Goal: Task Accomplishment & Management: Manage account settings

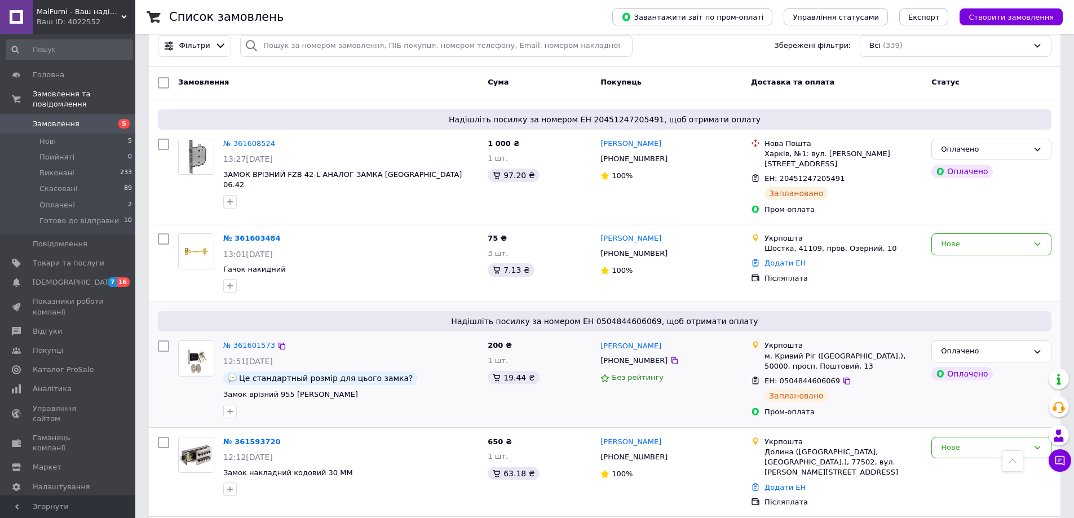
scroll to position [56, 0]
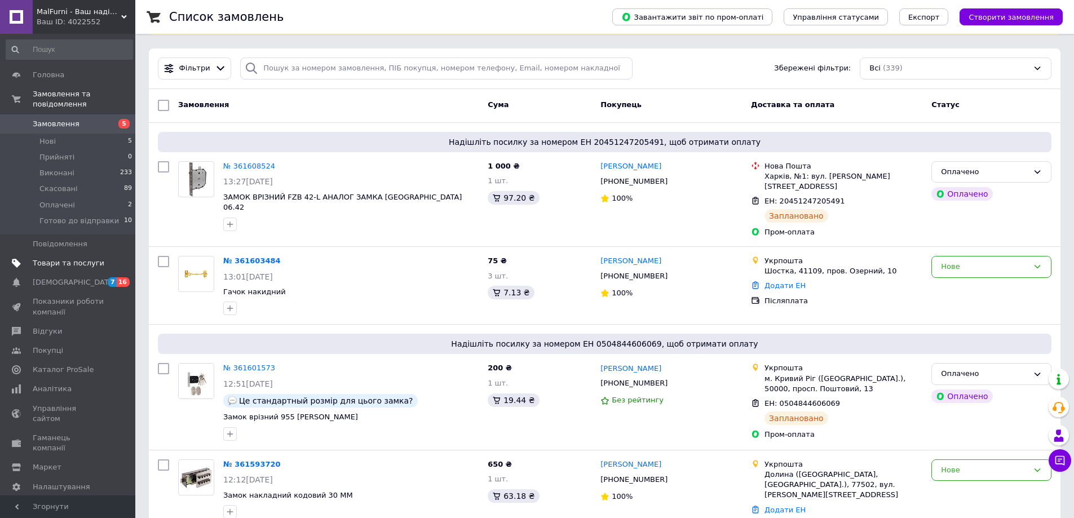
click at [71, 258] on span "Товари та послуги" at bounding box center [69, 263] width 72 height 10
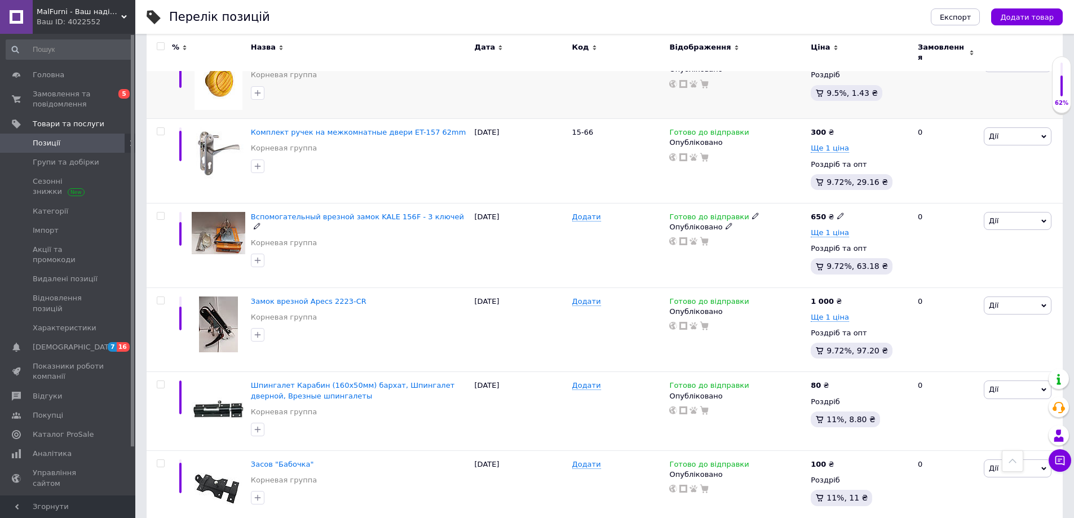
scroll to position [1409, 0]
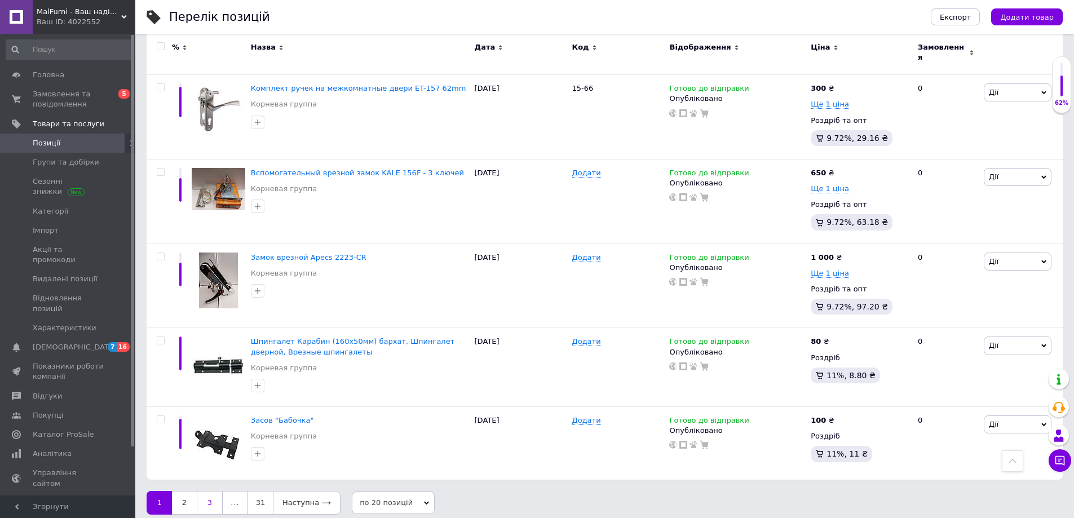
click at [201, 491] on link "3" at bounding box center [210, 503] width 26 height 24
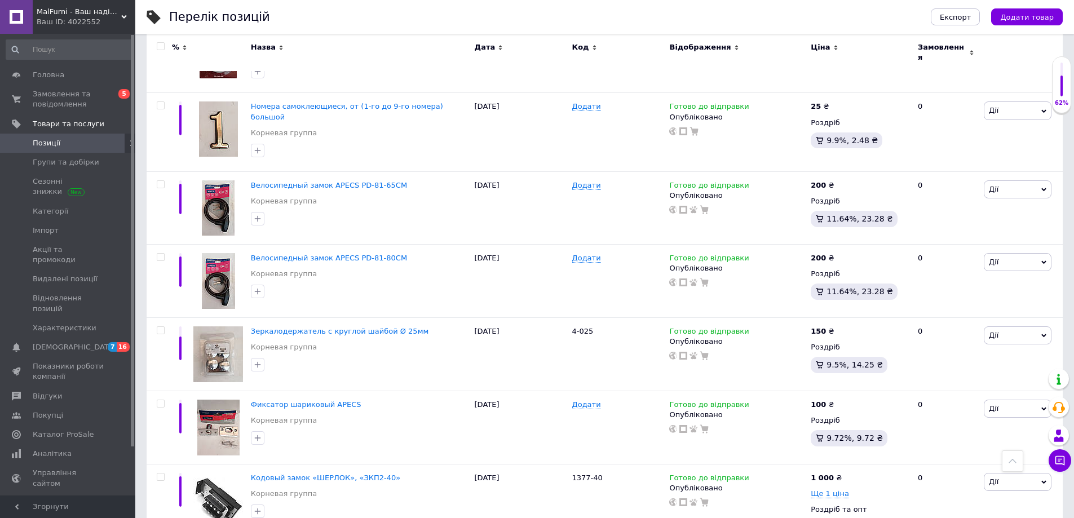
scroll to position [1213, 0]
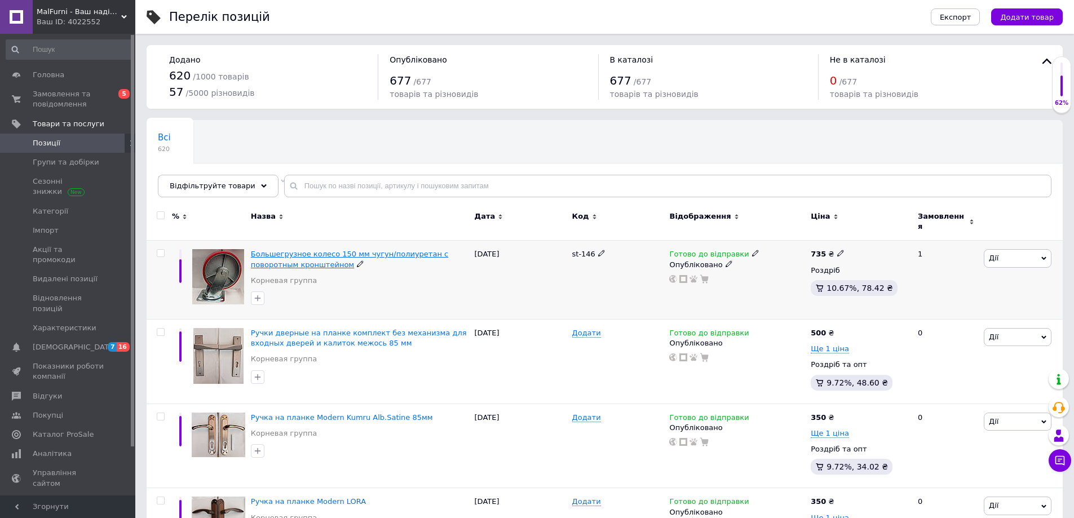
click at [367, 250] on span "Большегрузное колесо 150 мм чугун/полиуретан с поворотным кронштейном" at bounding box center [349, 259] width 197 height 19
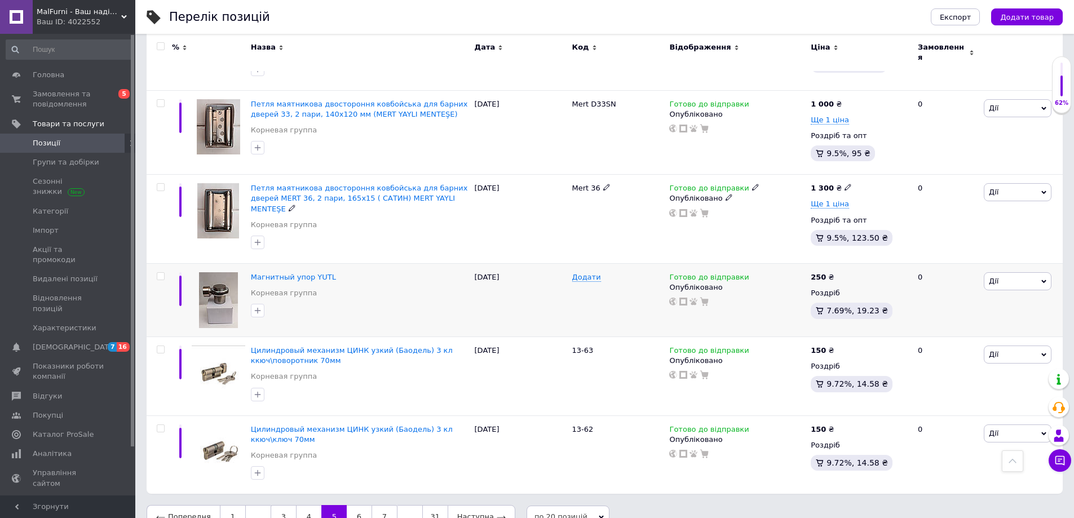
scroll to position [1393, 0]
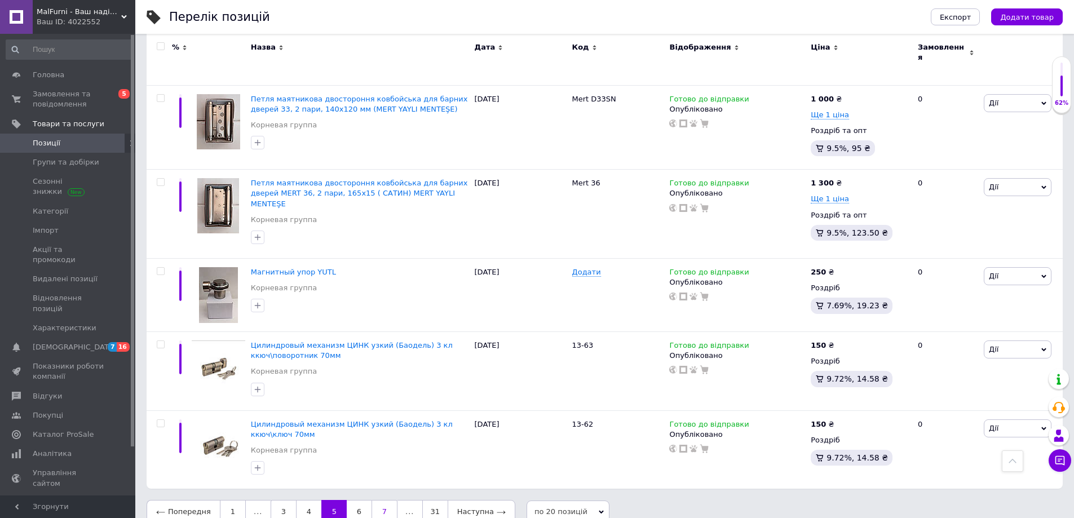
click at [374, 500] on link "7" at bounding box center [384, 512] width 26 height 24
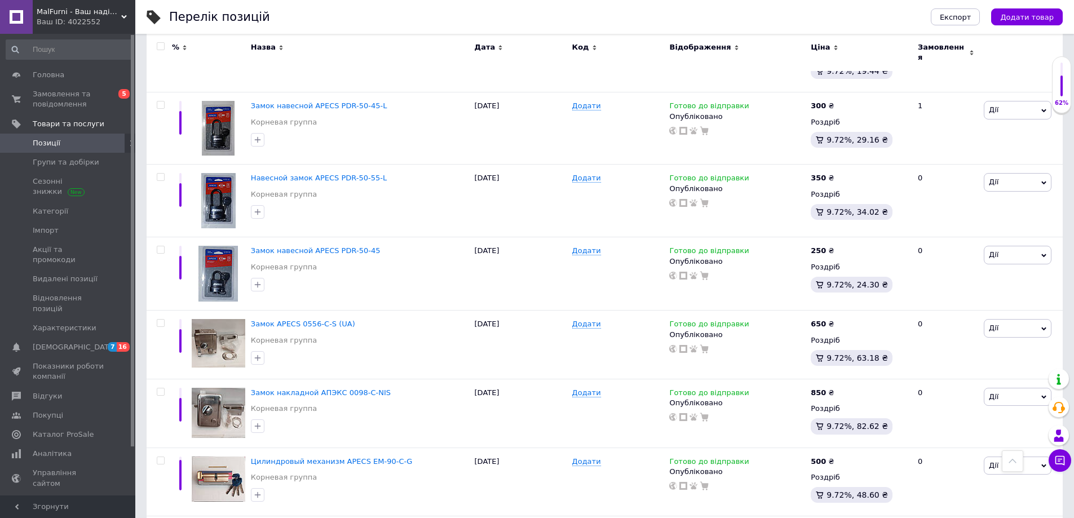
scroll to position [418, 0]
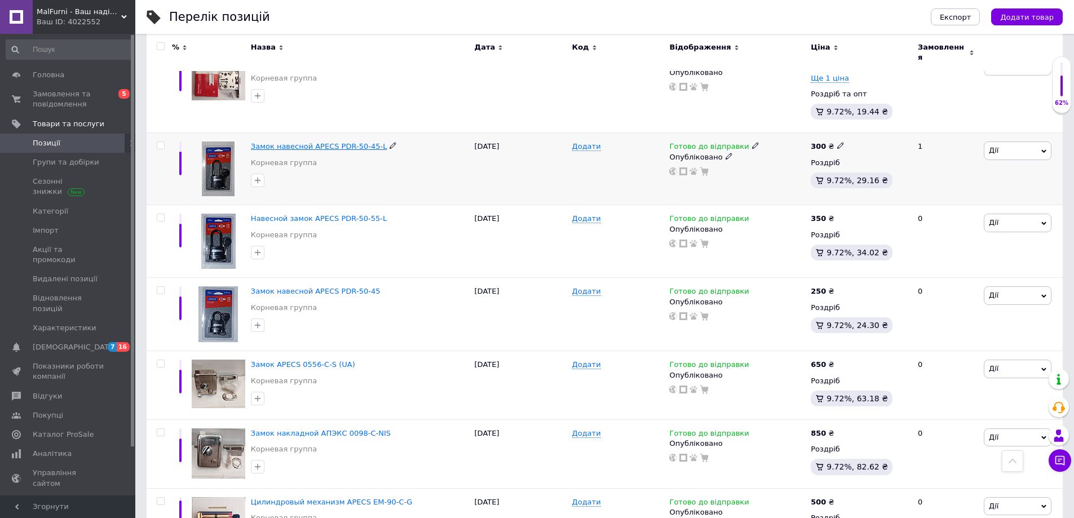
click at [331, 142] on span "Замок навесной APECS PDR-50-45-L" at bounding box center [319, 146] width 136 height 8
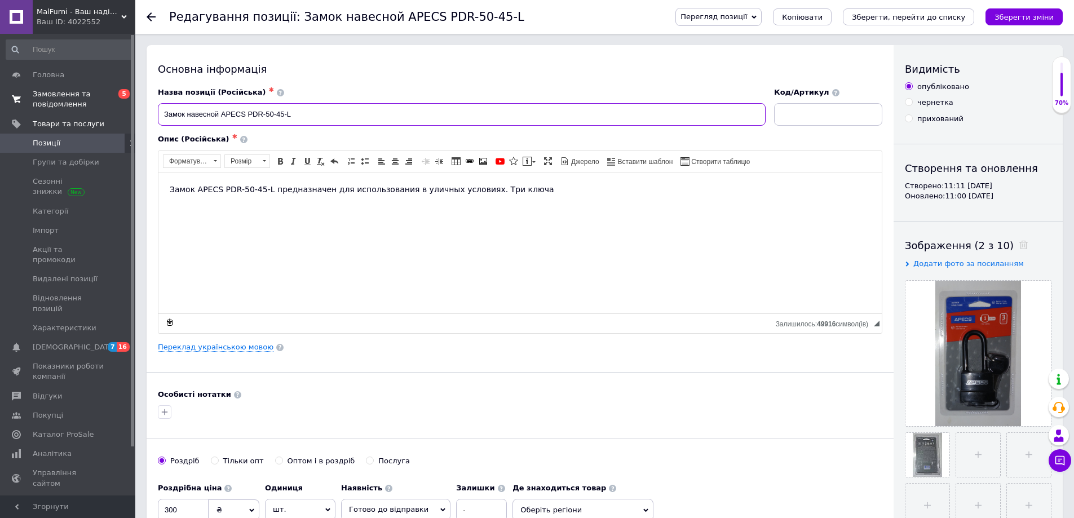
drag, startPoint x: 344, startPoint y: 107, endPoint x: 125, endPoint y: 109, distance: 218.7
click at [147, 111] on div "Основна інформація Назва позиції (Російська) ✱ Замок навесной APECS PDR-50-45-L…" at bounding box center [520, 359] width 747 height 629
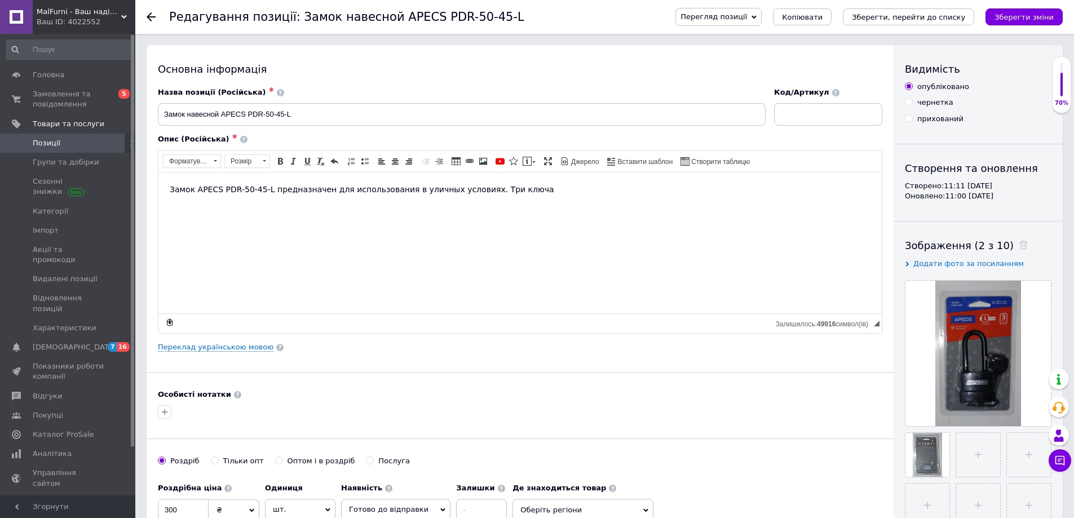
click at [284, 135] on div "Опис (Російська) ✱" at bounding box center [520, 139] width 724 height 10
drag, startPoint x: 308, startPoint y: 120, endPoint x: 150, endPoint y: 112, distance: 157.4
click at [112, 119] on span "Товари та послуги" at bounding box center [84, 124] width 103 height 10
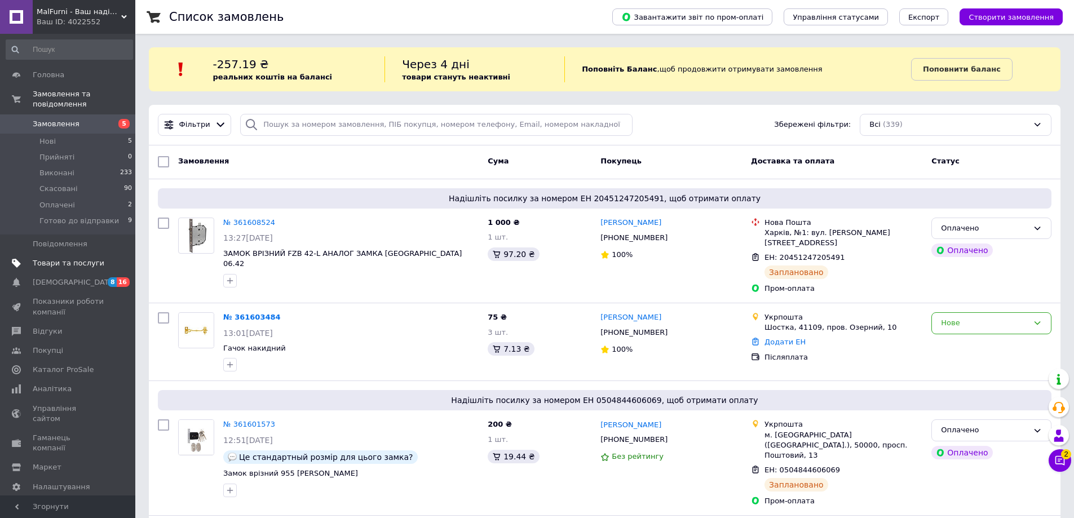
click at [71, 258] on span "Товари та послуги" at bounding box center [69, 263] width 72 height 10
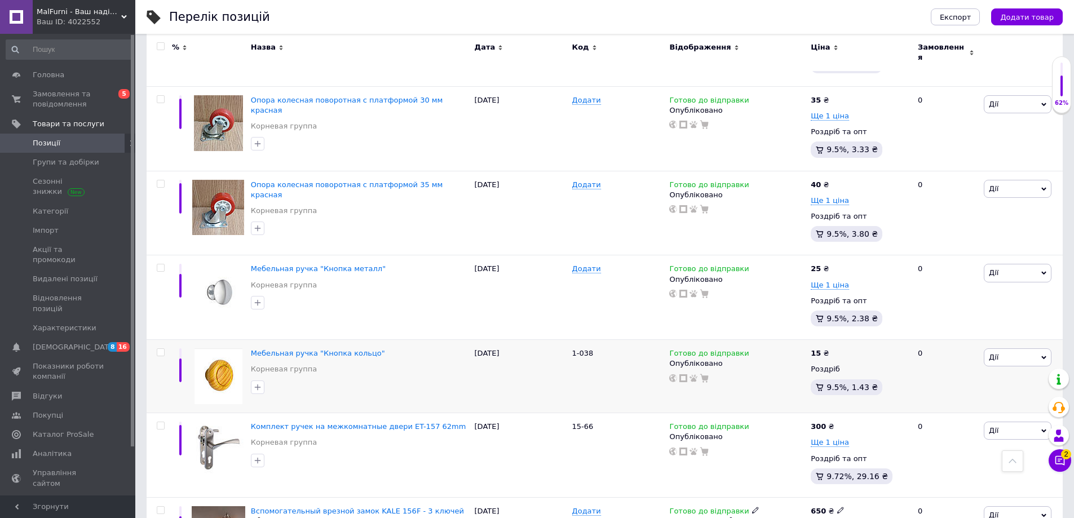
scroll to position [1409, 0]
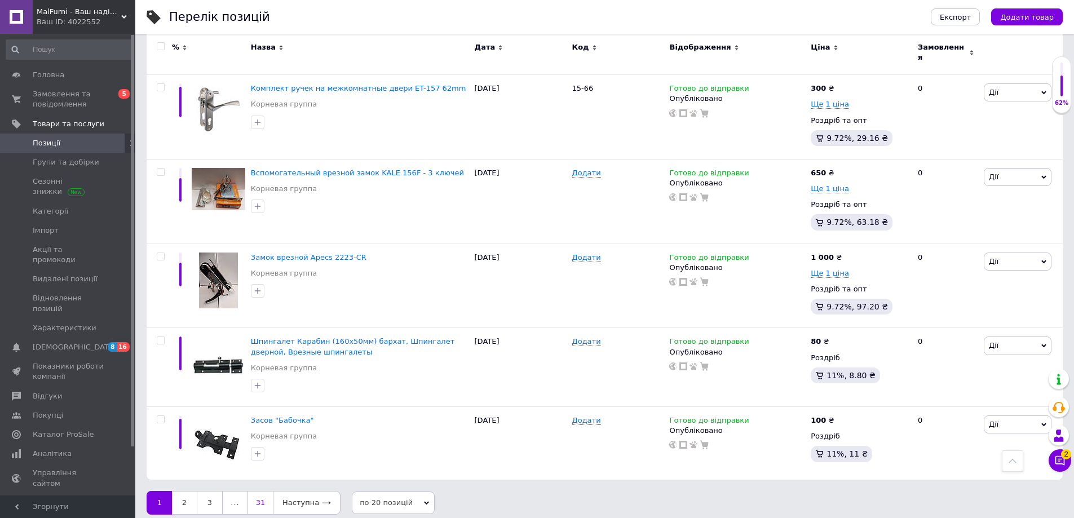
click at [256, 491] on link "31" at bounding box center [259, 503] width 25 height 24
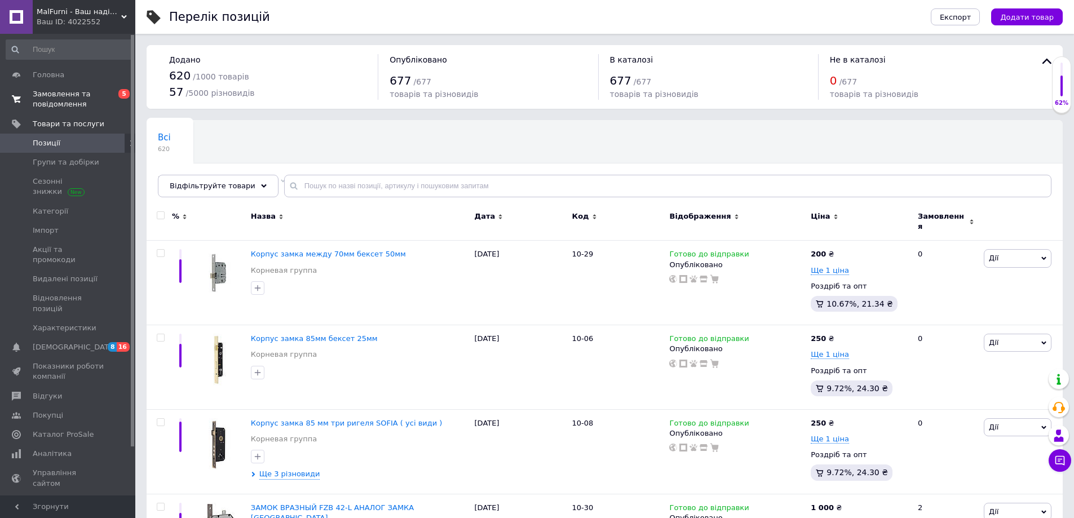
click at [72, 101] on span "Замовлення та повідомлення" at bounding box center [69, 99] width 72 height 20
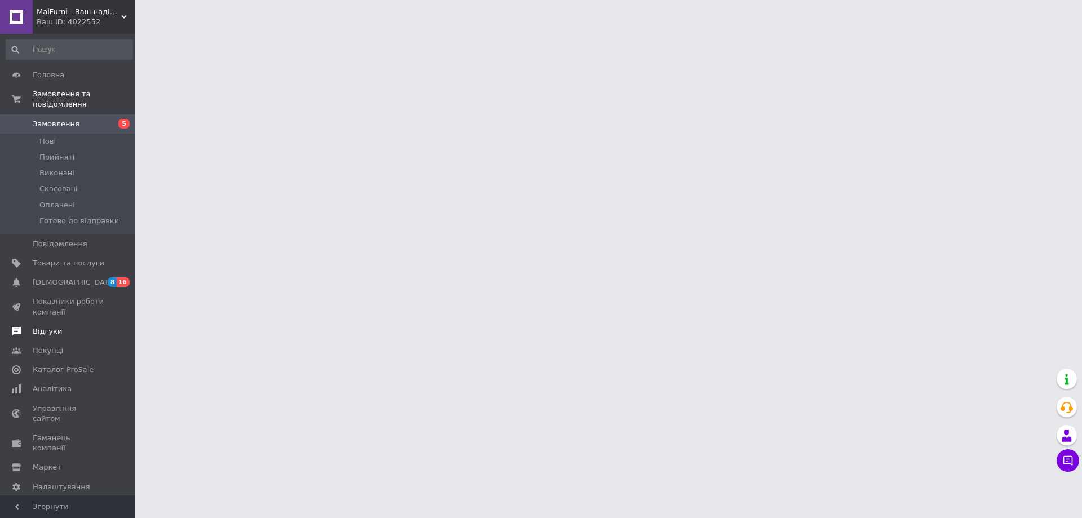
click at [42, 326] on span "Відгуки" at bounding box center [47, 331] width 29 height 10
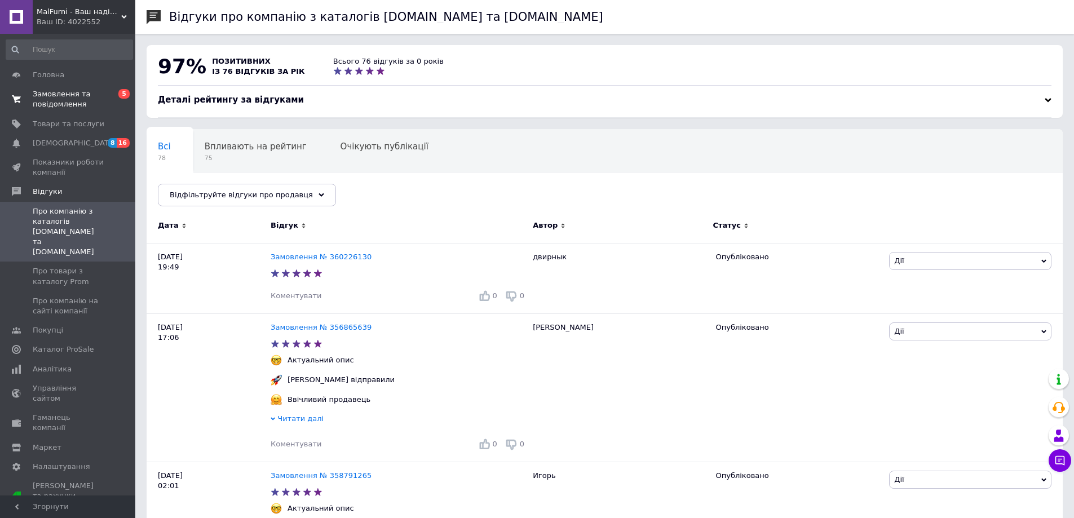
click at [65, 103] on span "Замовлення та повідомлення" at bounding box center [69, 99] width 72 height 20
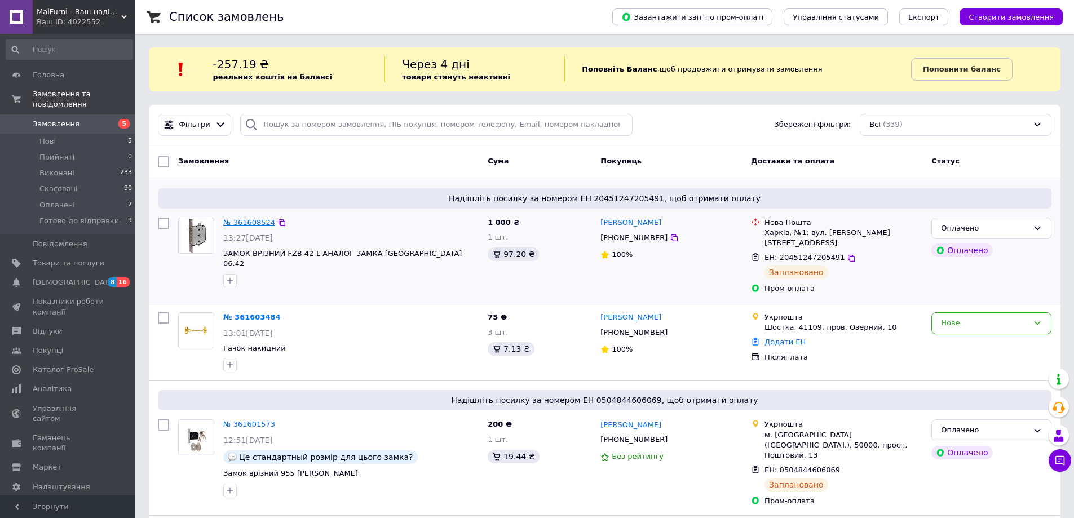
click at [260, 225] on link "№ 361608524" at bounding box center [249, 222] width 52 height 8
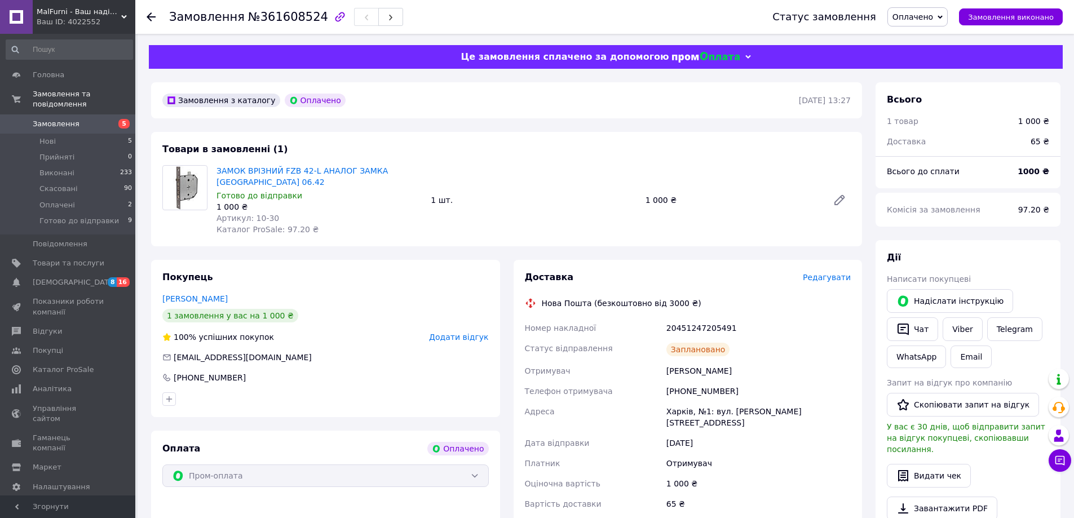
click at [151, 16] on use at bounding box center [151, 16] width 9 height 9
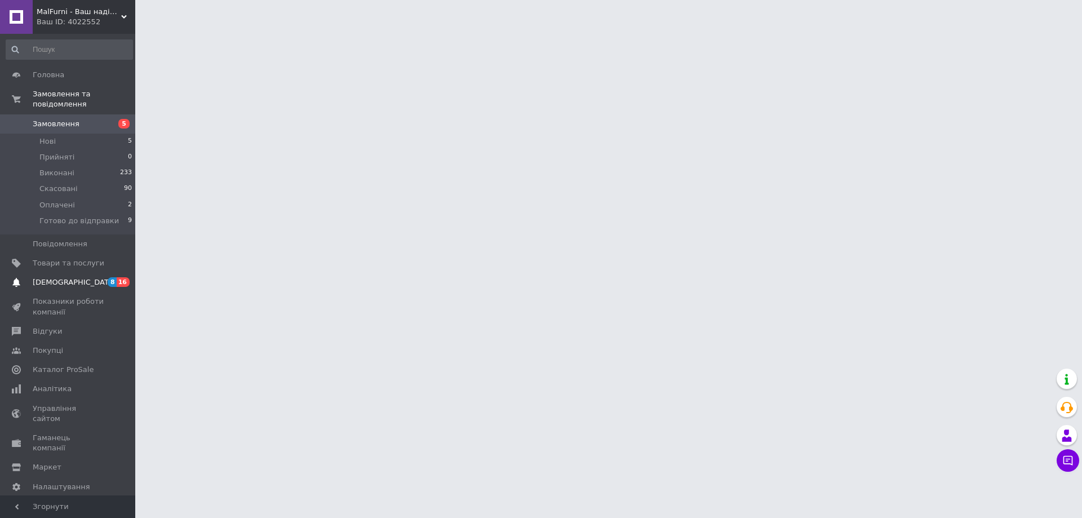
click at [70, 277] on span "[DEMOGRAPHIC_DATA]" at bounding box center [74, 282] width 83 height 10
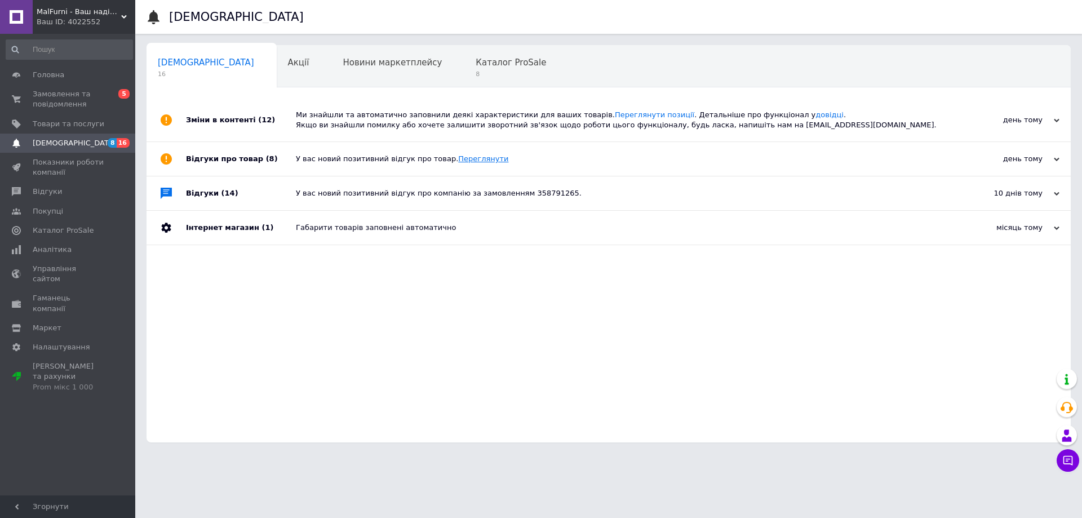
click at [458, 159] on link "Переглянути" at bounding box center [483, 158] width 50 height 8
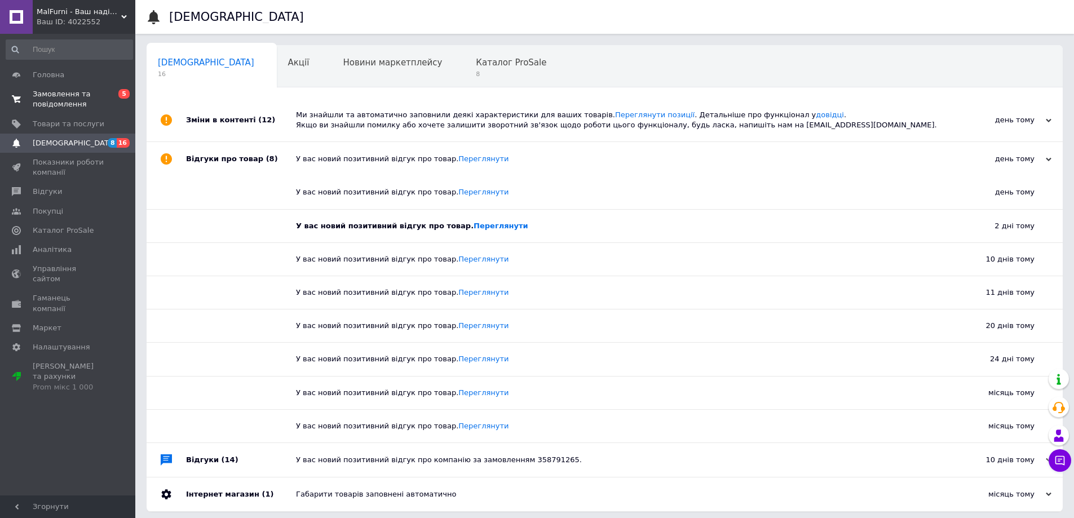
click at [94, 87] on link "Замовлення та повідомлення 0 5" at bounding box center [69, 99] width 139 height 29
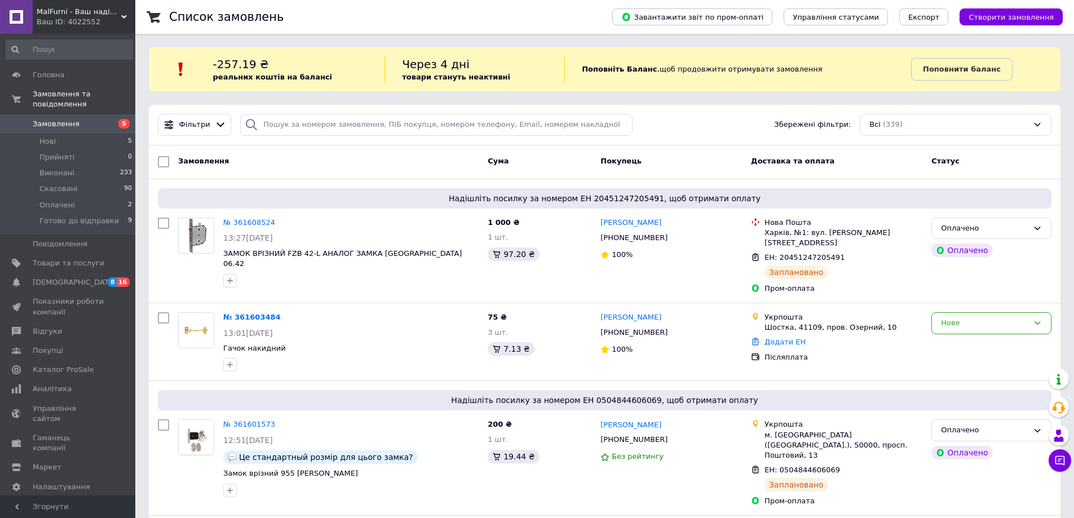
click at [384, 136] on div "Фільтри Збережені фільтри: Всі (339)" at bounding box center [604, 125] width 911 height 41
click at [385, 132] on input "search" at bounding box center [436, 125] width 392 height 22
paste input "10-02"
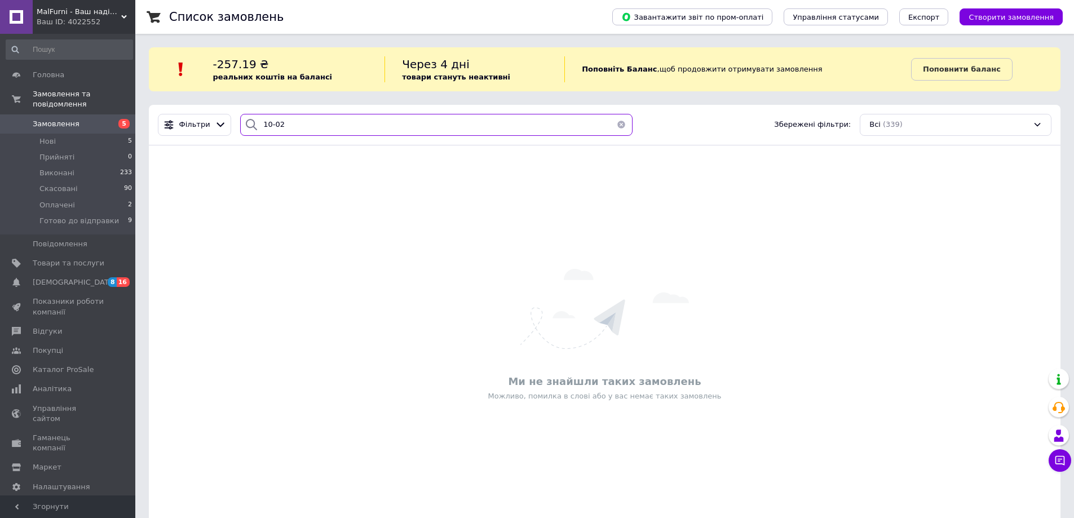
type input "10-02"
click at [613, 125] on button "button" at bounding box center [621, 125] width 23 height 22
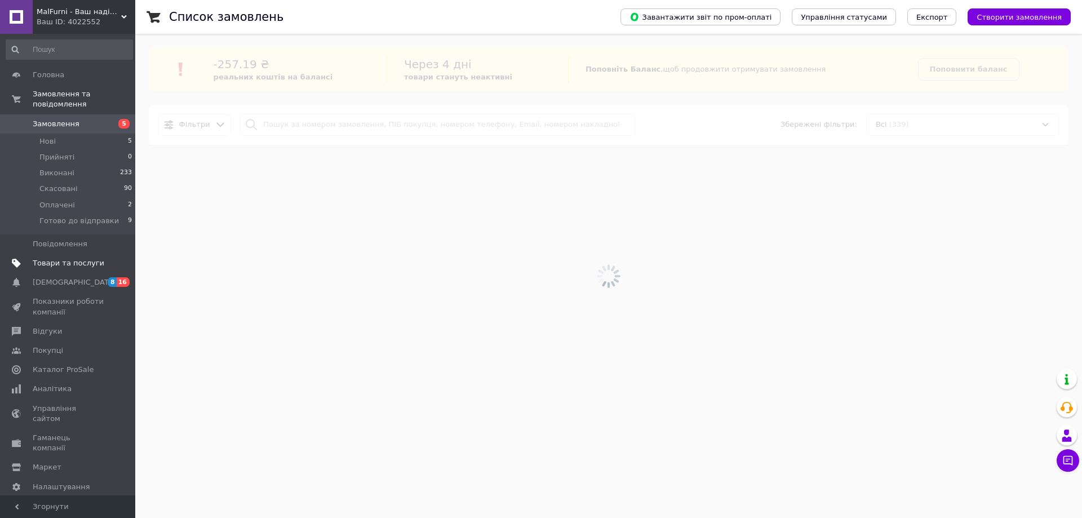
click at [77, 258] on span "Товари та послуги" at bounding box center [69, 263] width 72 height 10
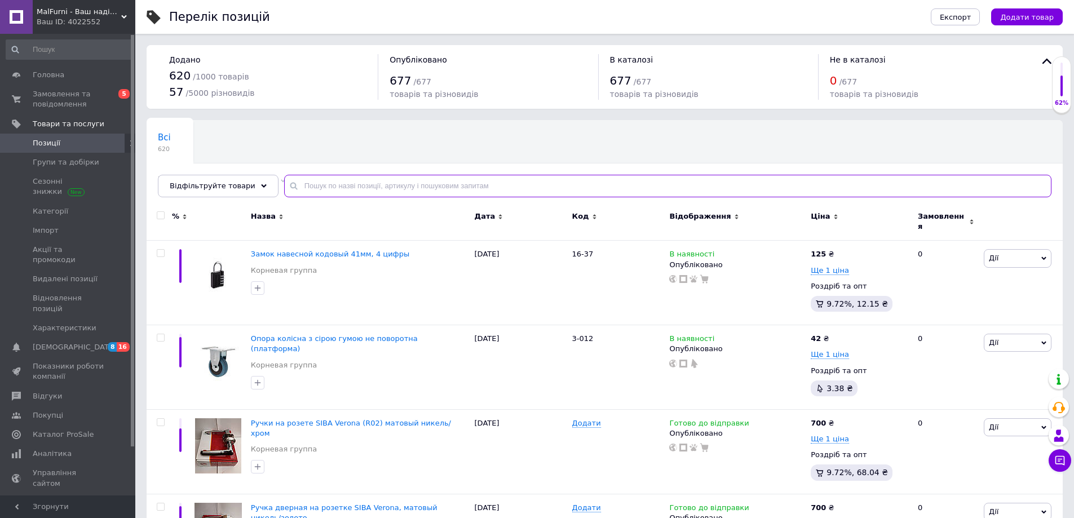
click at [313, 189] on input "text" at bounding box center [667, 186] width 767 height 23
paste input "10-02"
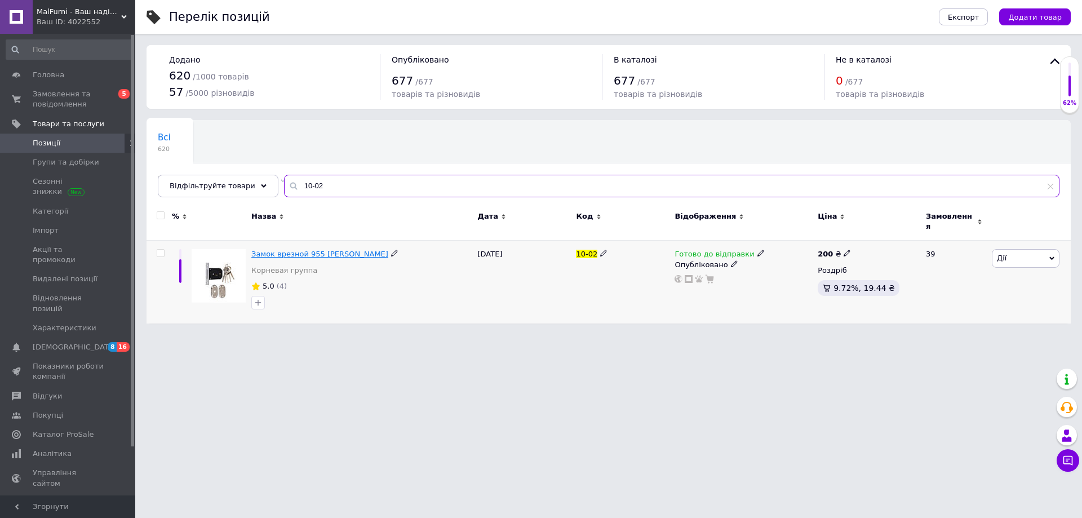
type input "10-02"
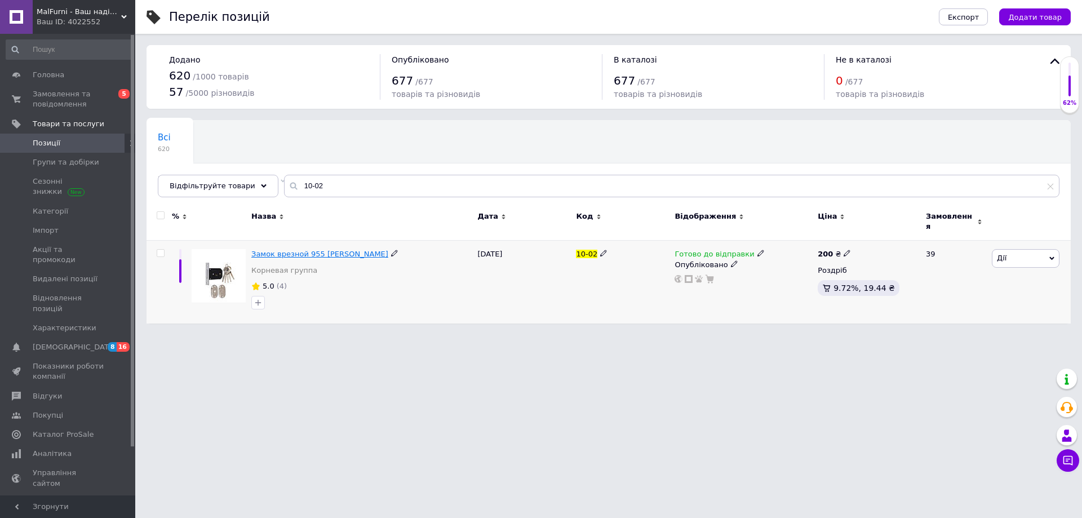
click at [261, 250] on span "Замок врезной 955 Tommy" at bounding box center [319, 254] width 137 height 8
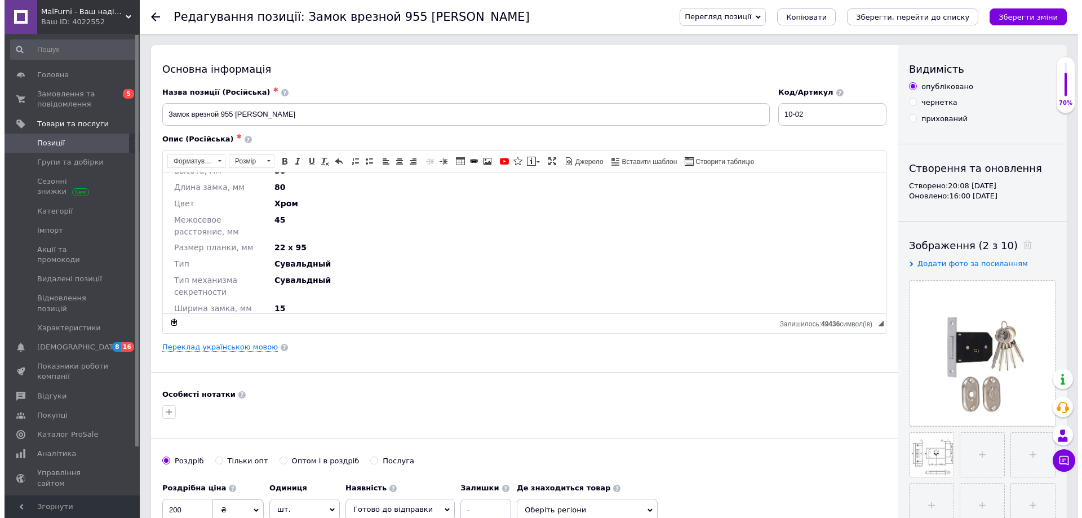
scroll to position [123, 0]
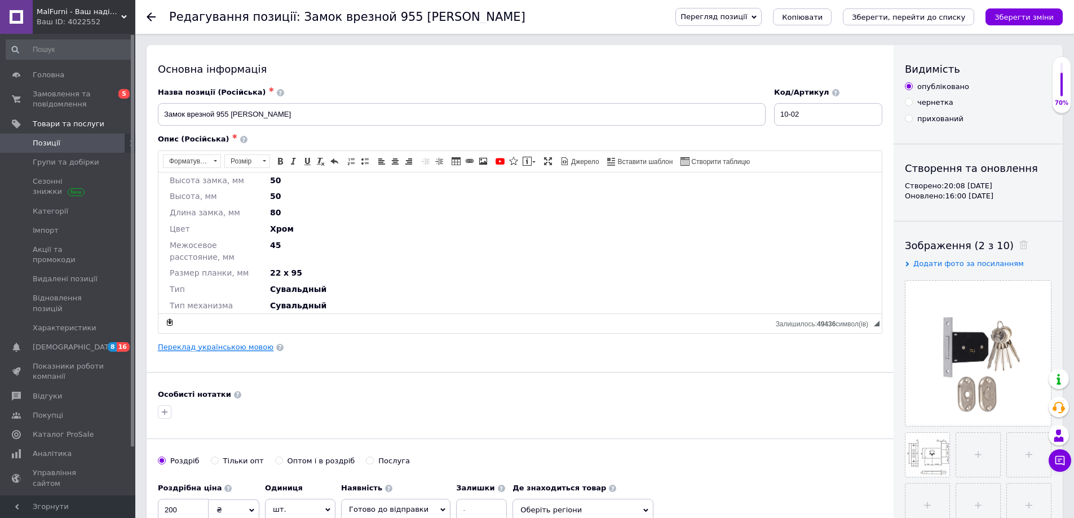
click at [236, 346] on link "Переклад українською мовою" at bounding box center [216, 347] width 116 height 9
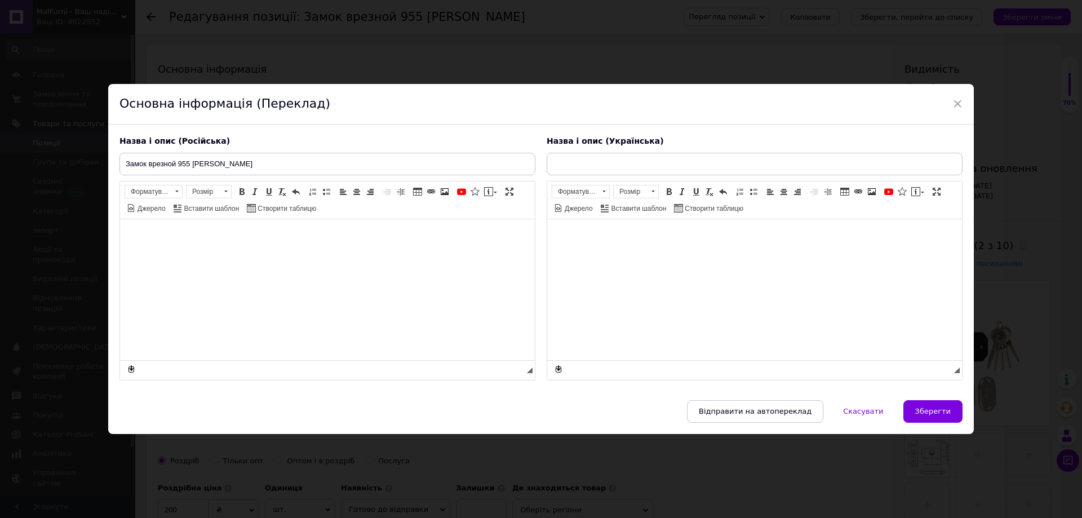
type input "Замок врізний 955 [PERSON_NAME]"
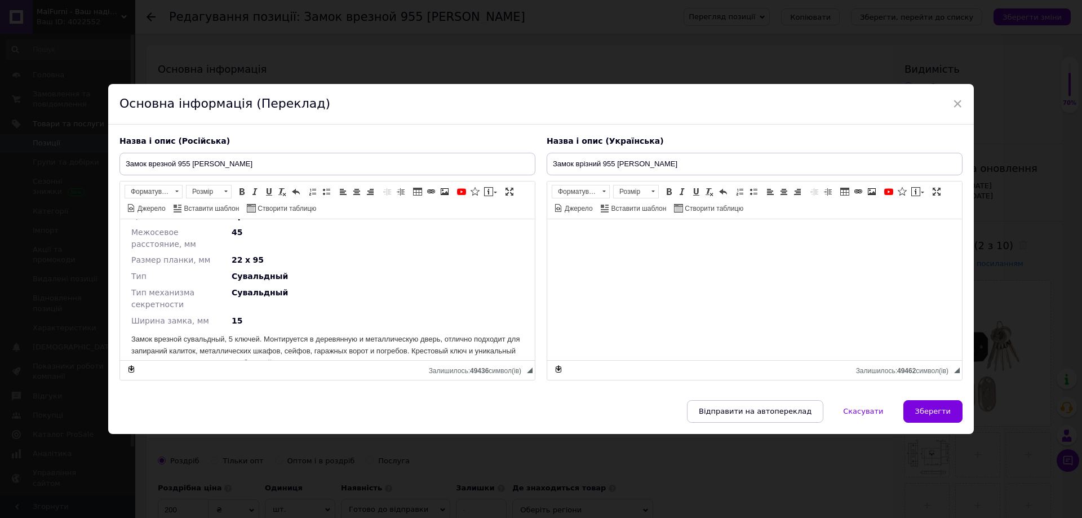
scroll to position [0, 0]
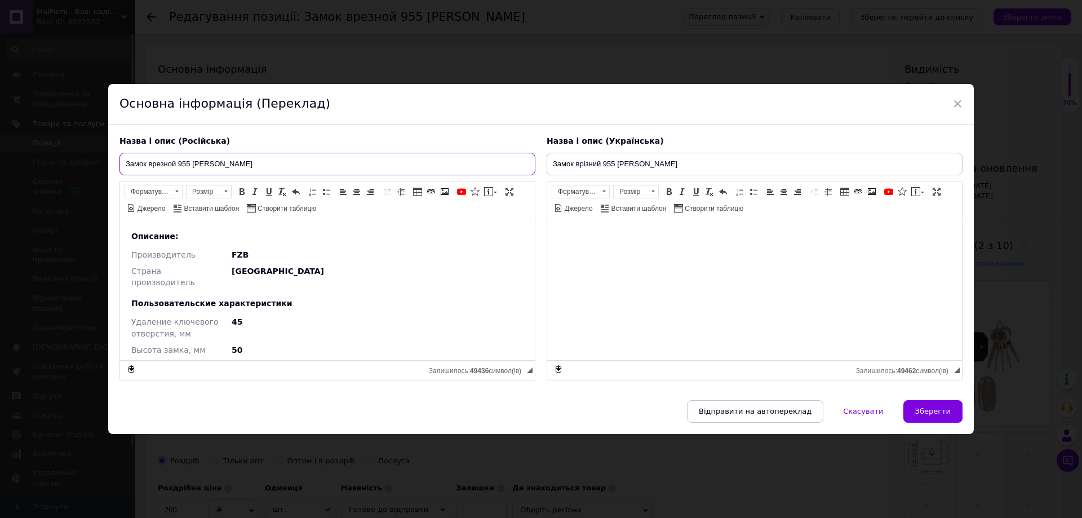
drag, startPoint x: 233, startPoint y: 159, endPoint x: 119, endPoint y: 165, distance: 114.0
click at [119, 165] on input "Замок врезной 955 Tommy" at bounding box center [327, 164] width 416 height 23
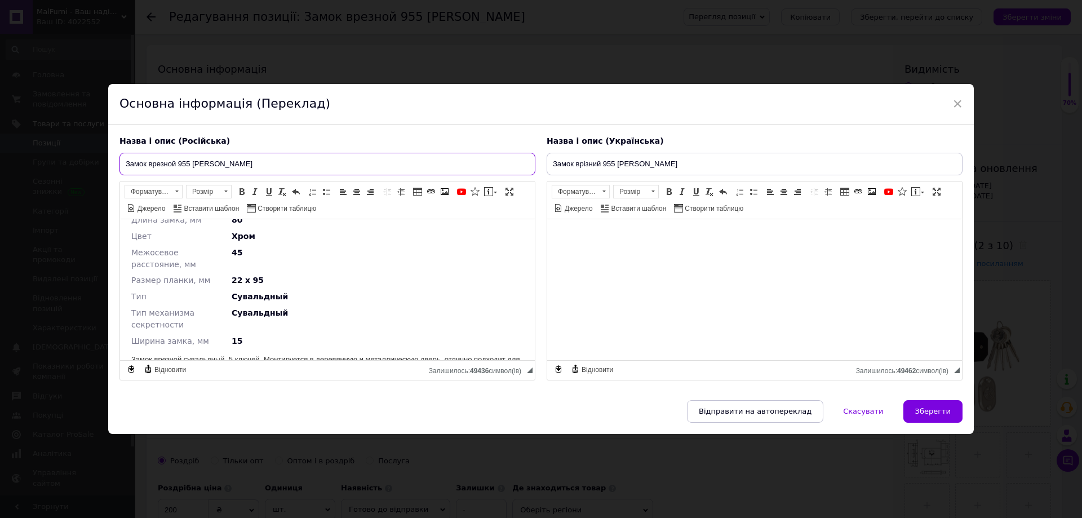
scroll to position [191, 0]
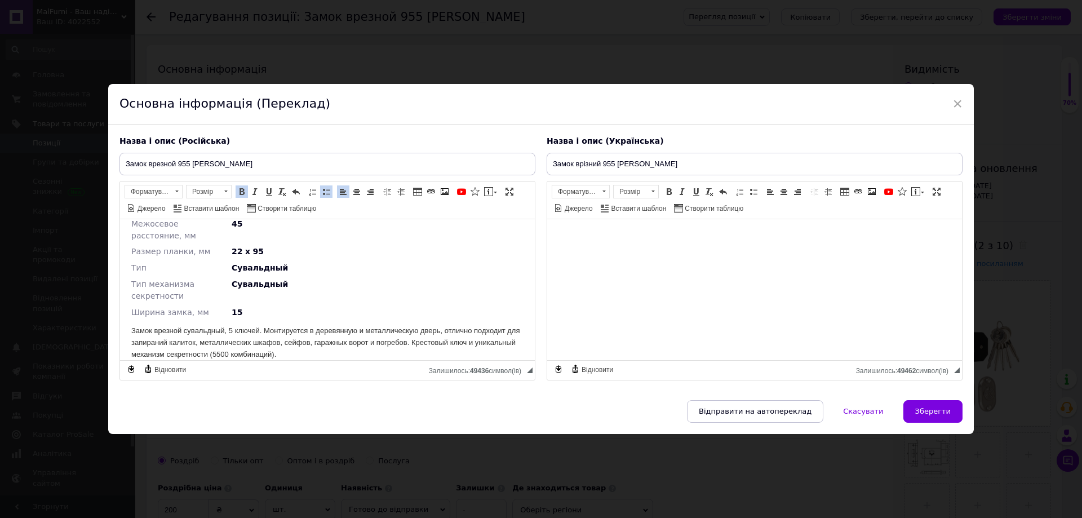
drag, startPoint x: 132, startPoint y: 313, endPoint x: 390, endPoint y: 350, distance: 260.7
click at [390, 350] on html "Описание: Производитель FZB Страна производитель Китай Пользовательские характе…" at bounding box center [327, 200] width 415 height 344
drag, startPoint x: 303, startPoint y: 349, endPoint x: 443, endPoint y: 464, distance: 181.4
click at [303, 349] on span "Копіювати" at bounding box center [295, 355] width 43 height 14
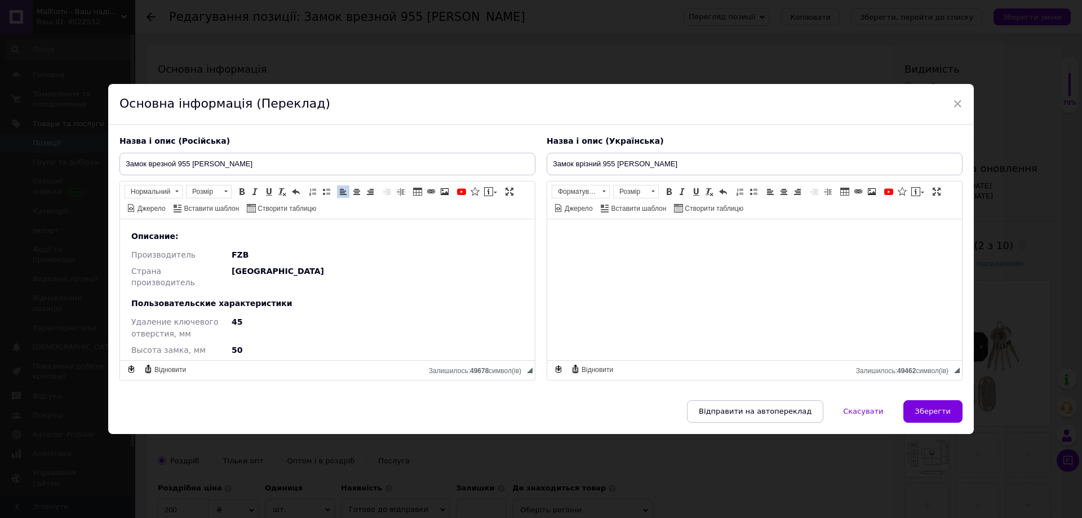
click at [180, 236] on div "Описание:" at bounding box center [327, 236] width 392 height 12
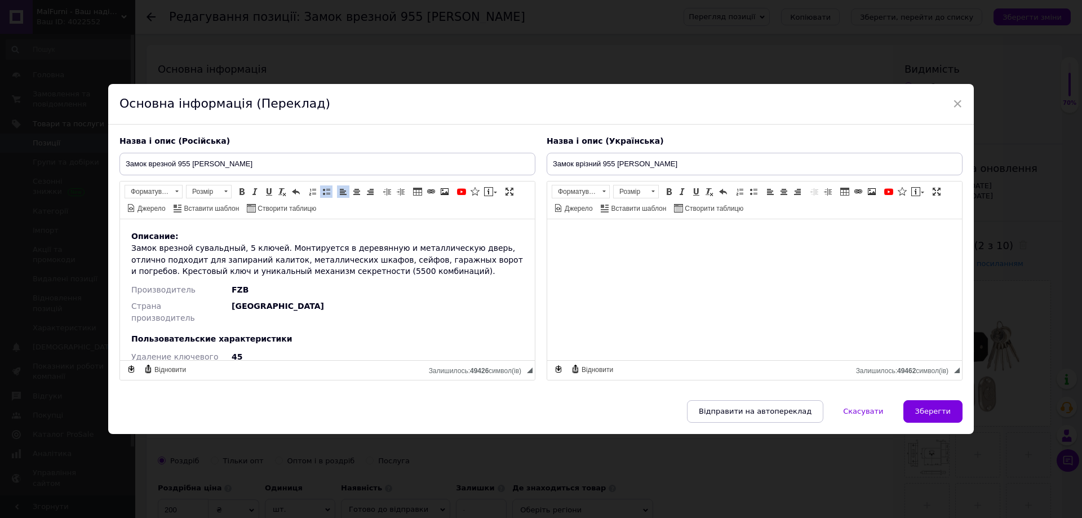
click at [180, 236] on div "Описание: ​​​​​​​ Замок врезной сувальдный, 5 ключей. Монтируется в деревянную …" at bounding box center [327, 253] width 392 height 47
click at [246, 165] on input "Замок врезной 955 Tommy" at bounding box center [327, 164] width 416 height 23
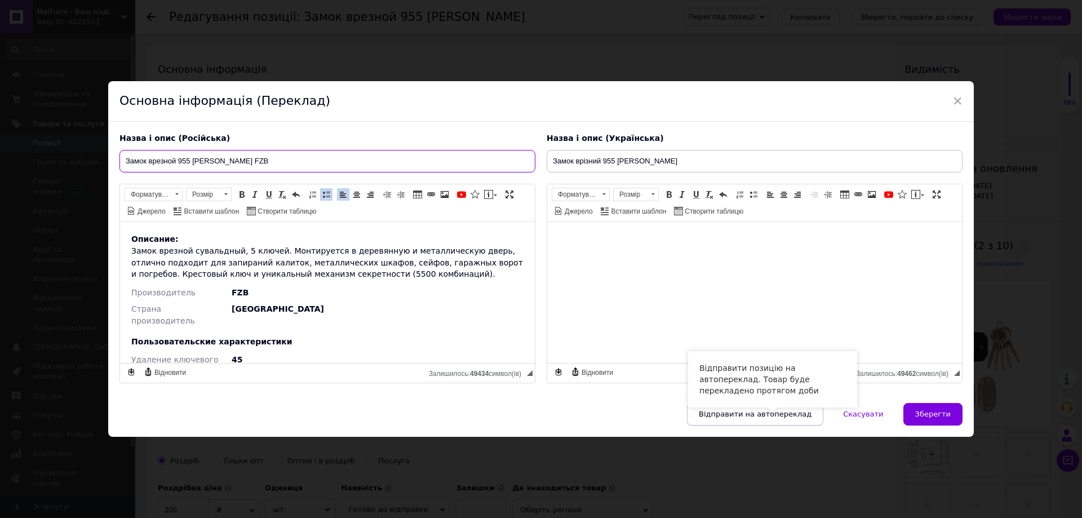
type input "Замок врезной 955 Tommy FZB"
click at [748, 409] on button "Відправити на автопереклад" at bounding box center [755, 414] width 136 height 23
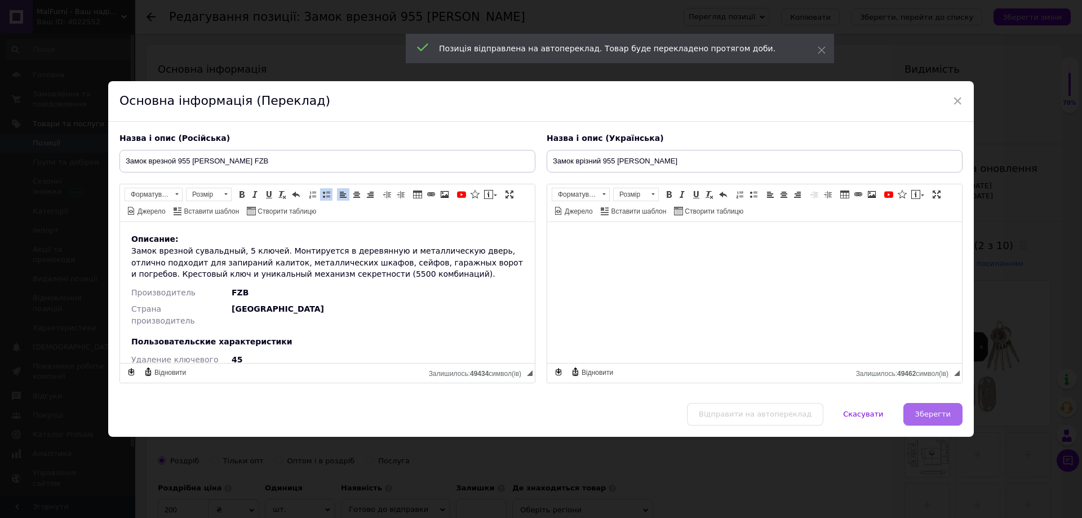
click at [934, 410] on span "Зберегти" at bounding box center [933, 414] width 36 height 8
type input "Замок врезной 955 Tommy FZB"
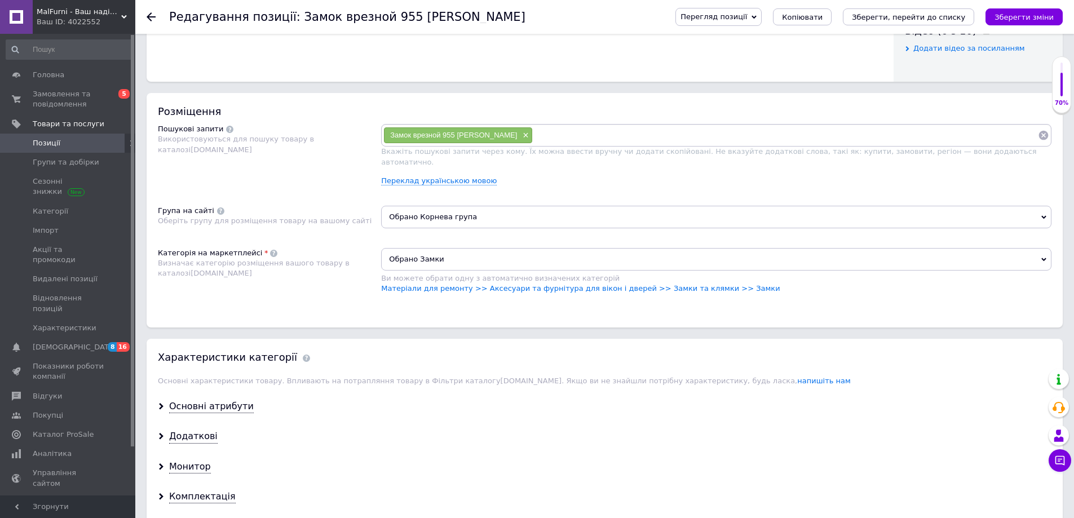
scroll to position [733, 0]
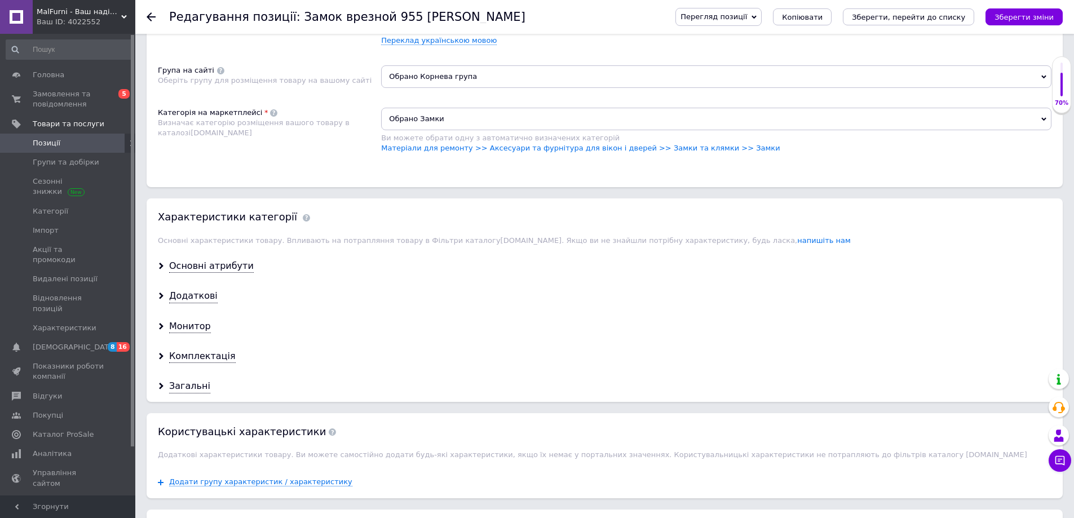
click at [224, 265] on div "Основні атрибути" at bounding box center [605, 266] width 916 height 30
click at [223, 261] on div "Основні атрибути" at bounding box center [211, 266] width 85 height 13
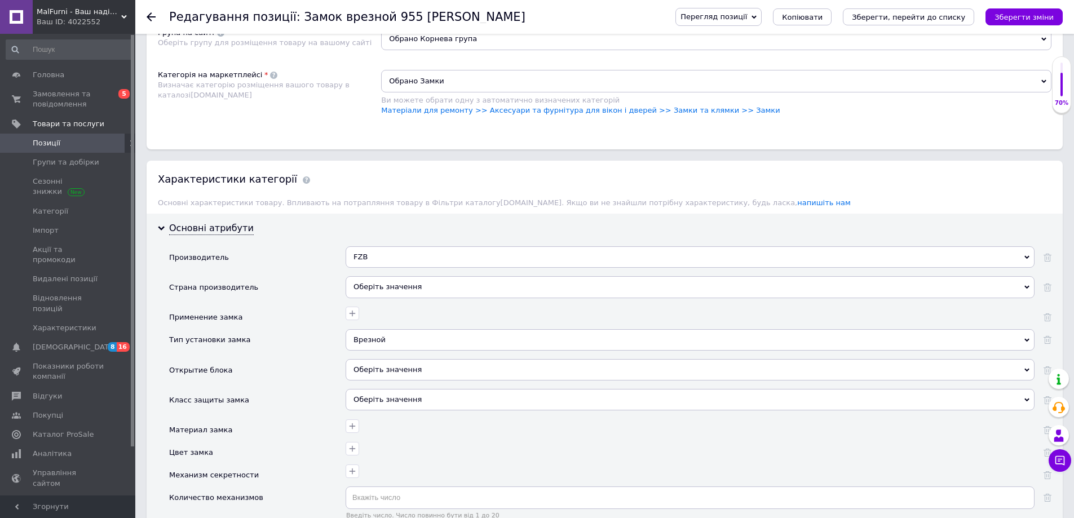
scroll to position [789, 0]
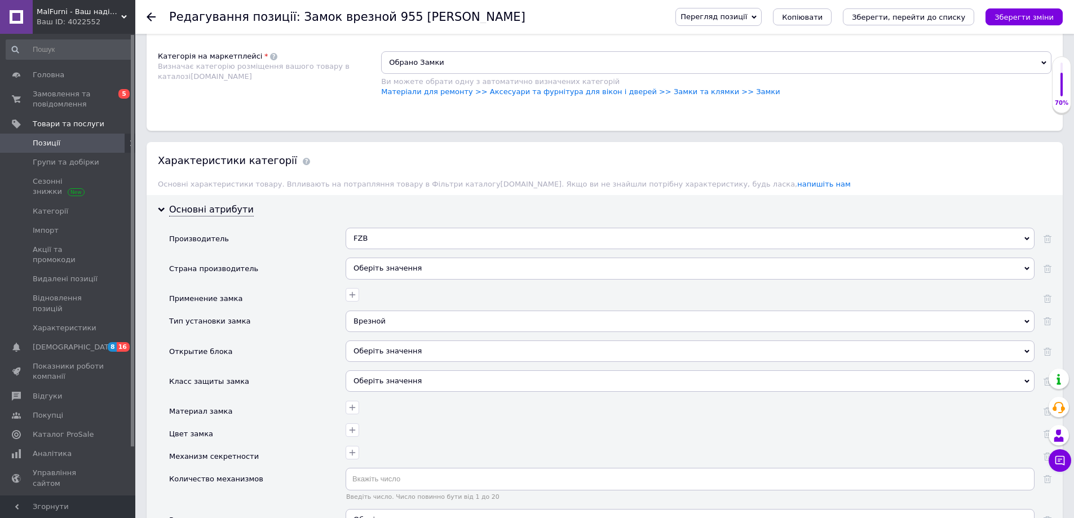
click at [395, 258] on div "Оберіть значення" at bounding box center [689, 268] width 689 height 21
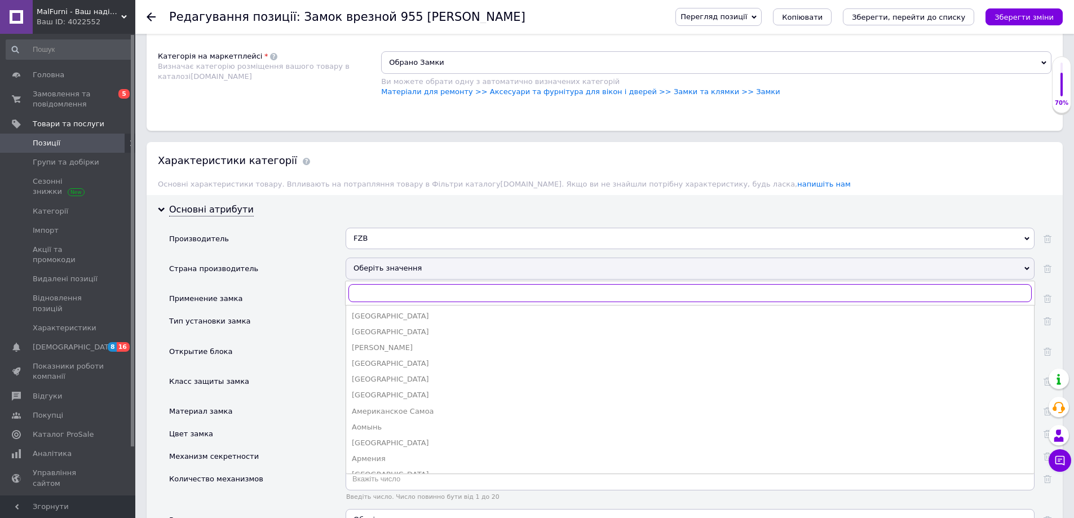
type input "r"
type input "е"
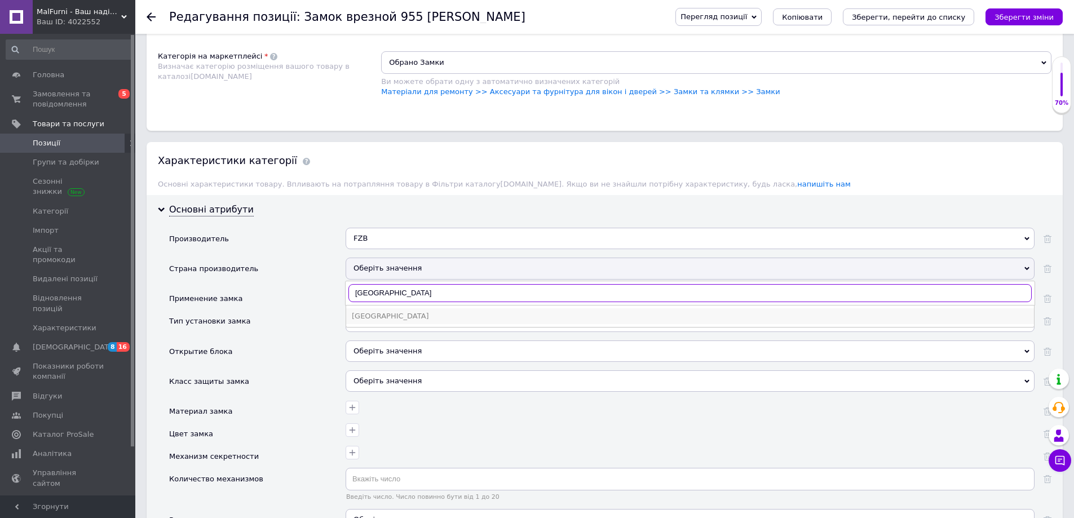
type input "Китай"
click at [389, 311] on div "Китай" at bounding box center [690, 316] width 676 height 10
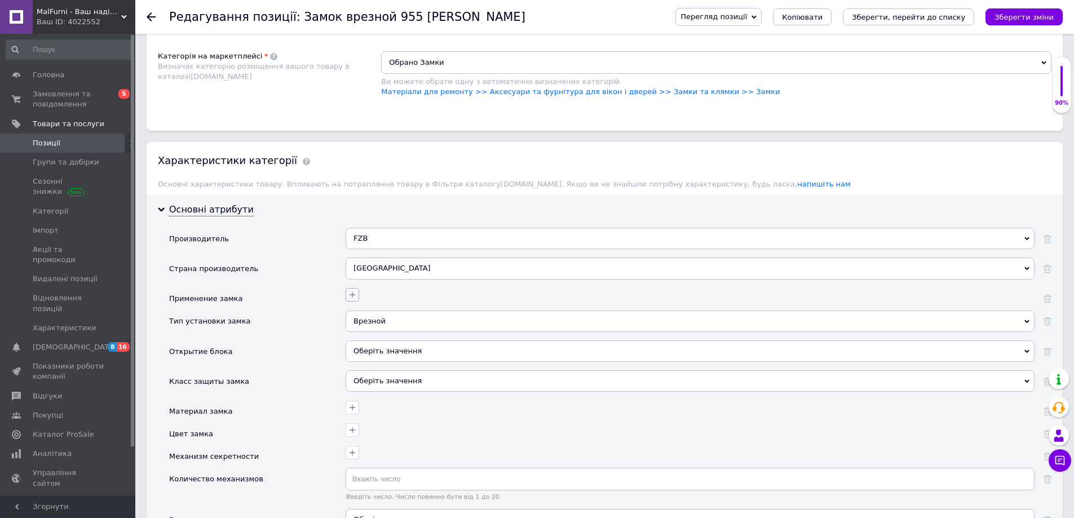
click at [355, 290] on icon "button" at bounding box center [352, 294] width 9 height 9
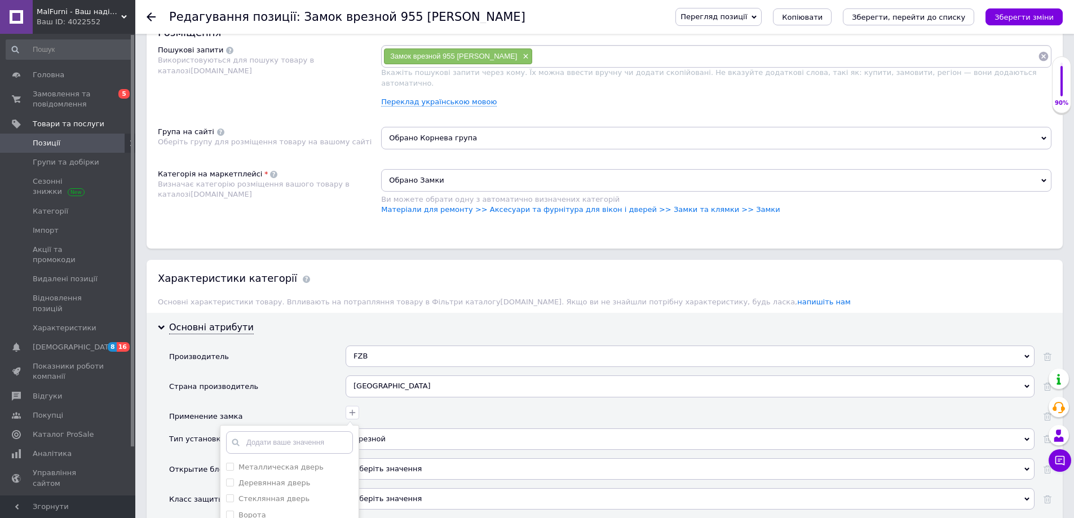
scroll to position [845, 0]
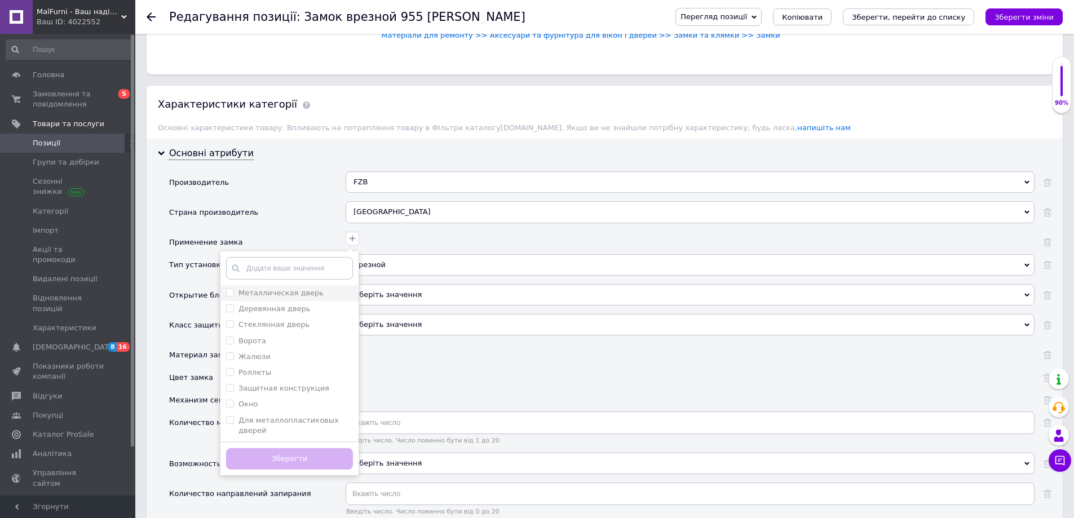
click at [230, 288] on label "Металлическая дверь" at bounding box center [274, 293] width 97 height 10
click at [230, 289] on дверь "Металлическая дверь" at bounding box center [229, 292] width 7 height 7
click at [232, 289] on дверь "Металлическая дверь" at bounding box center [229, 292] width 7 height 7
checkbox дверь "true"
click at [230, 304] on дверь "Деревянная дверь" at bounding box center [229, 307] width 7 height 7
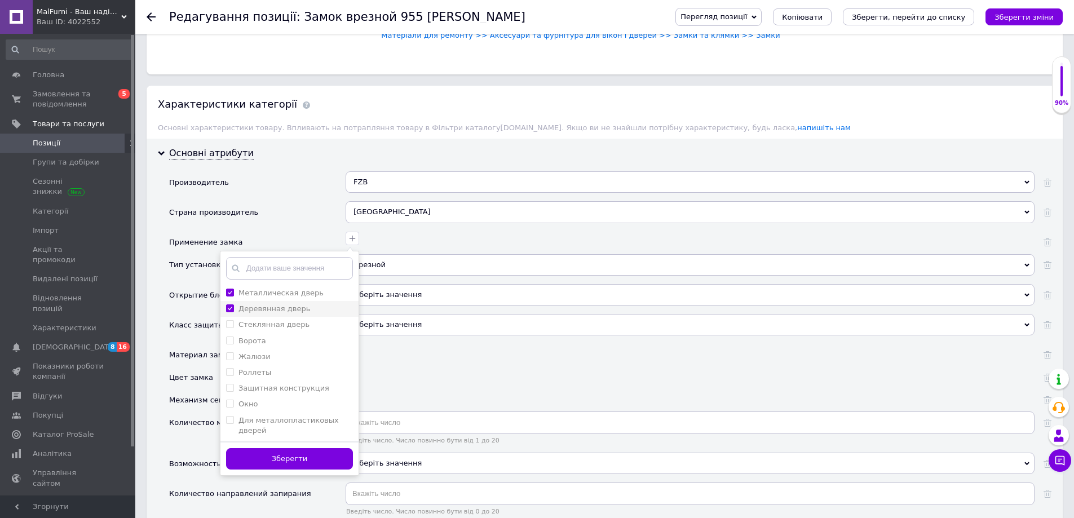
checkbox дверь "true"
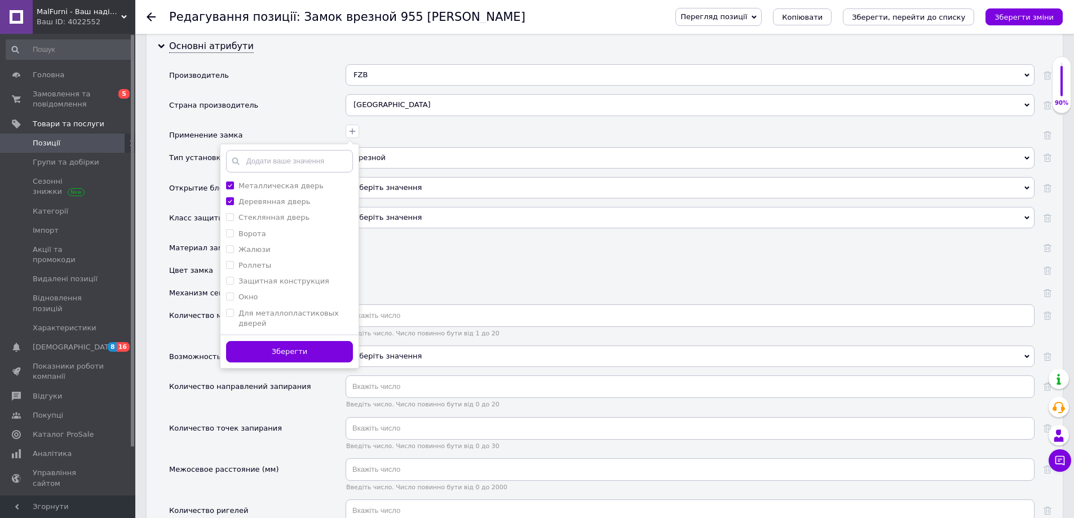
scroll to position [958, 0]
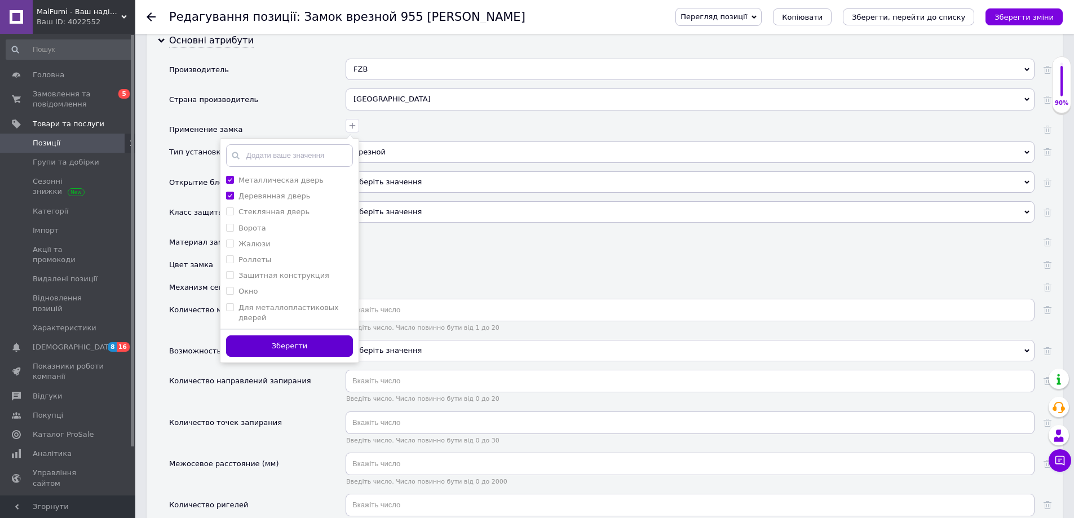
click at [278, 335] on button "Зберегти" at bounding box center [289, 346] width 127 height 22
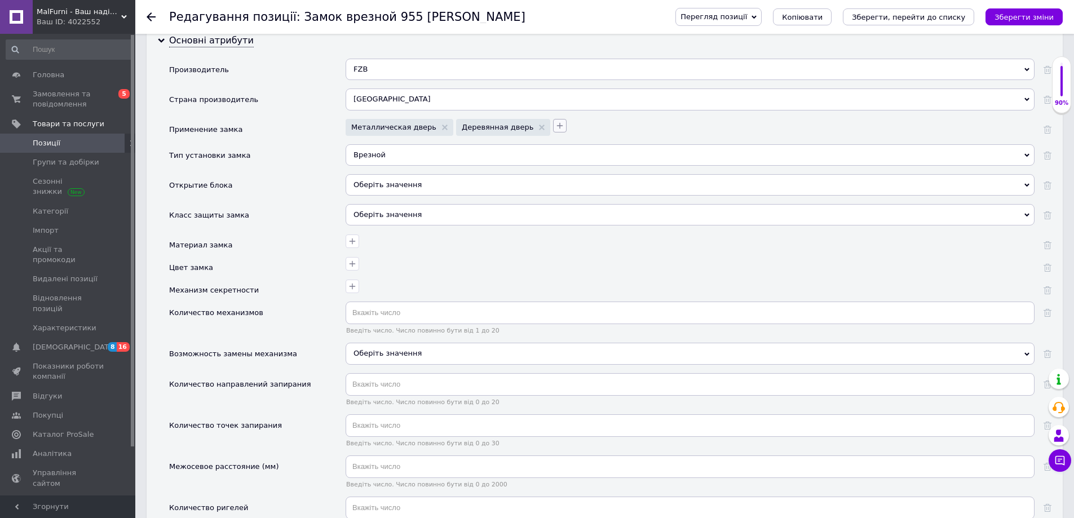
click at [555, 121] on icon "button" at bounding box center [559, 125] width 9 height 9
type input "к"
type input "К"
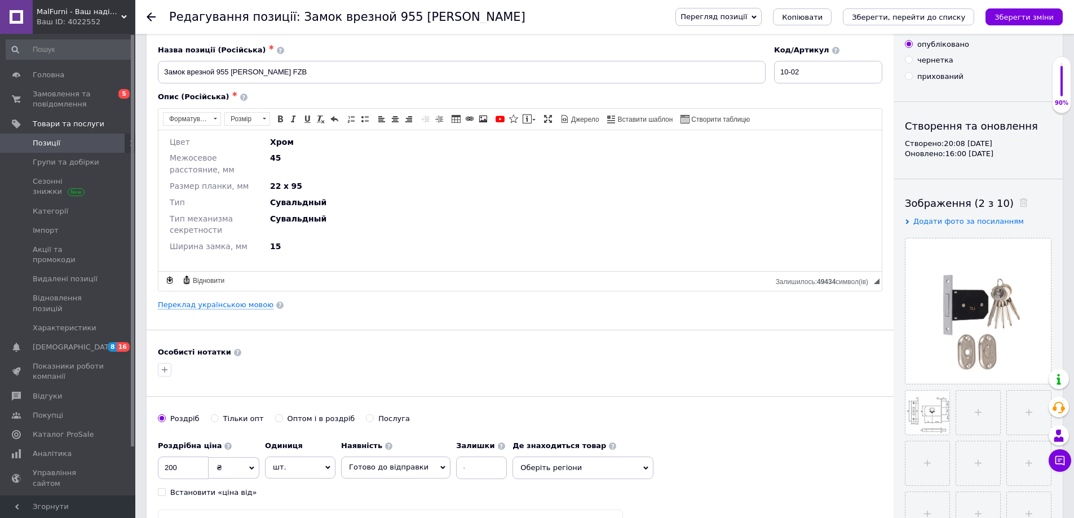
scroll to position [0, 0]
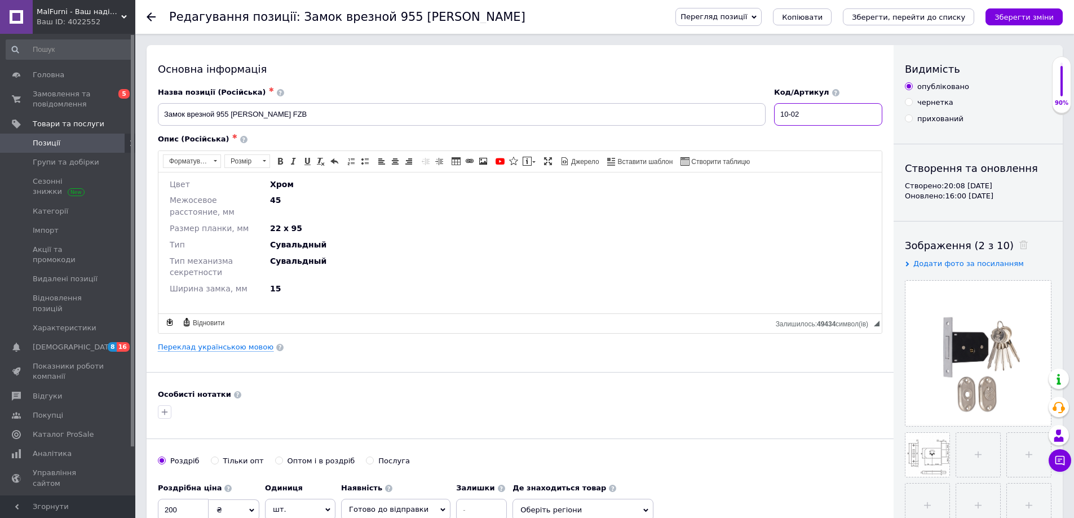
drag, startPoint x: 806, startPoint y: 110, endPoint x: 773, endPoint y: 109, distance: 33.3
click at [773, 109] on div "Код/Артикул 10-02" at bounding box center [828, 106] width 117 height 47
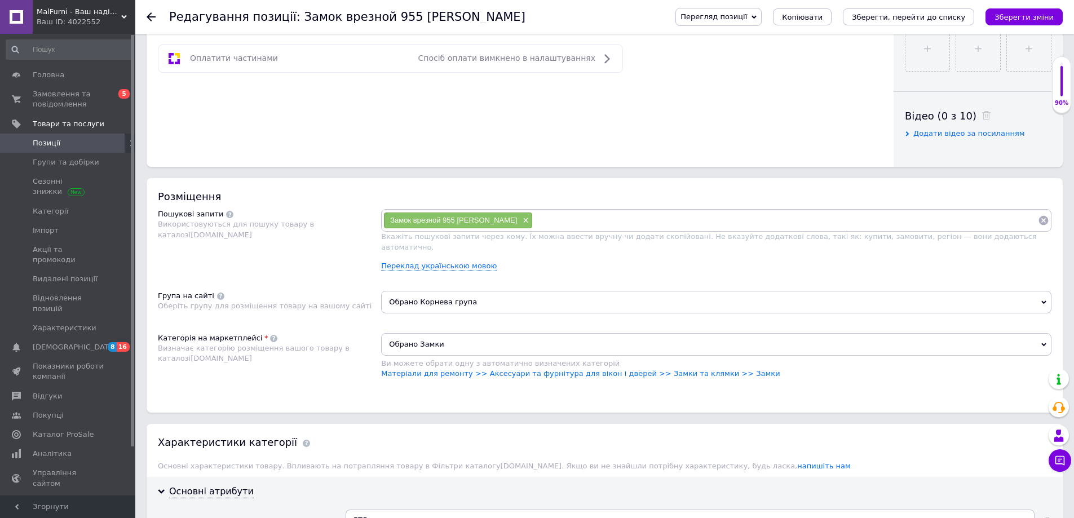
scroll to position [733, 0]
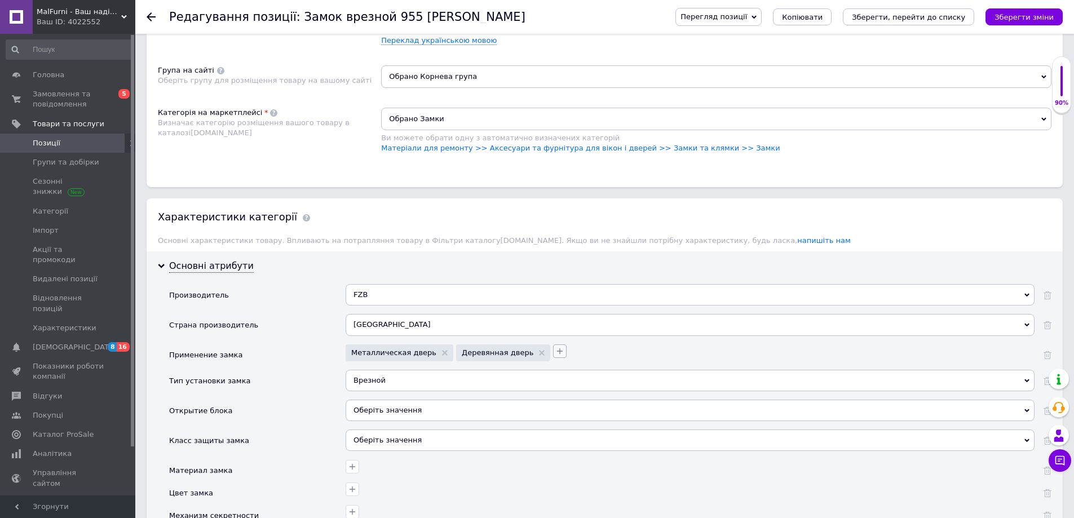
click at [557, 348] on icon "button" at bounding box center [560, 351] width 6 height 6
type input "к"
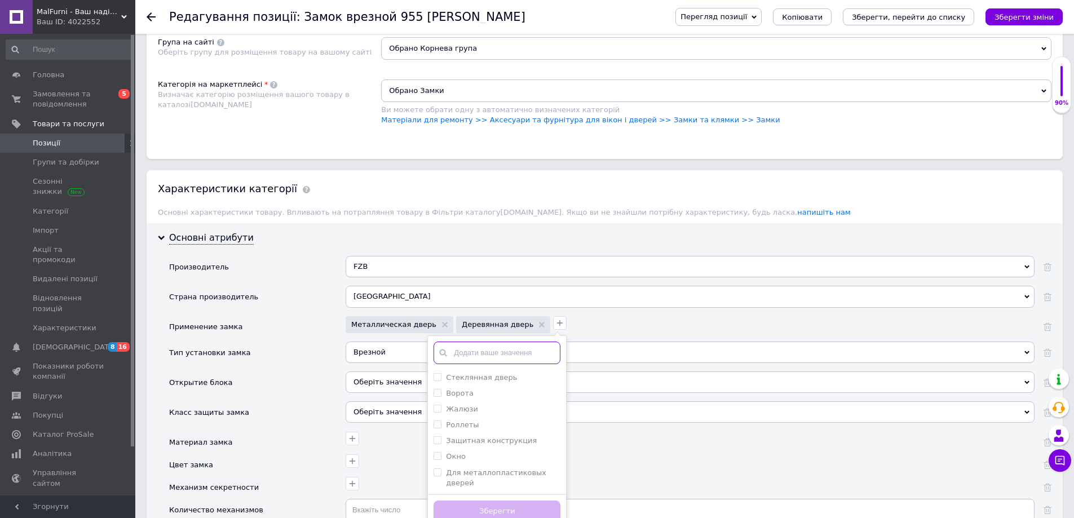
scroll to position [845, 0]
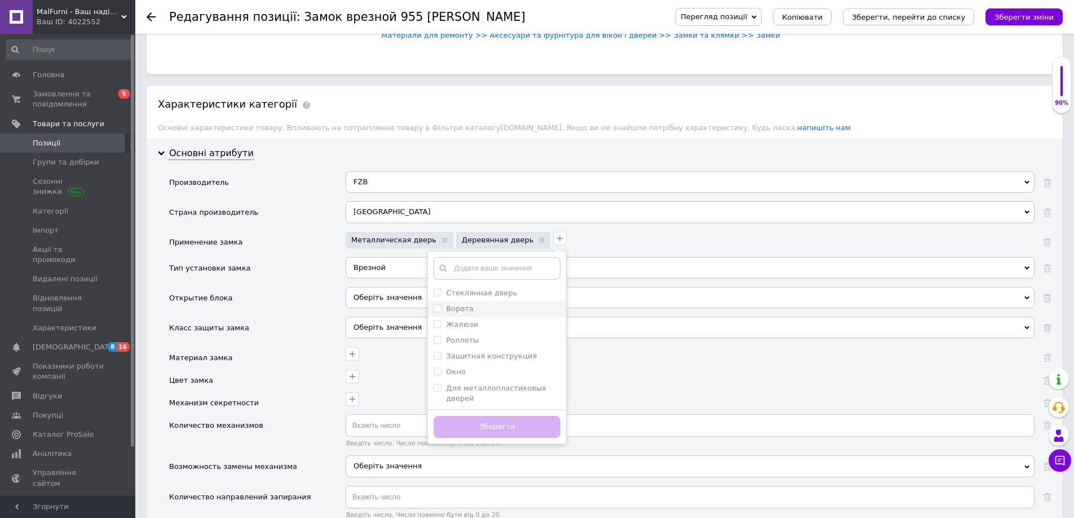
click at [449, 304] on div "Ворота" at bounding box center [496, 309] width 127 height 10
checkbox input "true"
click at [489, 416] on button "Зберегти" at bounding box center [496, 427] width 127 height 22
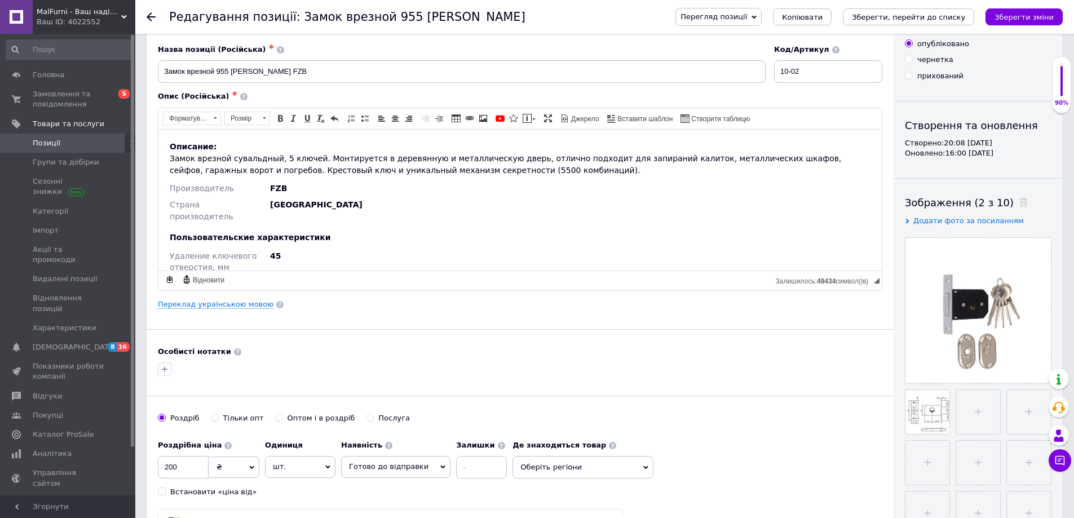
scroll to position [0, 0]
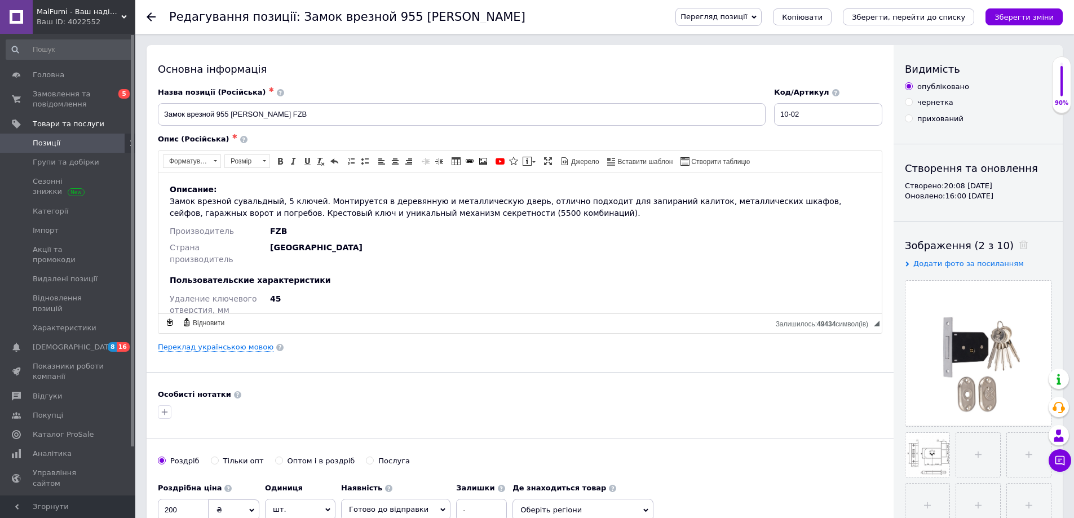
click at [333, 274] on div "Пользовательские характеристики" at bounding box center [520, 280] width 700 height 12
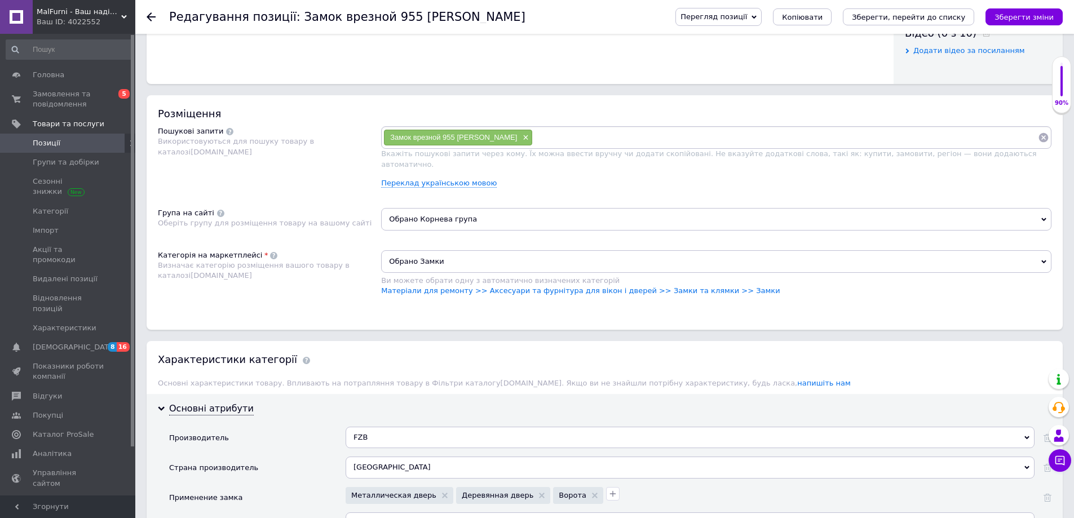
scroll to position [845, 0]
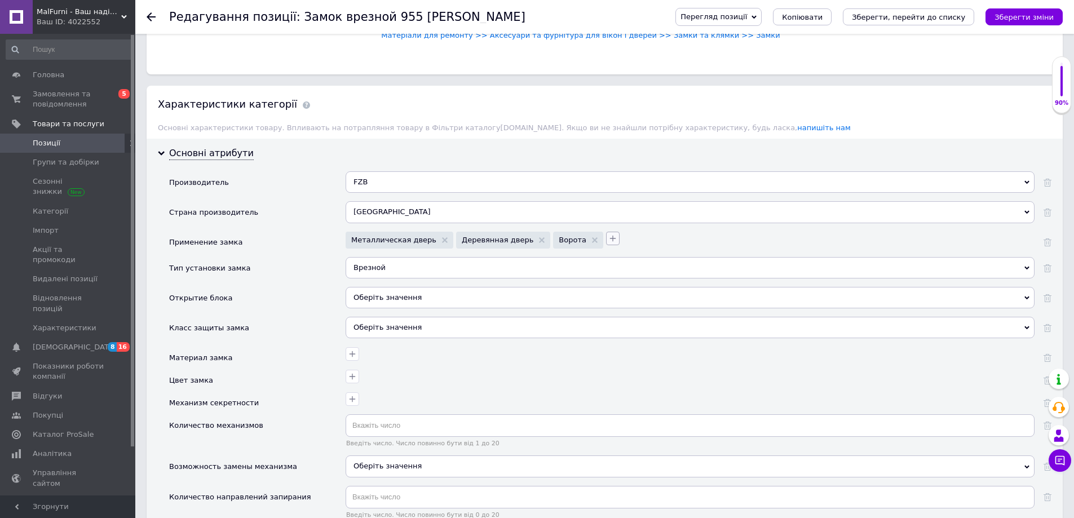
click at [608, 234] on icon "button" at bounding box center [612, 238] width 9 height 9
type input "п"
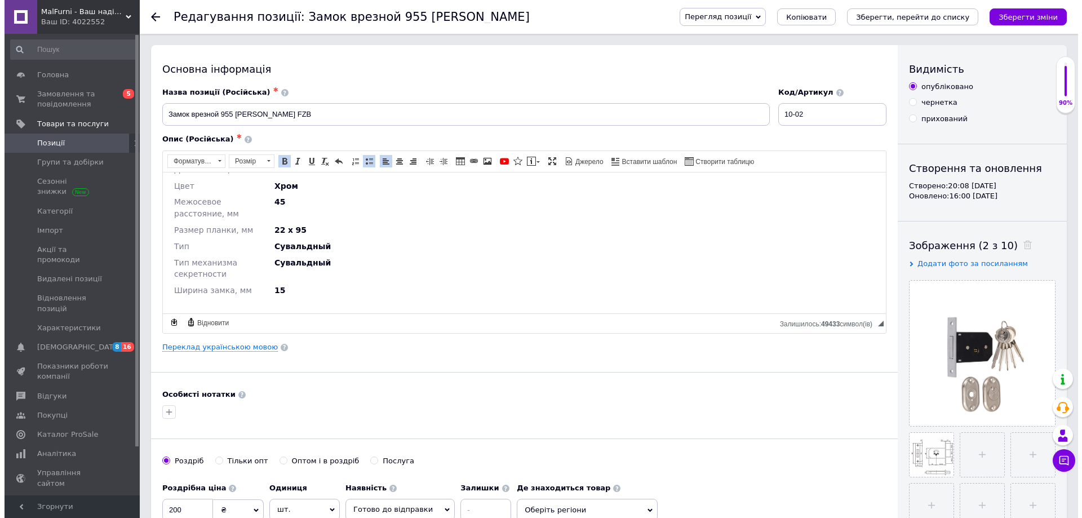
scroll to position [191, 0]
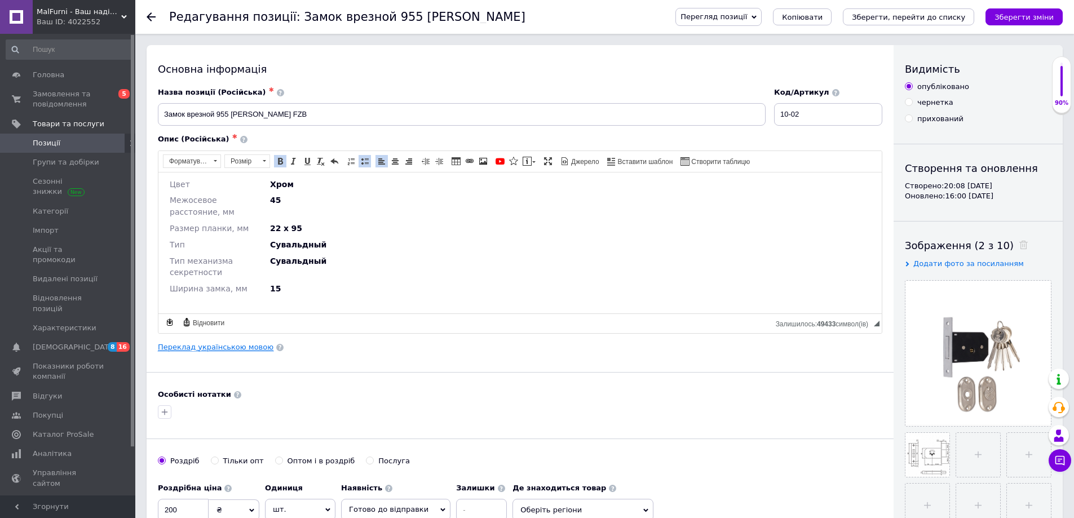
click at [238, 345] on link "Переклад українською мовою" at bounding box center [216, 347] width 116 height 9
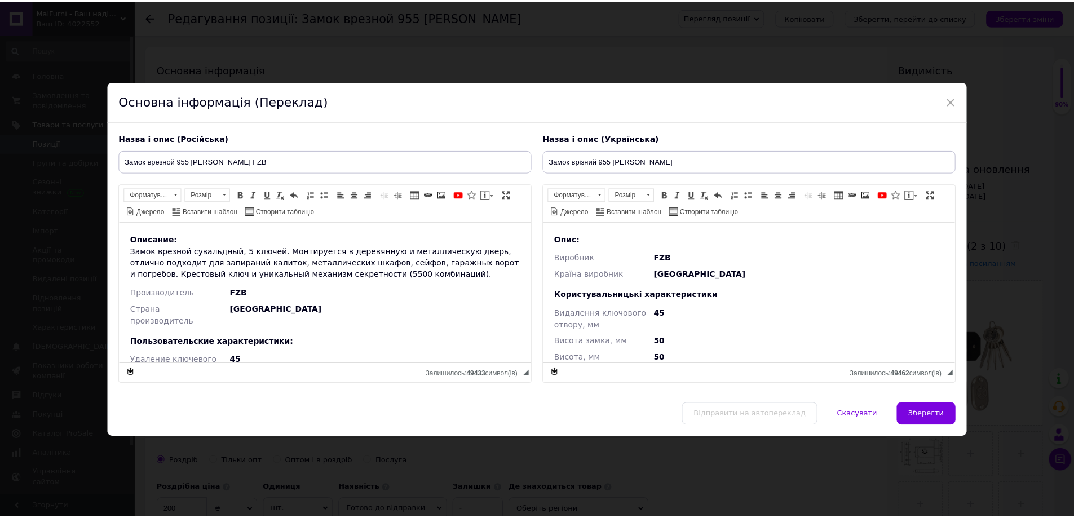
scroll to position [0, 0]
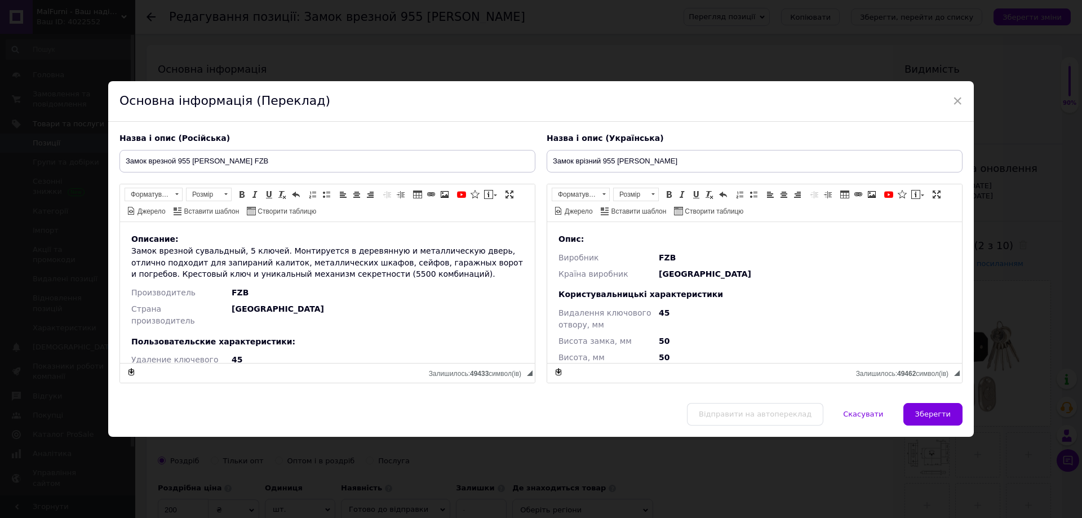
drag, startPoint x: 956, startPoint y: 101, endPoint x: 820, endPoint y: 100, distance: 135.8
click at [957, 99] on span "×" at bounding box center [957, 100] width 10 height 19
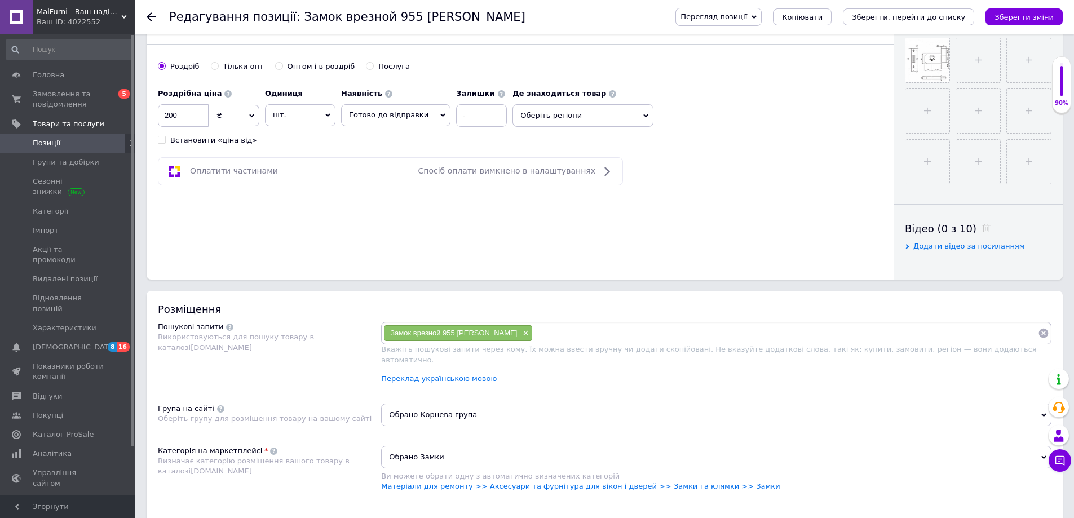
scroll to position [507, 0]
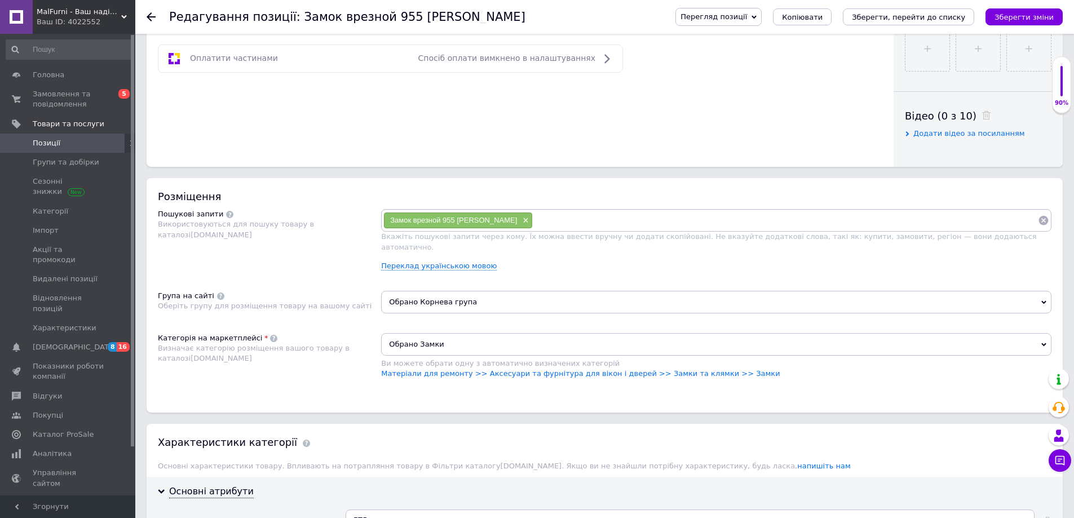
click at [539, 216] on input at bounding box center [785, 220] width 505 height 17
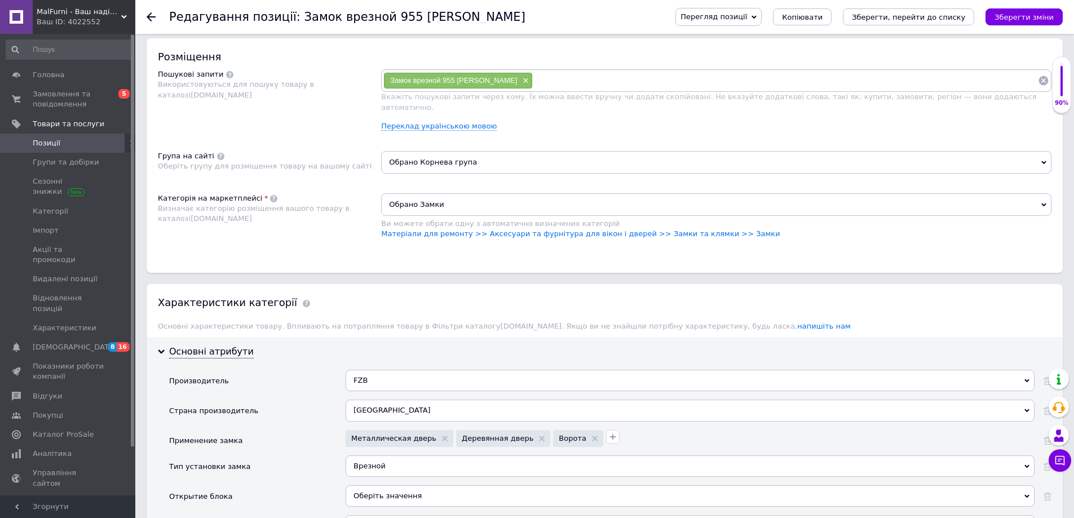
scroll to position [676, 0]
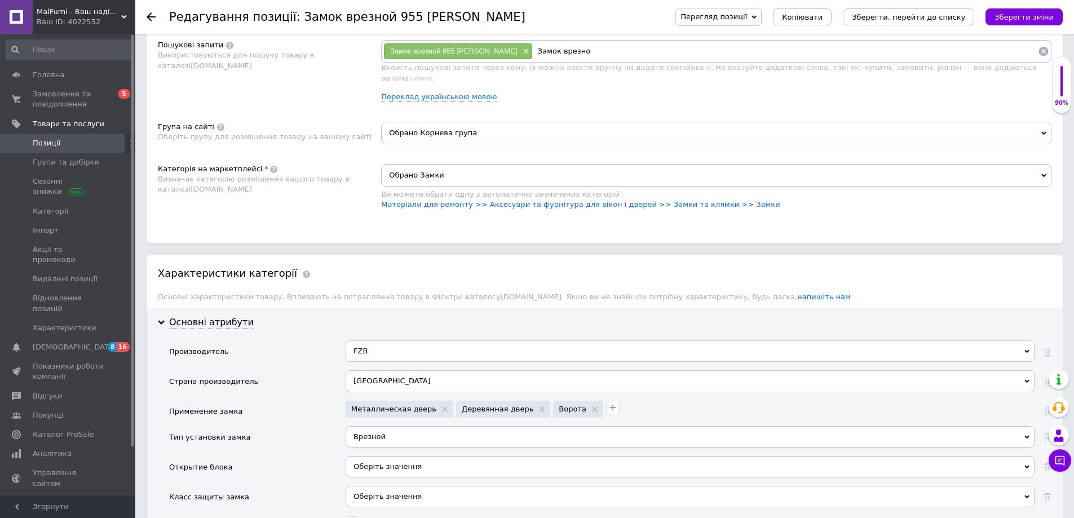
type input "Замок врезной"
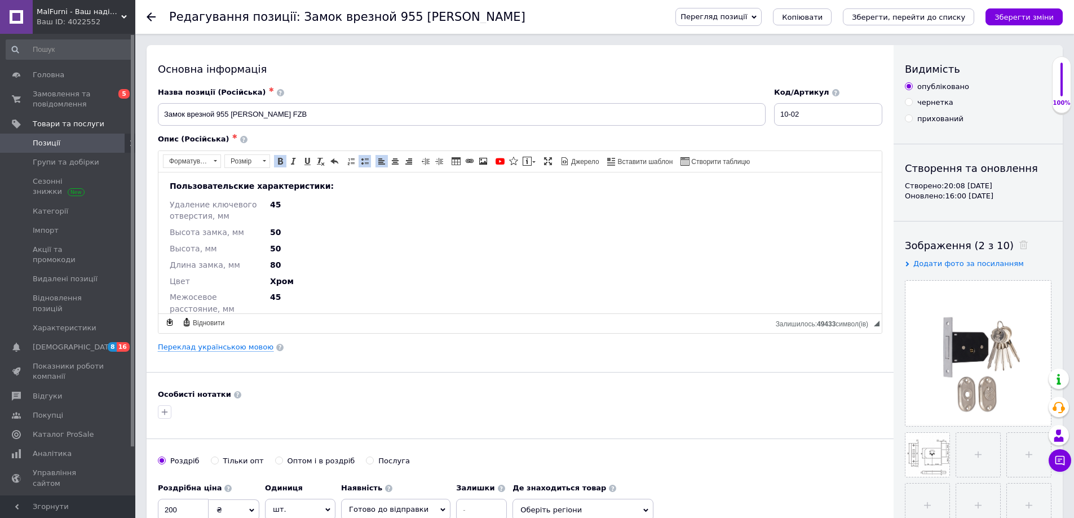
scroll to position [0, 0]
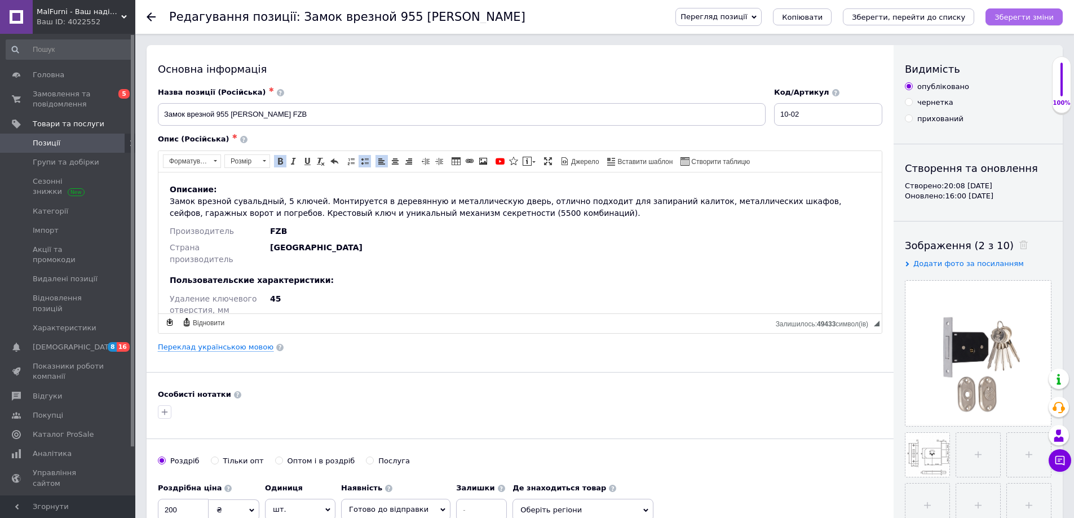
click at [1020, 23] on button "Зберегти зміни" at bounding box center [1023, 16] width 77 height 17
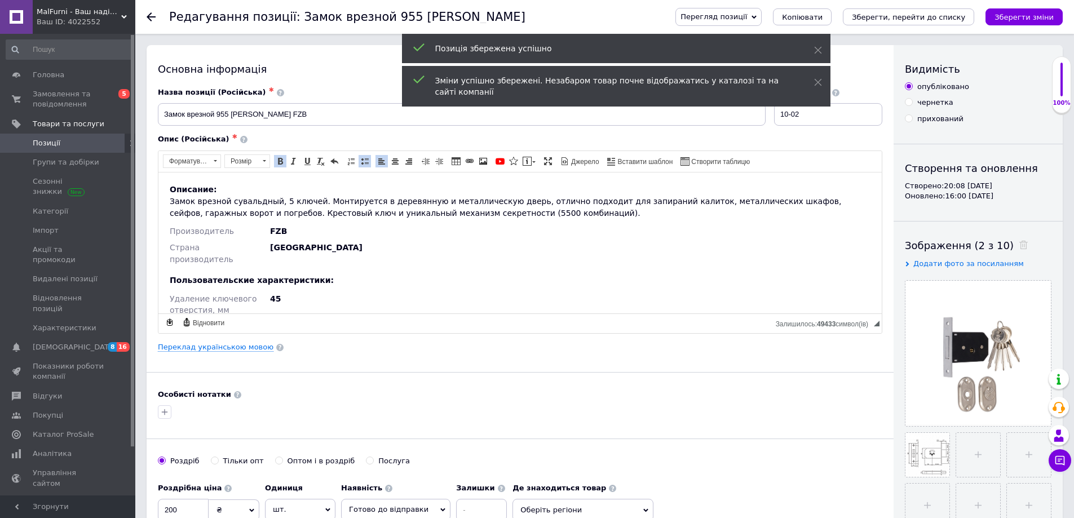
click at [151, 14] on use at bounding box center [151, 16] width 9 height 9
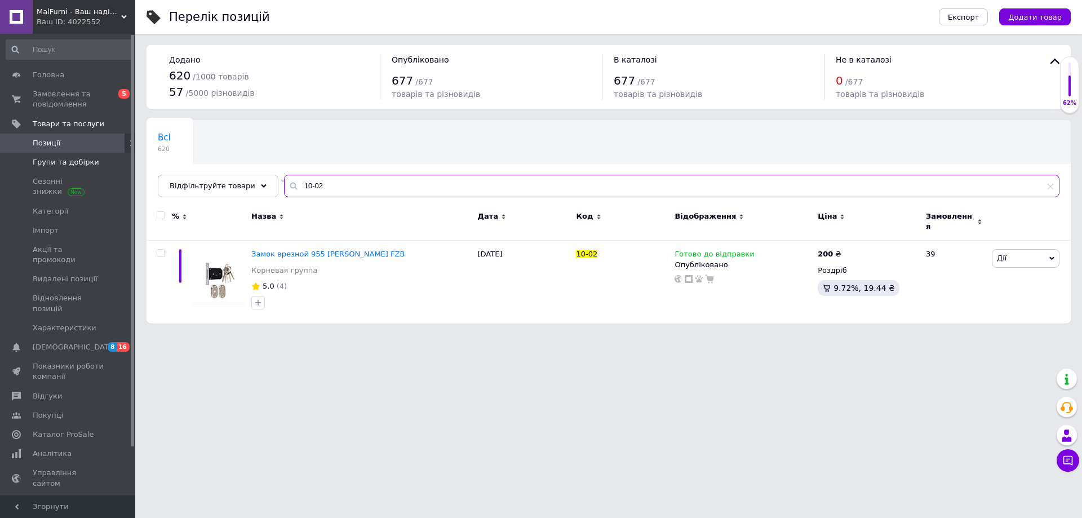
drag, startPoint x: 374, startPoint y: 183, endPoint x: 104, endPoint y: 169, distance: 269.7
click at [122, 165] on div "MalFurni - Ваш надійний партнер з меблевої та дверної фурнітури Ваш ID: 4022552…" at bounding box center [541, 167] width 1082 height 335
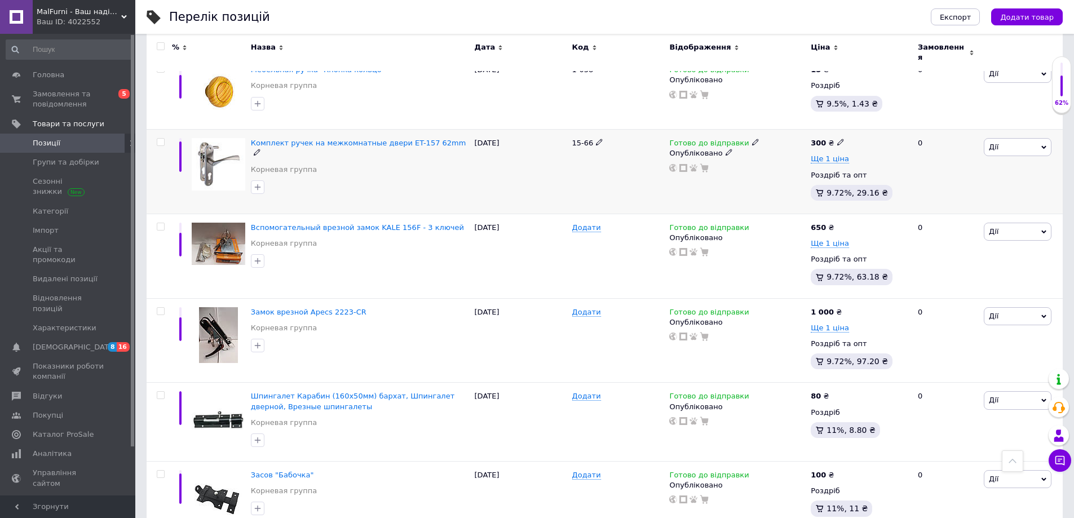
scroll to position [1409, 0]
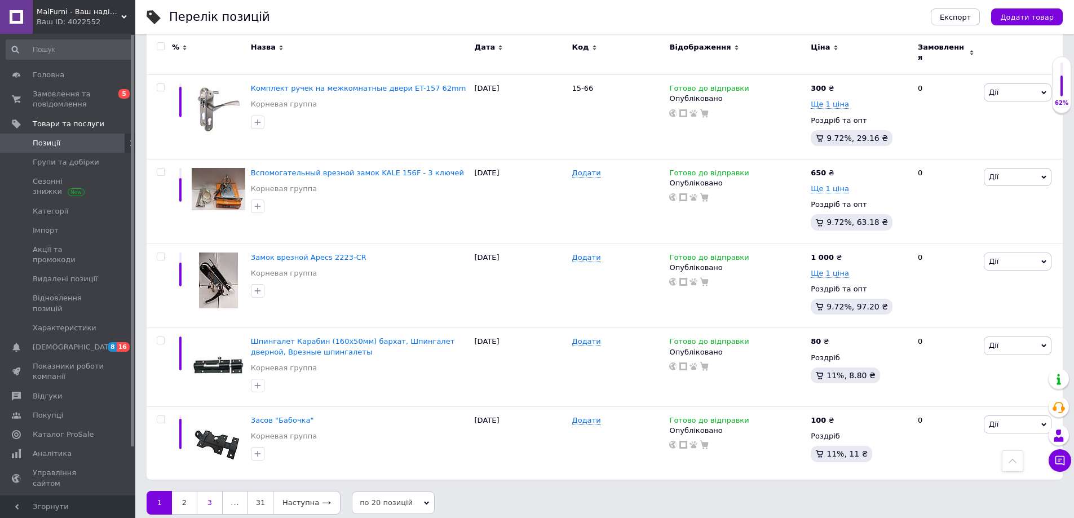
click at [220, 498] on link "3" at bounding box center [210, 503] width 26 height 24
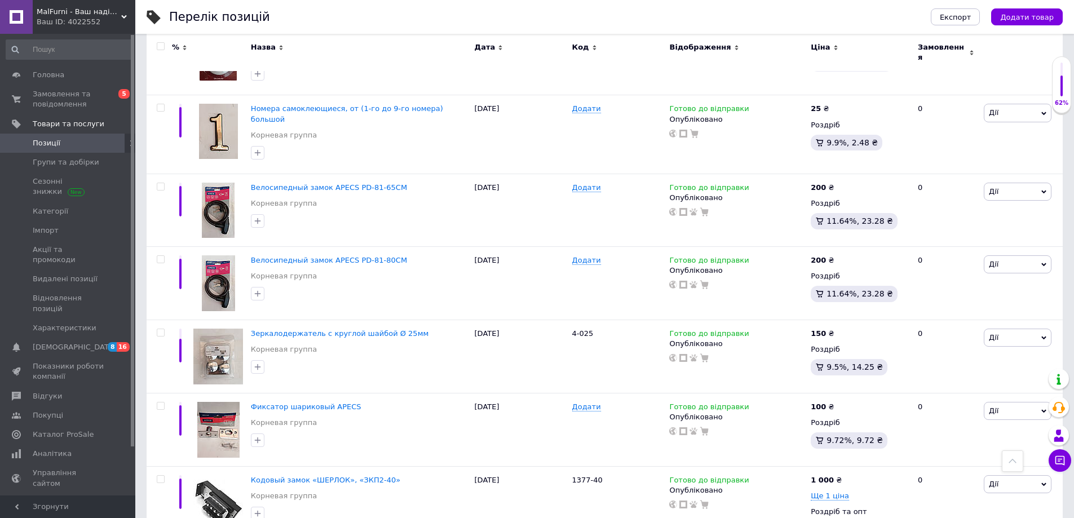
scroll to position [1213, 0]
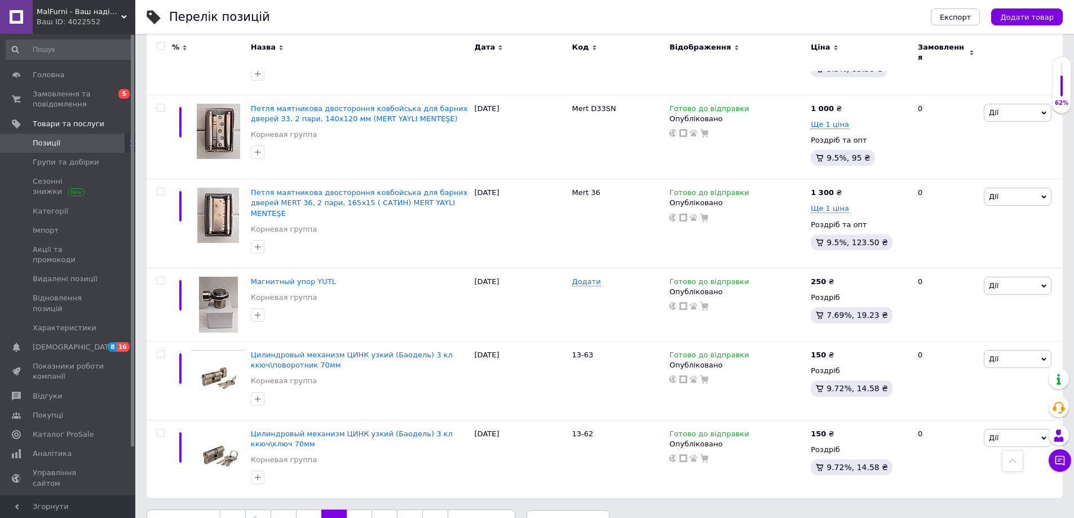
scroll to position [1393, 0]
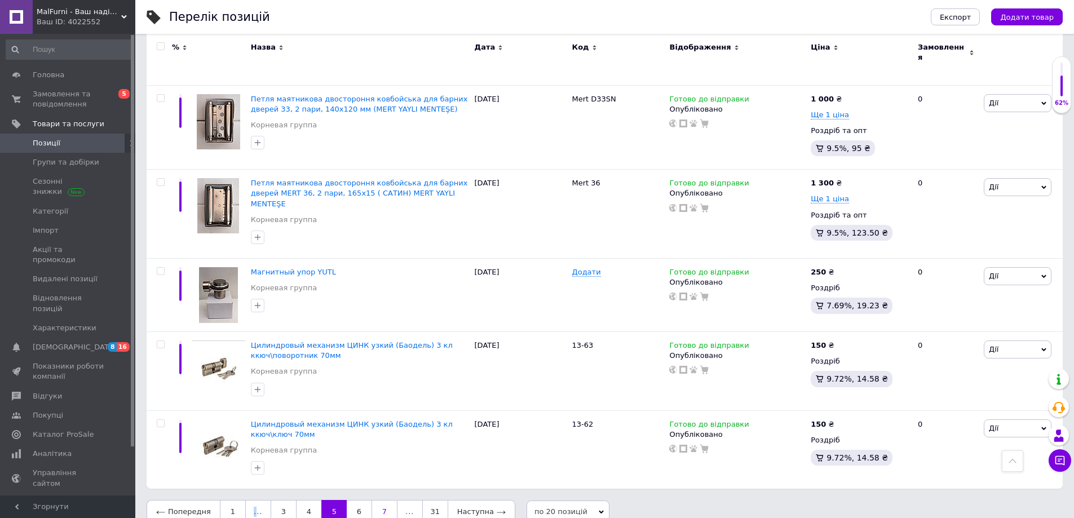
click at [378, 500] on link "7" at bounding box center [384, 512] width 26 height 24
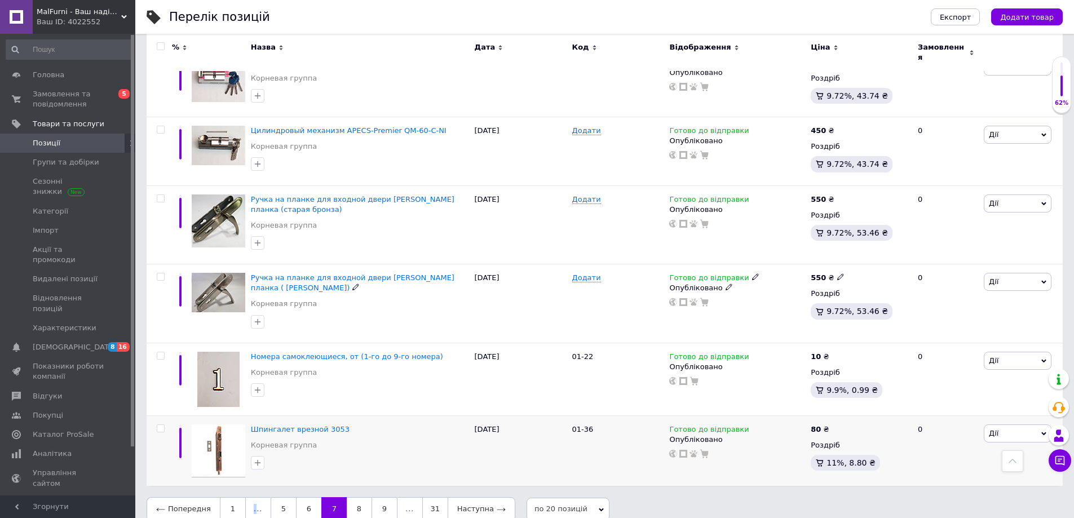
scroll to position [1207, 0]
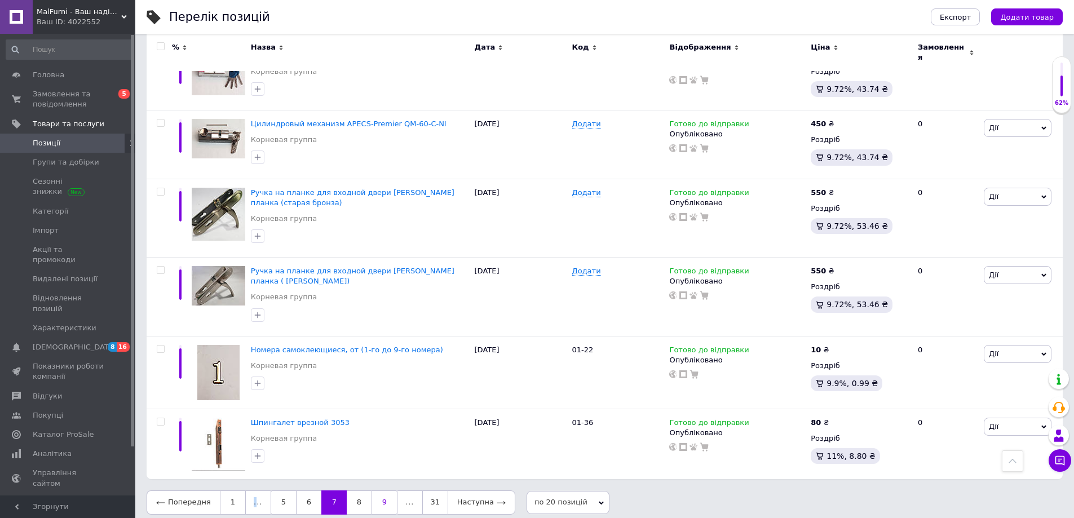
click at [381, 490] on link "9" at bounding box center [384, 502] width 26 height 24
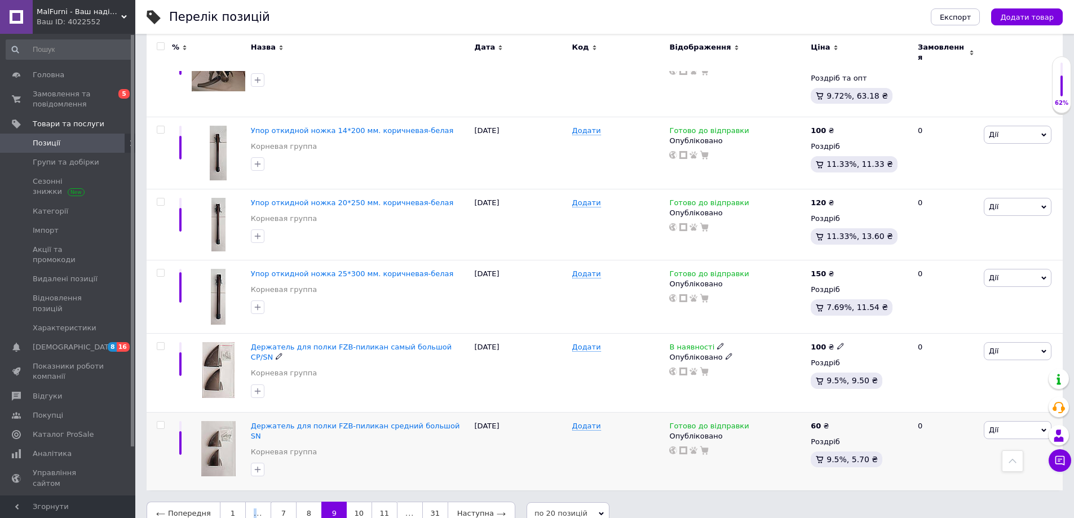
scroll to position [1252, 0]
click at [380, 501] on link "11" at bounding box center [384, 513] width 26 height 24
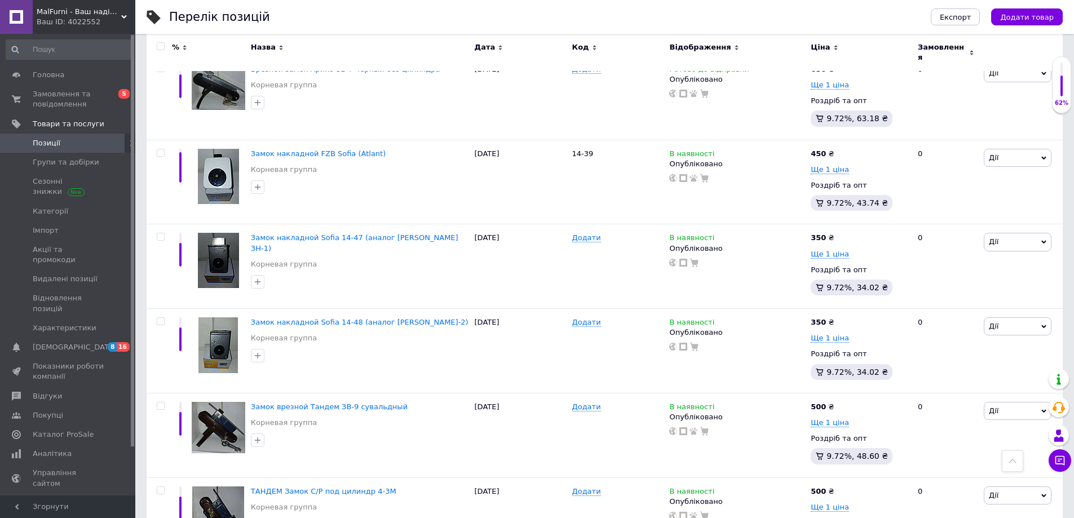
scroll to position [1027, 0]
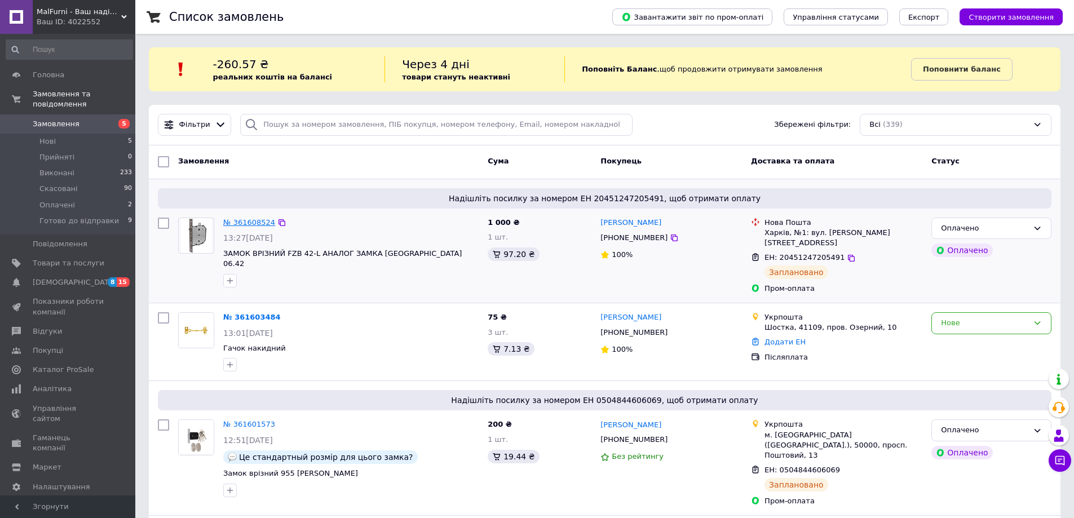
click at [253, 221] on link "№ 361608524" at bounding box center [249, 222] width 52 height 8
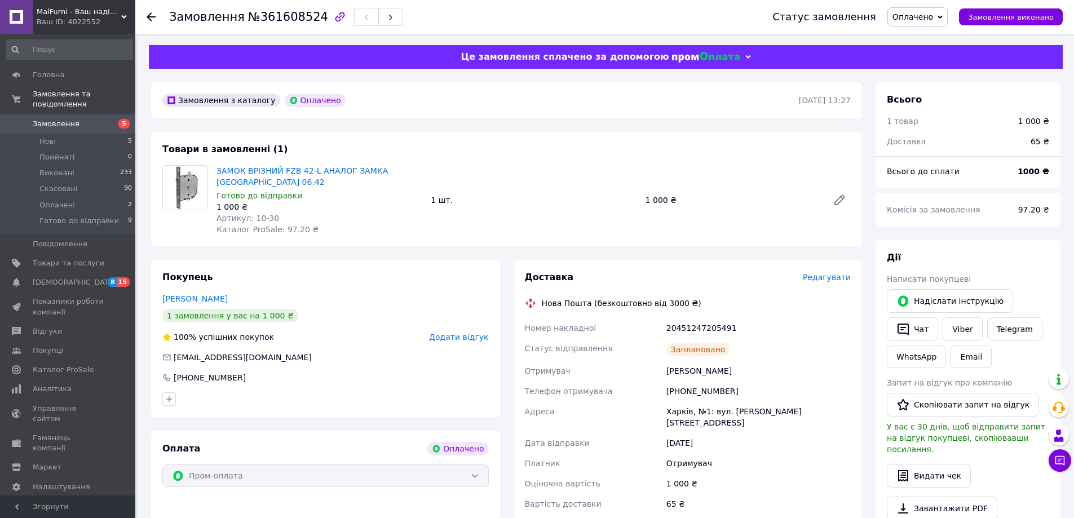
click at [152, 16] on icon at bounding box center [151, 16] width 9 height 9
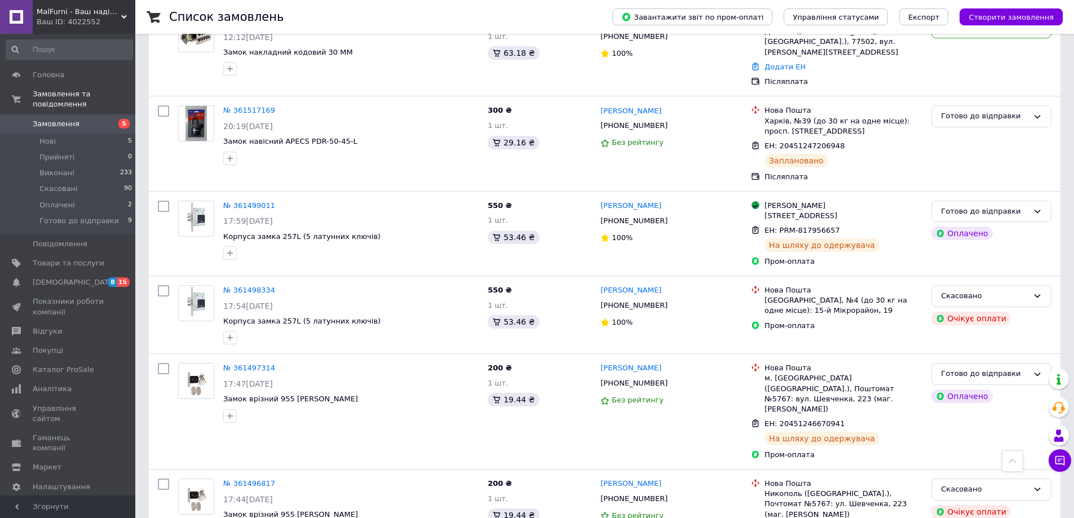
scroll to position [57, 0]
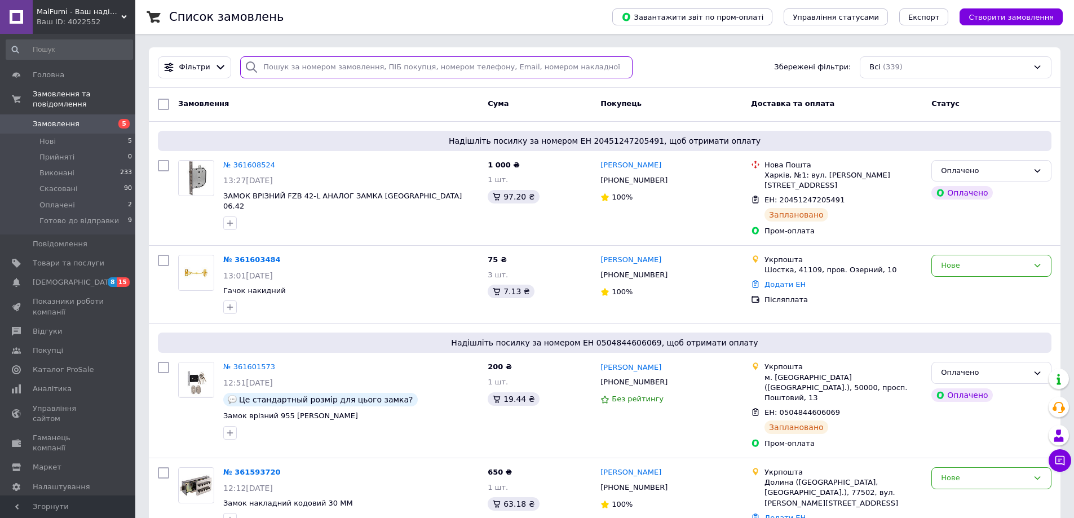
click at [312, 71] on input "search" at bounding box center [436, 67] width 392 height 22
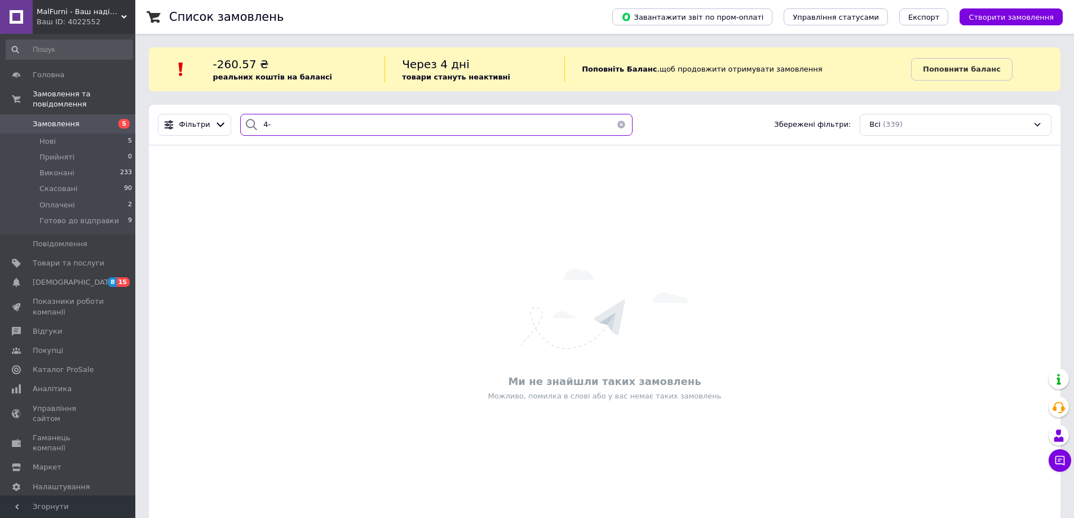
type input "4"
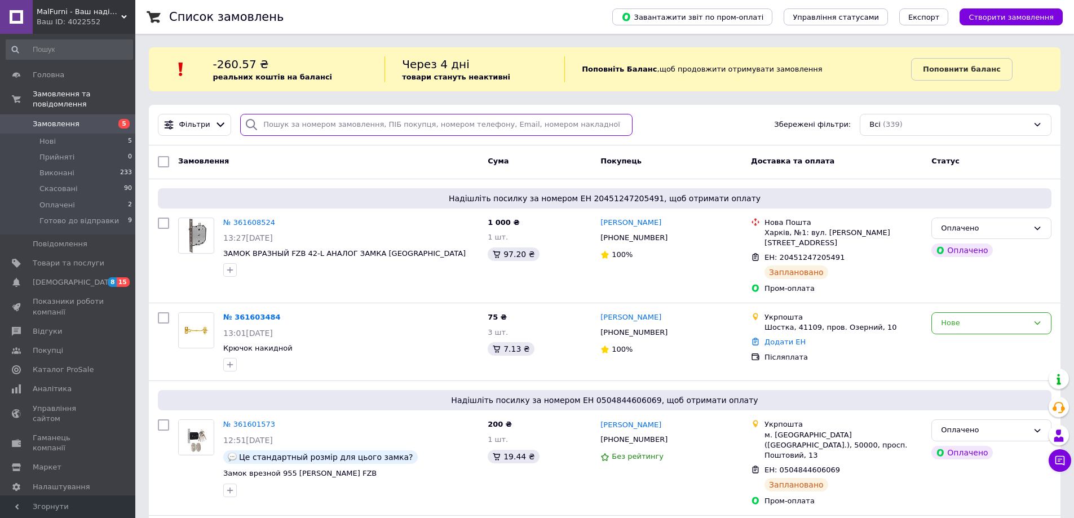
click at [286, 134] on input "search" at bounding box center [436, 125] width 392 height 22
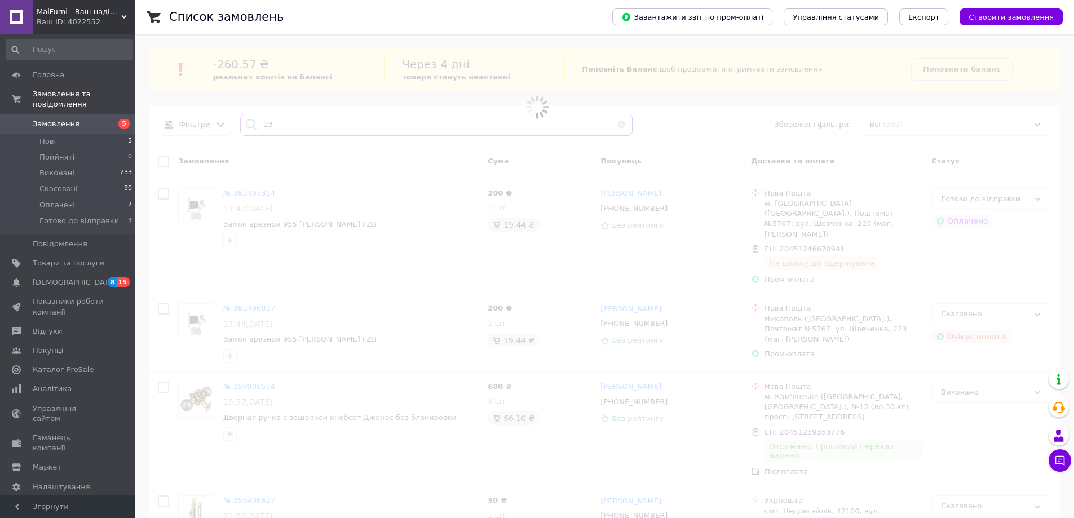
type input "1"
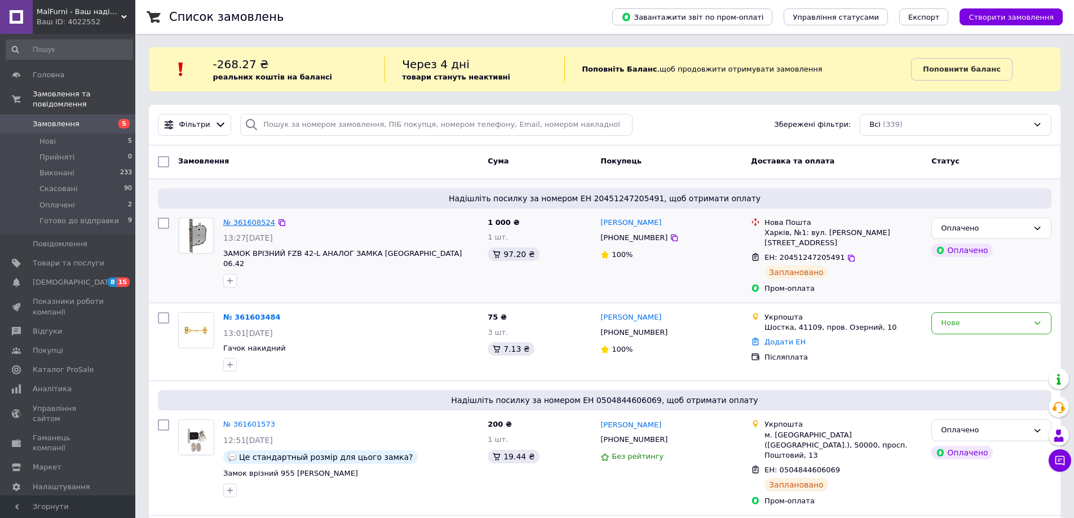
click at [241, 220] on link "№ 361608524" at bounding box center [249, 222] width 52 height 8
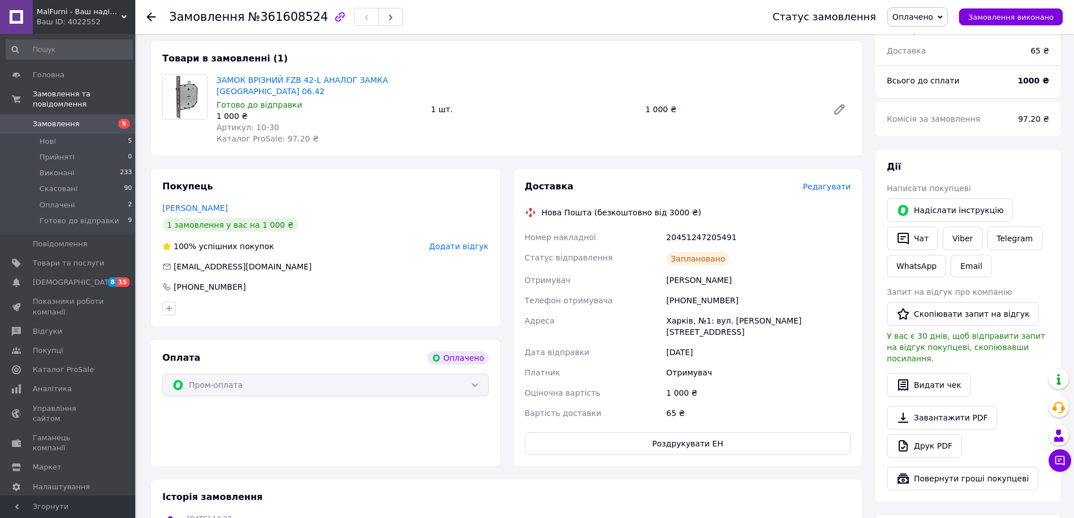
scroll to position [113, 0]
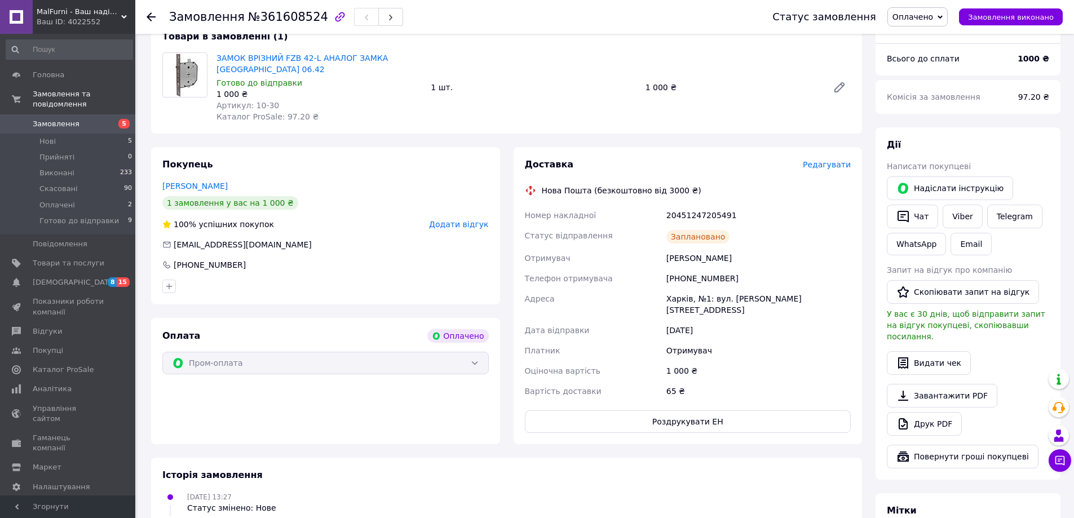
click at [306, 65] on span "ЗАМОК ВРІЗНИЙ FZB 42-L АНАЛОГ ЗАМКА [GEOGRAPHIC_DATA] 06.42" at bounding box center [318, 63] width 205 height 23
click at [311, 64] on span "ЗАМОК ВРІЗНИЙ FZB 42-L АНАЛОГ ЗАМКА [GEOGRAPHIC_DATA] 06.42" at bounding box center [318, 63] width 205 height 23
click at [313, 63] on link "ЗАМОК ВРІЗНИЙ FZB 42-L АНАЛОГ ЗАМКА [GEOGRAPHIC_DATA] 06.42" at bounding box center [301, 64] width 171 height 20
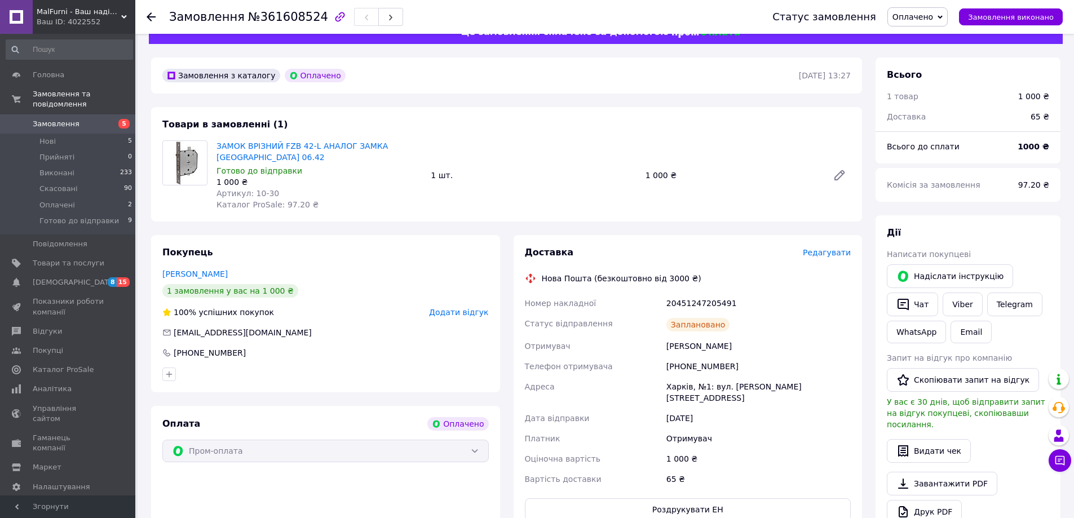
scroll to position [0, 0]
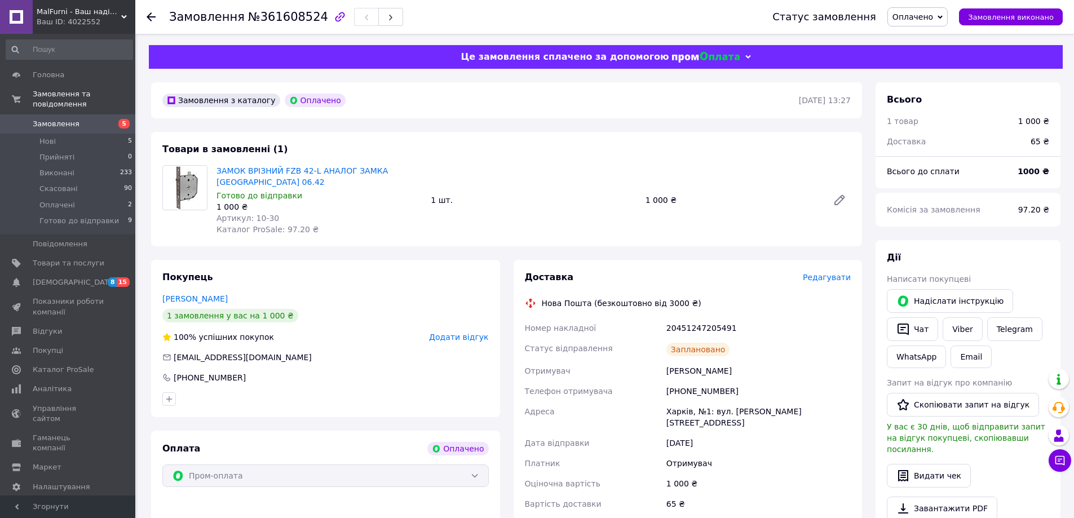
click at [150, 19] on icon at bounding box center [151, 16] width 9 height 9
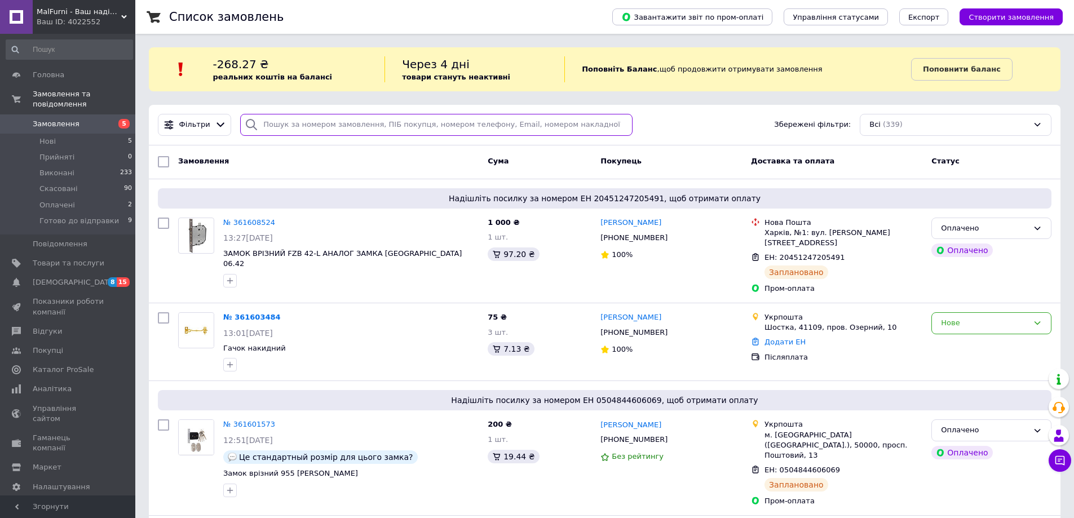
click at [482, 124] on input "search" at bounding box center [436, 125] width 392 height 22
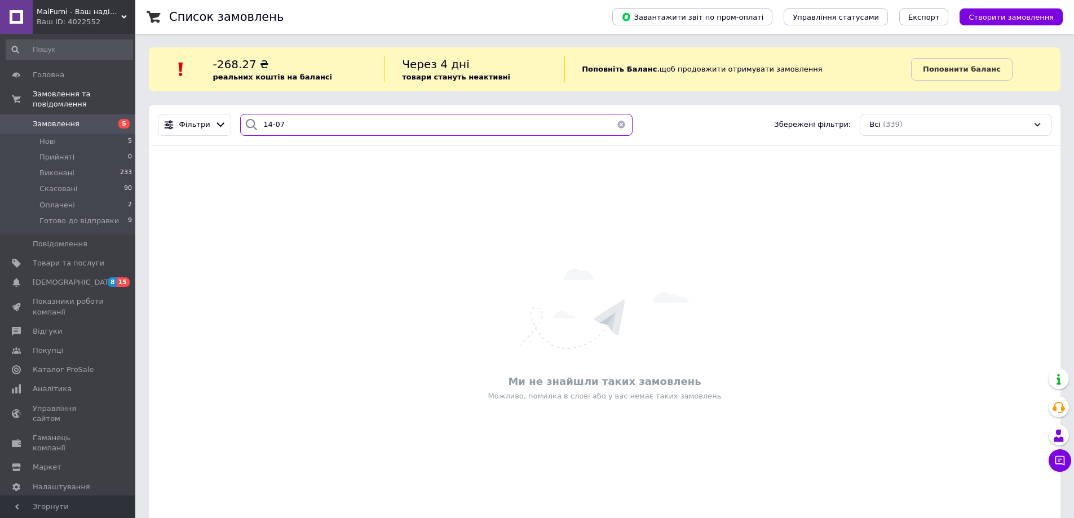
type input "14-07"
click at [70, 114] on link "Замовлення 5" at bounding box center [69, 123] width 139 height 19
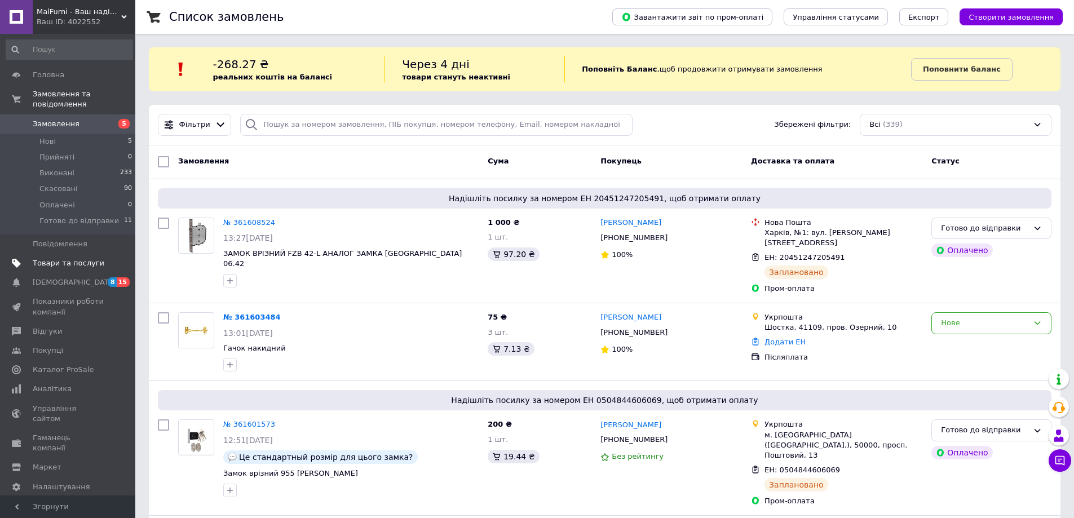
click at [75, 258] on span "Товари та послуги" at bounding box center [69, 263] width 72 height 10
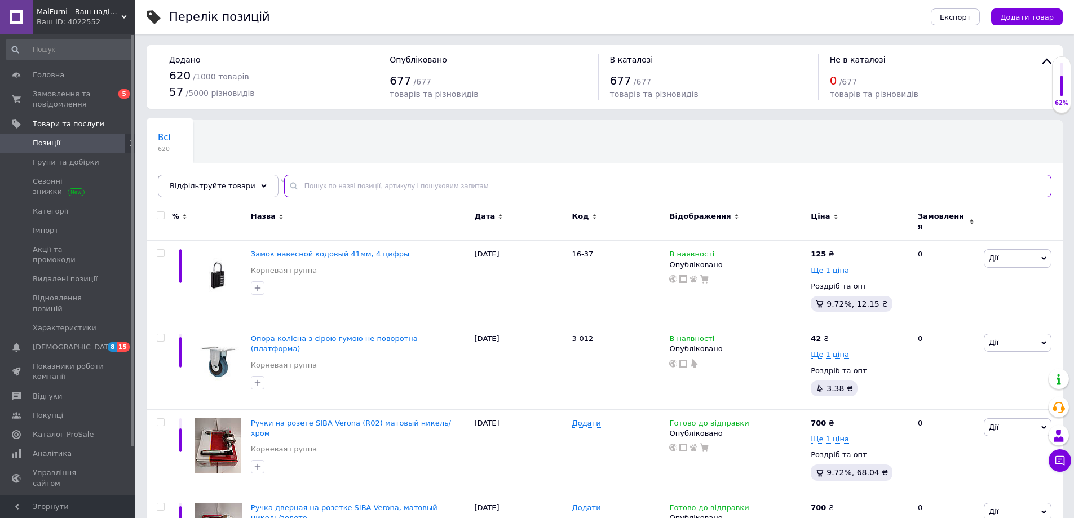
click at [312, 185] on input "text" at bounding box center [667, 186] width 767 height 23
paste input "16-30"
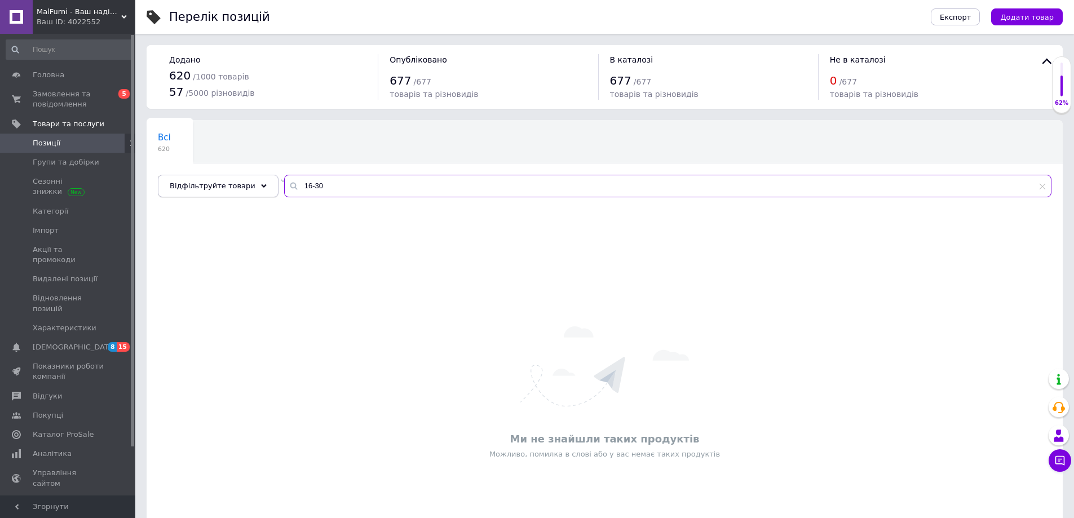
drag, startPoint x: 335, startPoint y: 185, endPoint x: 229, endPoint y: 193, distance: 106.8
click at [234, 194] on div "Відфільтруйте товари 16-30" at bounding box center [604, 186] width 893 height 23
type input "16-30"
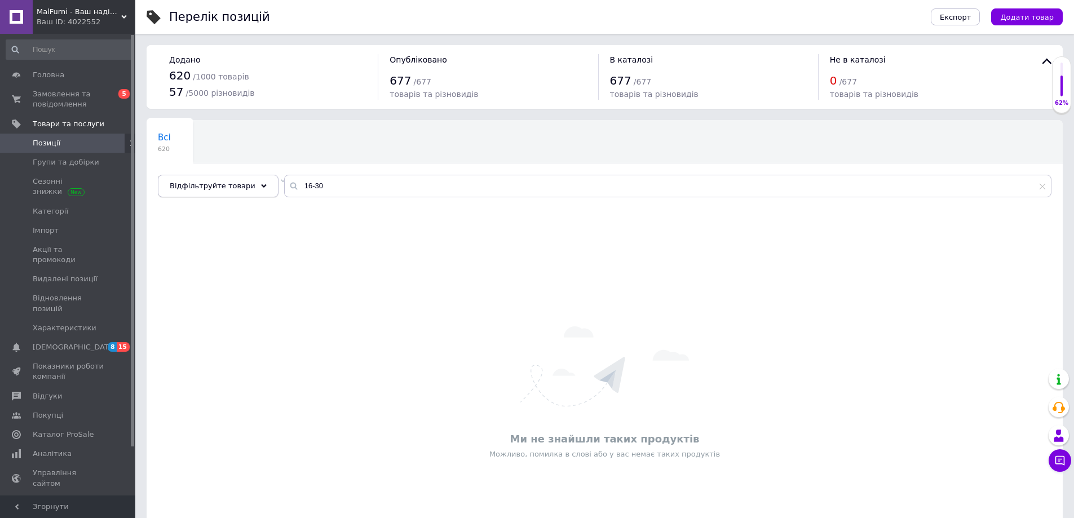
click at [232, 194] on div "Відфільтруйте товари" at bounding box center [218, 186] width 121 height 23
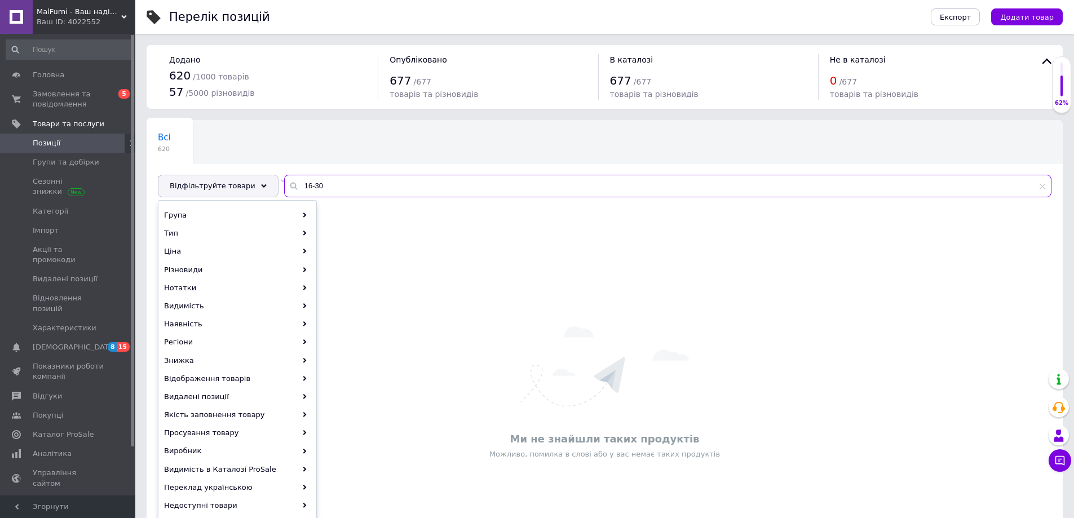
click at [344, 189] on input "16-30" at bounding box center [667, 186] width 767 height 23
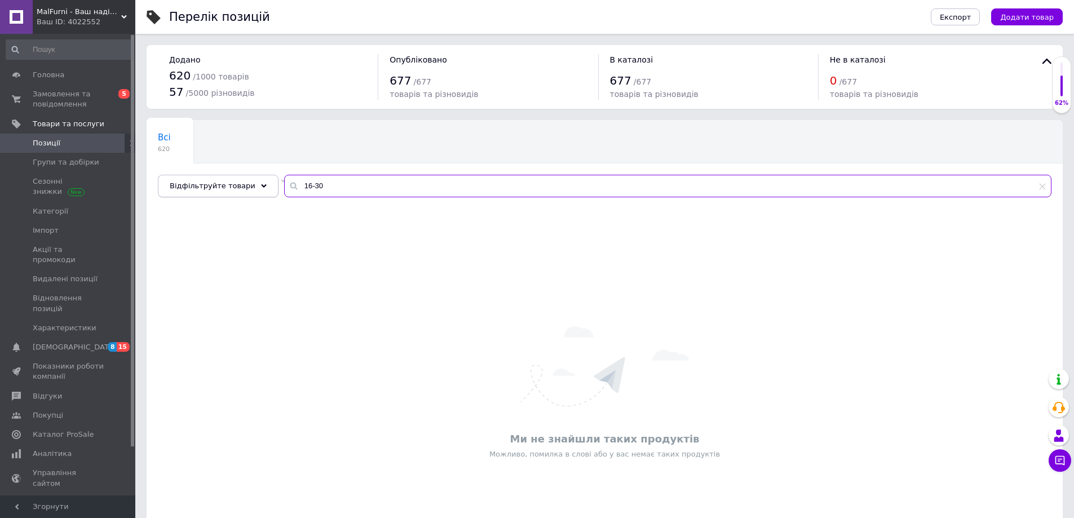
drag, startPoint x: 325, startPoint y: 186, endPoint x: 212, endPoint y: 185, distance: 112.1
click at [218, 183] on div "Відфільтруйте товари 16-30" at bounding box center [604, 186] width 893 height 23
drag, startPoint x: 397, startPoint y: 185, endPoint x: 213, endPoint y: 189, distance: 184.3
click at [215, 189] on div "Відфільтруйте товари Замок навесной ВС12А" at bounding box center [604, 186] width 893 height 23
type input "Замок навесной ВС12А"
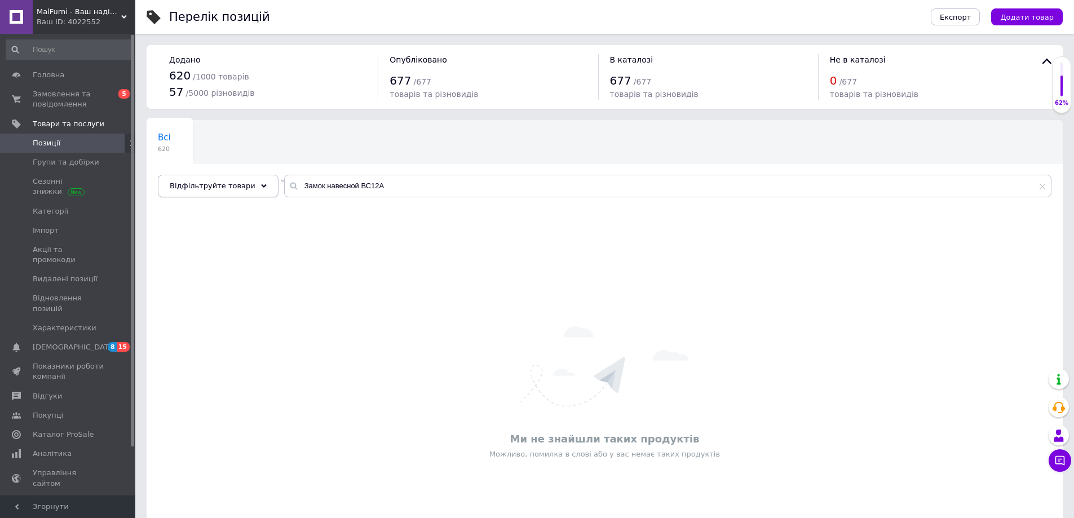
click at [212, 189] on span "Відфільтруйте товари" at bounding box center [213, 185] width 86 height 8
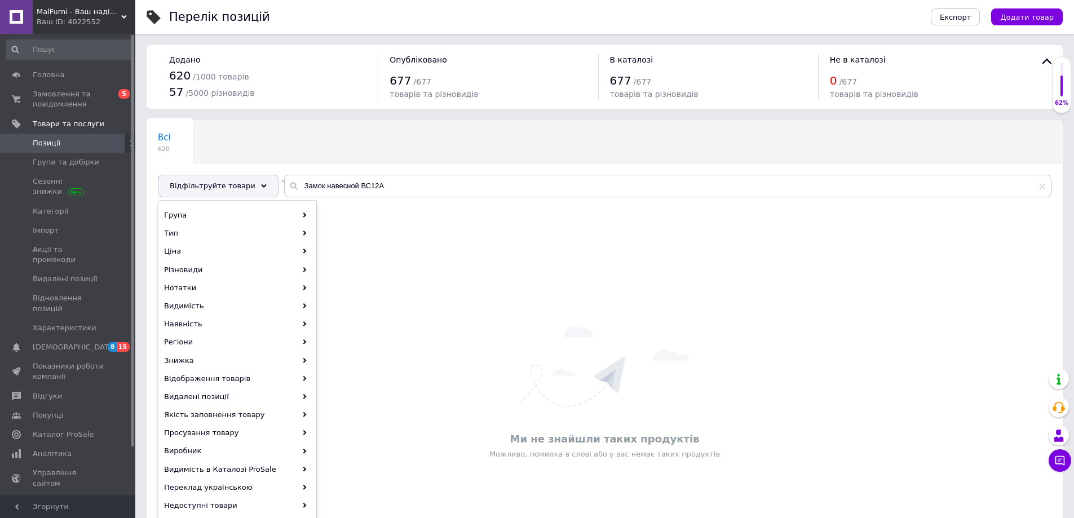
click at [202, 169] on div "Всі 620 Не відображаються в ка... 1 Видалити Редагувати Ok Відфільтровано... Зб…" at bounding box center [605, 164] width 916 height 93
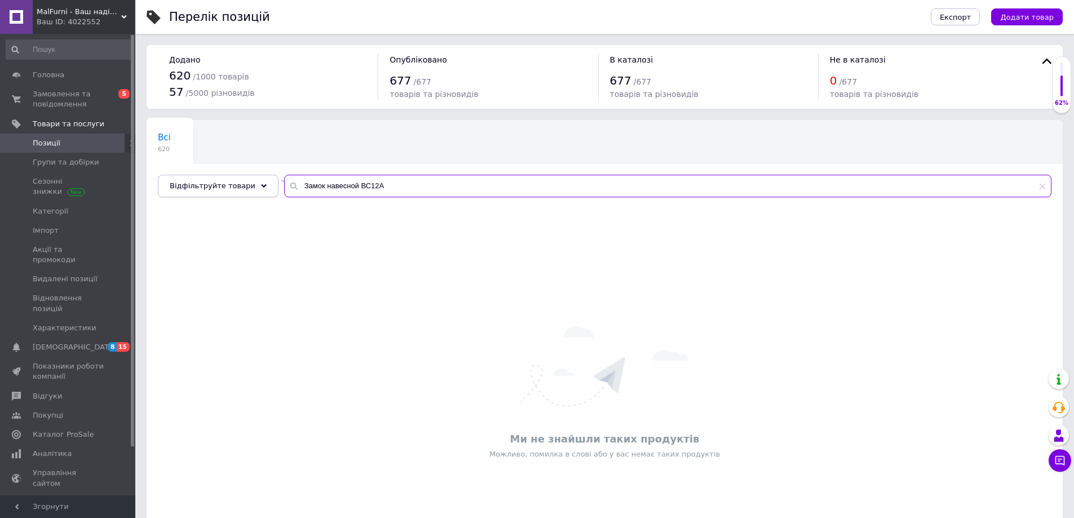
drag, startPoint x: 401, startPoint y: 188, endPoint x: 237, endPoint y: 193, distance: 164.1
click at [237, 193] on div "Відфільтруйте товари Замок навесной ВС12А" at bounding box center [604, 186] width 893 height 23
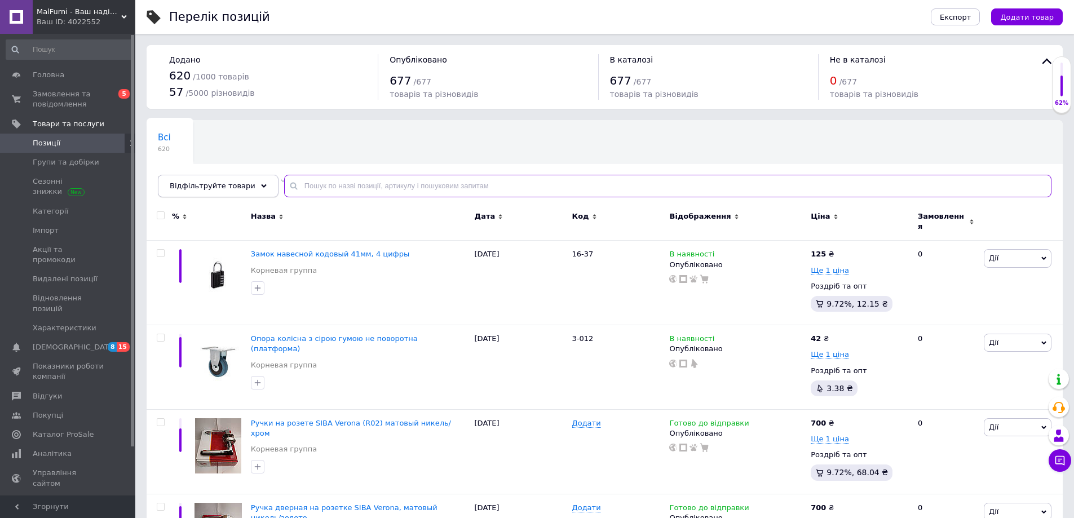
type input "Замок навесной ВС12А"
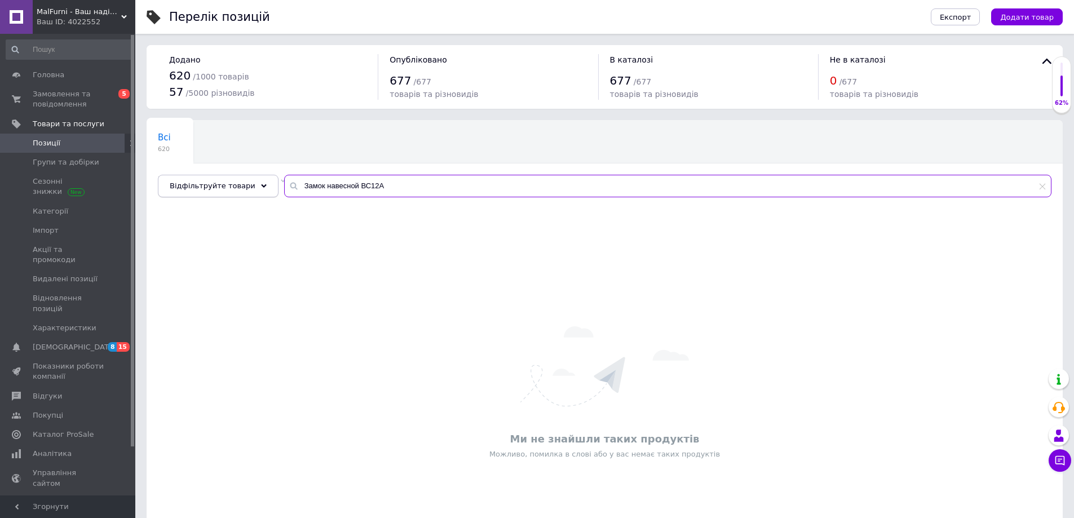
drag, startPoint x: 406, startPoint y: 188, endPoint x: 162, endPoint y: 179, distance: 244.2
click at [168, 179] on div "Відфільтруйте товари Замок навесной ВС12А" at bounding box center [604, 186] width 893 height 23
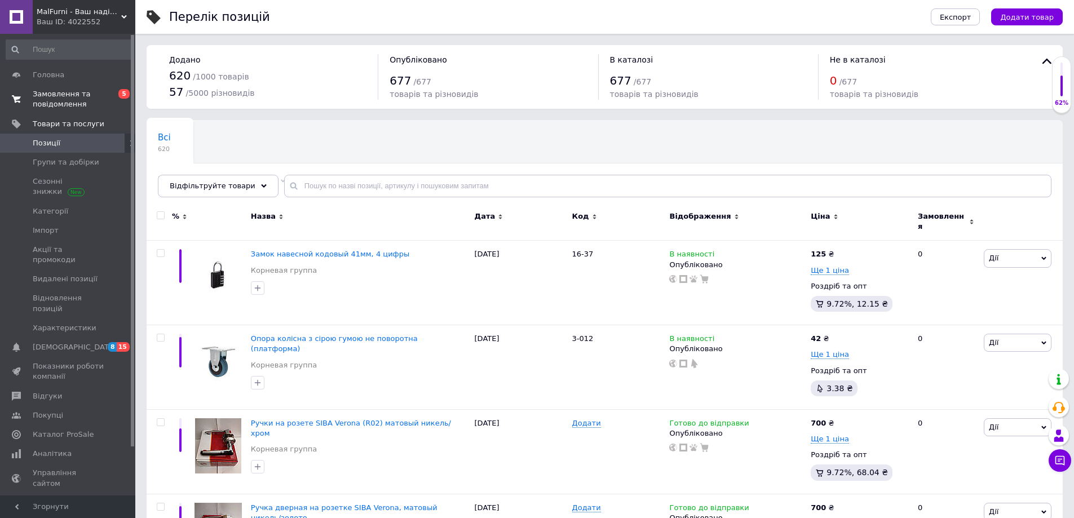
click at [86, 95] on span "Замовлення та повідомлення" at bounding box center [69, 99] width 72 height 20
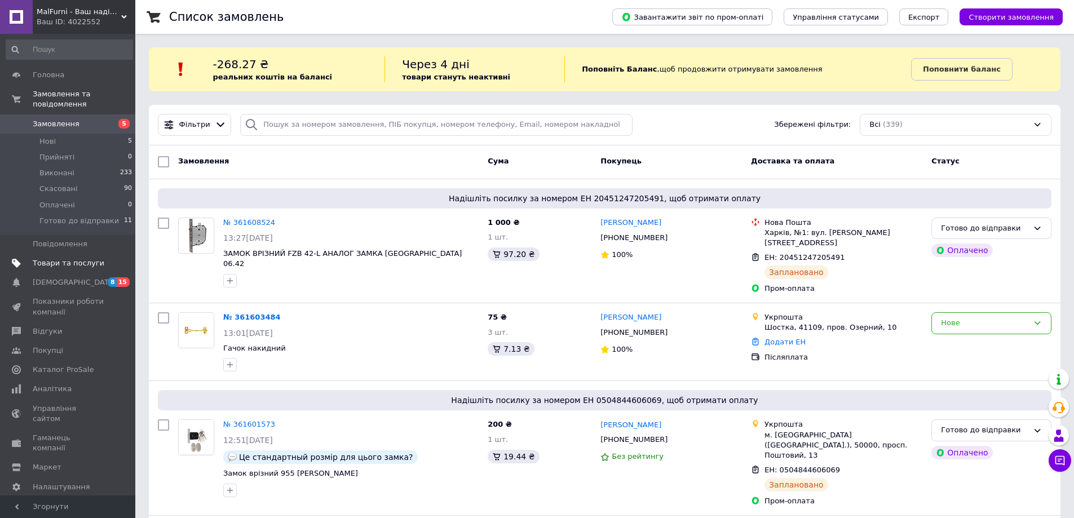
click at [74, 258] on span "Товари та послуги" at bounding box center [69, 263] width 72 height 10
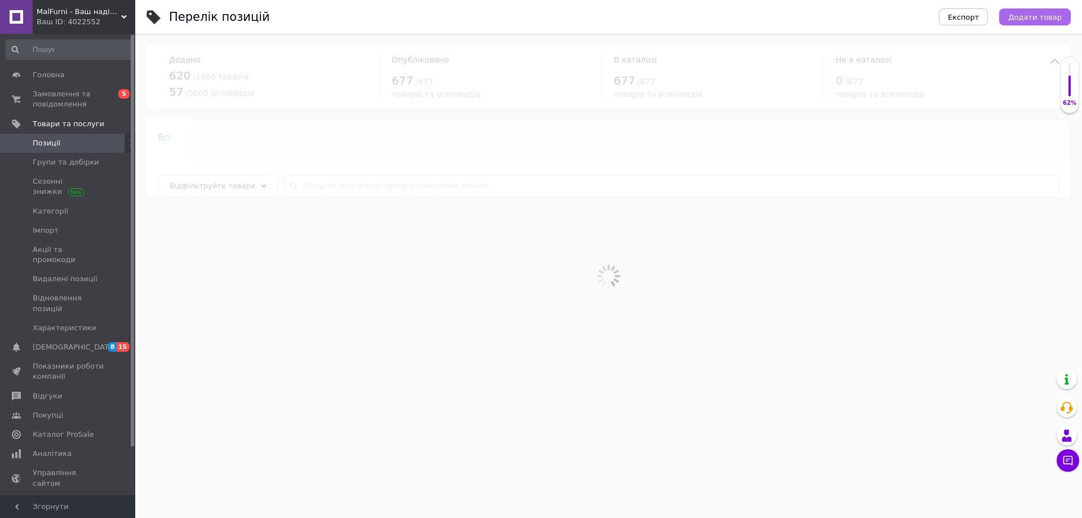
click at [1036, 19] on span "Додати товар" at bounding box center [1035, 17] width 54 height 8
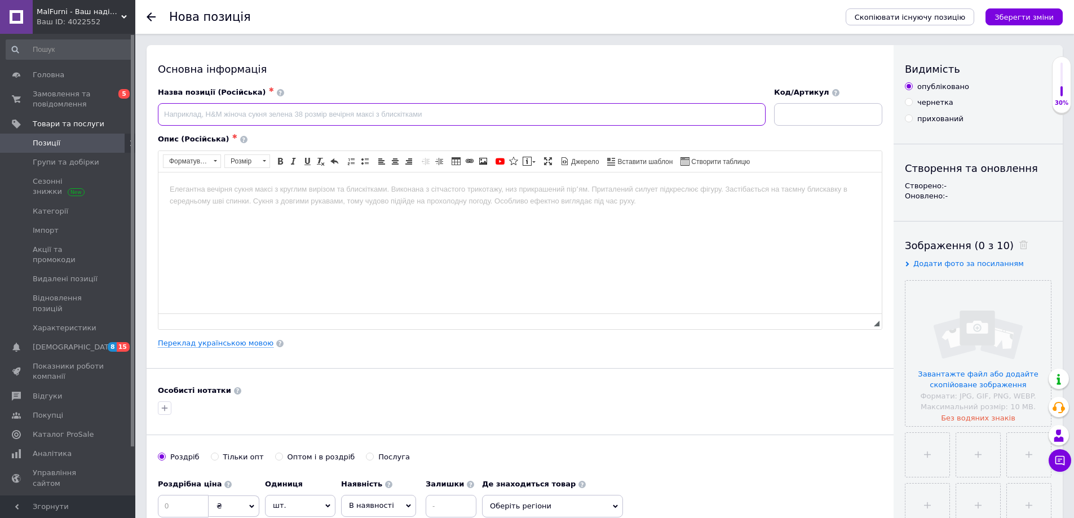
click at [444, 115] on input at bounding box center [461, 114] width 607 height 23
paste input "Замок навісний FZB 80 мм ВС12А"
type input "Замок навісний FZB 80 мм ВС12А"
click at [968, 380] on input "file" at bounding box center [977, 353] width 145 height 145
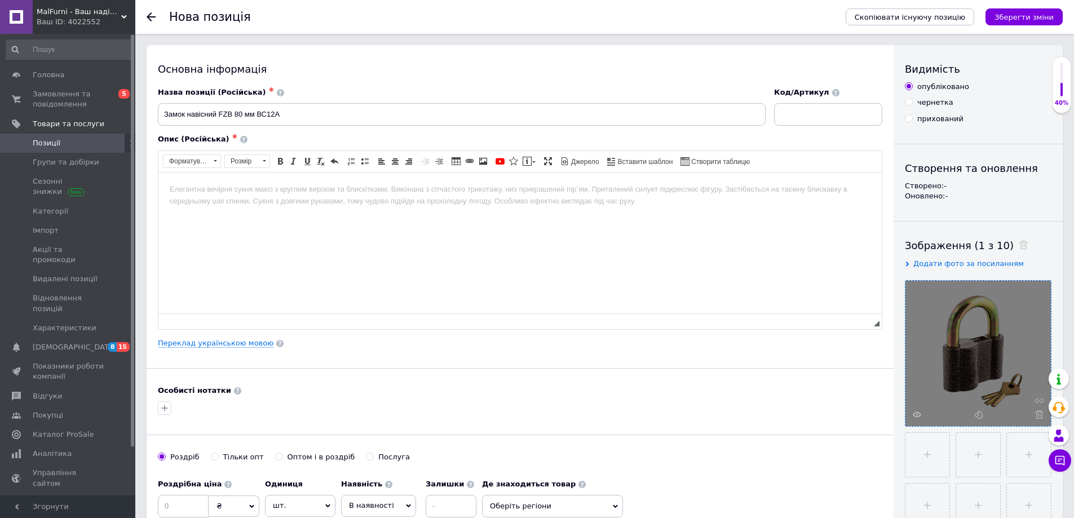
click at [815, 126] on div "Код/Артикул" at bounding box center [828, 106] width 117 height 47
click at [806, 115] on input at bounding box center [828, 114] width 108 height 23
paste input "16-30"
click at [795, 110] on input "16-30" at bounding box center [828, 114] width 108 height 23
type input "16-30"
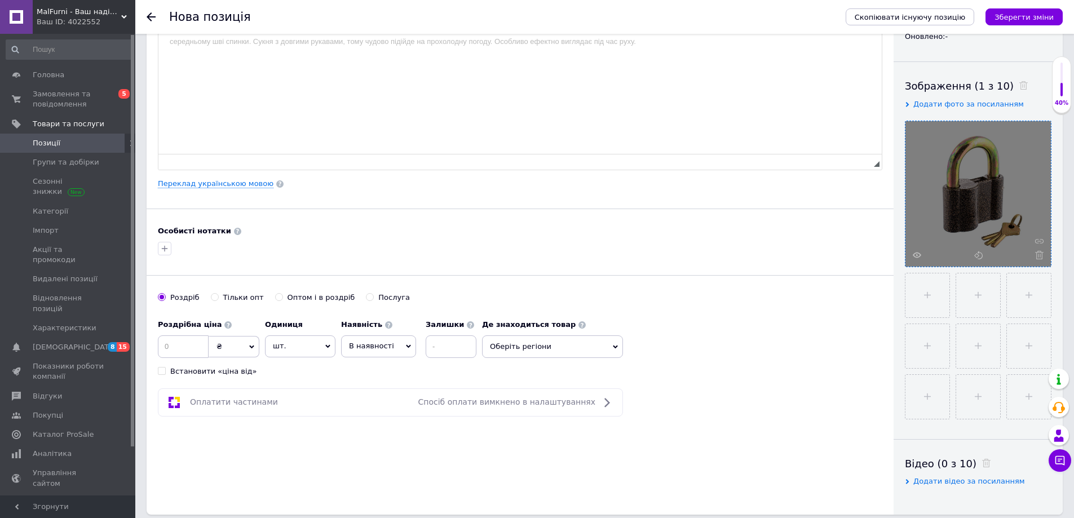
scroll to position [56, 0]
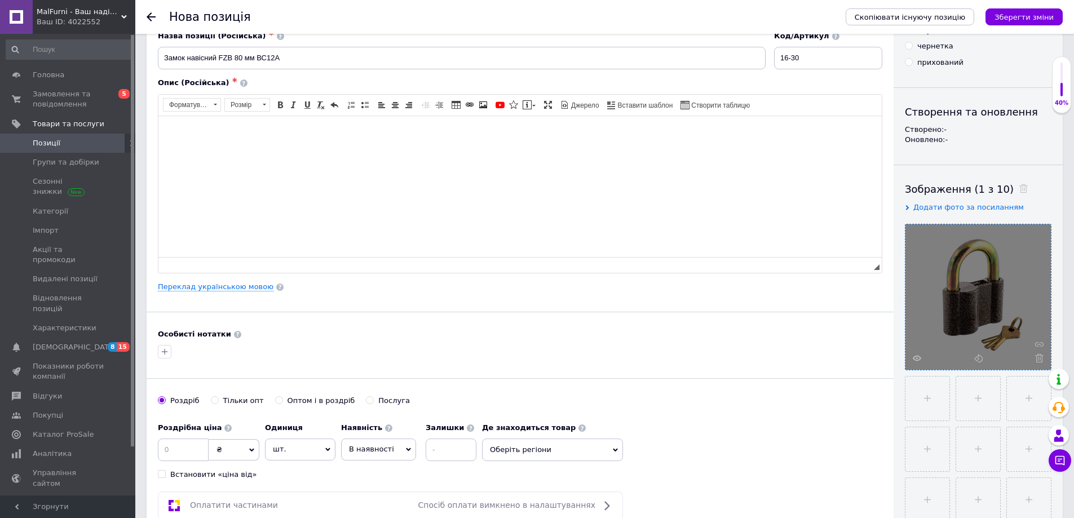
click at [273, 137] on body "Редактор, 739635AB-A35A-4824-93B0-101B5FA6DAC2" at bounding box center [520, 133] width 700 height 12
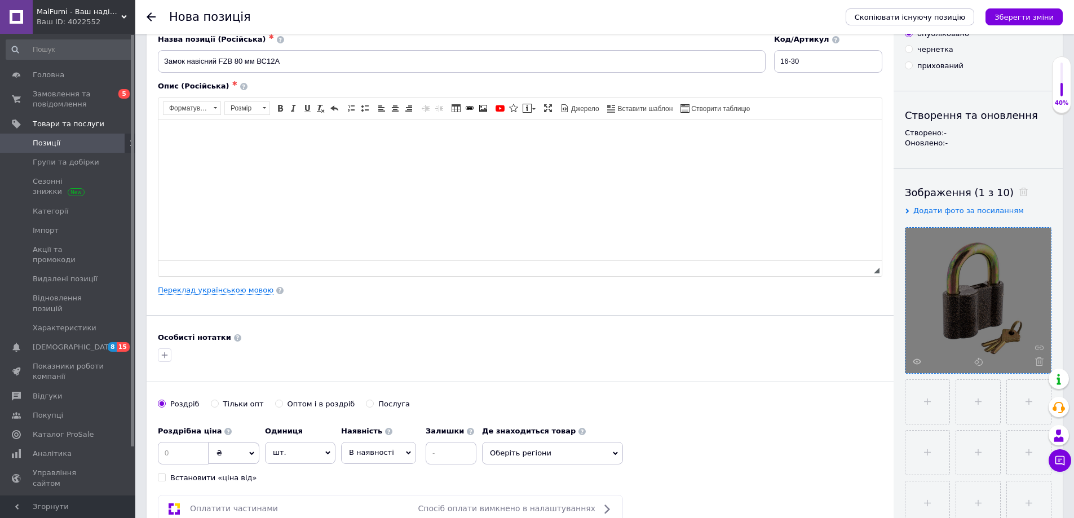
scroll to position [0, 0]
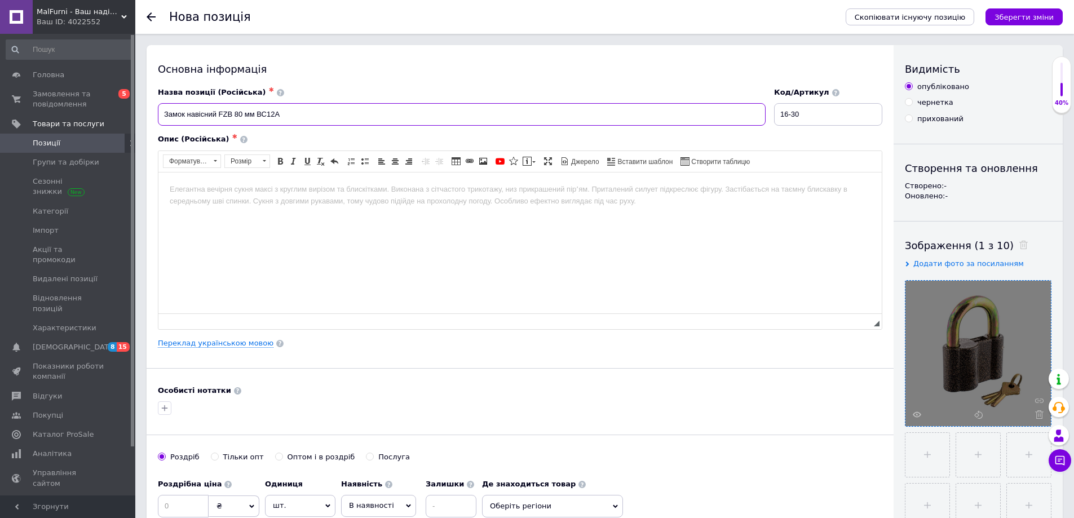
drag, startPoint x: 300, startPoint y: 116, endPoint x: 160, endPoint y: 121, distance: 140.4
click at [160, 121] on input "Замок навісний FZB 80 мм ВС12А" at bounding box center [461, 114] width 607 height 23
click at [397, 200] on html at bounding box center [519, 189] width 723 height 34
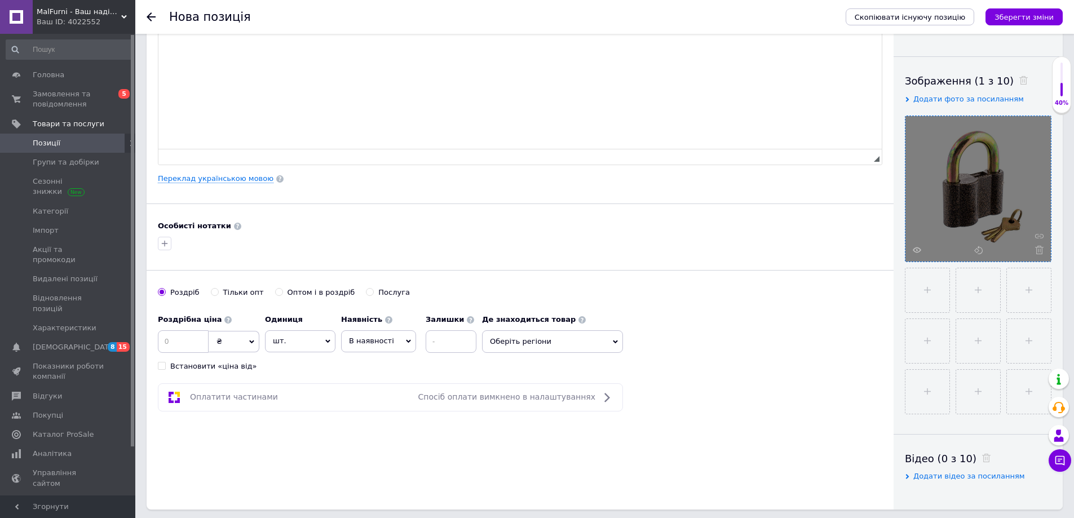
scroll to position [169, 0]
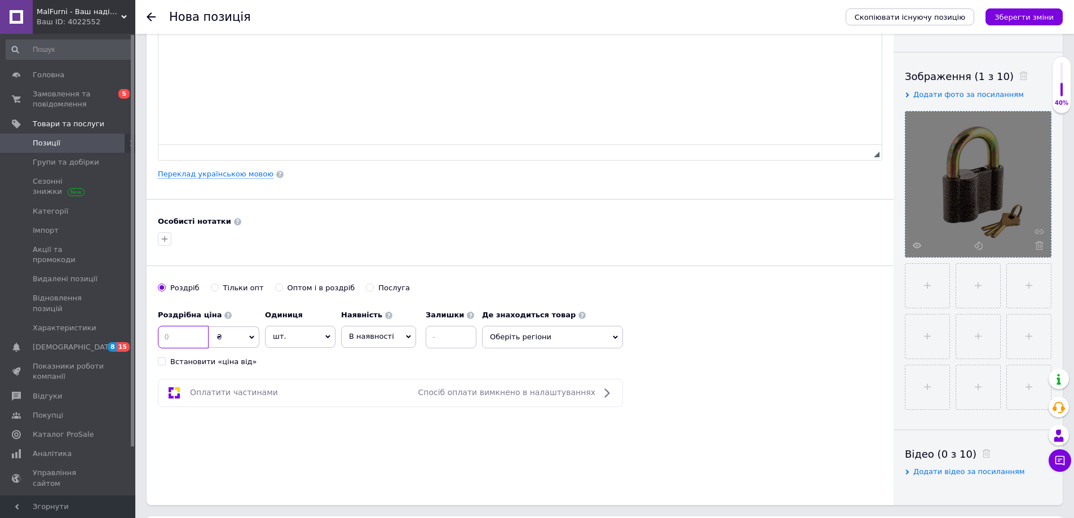
click at [189, 329] on input at bounding box center [183, 337] width 51 height 23
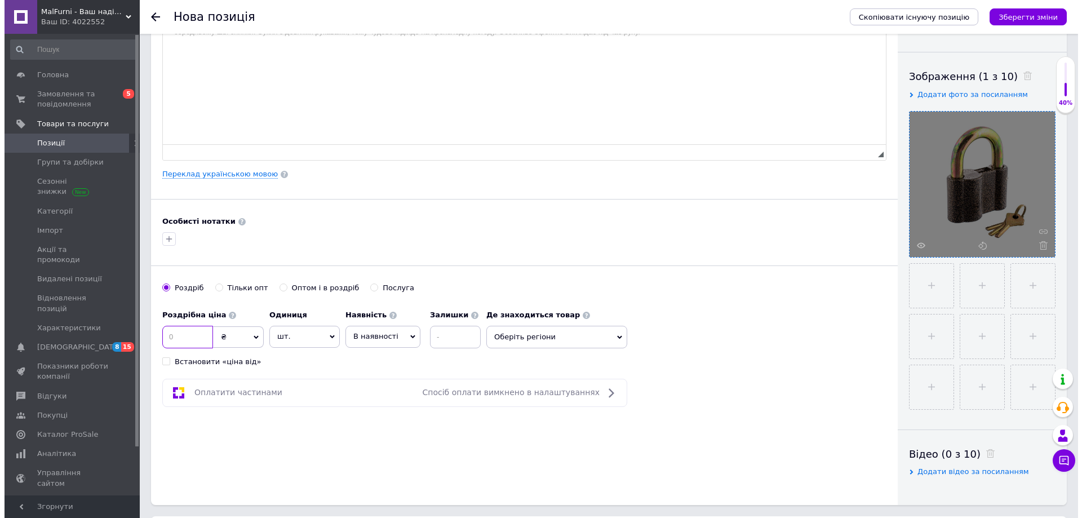
scroll to position [0, 0]
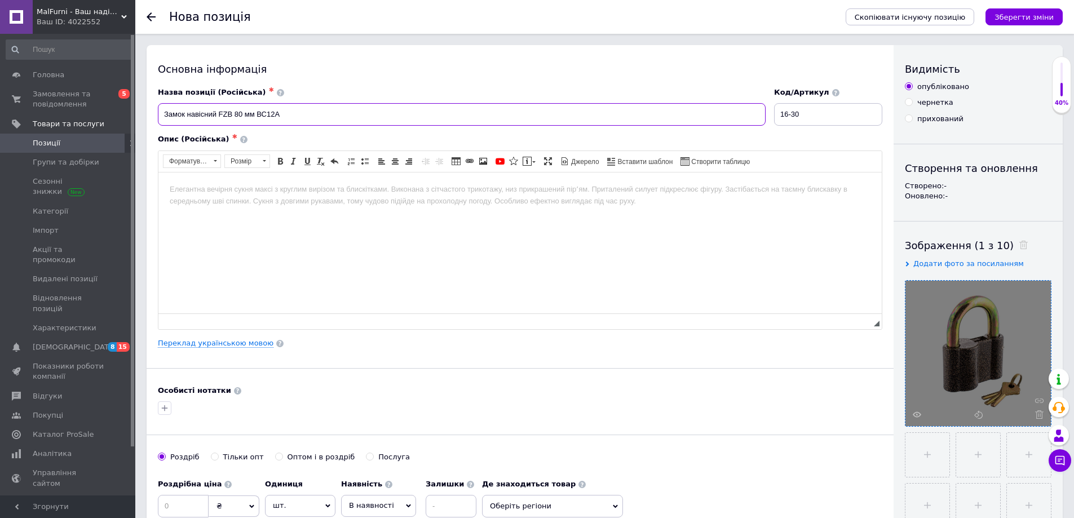
drag, startPoint x: 291, startPoint y: 104, endPoint x: 141, endPoint y: 113, distance: 149.6
click at [312, 206] on html at bounding box center [519, 189] width 723 height 34
drag, startPoint x: 222, startPoint y: 114, endPoint x: 246, endPoint y: 111, distance: 23.9
click at [234, 104] on input "Замок навісний FZB 80 мм ВС12А" at bounding box center [461, 114] width 607 height 23
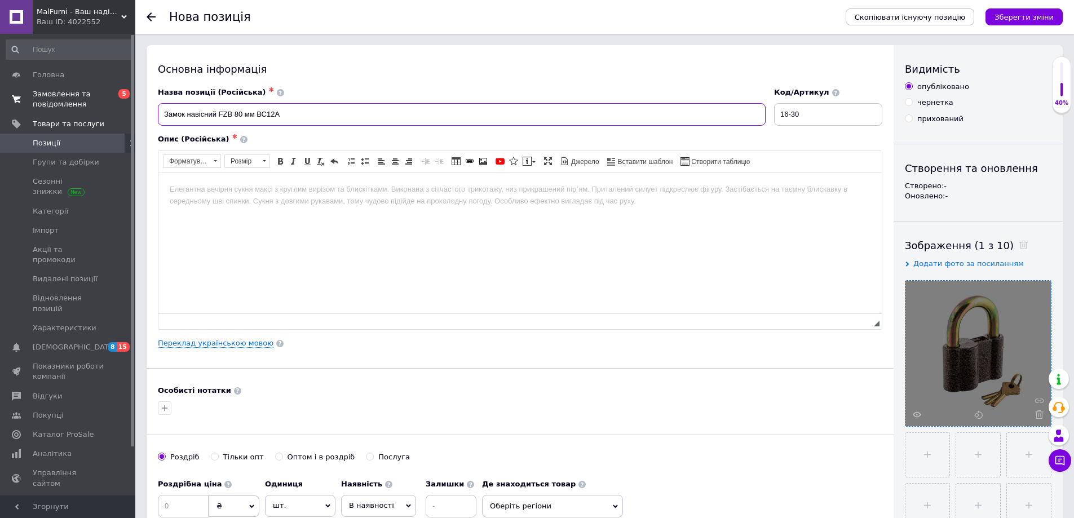
drag, startPoint x: 304, startPoint y: 108, endPoint x: 107, endPoint y: 94, distance: 197.7
paste input "Замок навесной ВС12А"
type input "Замок навесной ВС12А"
click at [347, 206] on html at bounding box center [519, 189] width 723 height 34
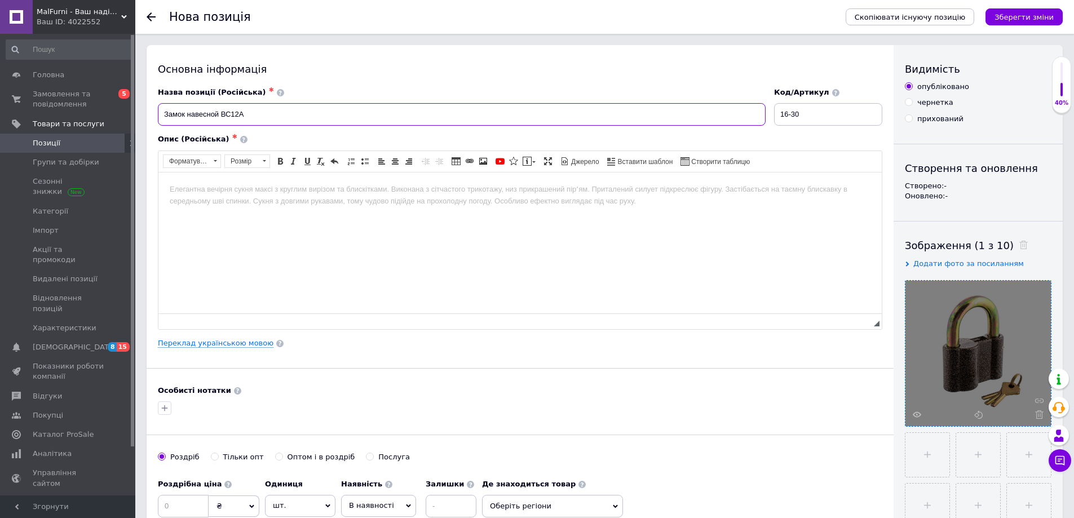
drag, startPoint x: 251, startPoint y: 111, endPoint x: 161, endPoint y: 101, distance: 90.1
click at [161, 101] on div "Назва позиції (Російська) ✱ Замок навесной ВС12А" at bounding box center [461, 106] width 607 height 38
click at [260, 206] on html at bounding box center [519, 189] width 723 height 34
click at [59, 93] on span "Замовлення та повідомлення" at bounding box center [69, 99] width 72 height 20
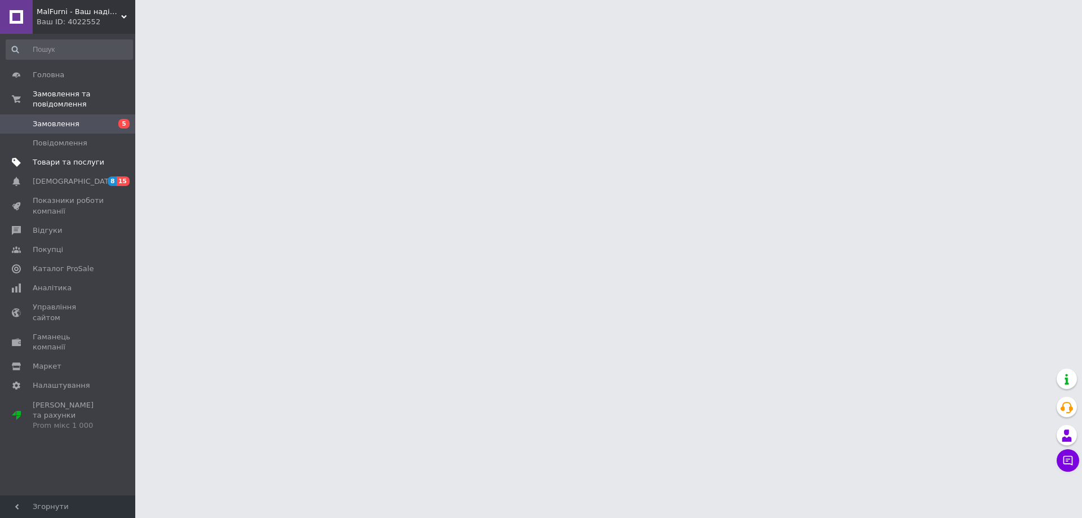
click at [70, 157] on span "Товари та послуги" at bounding box center [69, 162] width 72 height 10
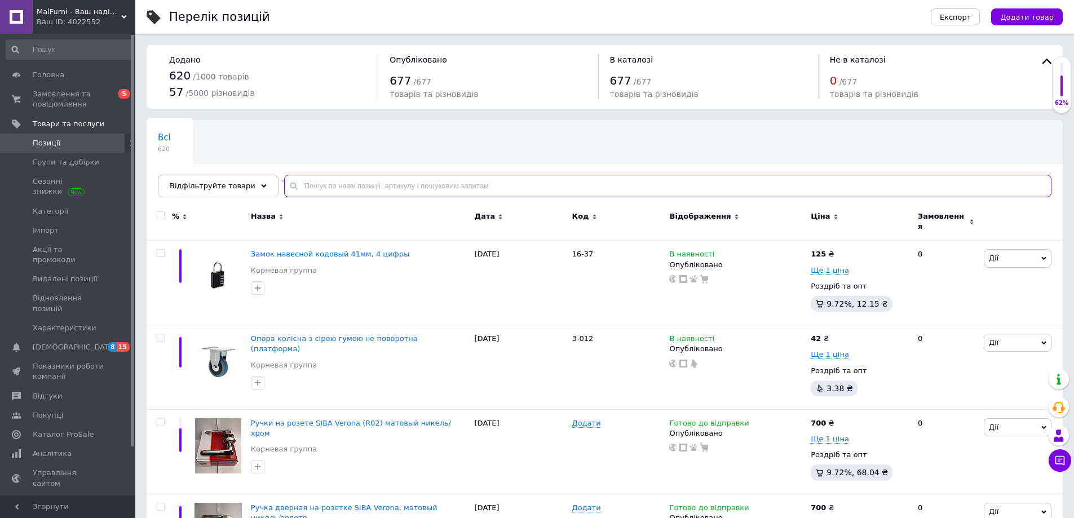
click at [326, 181] on input "text" at bounding box center [667, 186] width 767 height 23
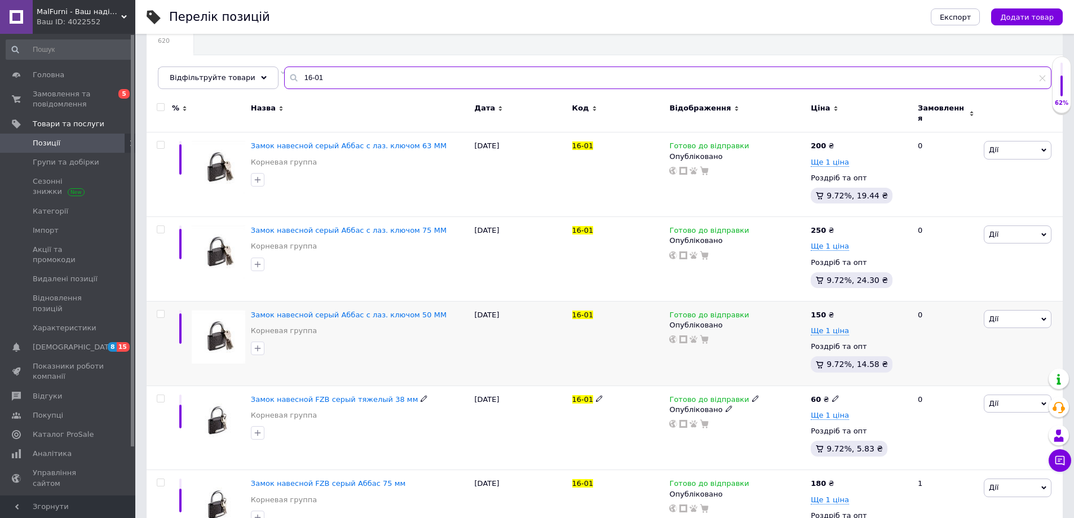
scroll to position [113, 0]
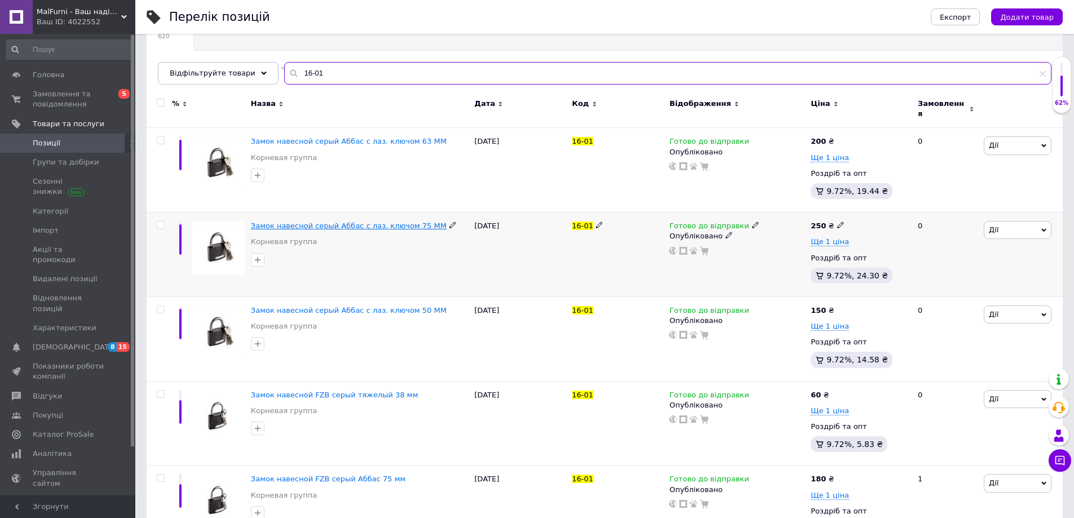
type input "16-01"
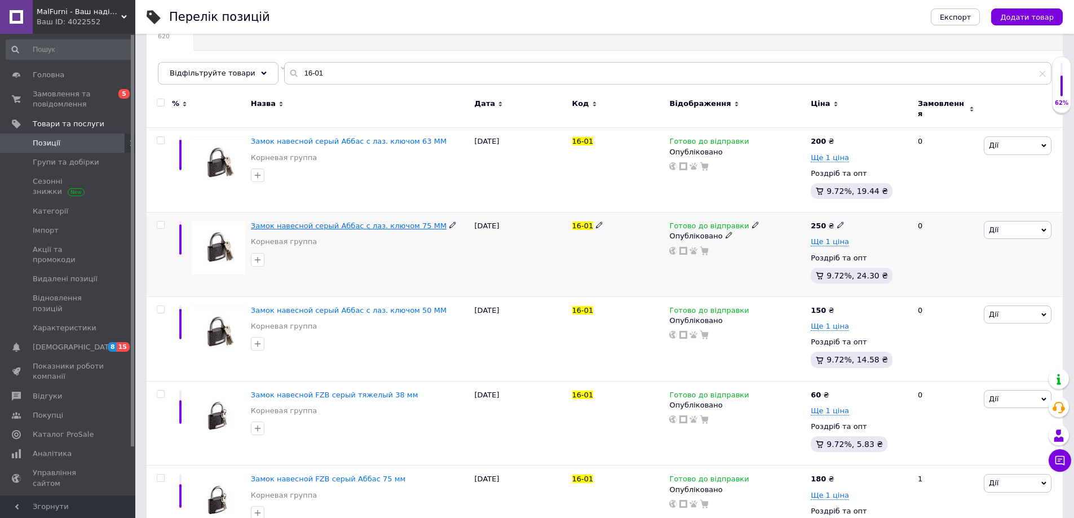
click at [351, 222] on span "Замок навесной серый Аббас с лаз. ключом 75 ММ" at bounding box center [349, 225] width 196 height 8
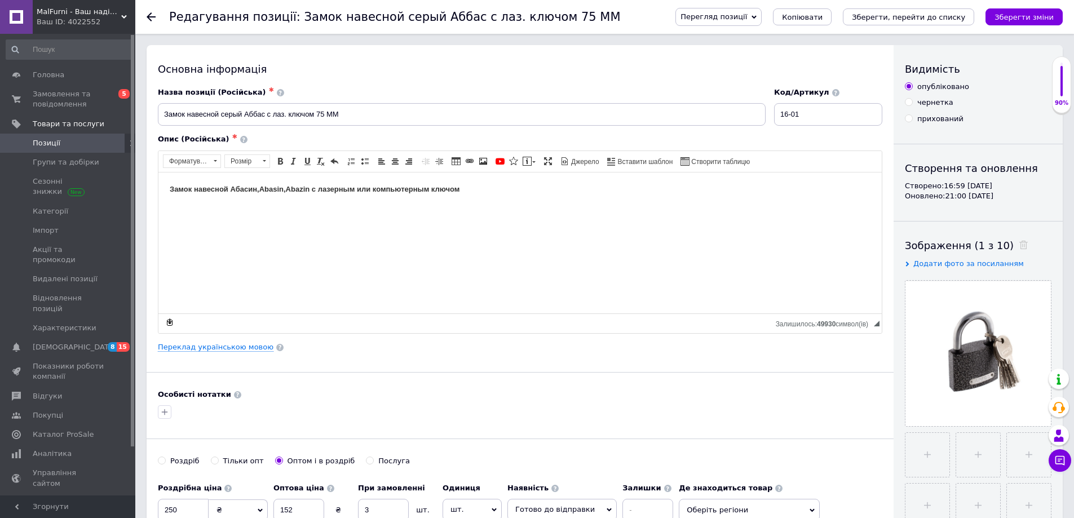
click at [143, 14] on div "Редагування позиції: Замок навесной [PERSON_NAME] с лаз. ключом 75 ММ Перегляд …" at bounding box center [604, 17] width 938 height 34
click at [154, 15] on icon at bounding box center [151, 16] width 9 height 9
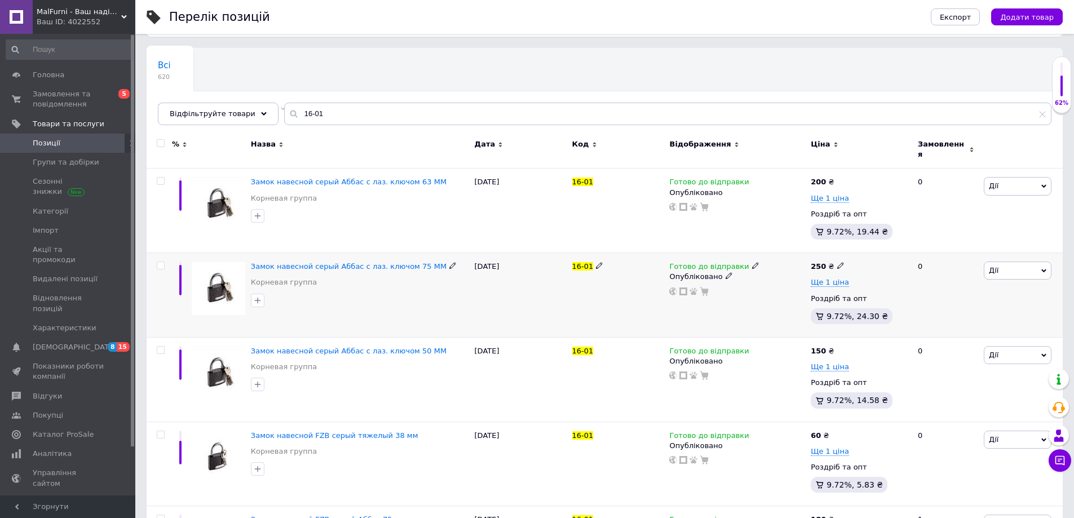
scroll to position [169, 0]
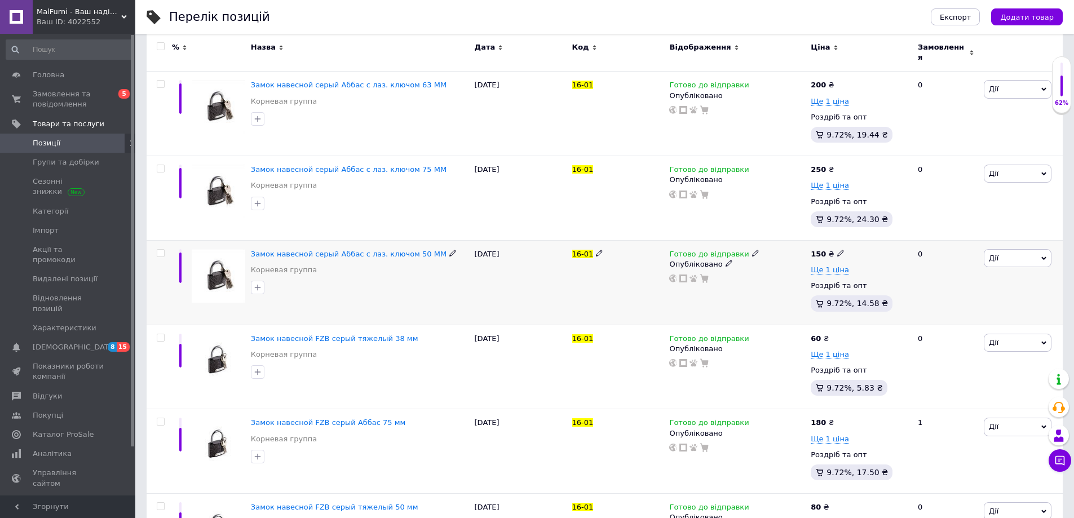
click at [349, 252] on div "Замок навесной серый Аббас с лаз. ключом 50 ММ" at bounding box center [360, 254] width 218 height 10
click at [356, 250] on span "Замок навесной серый Аббас с лаз. ключом 50 ММ" at bounding box center [349, 254] width 196 height 8
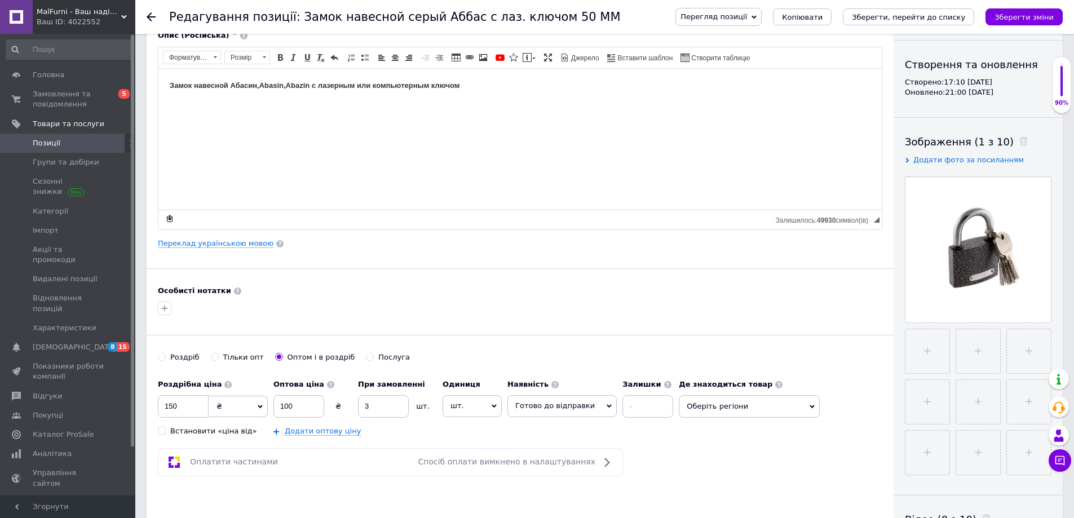
scroll to position [113, 0]
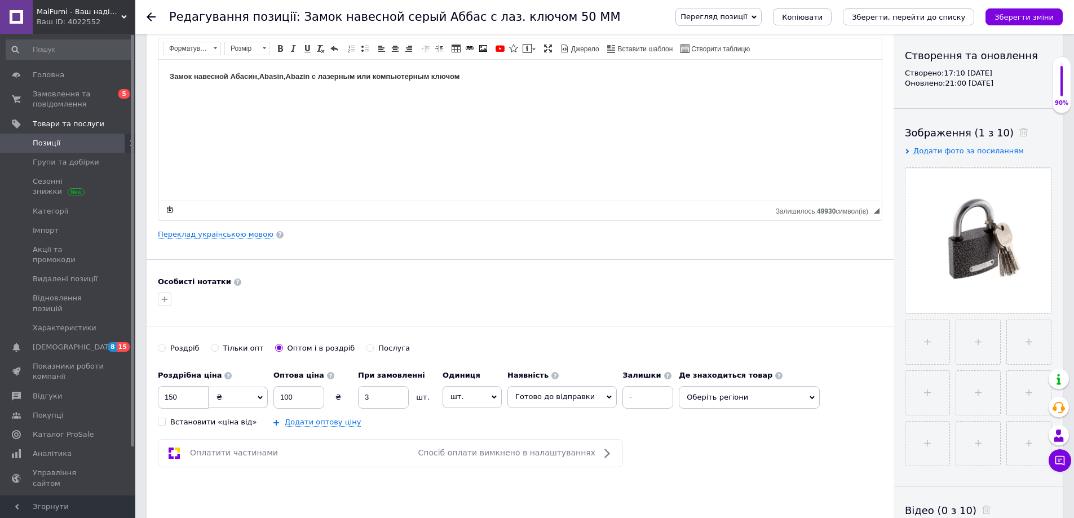
click at [152, 24] on div at bounding box center [158, 17] width 23 height 34
click at [152, 17] on use at bounding box center [151, 16] width 9 height 9
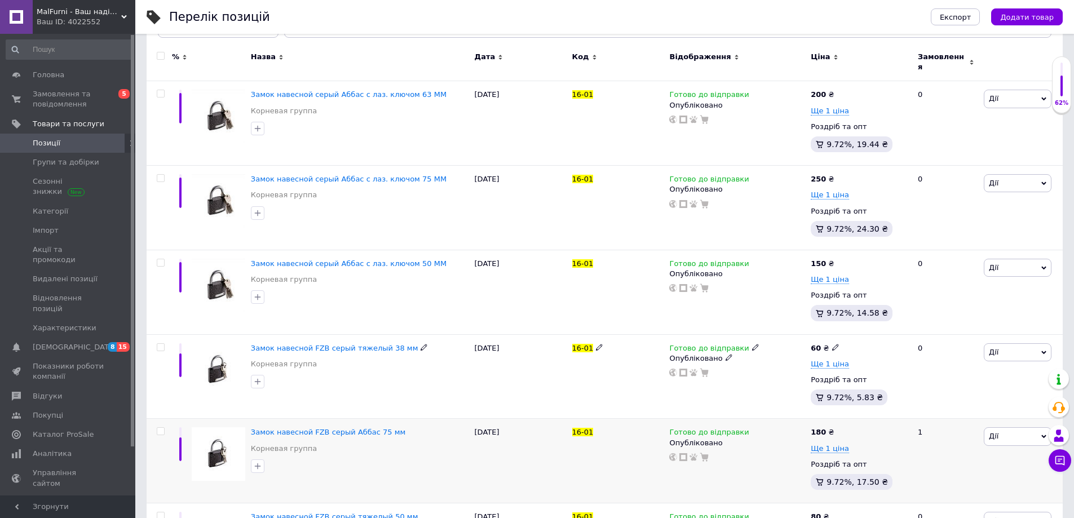
scroll to position [63, 0]
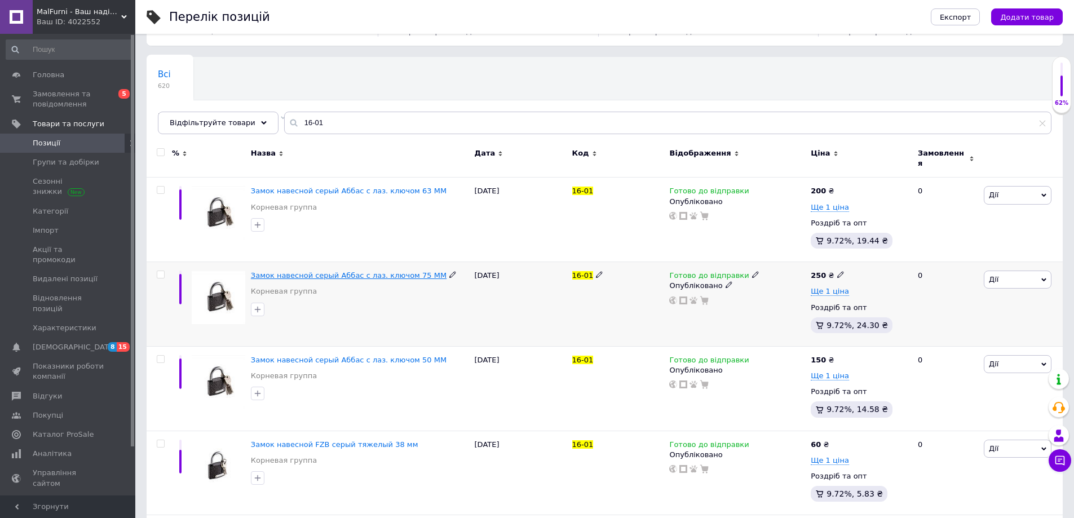
click at [396, 272] on span "Замок навесной серый Аббас с лаз. ключом 75 ММ" at bounding box center [349, 275] width 196 height 8
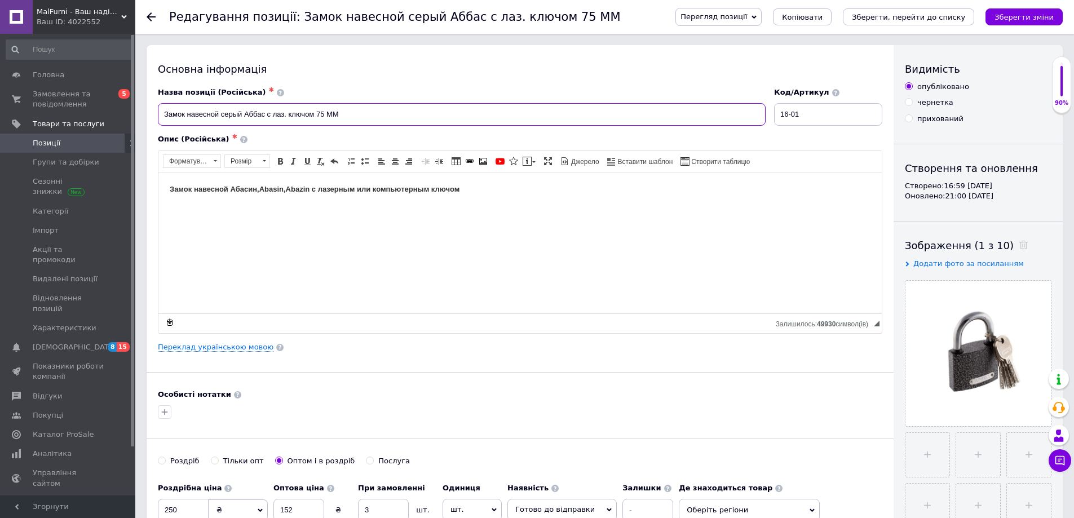
drag, startPoint x: 370, startPoint y: 119, endPoint x: 158, endPoint y: 125, distance: 211.4
click at [158, 125] on div "Замок навесной серый Аббас с лаз. ключом 75 ММ" at bounding box center [461, 114] width 607 height 23
click at [152, 20] on icon at bounding box center [151, 16] width 9 height 9
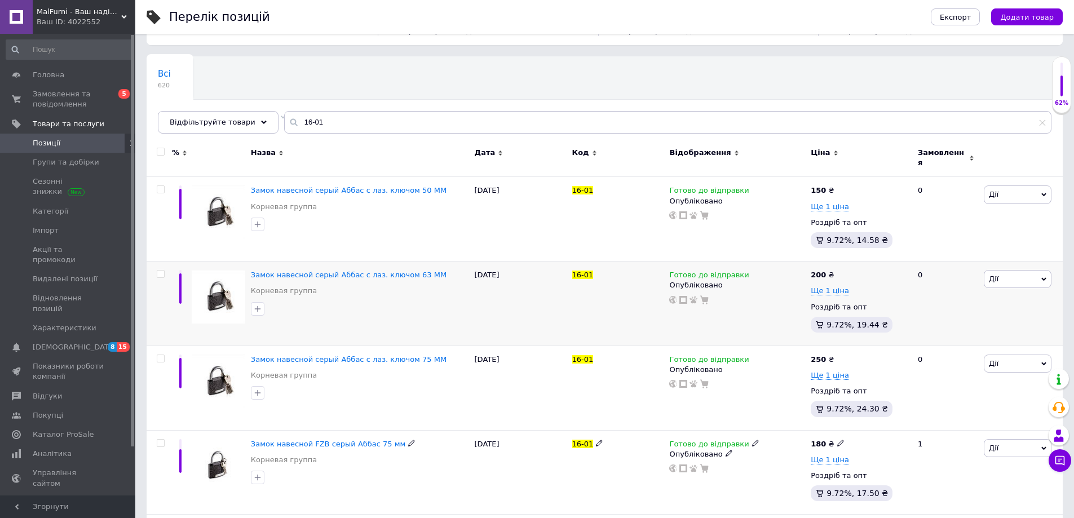
scroll to position [63, 0]
click at [412, 356] on span "Замок навесной серый Аббас с лаз. ключом 75 ММ" at bounding box center [349, 360] width 196 height 8
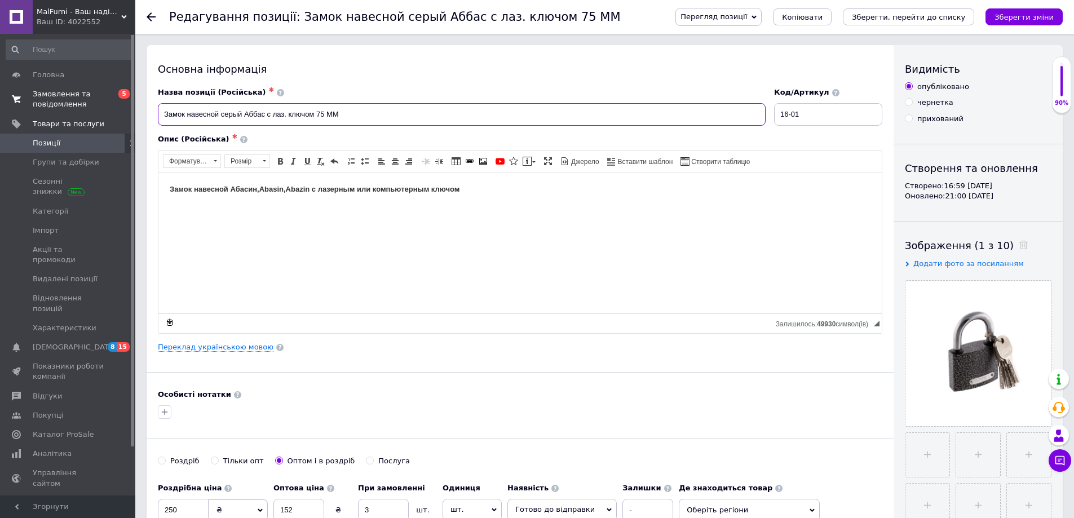
drag, startPoint x: 366, startPoint y: 121, endPoint x: 128, endPoint y: 105, distance: 238.9
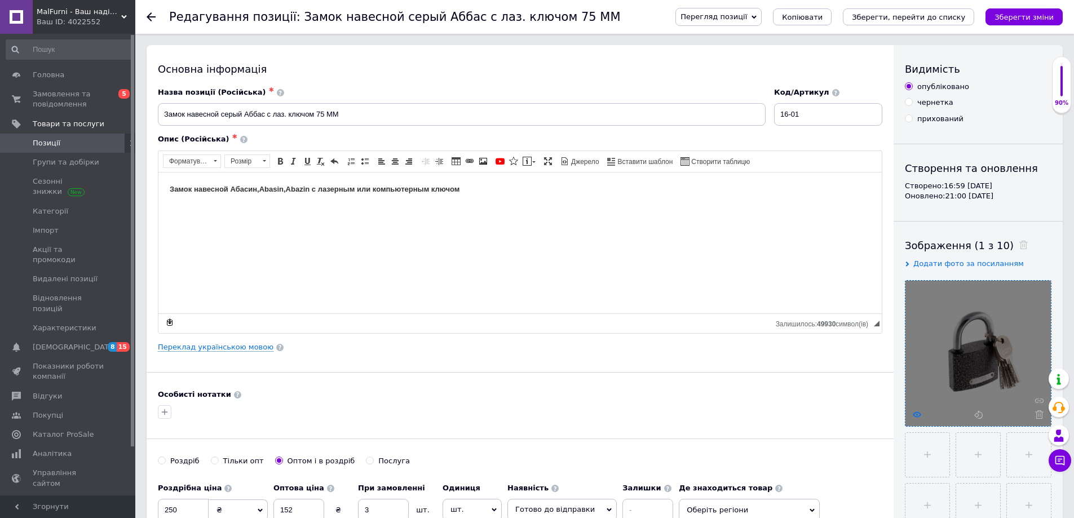
click at [913, 415] on use at bounding box center [916, 414] width 8 height 6
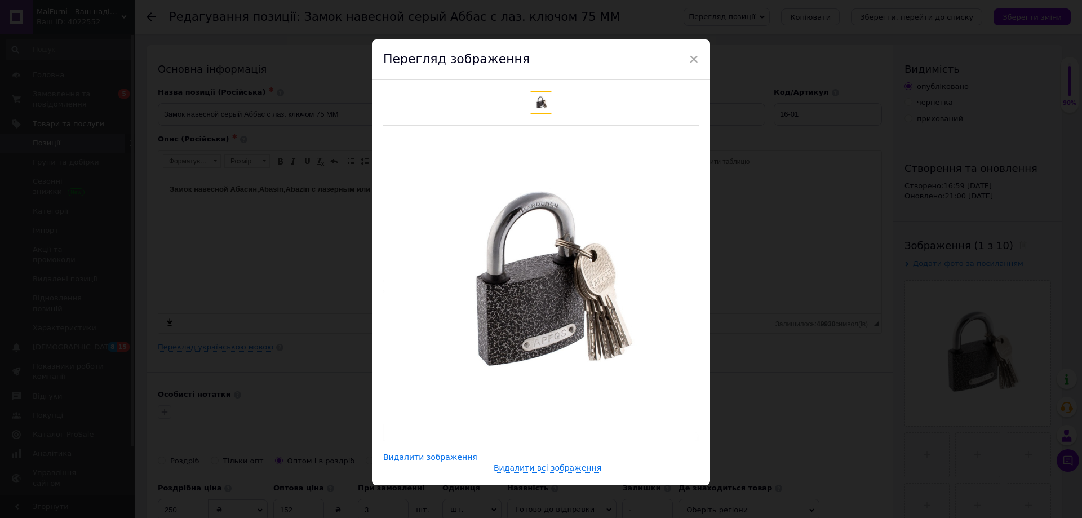
click at [789, 123] on div "× Перегляд зображення Видалити зображення Видалити всі зображення" at bounding box center [541, 259] width 1082 height 518
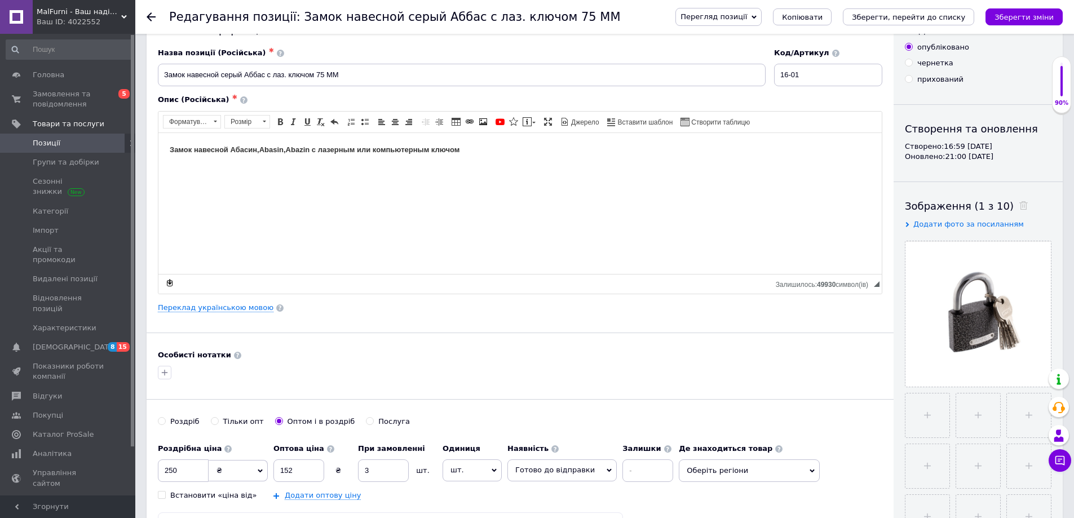
scroll to position [113, 0]
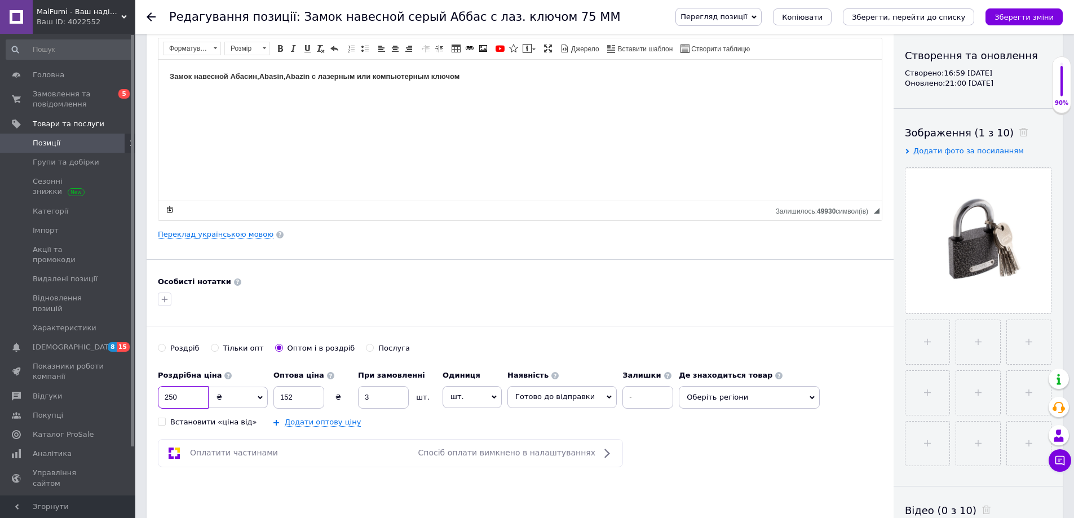
click at [192, 396] on input "250" at bounding box center [183, 397] width 51 height 23
click at [1019, 19] on button "Зберегти зміни" at bounding box center [1023, 16] width 77 height 17
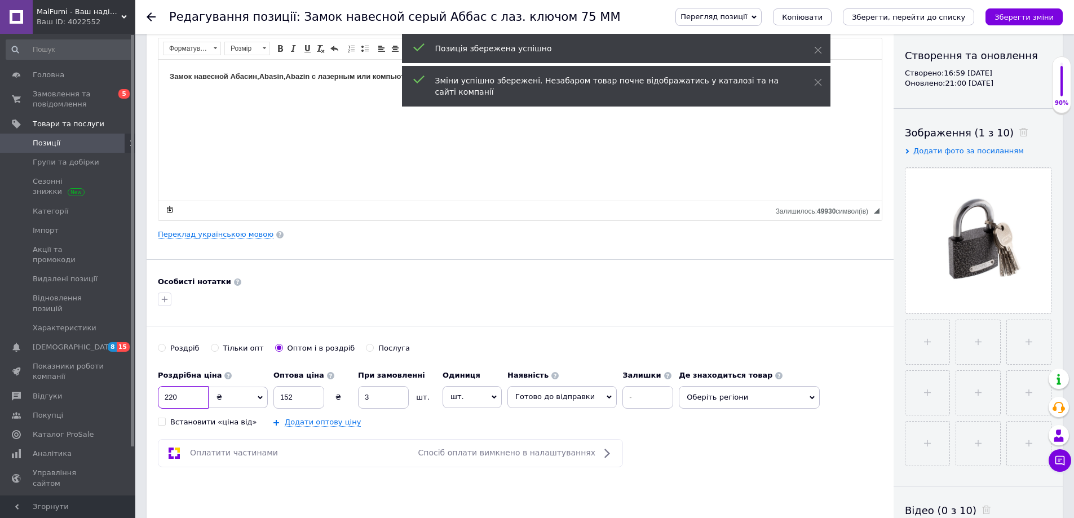
click at [201, 398] on input "220" at bounding box center [183, 397] width 51 height 23
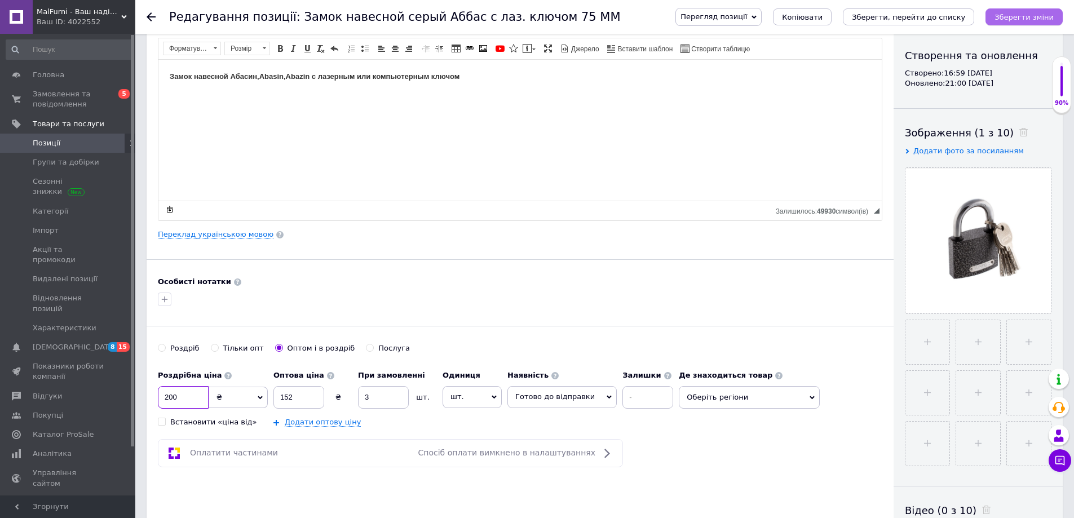
type input "200"
click at [1040, 16] on icon "Зберегти зміни" at bounding box center [1023, 17] width 59 height 8
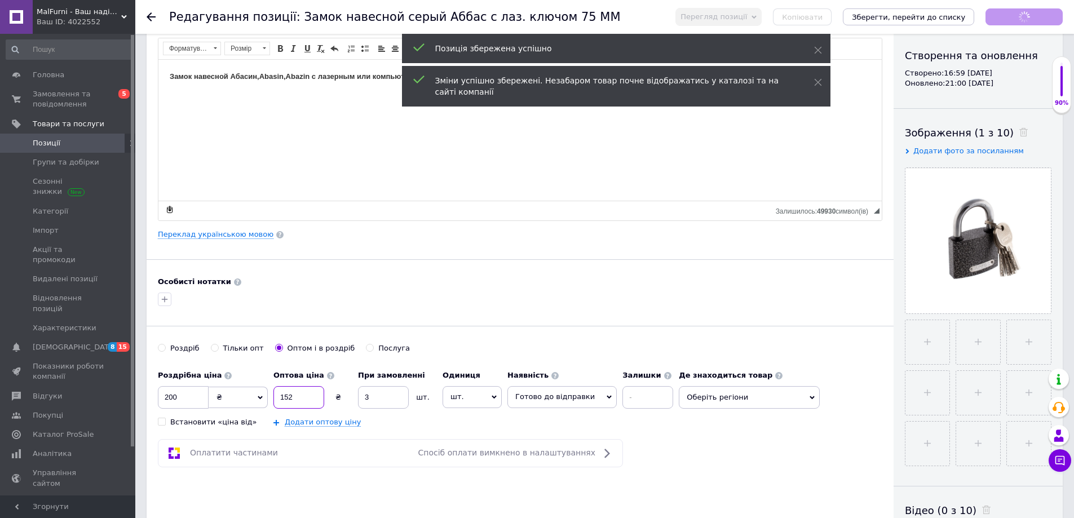
click at [304, 403] on input "152" at bounding box center [298, 397] width 51 height 23
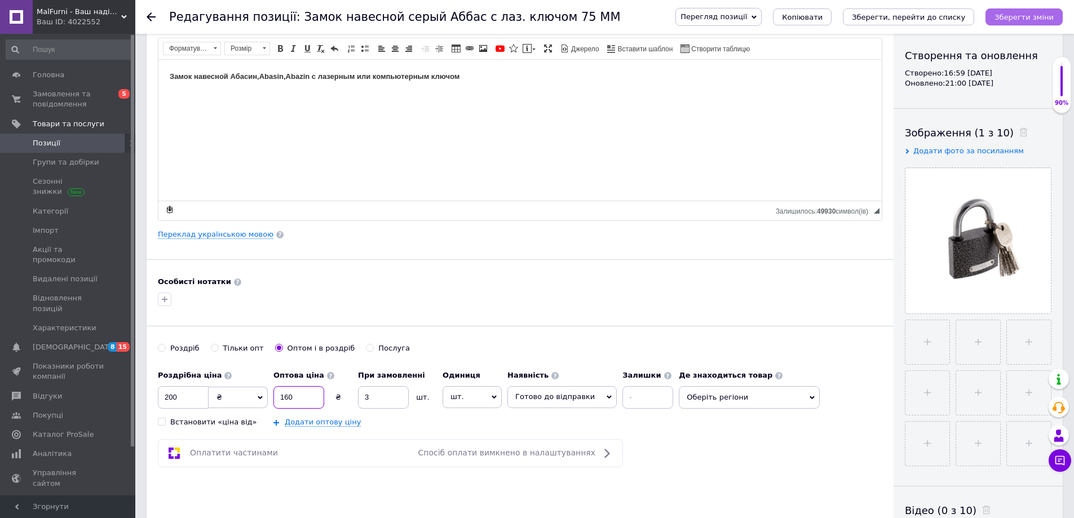
type input "160"
click at [1051, 18] on icon "Зберегти зміни" at bounding box center [1023, 17] width 59 height 8
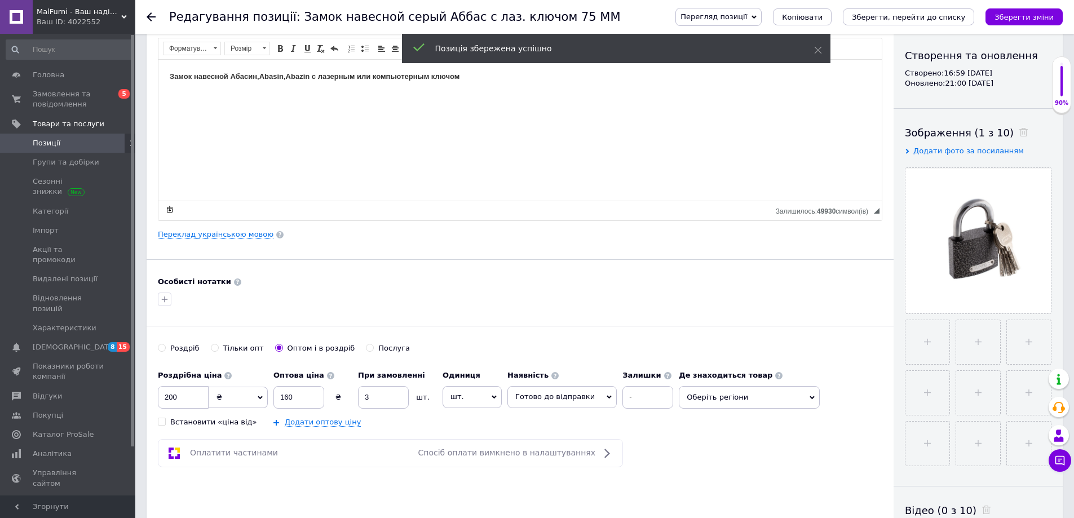
scroll to position [0, 0]
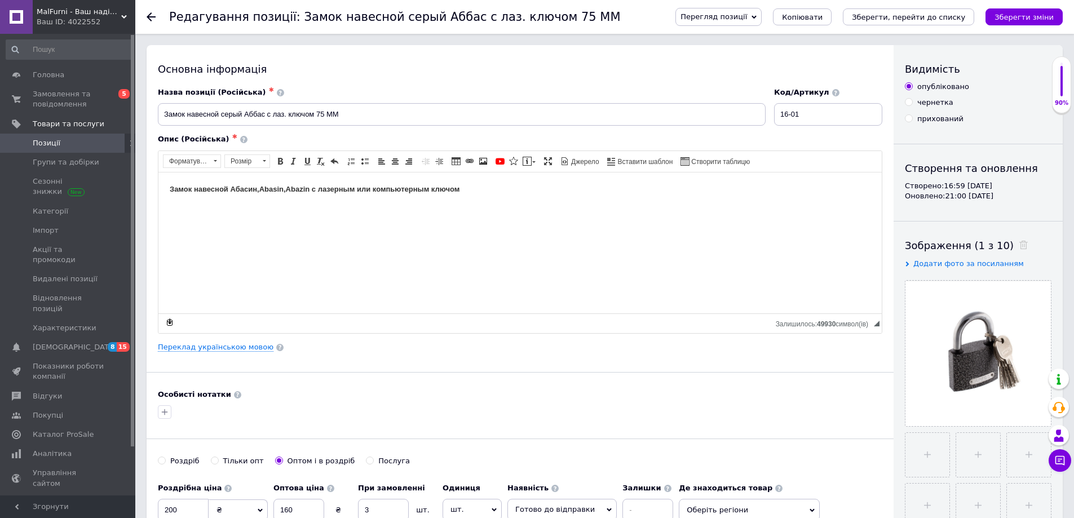
click at [148, 16] on use at bounding box center [151, 16] width 9 height 9
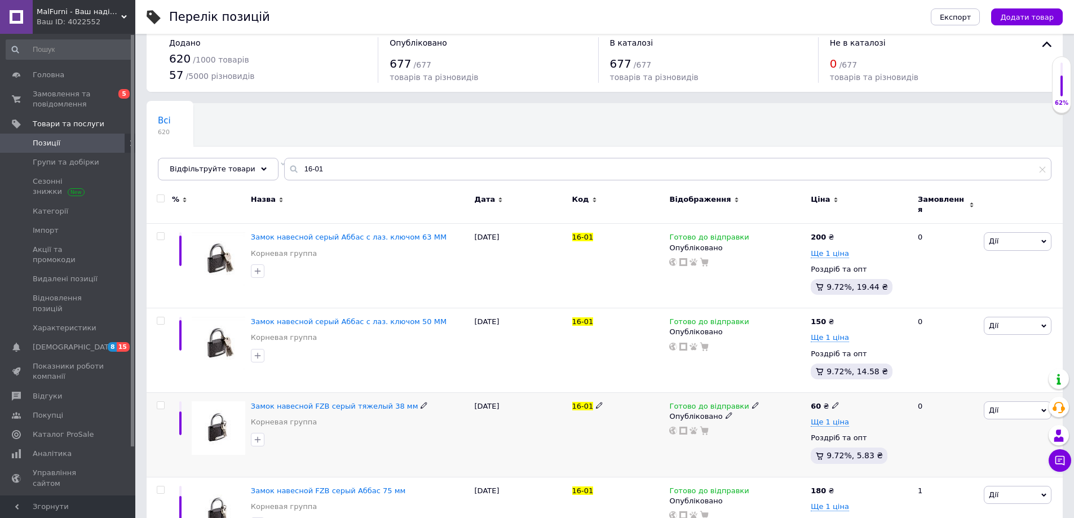
scroll to position [7, 0]
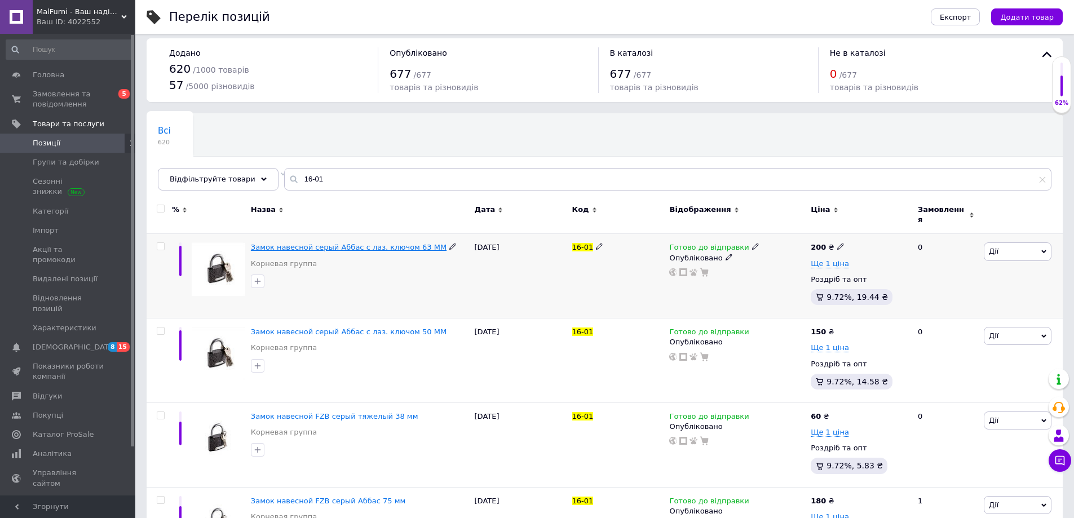
click at [388, 243] on span "Замок навесной серый Аббас с лаз. ключом 63 ММ" at bounding box center [349, 247] width 196 height 8
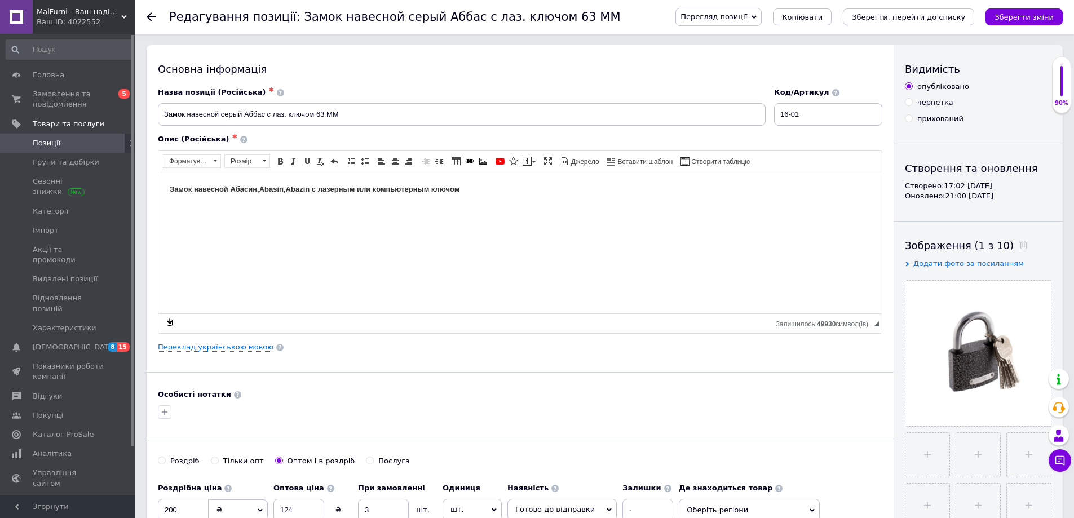
click at [153, 14] on icon at bounding box center [151, 16] width 9 height 9
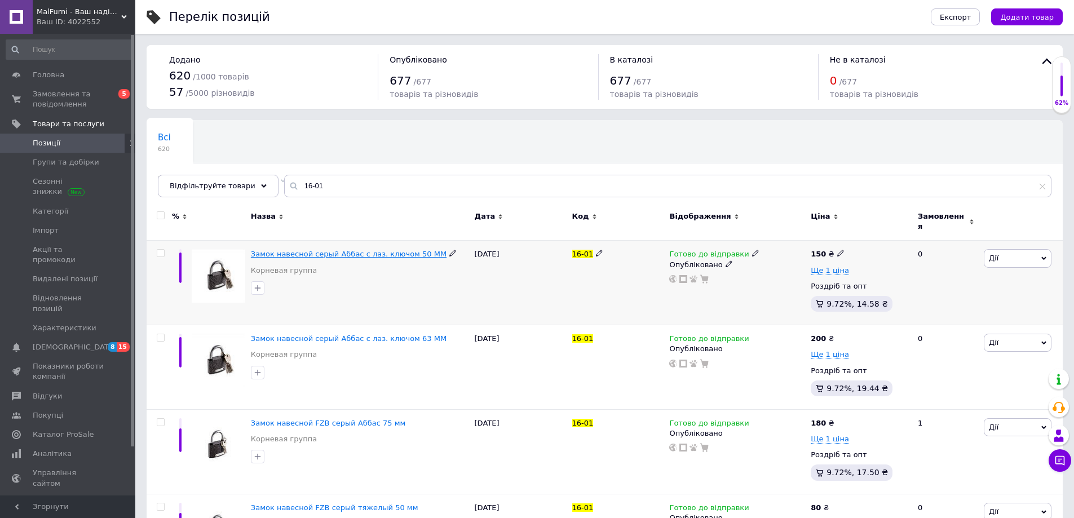
click at [374, 250] on span "Замок навесной серый Аббас с лаз. ключом 50 ММ" at bounding box center [349, 254] width 196 height 8
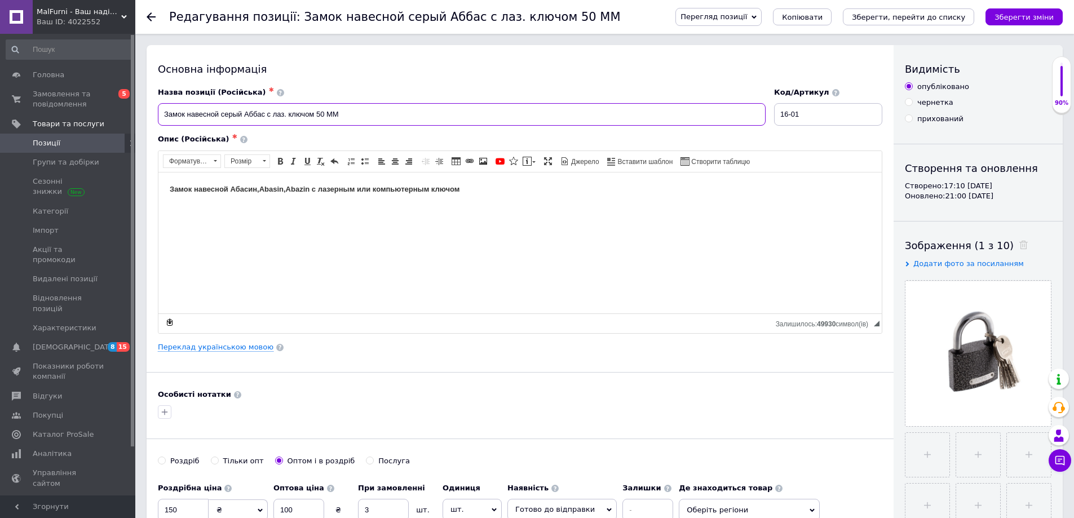
drag, startPoint x: 363, startPoint y: 111, endPoint x: 149, endPoint y: 109, distance: 213.6
click at [149, 109] on div "Основна інформація Назва позиції (Російська) ✱ Замок навесной серый Аббас с лаз…" at bounding box center [520, 359] width 747 height 629
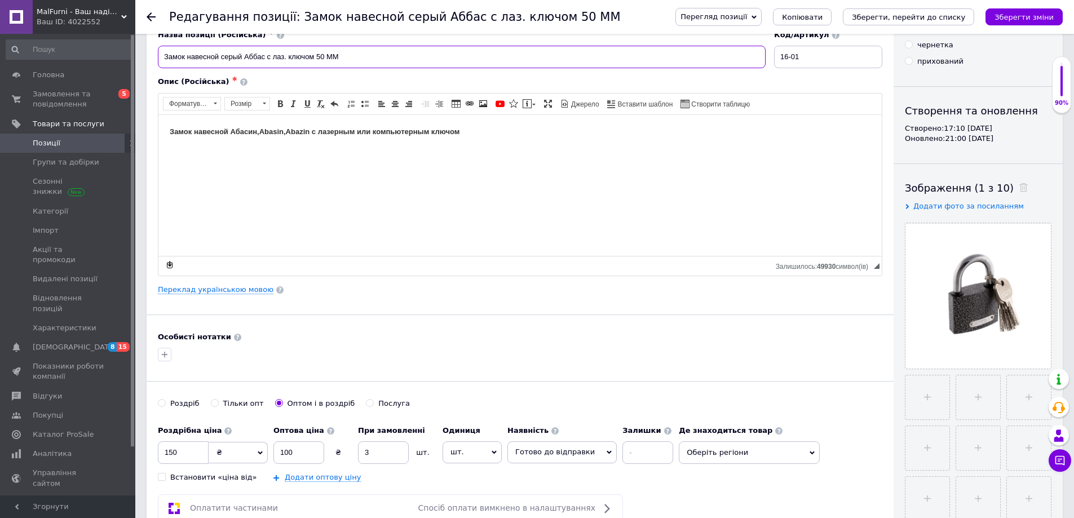
scroll to position [113, 0]
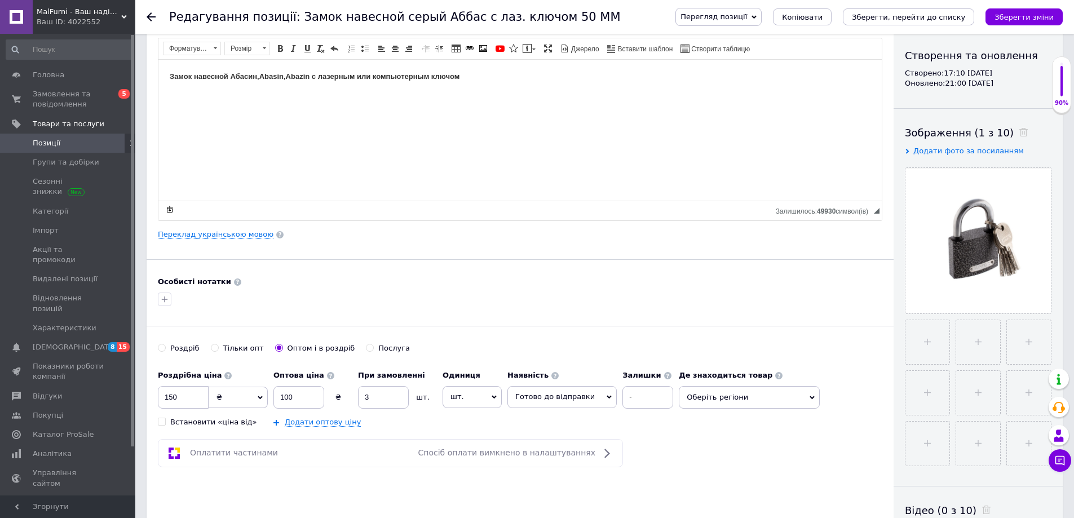
click at [184, 383] on div "Роздрібна ціна 150 ₴ $ EUR CHF GBP ¥ PLN ₸ MDL HUF KGS CNY TRY KRW lei Встанови…" at bounding box center [213, 396] width 110 height 63
click at [185, 393] on input "150" at bounding box center [183, 397] width 51 height 23
type input "120"
click at [286, 398] on input "100" at bounding box center [298, 397] width 51 height 23
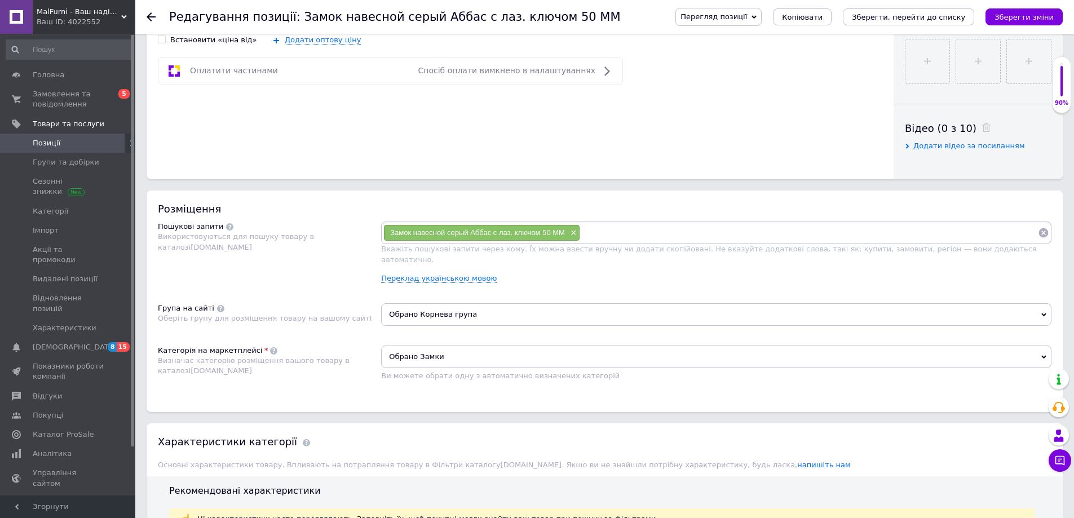
scroll to position [338, 0]
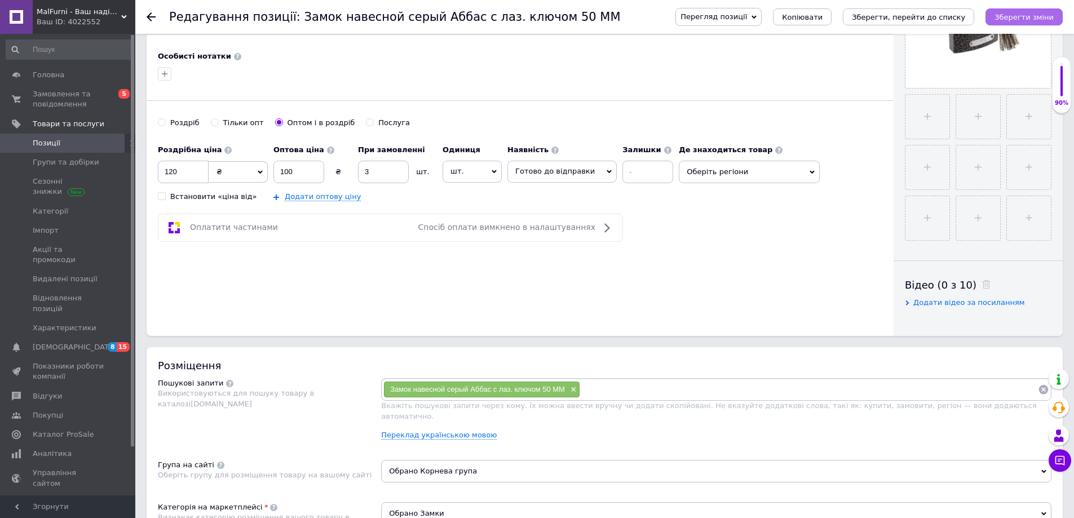
click at [1040, 11] on button "Зберегти зміни" at bounding box center [1023, 16] width 77 height 17
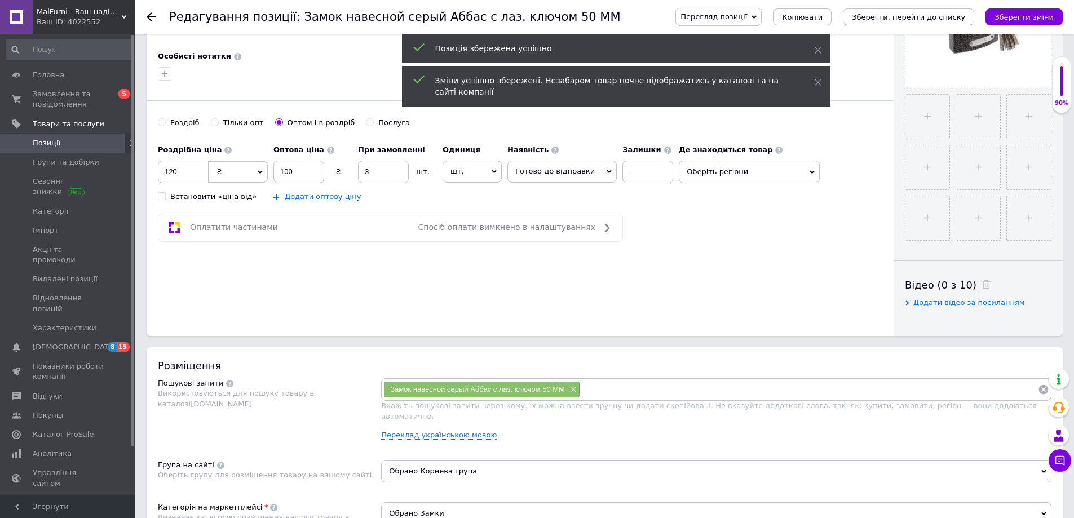
click at [148, 13] on icon at bounding box center [151, 16] width 9 height 9
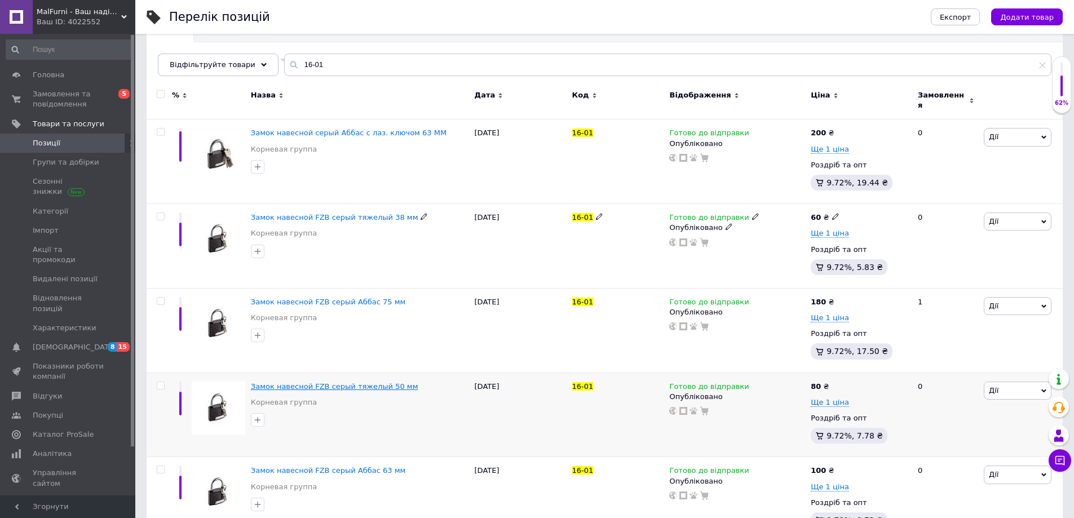
scroll to position [119, 0]
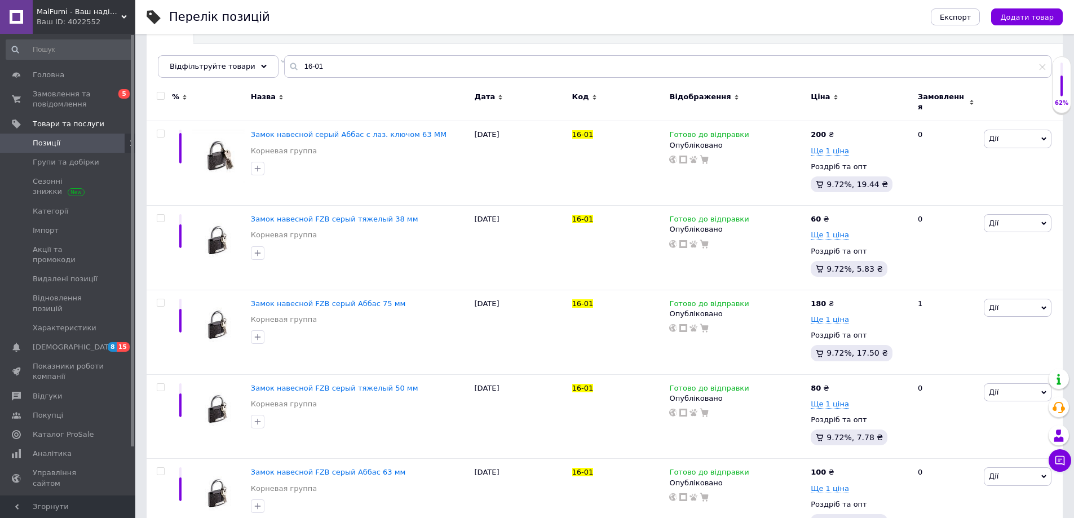
drag, startPoint x: 95, startPoint y: 102, endPoint x: 74, endPoint y: 1, distance: 103.7
click at [95, 102] on span "Замовлення та повідомлення" at bounding box center [69, 99] width 72 height 20
click at [95, 102] on link "Замовлення та повідомлення 0 5" at bounding box center [69, 99] width 139 height 29
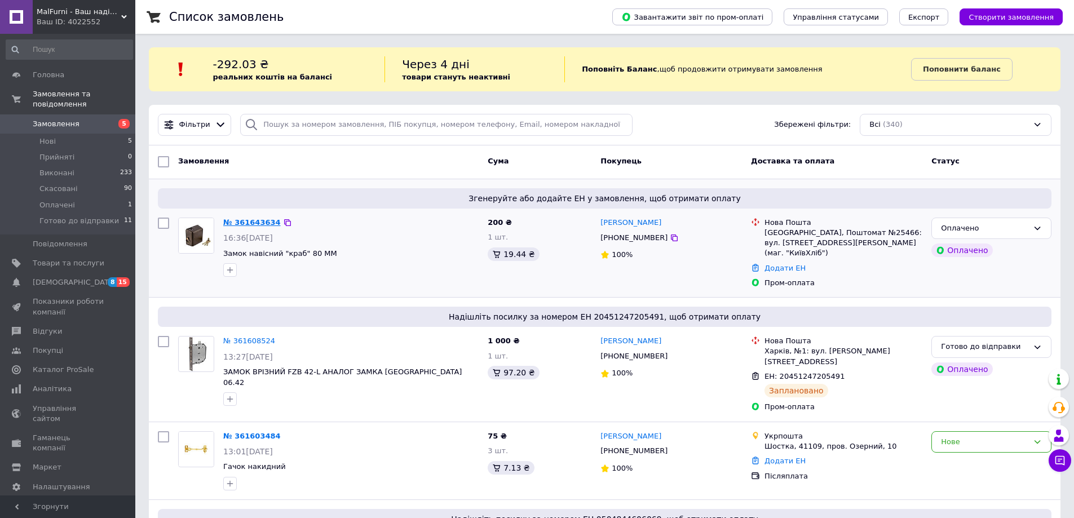
click at [265, 223] on link "№ 361643634" at bounding box center [251, 222] width 57 height 8
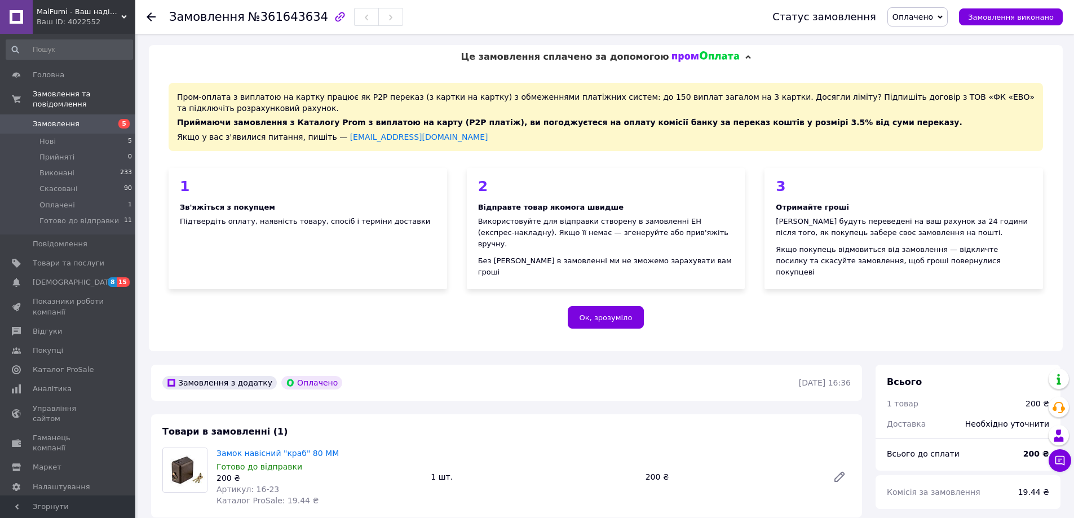
click at [147, 22] on div at bounding box center [151, 16] width 9 height 11
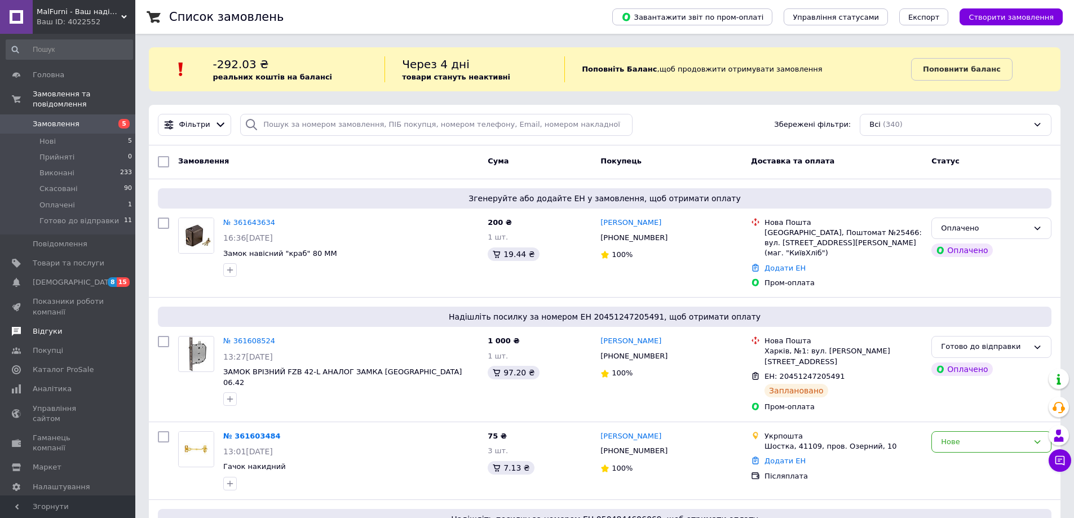
click at [54, 326] on span "Відгуки" at bounding box center [47, 331] width 29 height 10
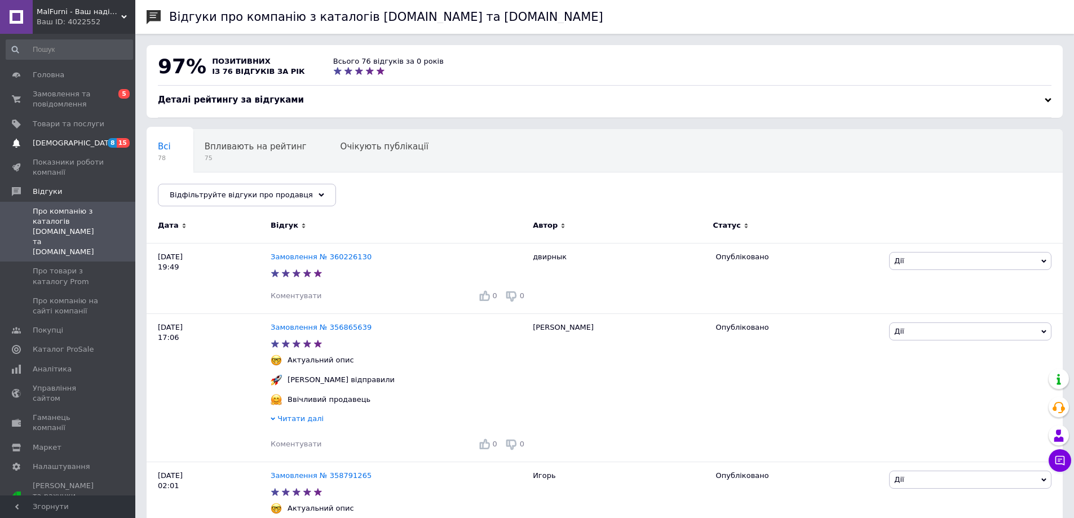
click at [59, 146] on span "[DEMOGRAPHIC_DATA]" at bounding box center [74, 143] width 83 height 10
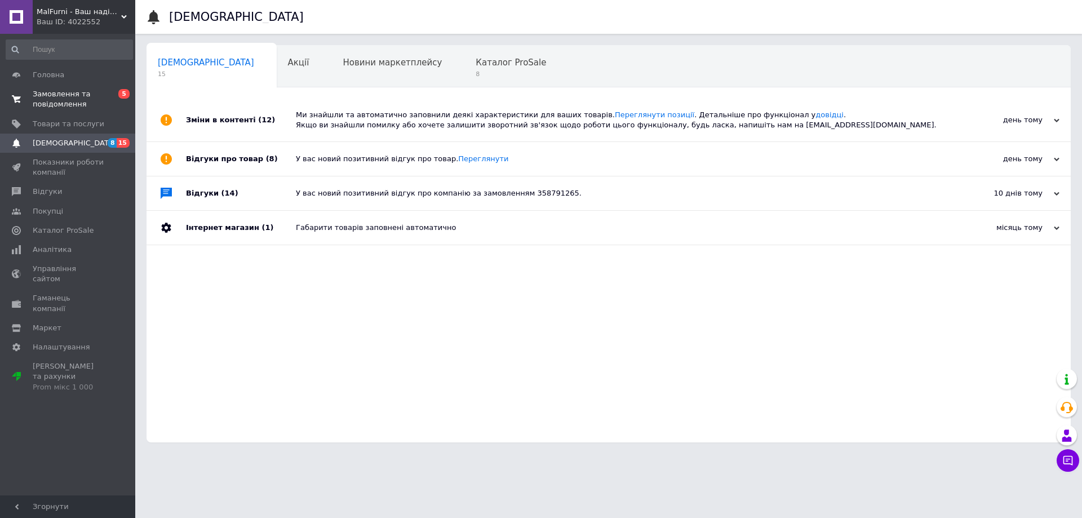
click at [49, 96] on span "Замовлення та повідомлення" at bounding box center [69, 99] width 72 height 20
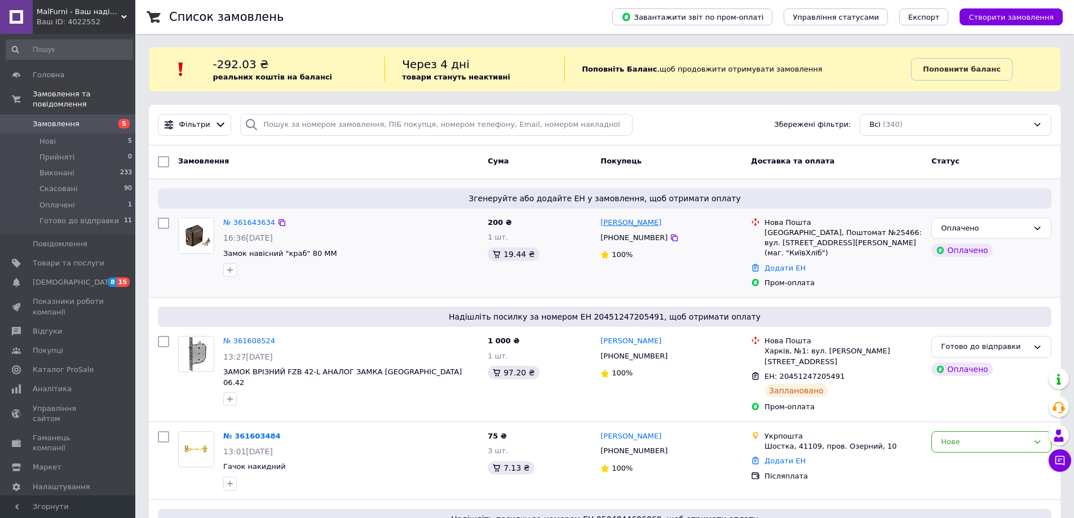
click at [657, 226] on link "[PERSON_NAME]" at bounding box center [630, 223] width 61 height 11
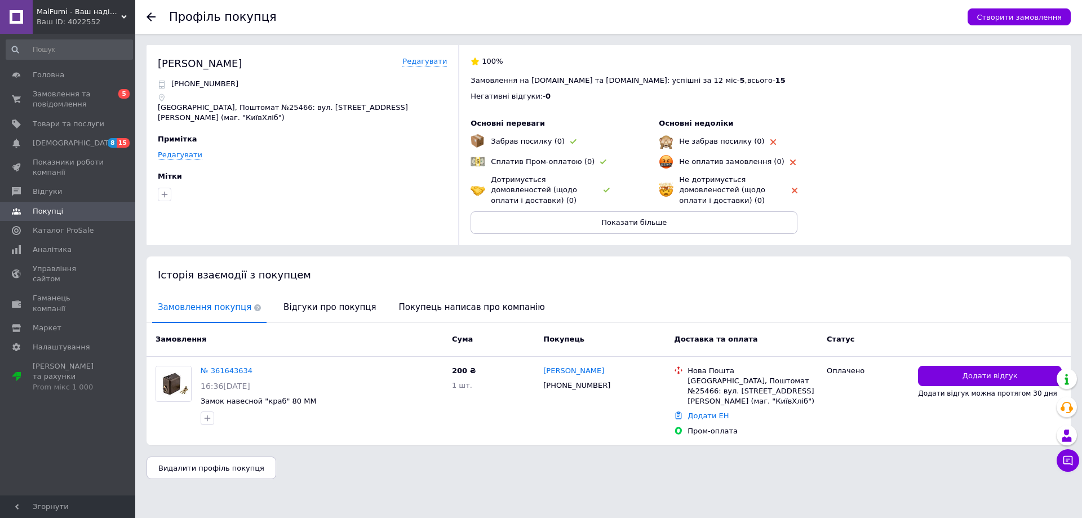
click at [149, 18] on icon at bounding box center [151, 16] width 9 height 9
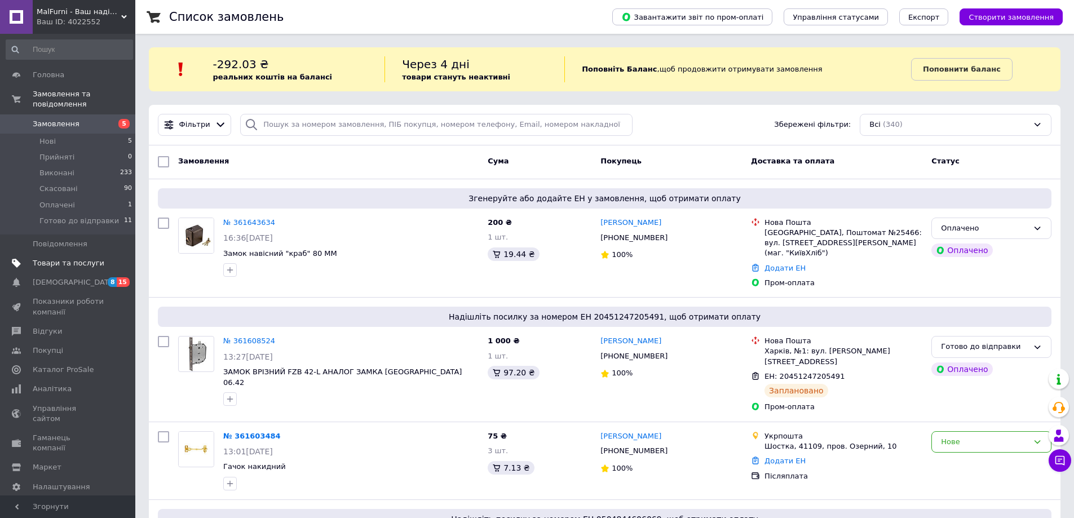
click at [83, 254] on link "Товари та послуги" at bounding box center [69, 263] width 139 height 19
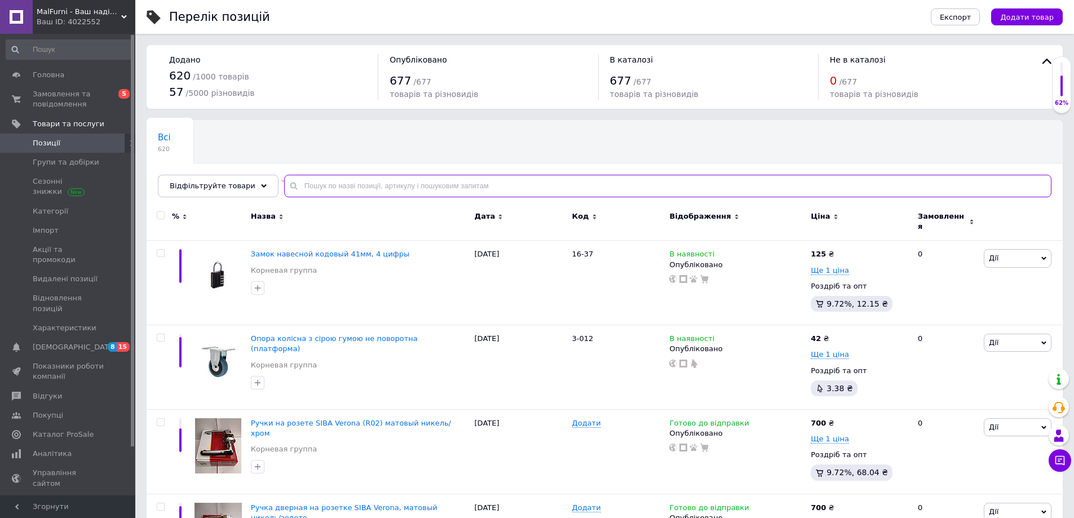
click at [318, 189] on input "text" at bounding box center [667, 186] width 767 height 23
paste input "3-011"
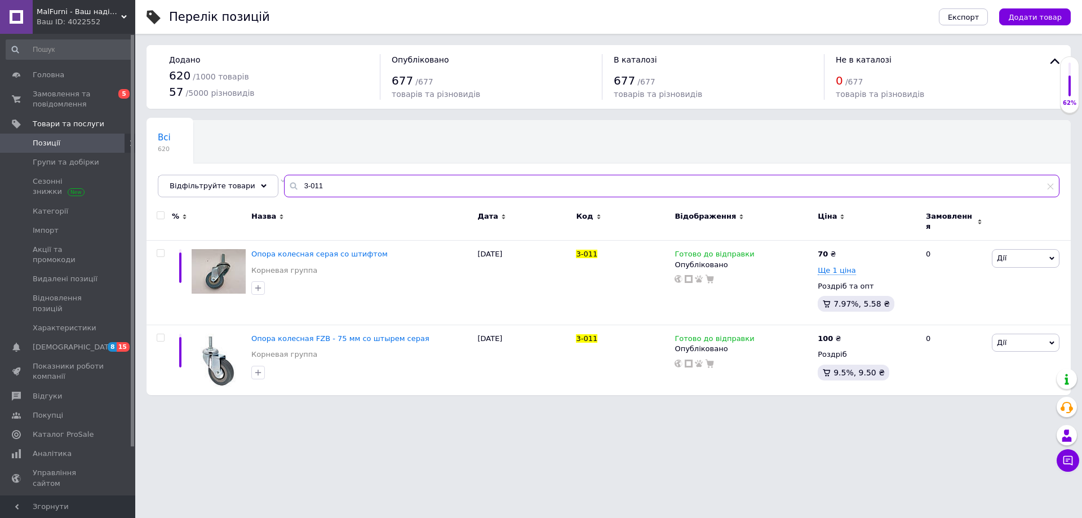
type input "3-011"
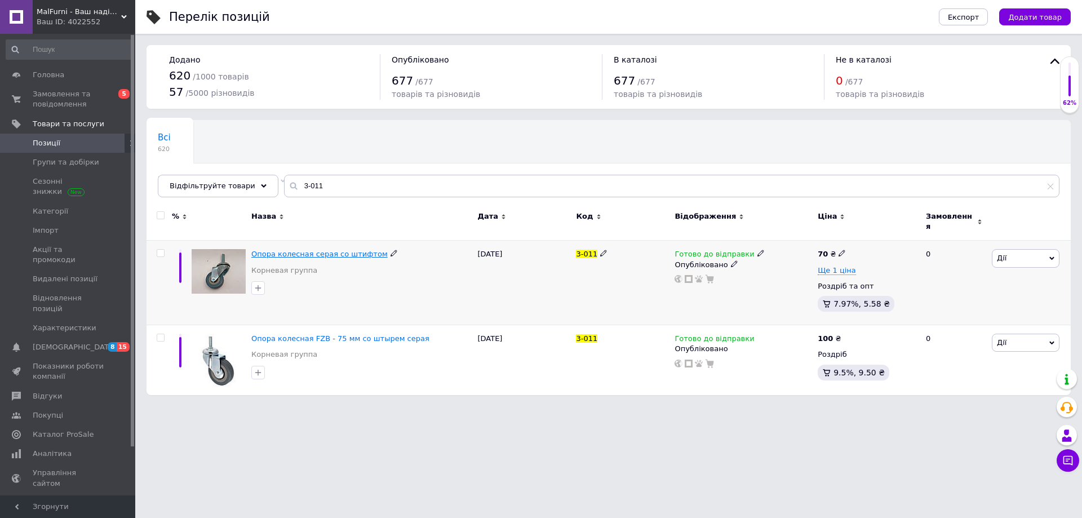
click at [318, 251] on span "Опора колесная серая со штифтом" at bounding box center [319, 254] width 136 height 8
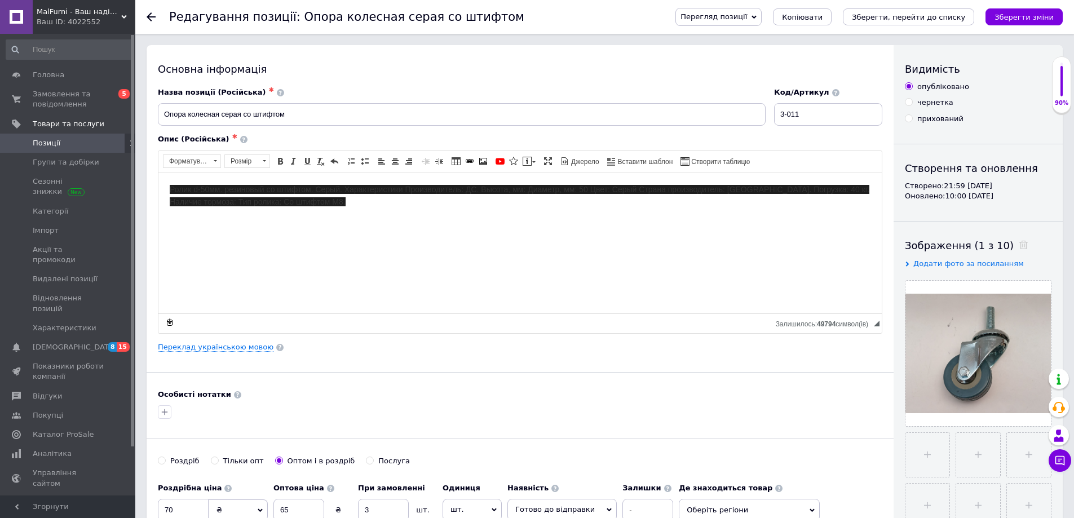
click at [149, 16] on use at bounding box center [151, 16] width 9 height 9
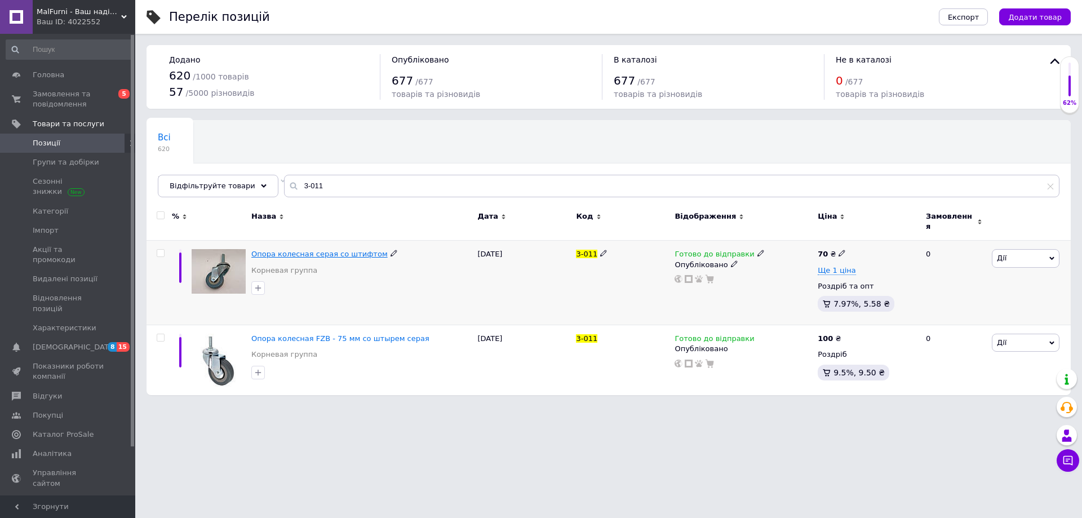
click at [336, 250] on span "Опора колесная серая со штифтом" at bounding box center [319, 254] width 136 height 8
click at [336, 248] on html "MalFurni - Ваш надійний партнер з меблевої та дверної фурнітури Ваш ID: 4022552…" at bounding box center [541, 203] width 1082 height 406
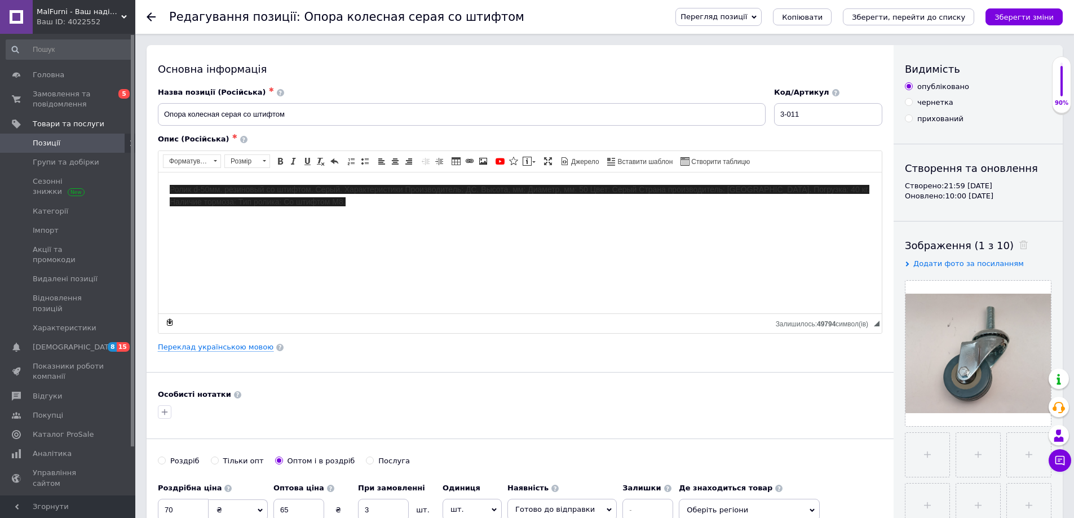
click at [149, 22] on div at bounding box center [158, 17] width 23 height 34
click at [151, 19] on icon at bounding box center [151, 16] width 9 height 9
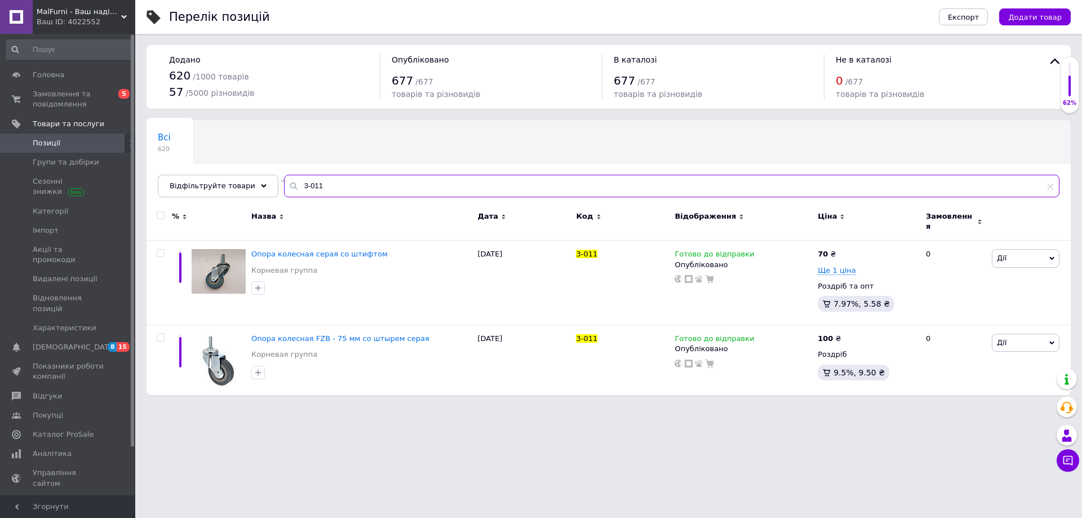
click at [343, 189] on input "3-011" at bounding box center [671, 186] width 775 height 23
type input "3"
paste input "16-30"
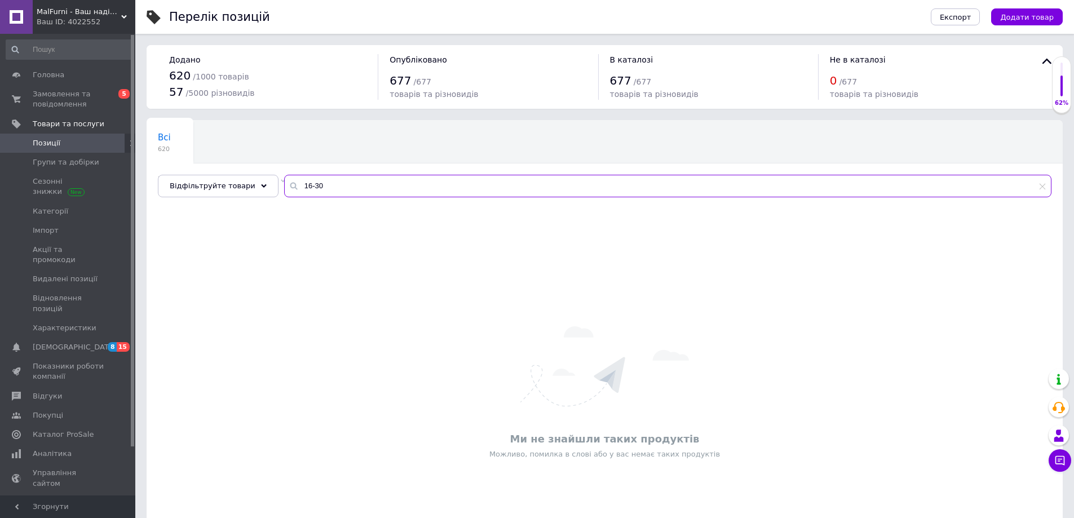
click at [311, 187] on input "16-30" at bounding box center [667, 186] width 767 height 23
type input "16-30"
drag, startPoint x: 337, startPoint y: 180, endPoint x: 253, endPoint y: 188, distance: 84.3
click at [253, 188] on div "Відфільтруйте товари 16-30" at bounding box center [604, 186] width 893 height 23
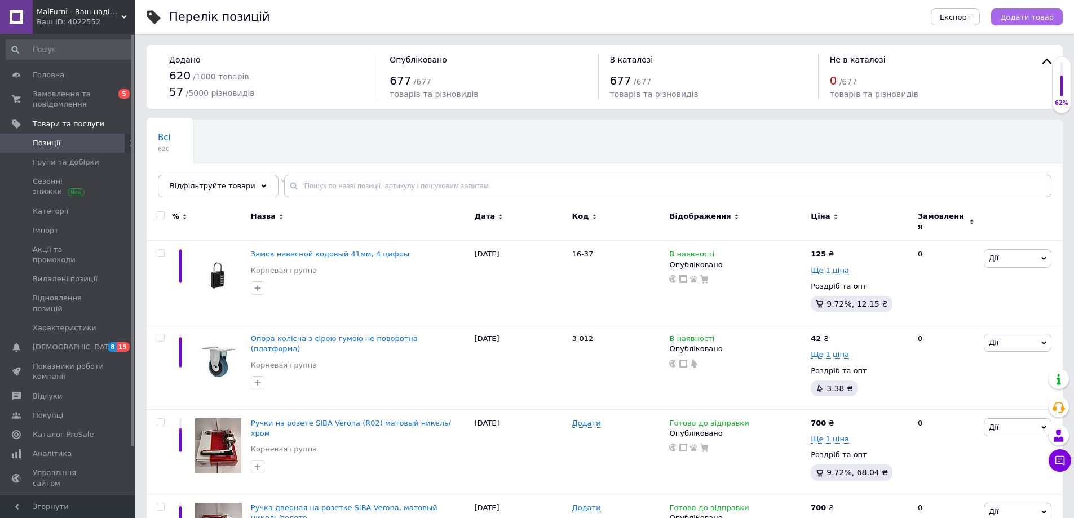
click at [1023, 13] on span "Додати товар" at bounding box center [1027, 17] width 54 height 8
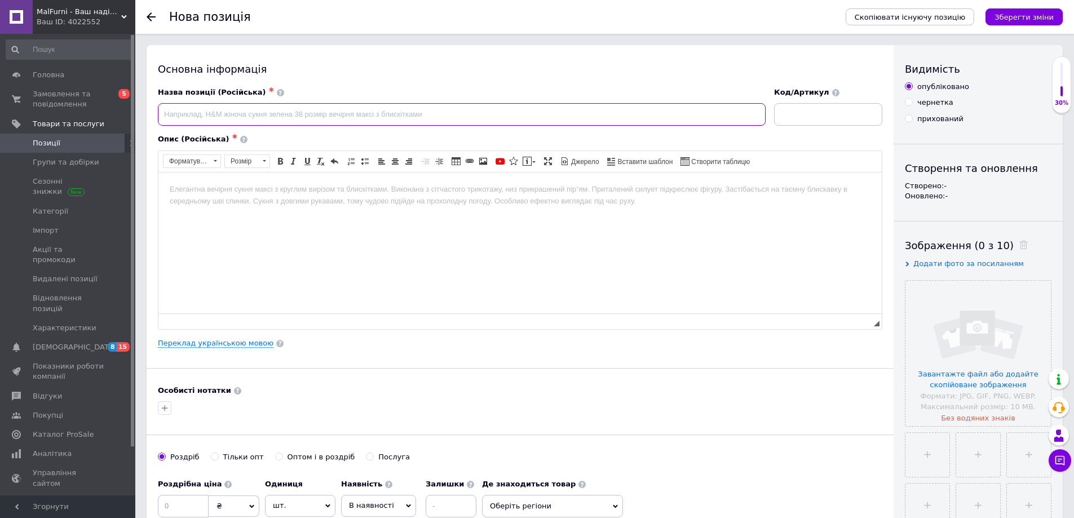
click at [382, 121] on input at bounding box center [461, 114] width 607 height 23
paste input "Замок навісний FZB 80 мм ВС12А"
type input "Замок навісний FZB 80 мм ВС12А"
click at [347, 191] on body "Редактор, 394D095F-2DC8-4D5F-925B-3B847914DC08" at bounding box center [520, 189] width 700 height 12
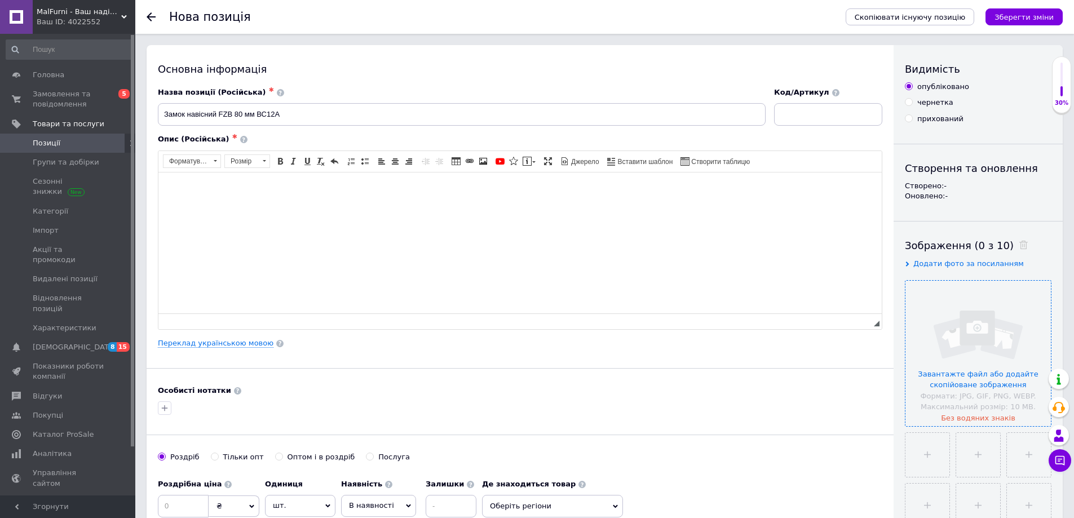
click at [982, 395] on input "file" at bounding box center [977, 353] width 145 height 145
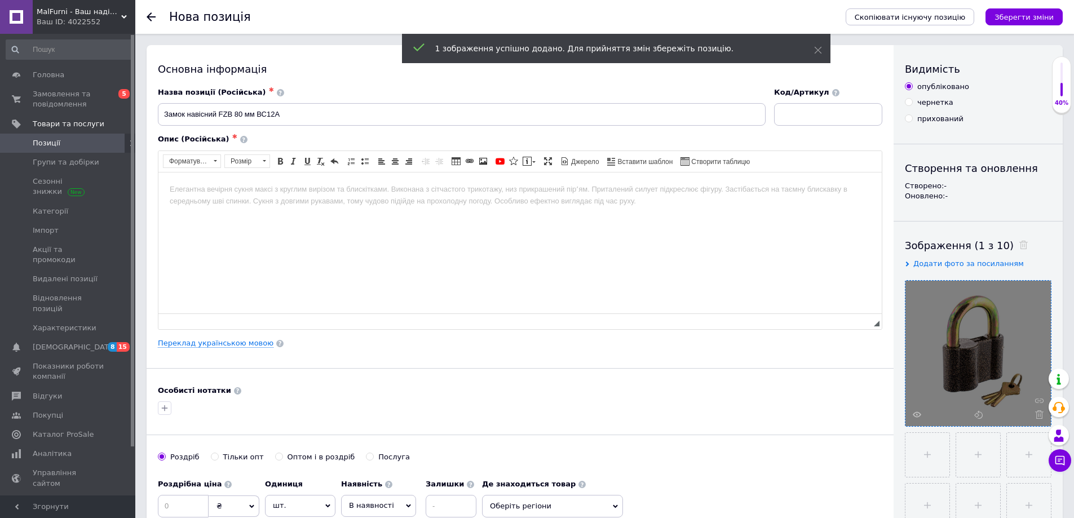
click at [375, 206] on html at bounding box center [519, 189] width 723 height 34
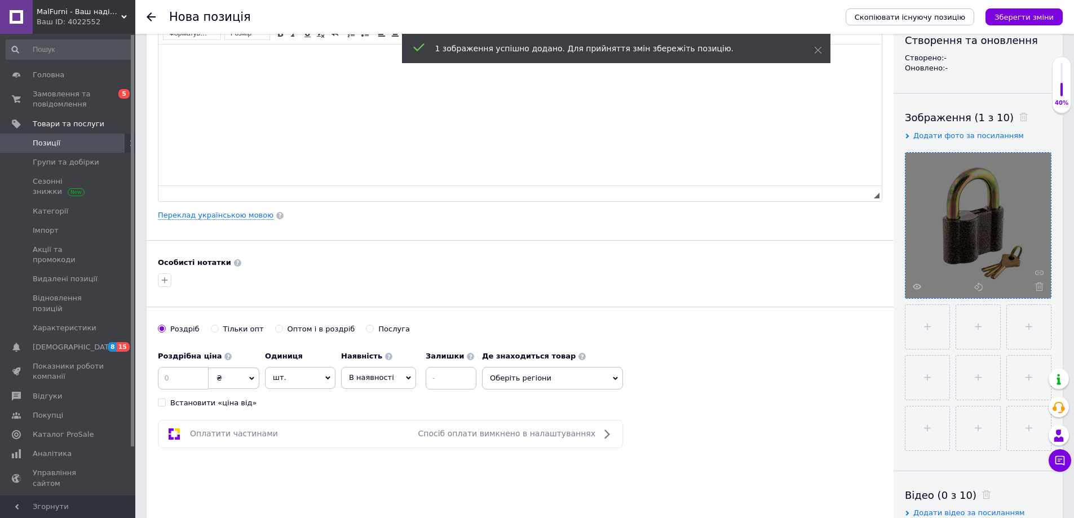
scroll to position [169, 0]
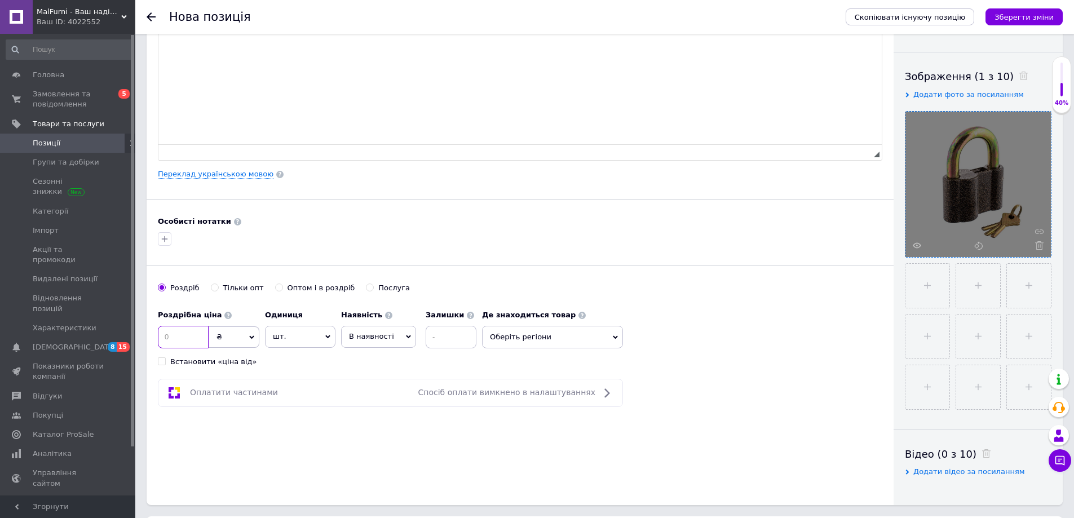
click at [186, 336] on input at bounding box center [183, 337] width 51 height 23
type input "200"
click at [275, 283] on input "Оптом і в роздріб" at bounding box center [278, 286] width 7 height 7
radio input "true"
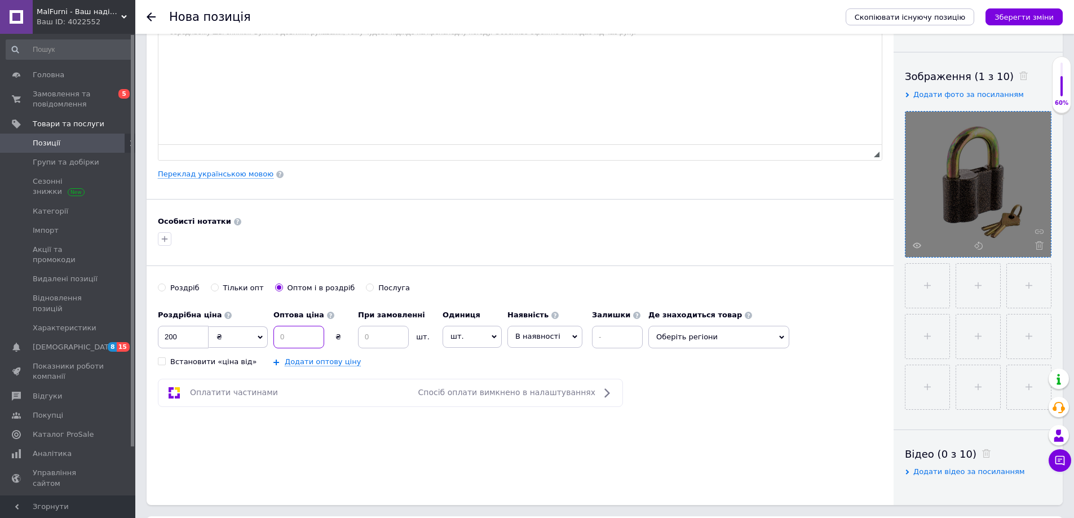
click at [307, 343] on input at bounding box center [298, 337] width 51 height 23
type input "1"
click at [310, 343] on input "160" at bounding box center [298, 337] width 51 height 23
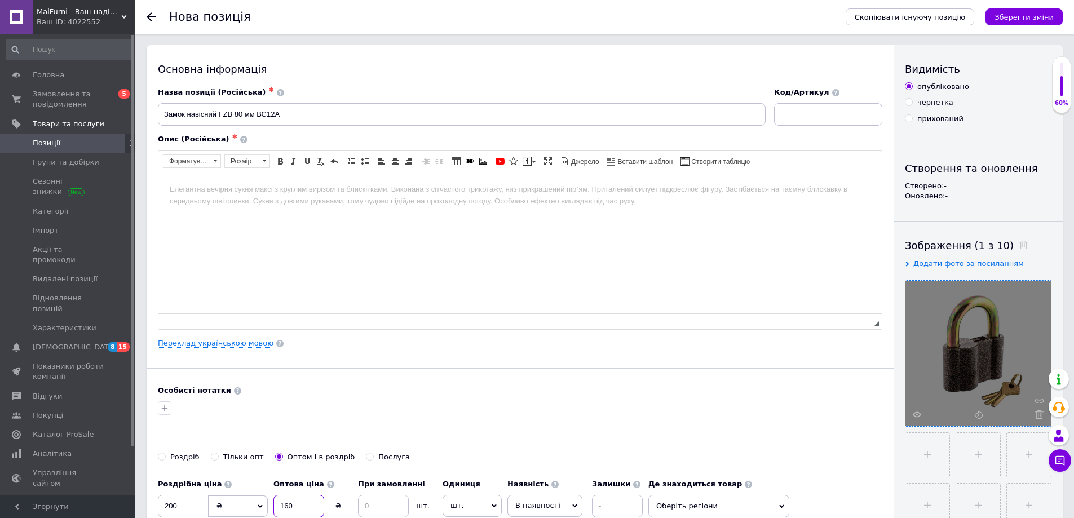
type input "160"
click at [296, 206] on html at bounding box center [519, 189] width 723 height 34
click at [806, 131] on div "Опис (Російська) ✱ Розширений текстовий редактор, 394D095F-2DC8-4D5F-925B-3B847…" at bounding box center [519, 231] width 735 height 206
click at [809, 127] on div "Код/Артикул" at bounding box center [828, 106] width 117 height 47
click at [812, 121] on input at bounding box center [828, 114] width 108 height 23
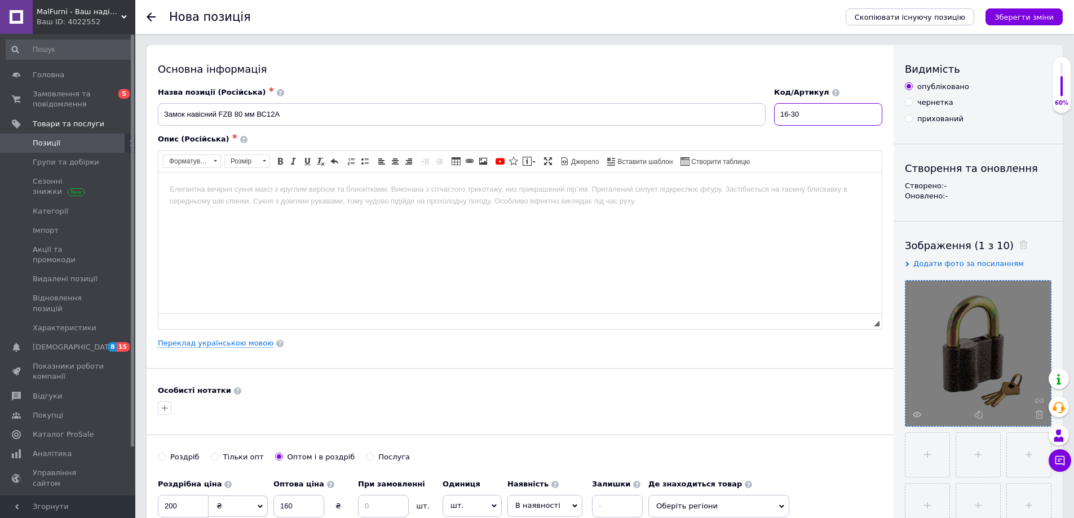
type input "16-30"
click at [713, 117] on input "Замок навісний FZB 80 мм ВС12А" at bounding box center [461, 114] width 607 height 23
click at [582, 206] on html at bounding box center [519, 189] width 723 height 34
drag, startPoint x: 285, startPoint y: 110, endPoint x: 160, endPoint y: 115, distance: 124.6
click at [160, 115] on input "Замок навісний FZB 80 мм ВС12А" at bounding box center [461, 114] width 607 height 23
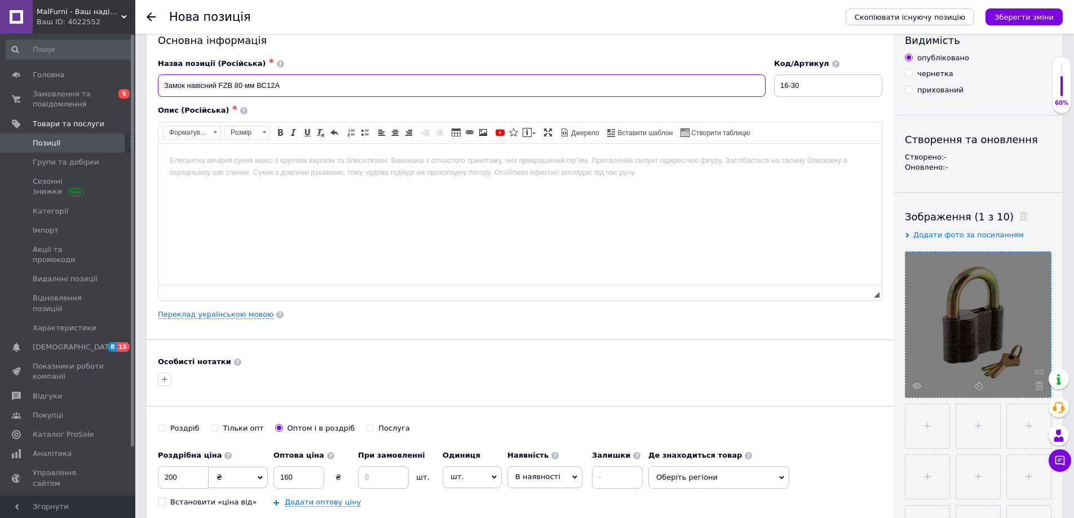
scroll to position [56, 0]
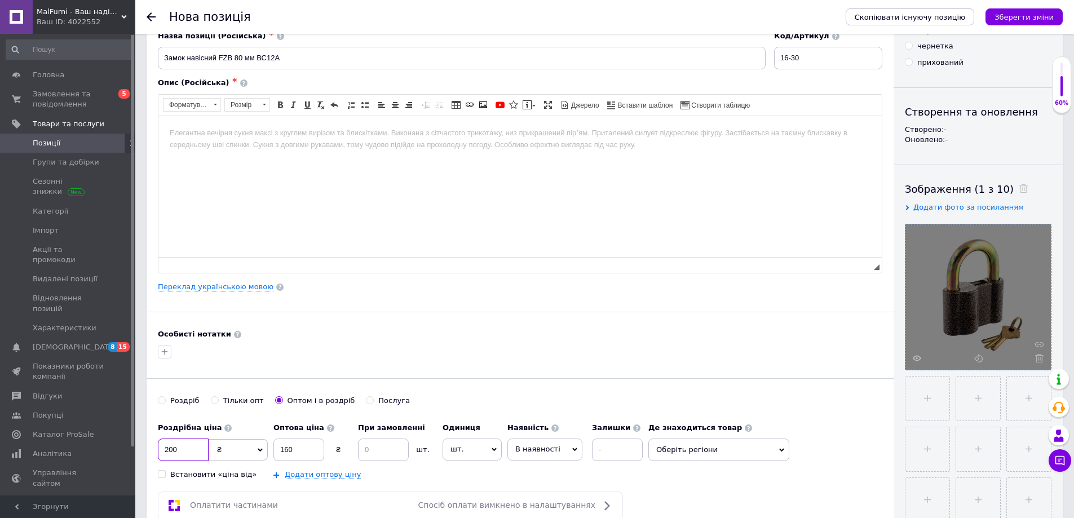
click at [206, 440] on input "200" at bounding box center [183, 449] width 51 height 23
type input "2"
type input "180"
click at [314, 455] on input "160" at bounding box center [298, 449] width 51 height 23
type input "150"
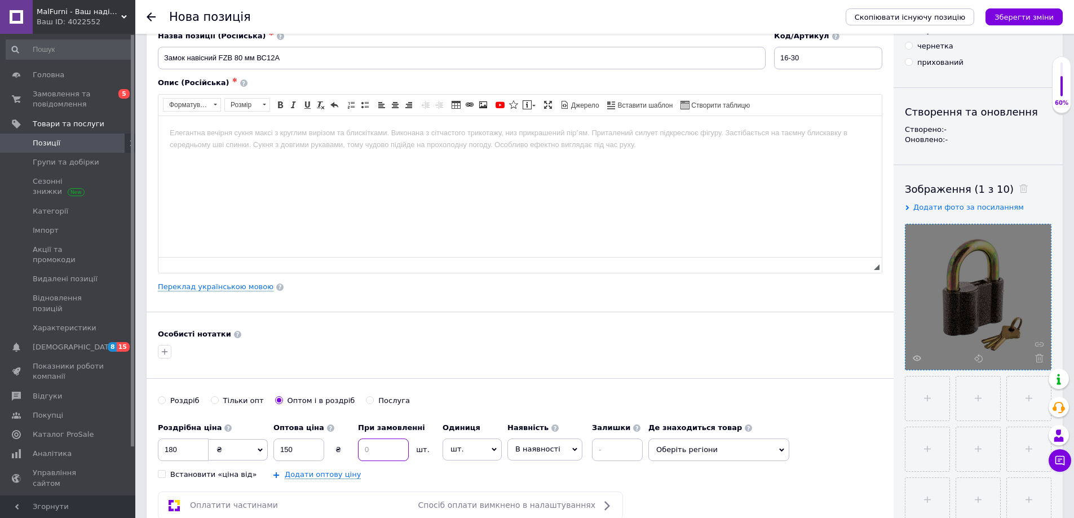
click at [391, 449] on input at bounding box center [383, 449] width 51 height 23
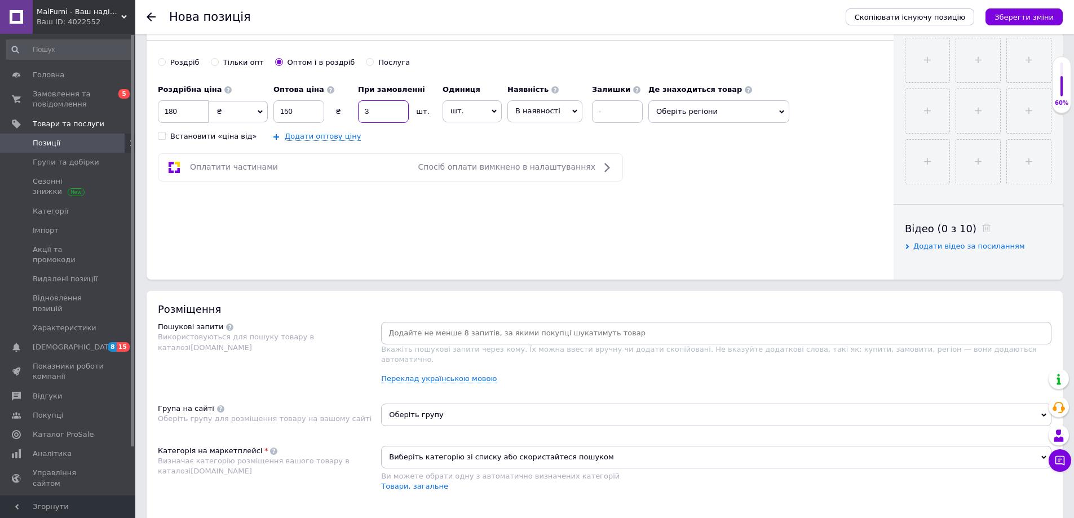
scroll to position [564, 0]
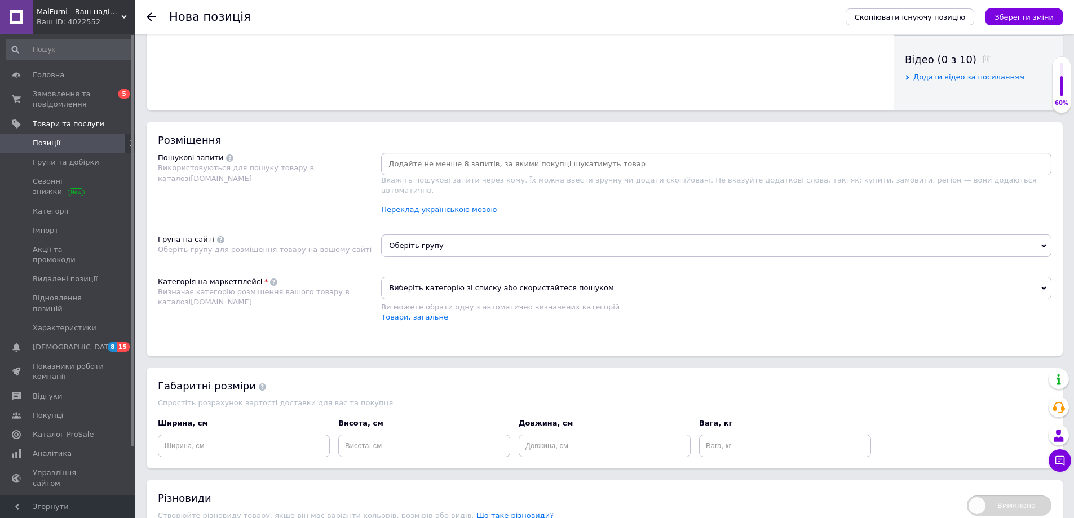
type input "3"
click at [451, 171] on input at bounding box center [716, 164] width 666 height 17
type input "Замки"
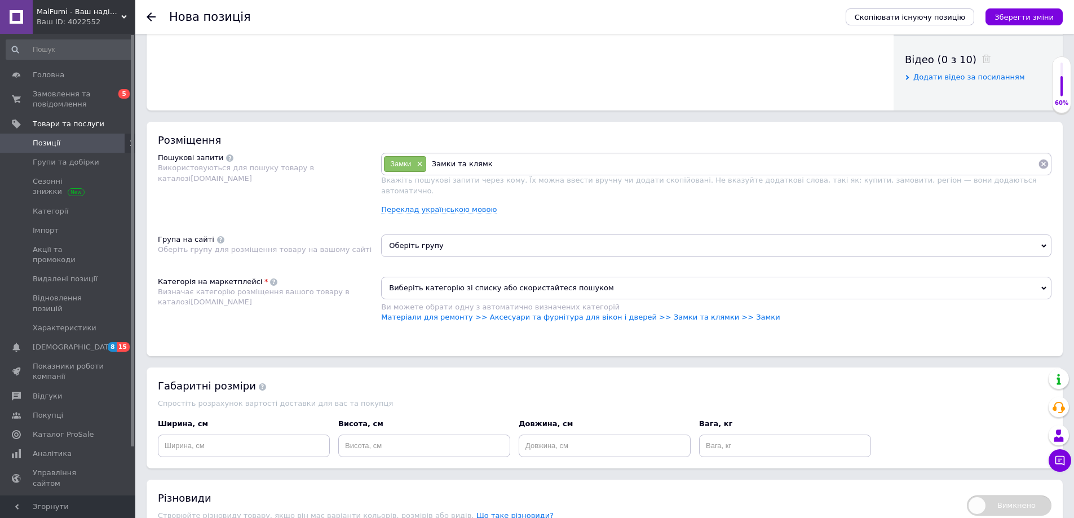
type input "Замки та клямки"
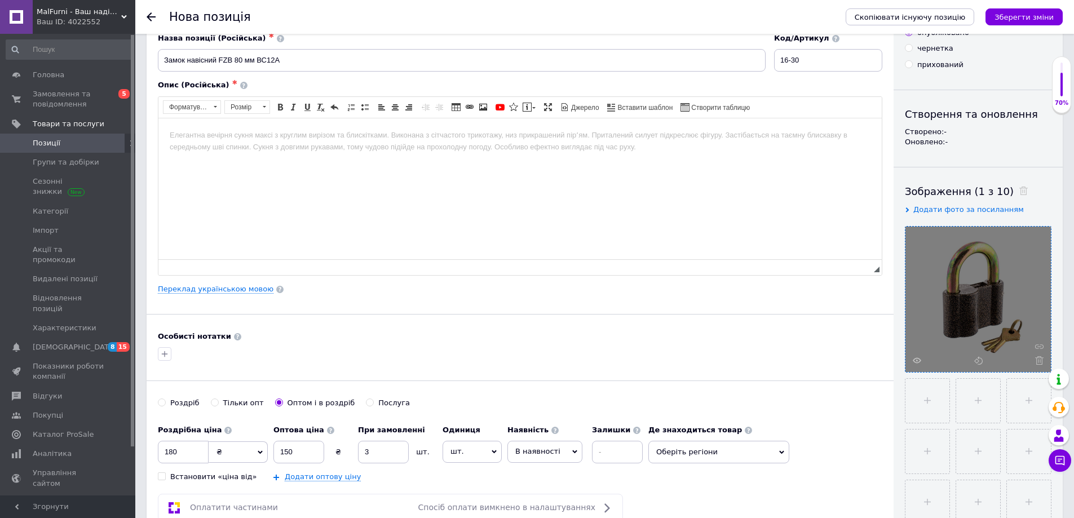
scroll to position [0, 0]
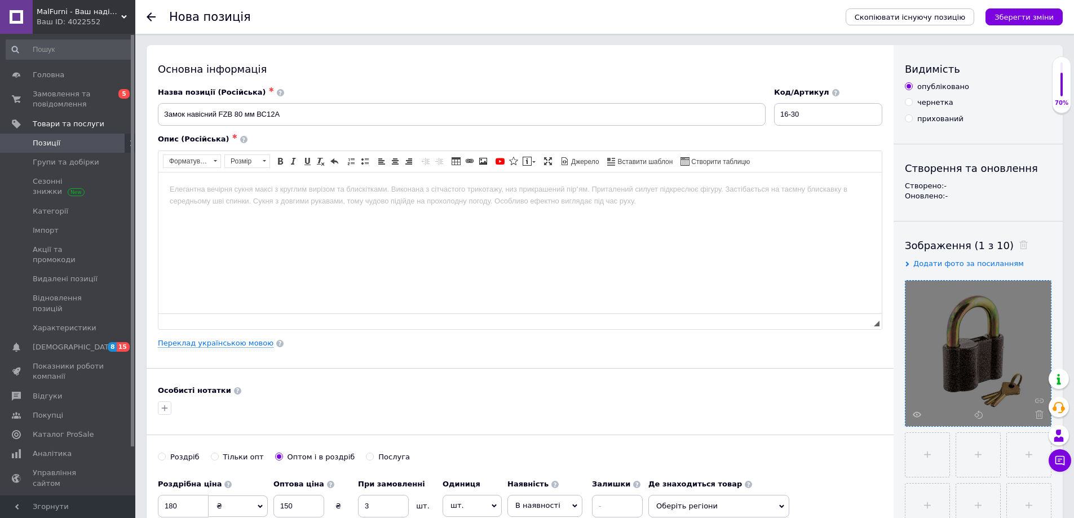
click at [314, 206] on html at bounding box center [519, 189] width 723 height 34
click at [167, 187] on html "Замок навісний FZB має литий корпус шириною 80 мм, корпус має округлу форму. У …" at bounding box center [519, 189] width 723 height 34
click at [167, 187] on html "​​​​​​​ Замок навісний FZB має литий корпус шириною 80 мм, корпус має округлу ф…" at bounding box center [519, 195] width 723 height 46
drag, startPoint x: 214, startPoint y: 191, endPoint x: 159, endPoint y: 187, distance: 54.8
click at [158, 187] on html "Описание: Замок навісний FZB має литий корпус шириною 80 мм, корпус має округлу…" at bounding box center [519, 195] width 723 height 46
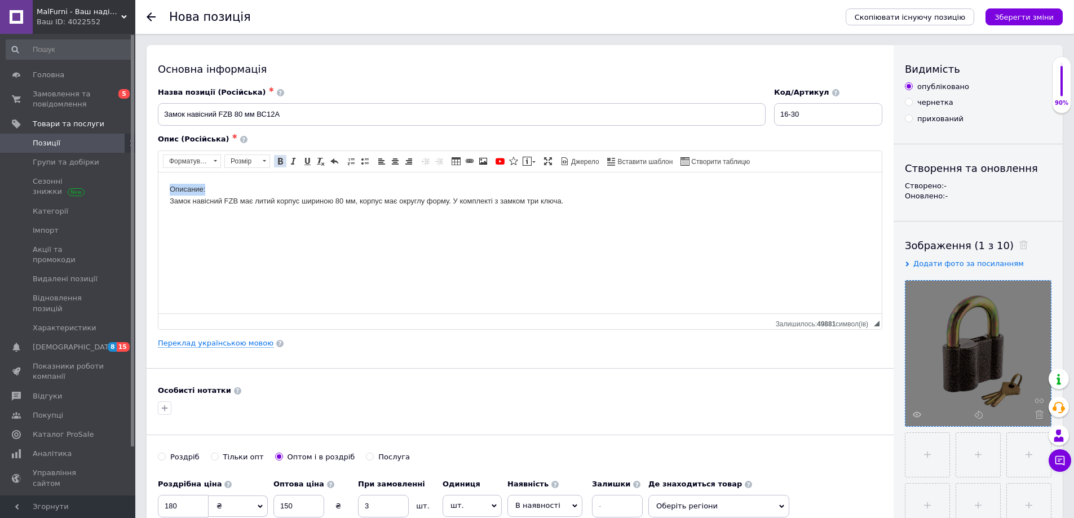
drag, startPoint x: 277, startPoint y: 165, endPoint x: 114, endPoint y: 20, distance: 217.6
click at [277, 165] on span at bounding box center [280, 161] width 9 height 9
click at [236, 218] on html "Описание: Замок навісний FZB має литий корпус шириною 80 мм, корпус має округлу…" at bounding box center [519, 195] width 723 height 46
drag, startPoint x: 170, startPoint y: 200, endPoint x: 356, endPoint y: 200, distance: 186.0
click at [357, 199] on body "Описание: Замок навісний FZB має литий корпус шириною 80 мм, корпус має округлу…" at bounding box center [520, 195] width 700 height 24
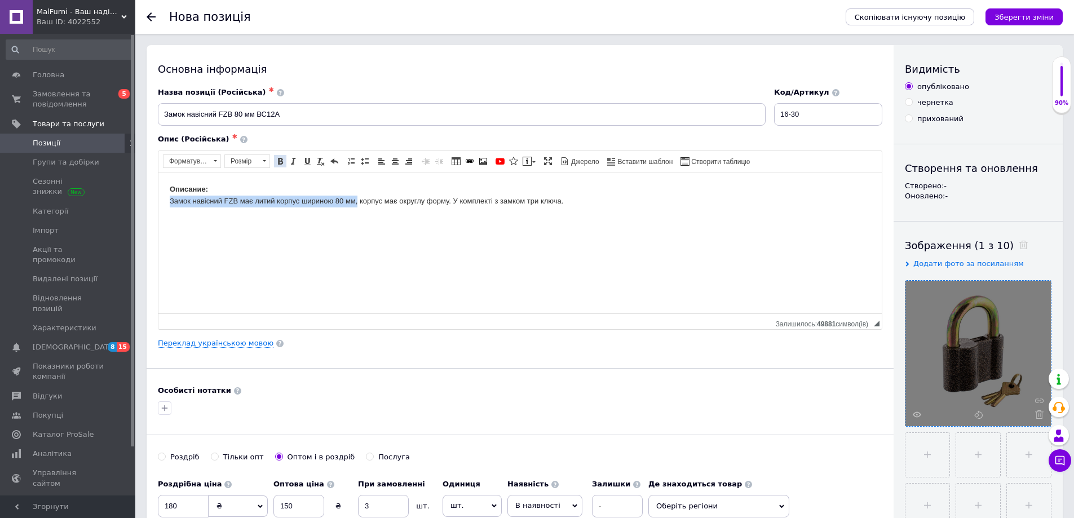
click at [281, 163] on span at bounding box center [280, 161] width 9 height 9
click at [339, 189] on body "Описание: Замок навісний FZB має литий корпус шириною 80 мм, корпус має округлу…" at bounding box center [520, 195] width 700 height 24
drag, startPoint x: 299, startPoint y: 113, endPoint x: 162, endPoint y: 114, distance: 137.5
click at [152, 114] on div "Основна інформація Назва позиції (Російська) ✱ Замок навісний FZB 80 мм ВС12А К…" at bounding box center [520, 359] width 747 height 629
click at [644, 218] on html "Описание: Замок навісний FZB має литий корпус шириною 80 мм, корпус має округлу…" at bounding box center [519, 195] width 723 height 46
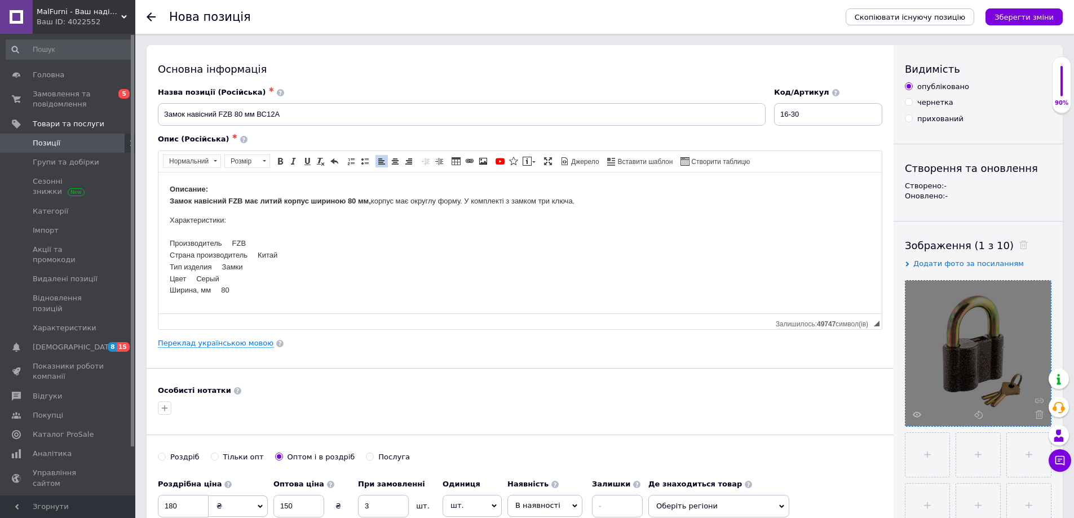
click at [169, 244] on html "Описание: Замок навісний FZB має литий корпус шириною 80 мм, корпус має округлу…" at bounding box center [519, 239] width 723 height 135
drag, startPoint x: 228, startPoint y: 219, endPoint x: 123, endPoint y: 219, distance: 105.4
click at [158, 219] on html "Описание: Замок навісний FZB має литий корпус шириною 80 мм, корпус має округлу…" at bounding box center [519, 237] width 723 height 131
click at [278, 166] on link "Жирний Сполучення клавіш Ctrl+B" at bounding box center [280, 161] width 12 height 12
drag, startPoint x: 249, startPoint y: 238, endPoint x: 231, endPoint y: 237, distance: 17.5
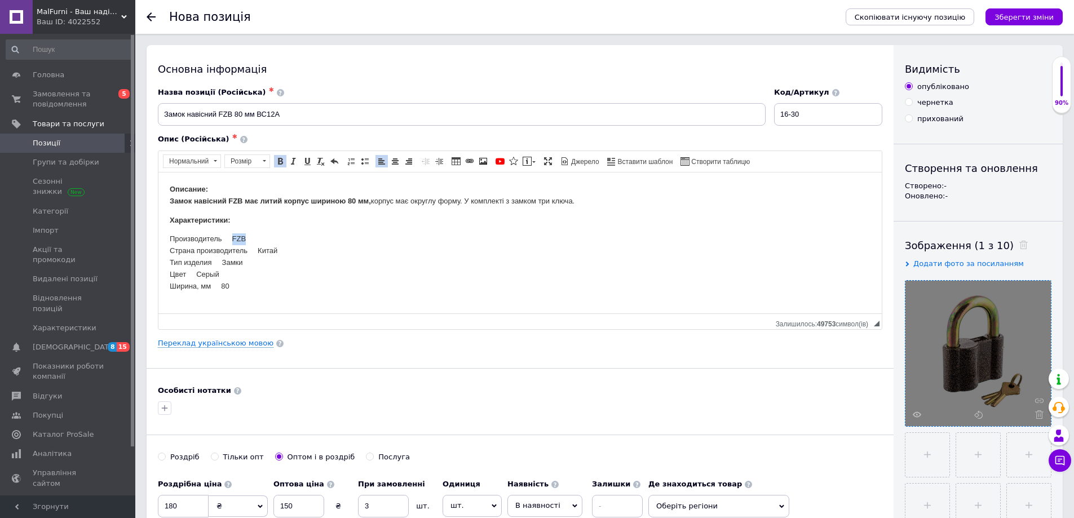
click at [231, 237] on p "Производитель FZB Страна производитель Китай Тип изделия Замки Цвет Серый Ширин…" at bounding box center [520, 262] width 700 height 59
click at [229, 236] on p "Производитель FZB Страна производитель Китай Тип изделия Замки Цвет Серый Ширин…" at bounding box center [520, 262] width 700 height 59
click at [227, 236] on p "Производитель FZB Страна производитель Китай Тип изделия Замки Цвет Серый Ширин…" at bounding box center [520, 262] width 700 height 59
drag, startPoint x: 250, startPoint y: 239, endPoint x: 223, endPoint y: 236, distance: 27.2
click at [223, 236] on p "Производитель FZB Страна производитель Китай Тип изделия Замки Цвет Серый Ширин…" at bounding box center [520, 262] width 700 height 59
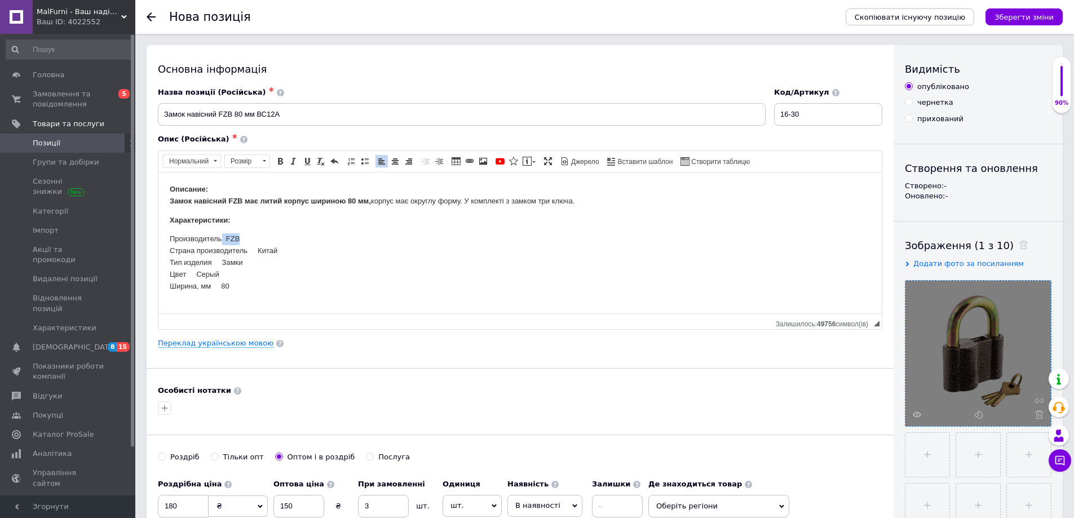
click at [243, 241] on p "Производитель FZB Страна производитель Китай Тип изделия Замки Цвет Серый Ширин…" at bounding box center [520, 262] width 700 height 59
drag, startPoint x: 225, startPoint y: 239, endPoint x: 254, endPoint y: 236, distance: 28.4
click at [254, 236] on p "Производитель FZB Страна производитель Китай Тип изделия Замки Цвет Серый Ширин…" at bounding box center [520, 262] width 700 height 59
click at [280, 163] on span at bounding box center [280, 161] width 9 height 9
click at [259, 249] on p "Производитель FZB Страна производитель Китай Тип изделия Замки Цвет Серый Ширин…" at bounding box center [520, 262] width 700 height 59
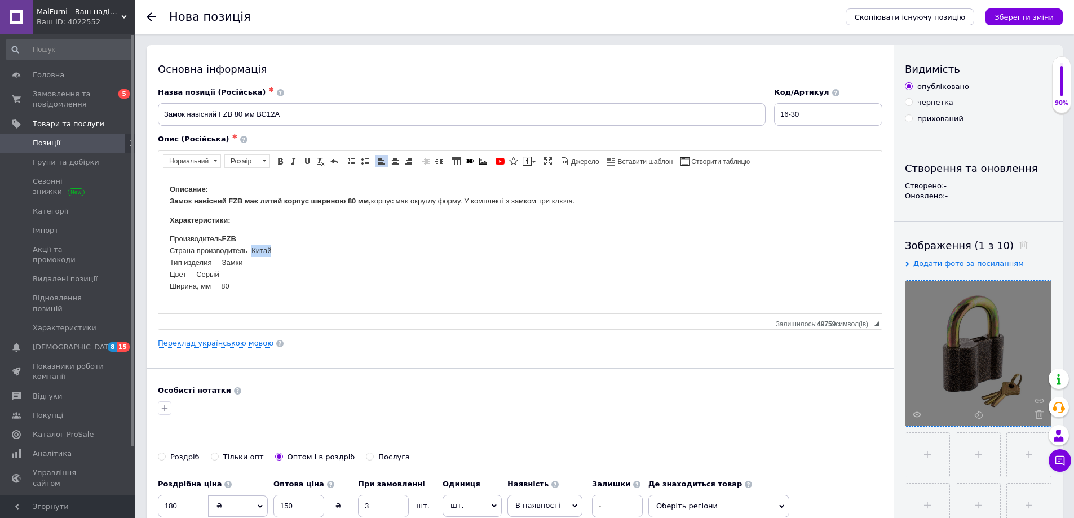
drag, startPoint x: 252, startPoint y: 247, endPoint x: 289, endPoint y: 246, distance: 37.2
click at [289, 246] on p "Производитель FZB Страна производитель Китай Тип изделия Замки Цвет Серый Ширин…" at bounding box center [520, 262] width 700 height 59
click at [282, 166] on link "Жирний Сполучення клавіш Ctrl+B" at bounding box center [280, 161] width 12 height 12
click at [225, 261] on p "Производитель FZB Страна производитель Китай Тип изделия Замки Цвет Серый Ширин…" at bounding box center [520, 262] width 700 height 59
click at [223, 260] on p "Производитель FZB Страна производитель Китай Тип изделия Замки Цвет Серый Ширин…" at bounding box center [520, 262] width 700 height 59
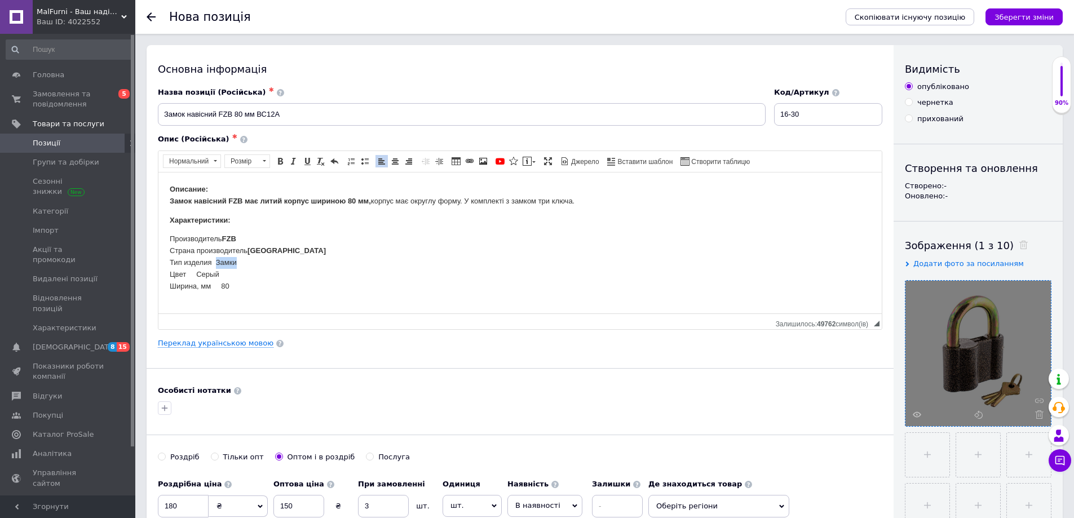
drag, startPoint x: 243, startPoint y: 261, endPoint x: 216, endPoint y: 265, distance: 27.3
click at [216, 265] on p "Производитель FZB Страна производитель Китай Тип изделия Замки Цвет Серый Ширин…" at bounding box center [520, 262] width 700 height 59
drag, startPoint x: 278, startPoint y: 163, endPoint x: 95, endPoint y: 28, distance: 227.6
click at [278, 163] on span at bounding box center [280, 161] width 9 height 9
drag, startPoint x: 222, startPoint y: 270, endPoint x: 194, endPoint y: 275, distance: 28.5
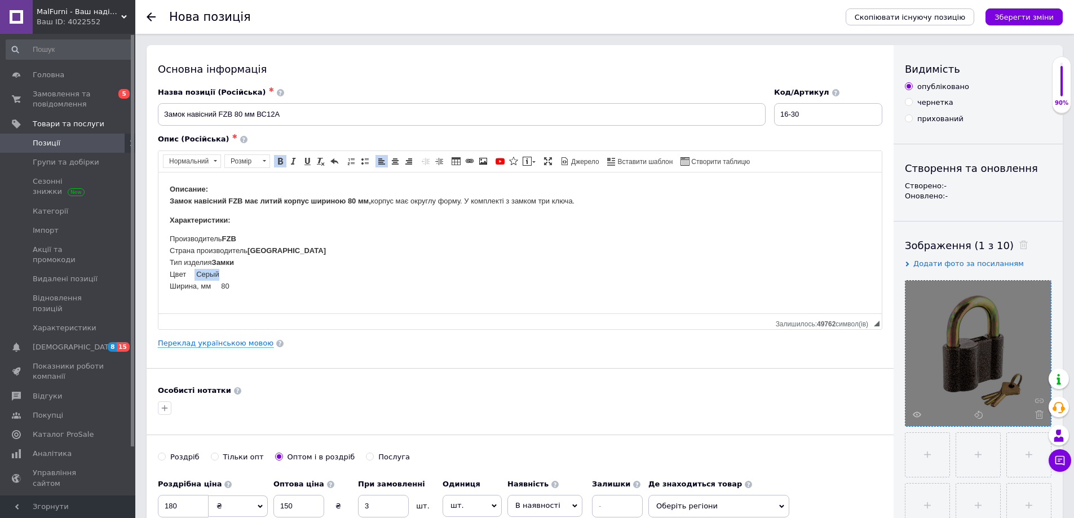
click at [194, 275] on p "Производитель FZB Страна производитель Китай Тип изделия Замки Цвет Серый Ширин…" at bounding box center [520, 262] width 700 height 59
click at [191, 273] on p "Производитель FZB Страна производитель Китай Тип изделия Замки Цвет Серый Ширин…" at bounding box center [520, 262] width 700 height 59
click at [198, 274] on p "Производитель FZB Страна производитель Китай Тип изделия Замки Цвет Серый Ширин…" at bounding box center [520, 262] width 700 height 59
drag, startPoint x: 216, startPoint y: 273, endPoint x: 192, endPoint y: 272, distance: 24.3
click at [192, 272] on p "Производитель FZB Страна производитель Китай Тип изделия Замки Цвет Серый Ширин…" at bounding box center [520, 262] width 700 height 59
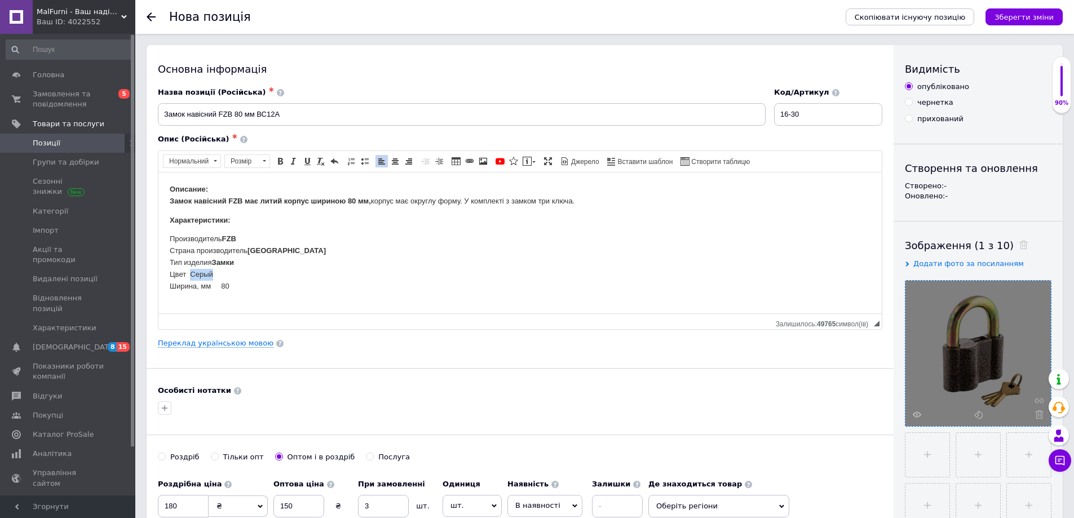
click at [279, 168] on span "Форматування Нормальний Розмір Розмір Жирний Сполучення клавіш Ctrl+B Курсив Сп…" at bounding box center [253, 162] width 181 height 16
click at [278, 165] on link "Жирний Сполучення клавіш Ctrl+B" at bounding box center [280, 161] width 12 height 12
click at [335, 162] on span at bounding box center [334, 161] width 9 height 9
drag, startPoint x: 216, startPoint y: 287, endPoint x: 237, endPoint y: 282, distance: 21.6
click at [237, 282] on p "Производитель FZB Страна производитель Китай Тип изделия Замки Цвет Серый Ширин…" at bounding box center [520, 262] width 700 height 59
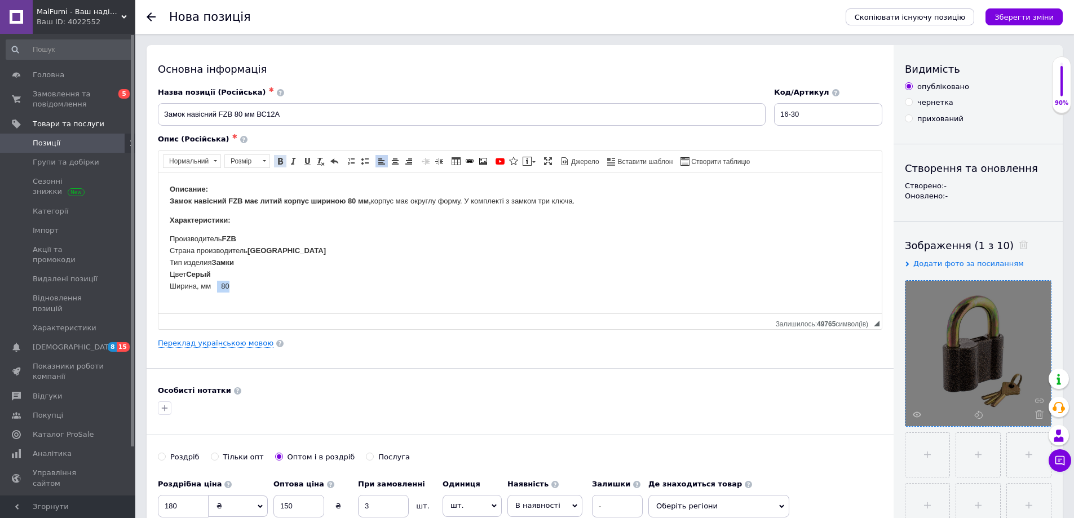
click at [280, 161] on span at bounding box center [280, 161] width 9 height 9
click at [331, 296] on html "Описание: Замок навісний FZB має литий корпус шириною 80 мм, корпус має округлу…" at bounding box center [519, 237] width 723 height 131
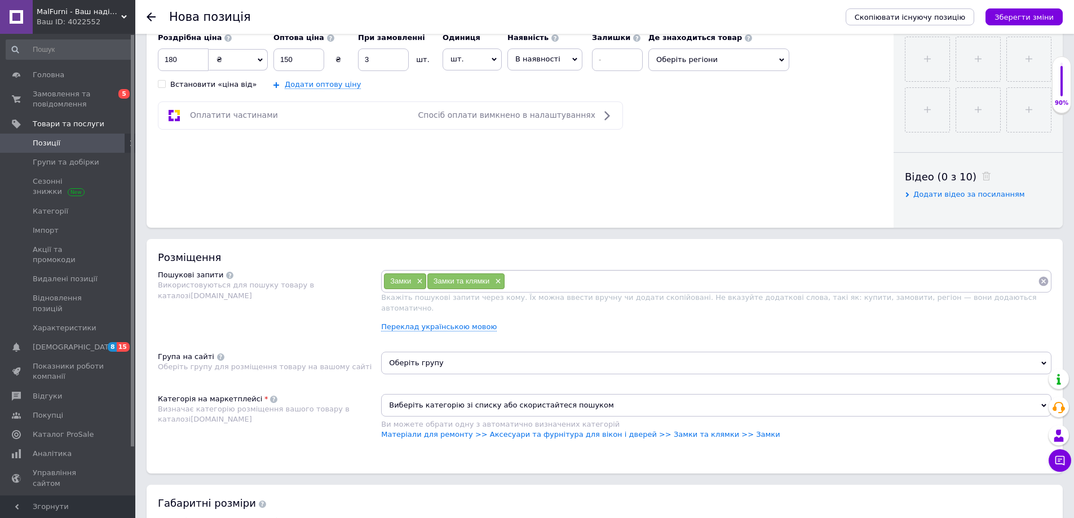
scroll to position [451, 0]
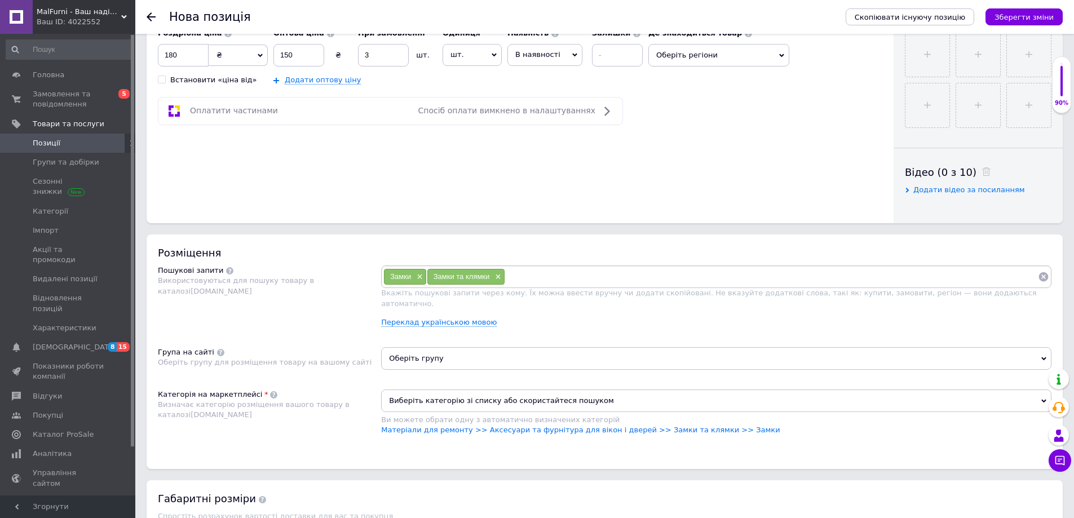
click at [387, 280] on div "Замки ×" at bounding box center [405, 277] width 42 height 16
click at [419, 276] on span "×" at bounding box center [418, 277] width 9 height 10
drag, startPoint x: 419, startPoint y: 276, endPoint x: 435, endPoint y: 278, distance: 15.9
click at [423, 277] on span "Замки та клямки" at bounding box center [418, 276] width 56 height 8
click at [456, 280] on span "×" at bounding box center [453, 277] width 9 height 10
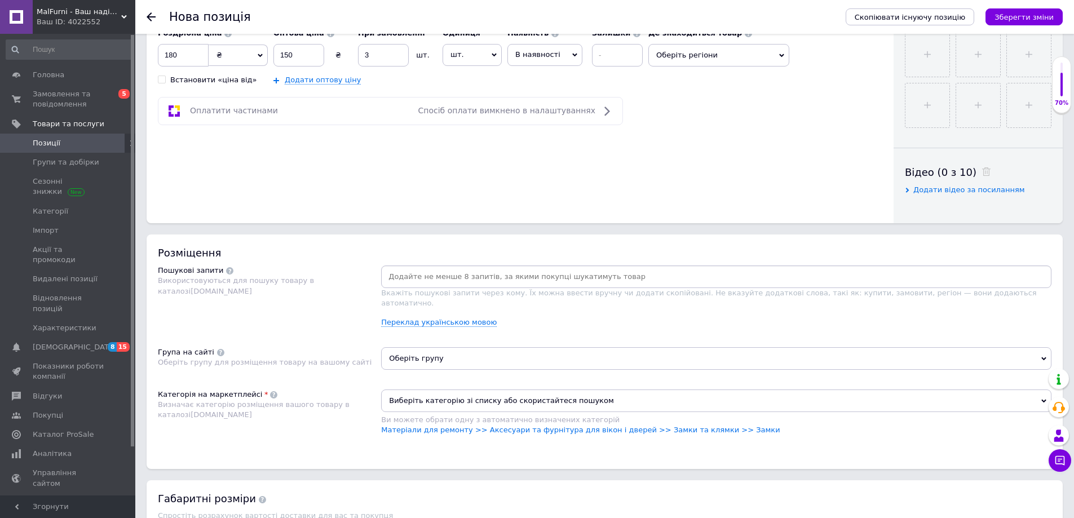
click at [453, 277] on input at bounding box center [716, 276] width 666 height 17
paste input "Замок навісний FZB 80 мм ВС12А"
type input "Замок навісний FZB 80 мм ВС12А"
type input "Замки"
type input "Замки та клямки"
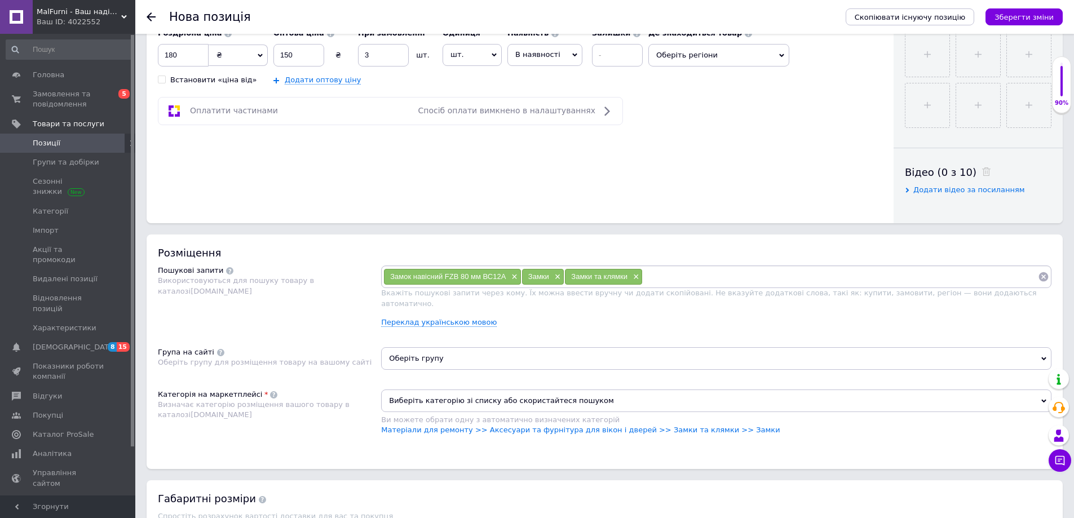
click at [468, 359] on span "Оберіть групу" at bounding box center [716, 358] width 670 height 23
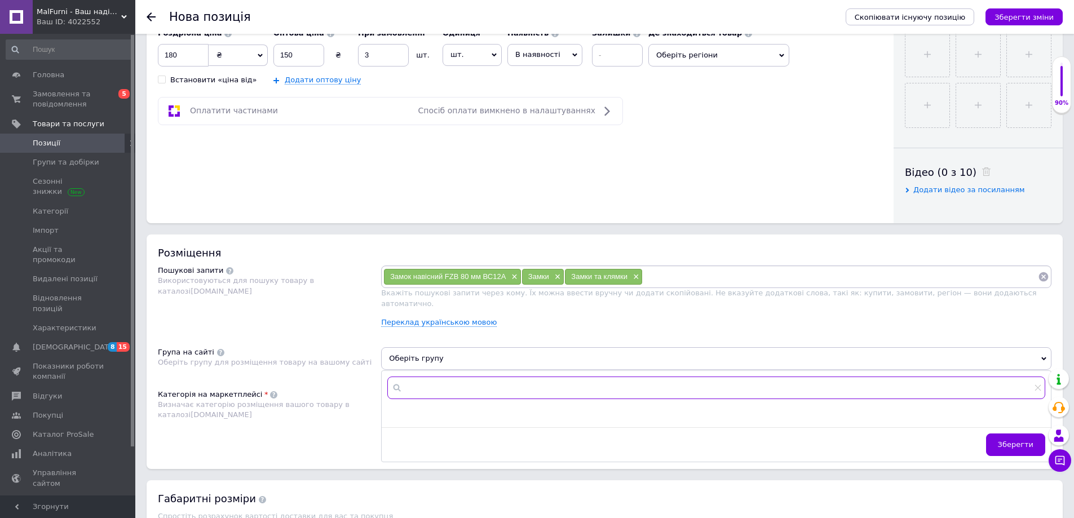
click at [445, 376] on input "text" at bounding box center [716, 387] width 658 height 23
paste input "Аксесуари та фурнітура для вікон і дверей"
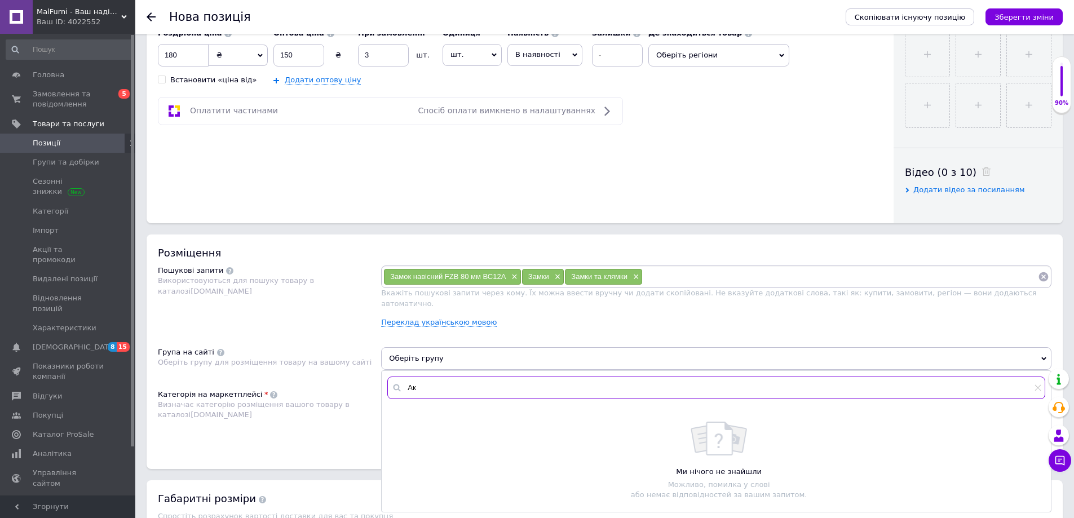
type input "[PERSON_NAME]"
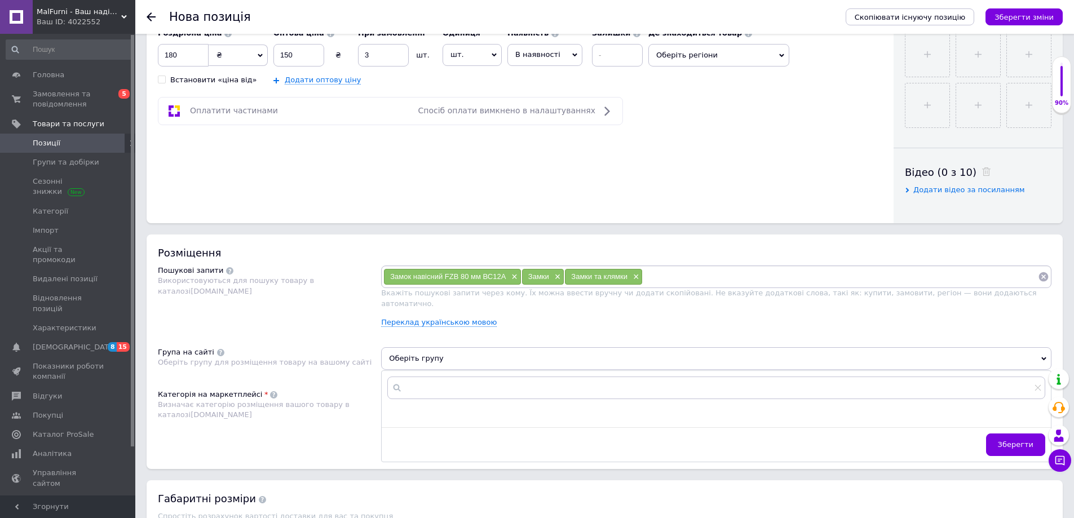
click at [941, 433] on div "Зберегти" at bounding box center [716, 447] width 669 height 28
click at [1041, 377] on input "text" at bounding box center [716, 387] width 658 height 23
click at [1037, 385] on icon at bounding box center [1038, 388] width 6 height 6
click at [776, 228] on div "Основна інформація Назва позиції (Російська) ✱ Замок навісний FZB 80 мм ВС12А К…" at bounding box center [604, 167] width 938 height 1147
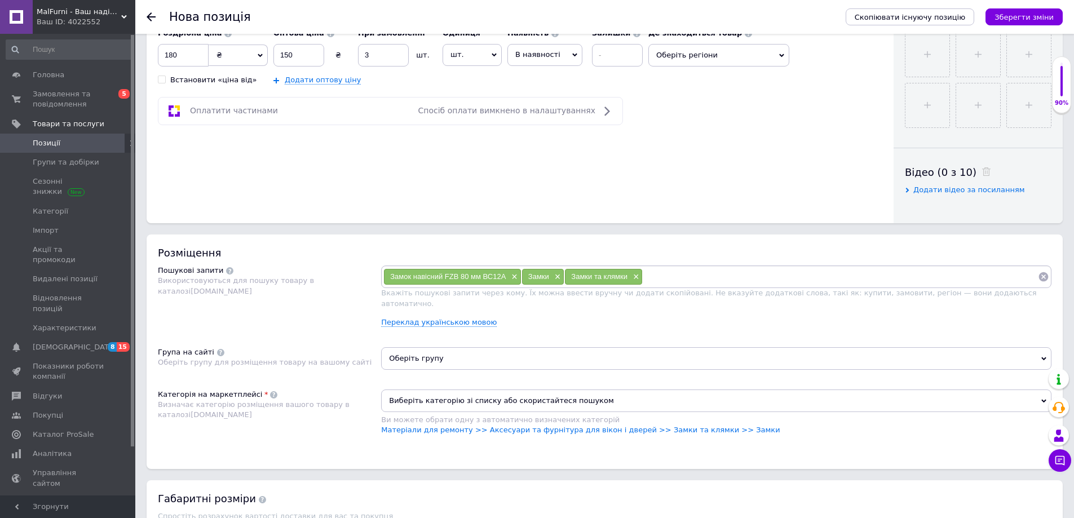
click at [570, 347] on span "Оберіть групу" at bounding box center [716, 358] width 670 height 23
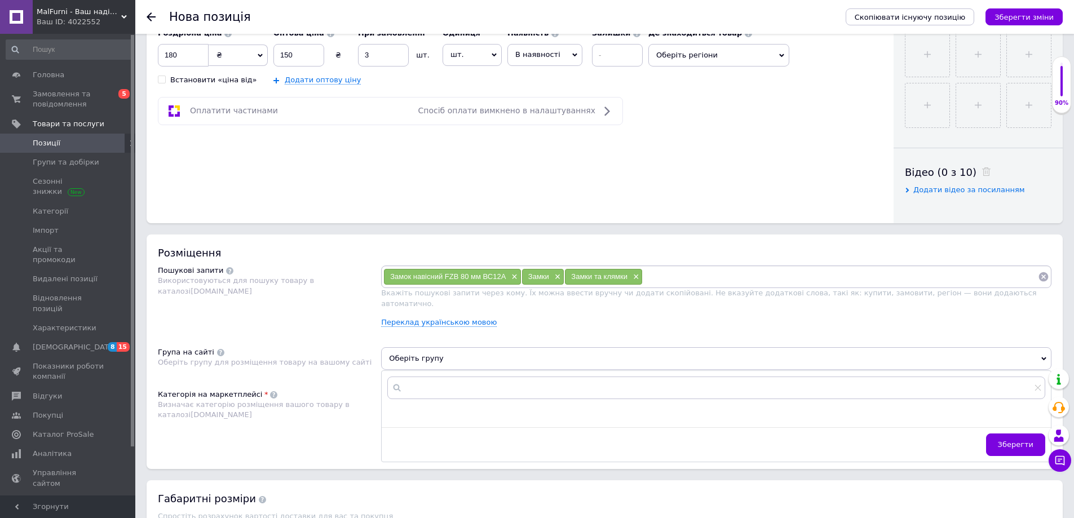
click at [342, 329] on div "Розміщення Пошукові запити Використовуються для пошуку товару в каталозі Prom.u…" at bounding box center [605, 351] width 916 height 234
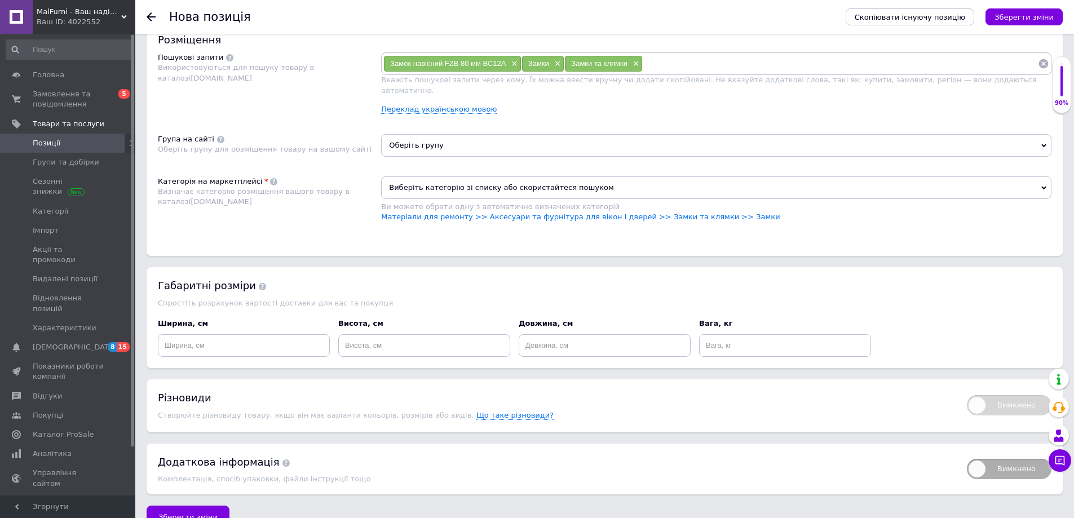
scroll to position [677, 0]
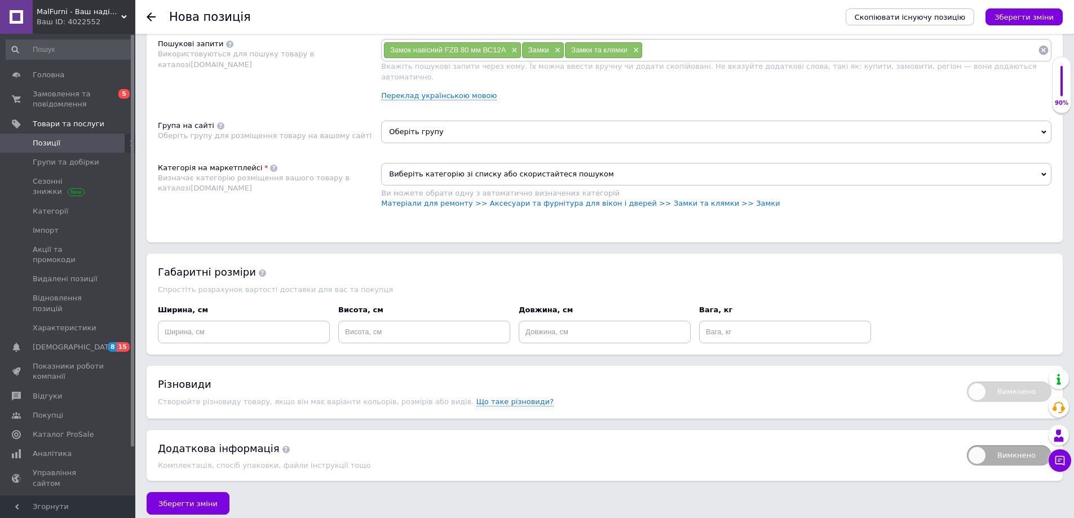
click at [443, 123] on span "Оберіть групу" at bounding box center [716, 132] width 670 height 23
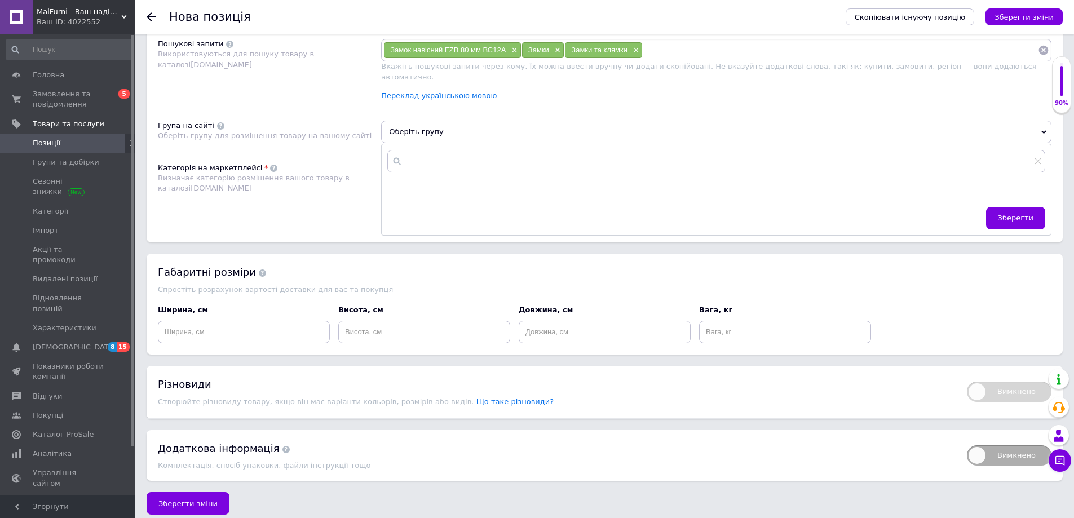
click at [428, 265] on div "Габаритні розміри" at bounding box center [604, 272] width 893 height 14
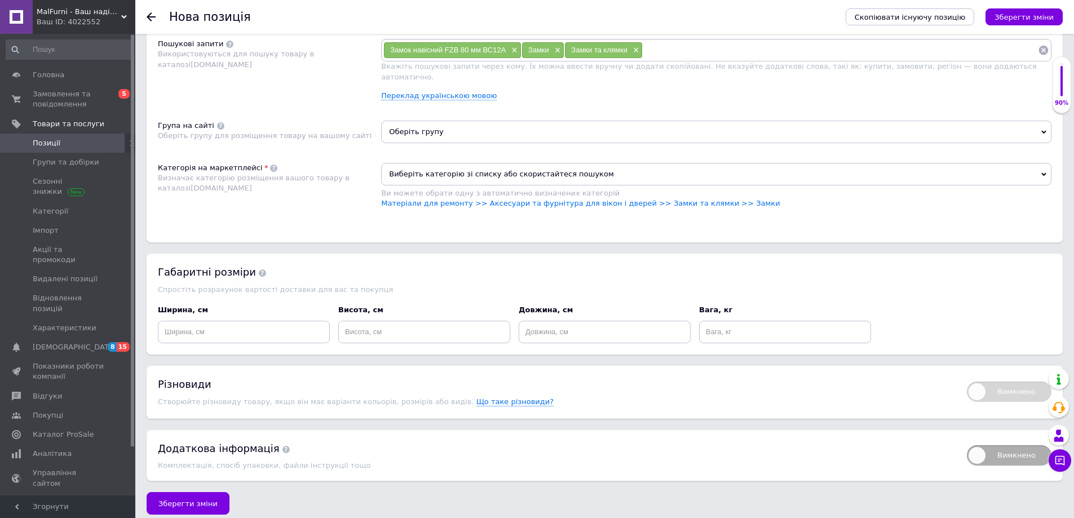
click at [424, 131] on span "Оберіть групу" at bounding box center [716, 132] width 670 height 23
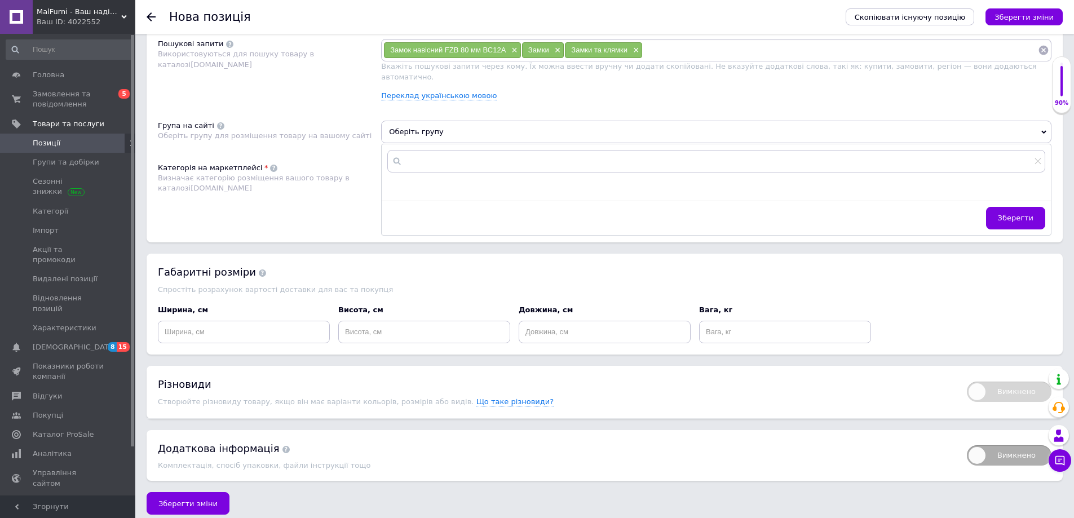
click at [348, 105] on div "Розміщення Пошукові запити Використовуються для пошуку товару в каталозі Prom.u…" at bounding box center [605, 125] width 916 height 234
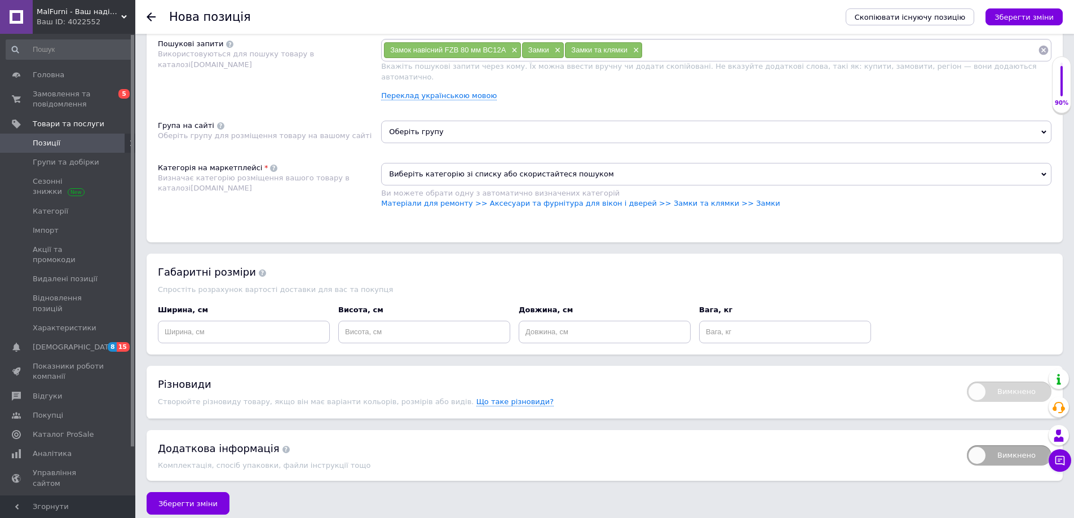
click at [429, 123] on span "Оберіть групу" at bounding box center [716, 132] width 670 height 23
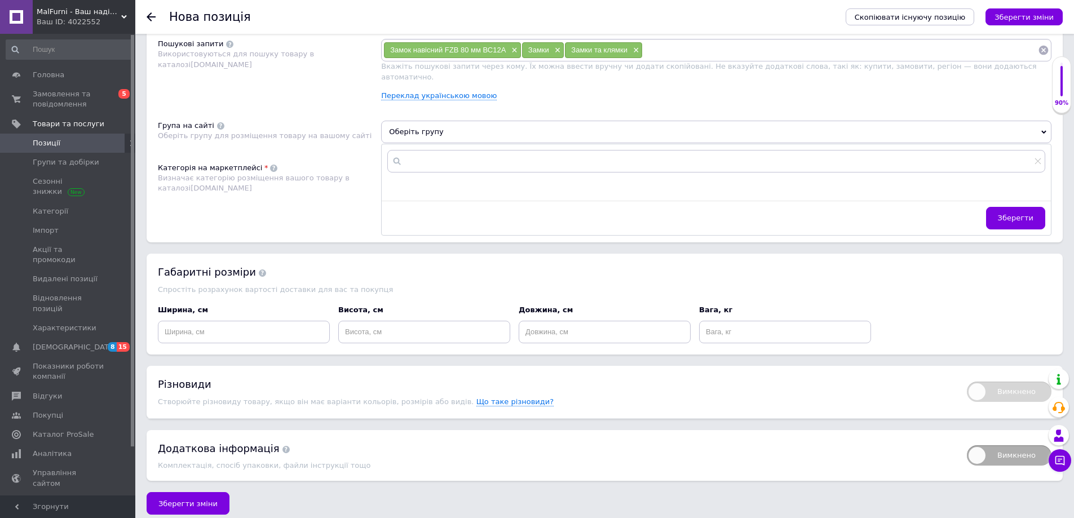
click at [496, 108] on div "Розміщення Пошукові запити Використовуються для пошуку товару в каталозі Prom.u…" at bounding box center [605, 125] width 916 height 234
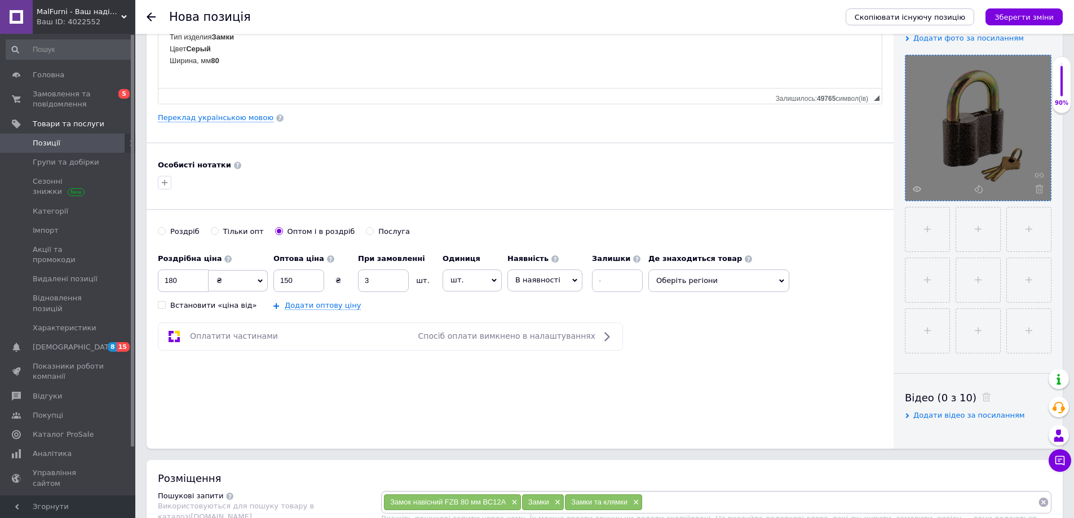
scroll to position [564, 0]
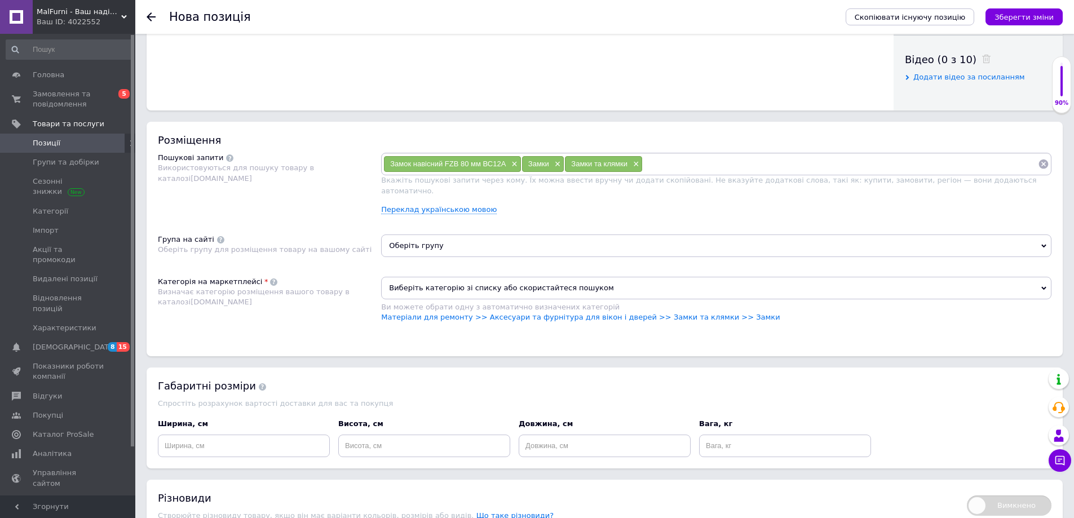
click at [551, 242] on span "Оберіть групу" at bounding box center [716, 245] width 670 height 23
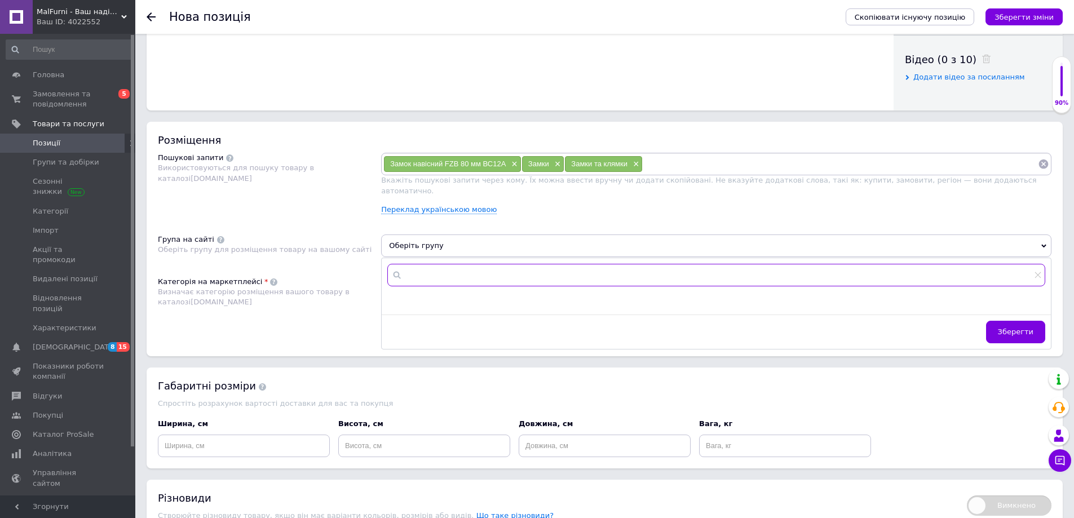
click at [442, 265] on input "text" at bounding box center [716, 275] width 658 height 23
click at [351, 234] on div "Група на сайті Оберіть групу для розміщення товару на вашому сайті" at bounding box center [269, 249] width 223 height 31
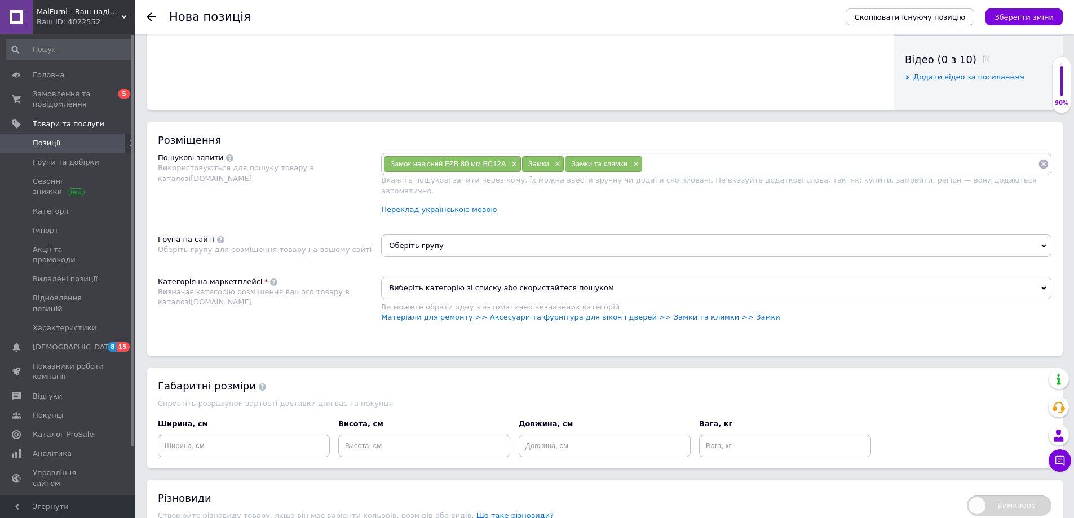
click at [452, 277] on span "Виберіть категорію зі списку або скористайтеся пошуком" at bounding box center [716, 288] width 670 height 23
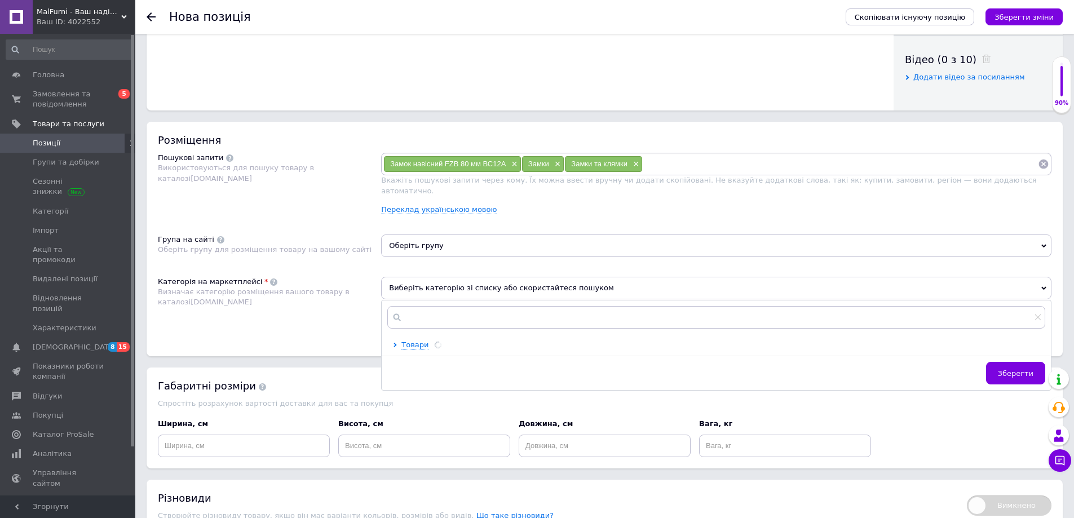
click at [348, 261] on div "Розміщення Пошукові запити Використовуються для пошуку товару в каталозі Prom.u…" at bounding box center [605, 239] width 916 height 234
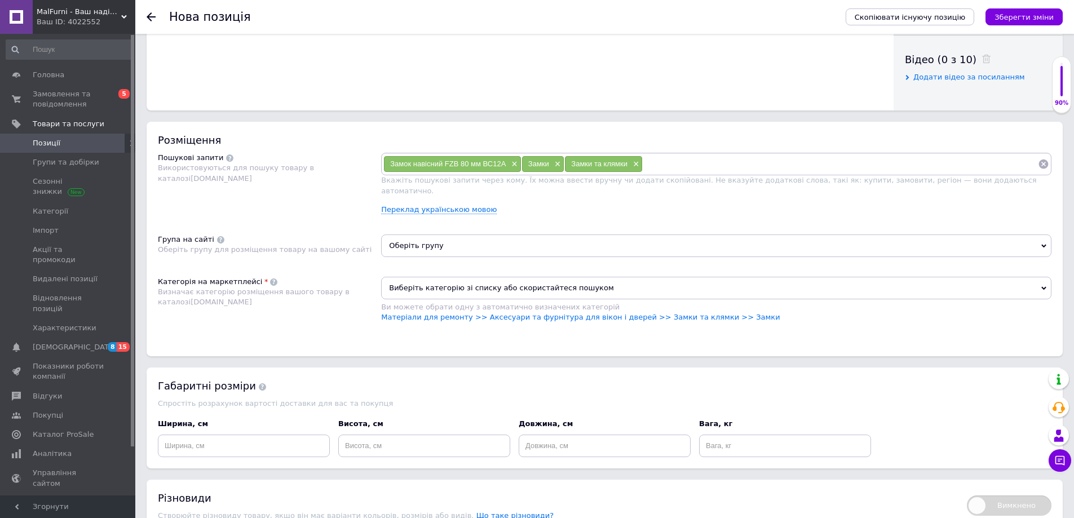
click at [419, 280] on span "Виберіть категорію зі списку або скористайтеся пошуком" at bounding box center [716, 288] width 670 height 23
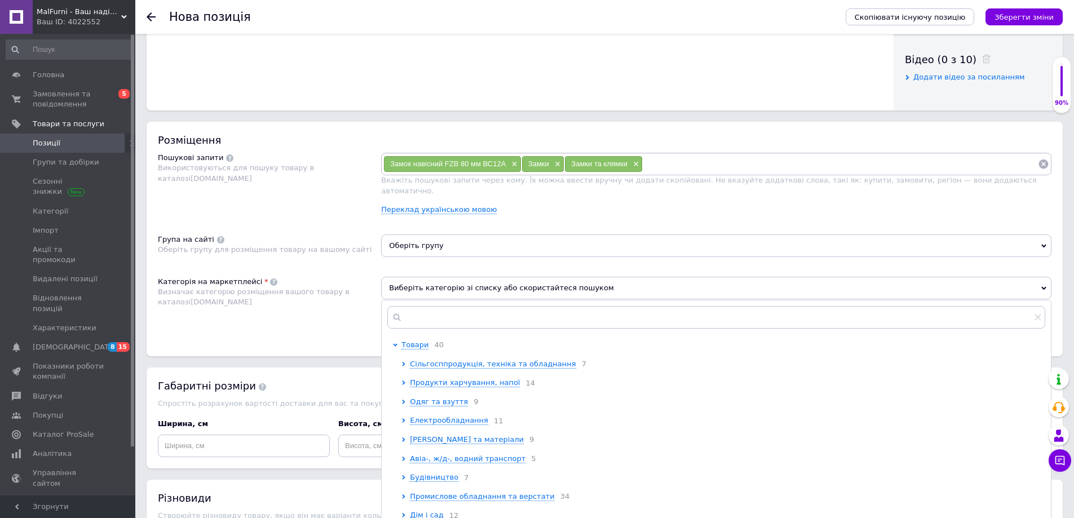
click at [344, 262] on div "Розміщення Пошукові запити Використовуються для пошуку товару в каталозі Prom.u…" at bounding box center [605, 239] width 916 height 234
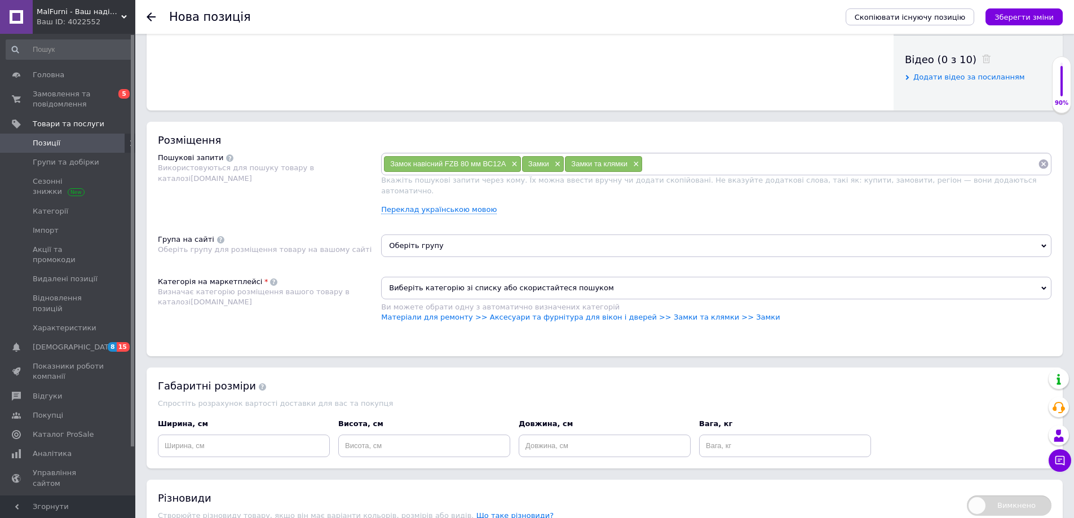
click at [403, 277] on span "Виберіть категорію зі списку або скористайтеся пошуком" at bounding box center [716, 288] width 670 height 23
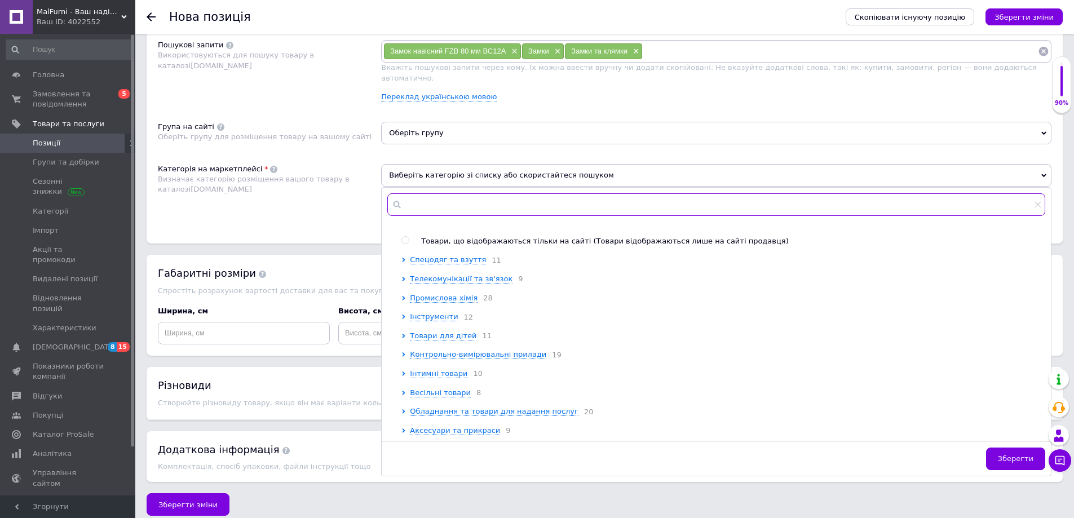
click at [433, 203] on input "text" at bounding box center [716, 204] width 658 height 23
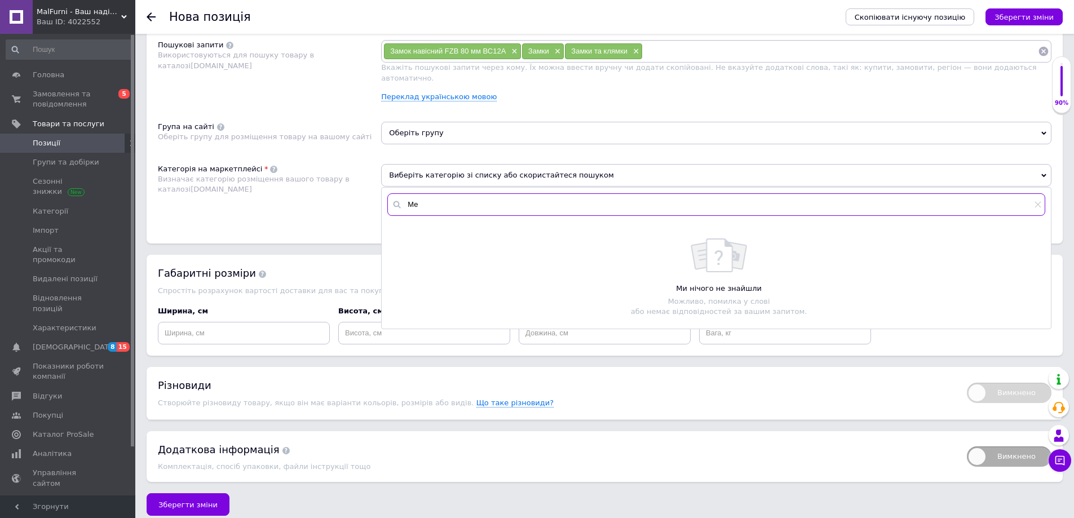
type input "М"
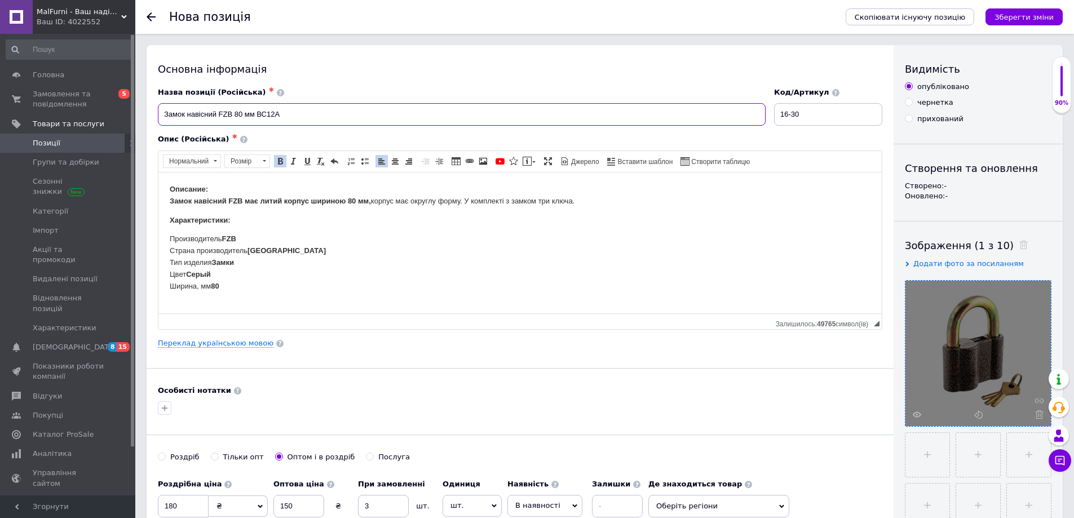
drag, startPoint x: 293, startPoint y: 113, endPoint x: 171, endPoint y: 115, distance: 121.7
click at [171, 115] on input "Замок навісний FZB 80 мм ВС12А" at bounding box center [461, 114] width 607 height 23
click at [163, 114] on input "Замок навісний FZB 80 мм ВС12А" at bounding box center [461, 114] width 607 height 23
click at [164, 114] on input "Замок навісний FZB 80 мм ВС12А" at bounding box center [461, 114] width 607 height 23
drag, startPoint x: 166, startPoint y: 114, endPoint x: 212, endPoint y: 113, distance: 46.2
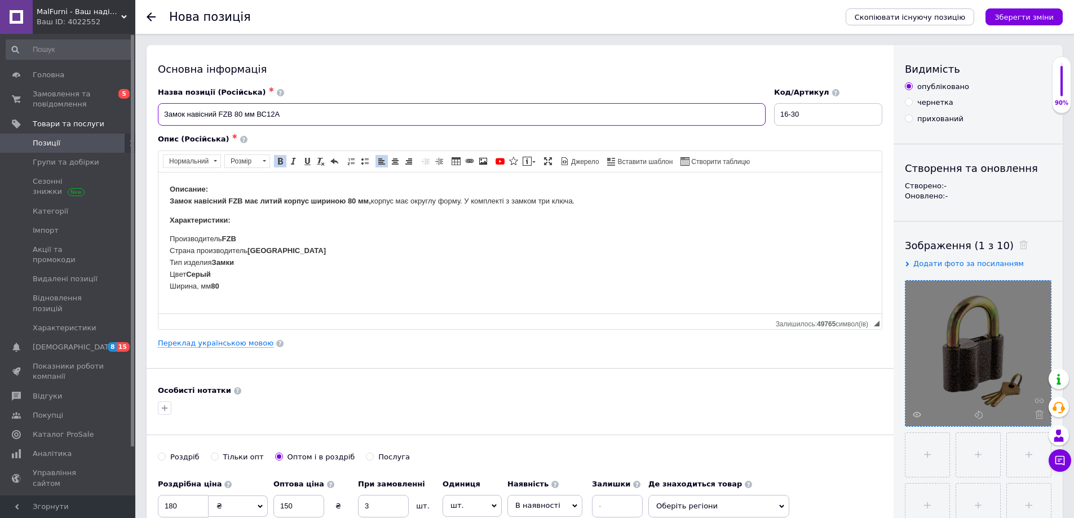
click at [212, 113] on input "Замок навісний FZB 80 мм ВС12А" at bounding box center [461, 114] width 607 height 23
drag, startPoint x: 288, startPoint y: 109, endPoint x: 131, endPoint y: 107, distance: 157.2
drag, startPoint x: 187, startPoint y: 111, endPoint x: 160, endPoint y: 114, distance: 26.7
drag, startPoint x: 160, startPoint y: 114, endPoint x: 322, endPoint y: 111, distance: 162.3
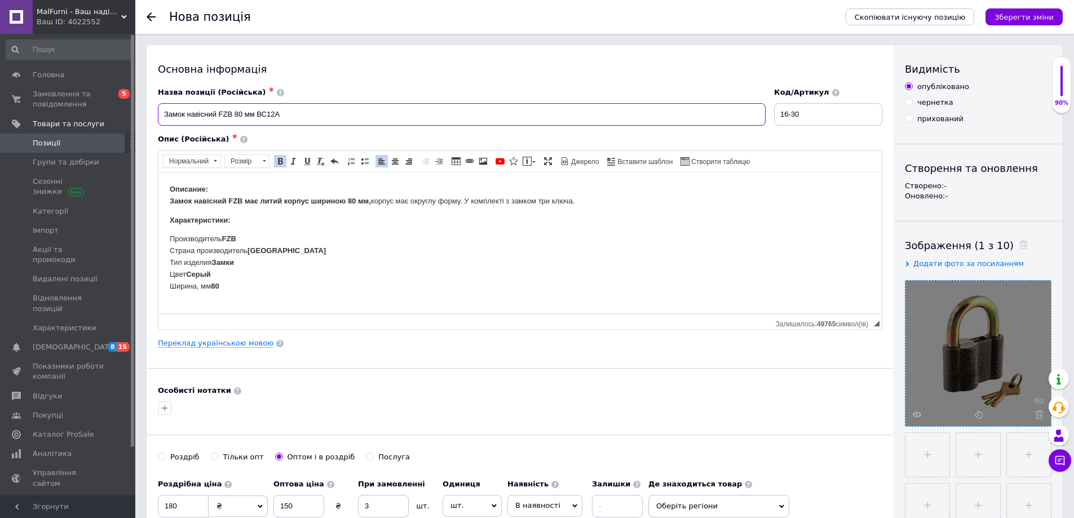
click at [334, 109] on input "Замок навісний FZB 80 мм ВС12А" at bounding box center [461, 114] width 607 height 23
click at [289, 115] on input "Замок навісний FZB 80 мм ВС12А" at bounding box center [461, 114] width 607 height 23
drag, startPoint x: 289, startPoint y: 114, endPoint x: 157, endPoint y: 118, distance: 131.9
click at [157, 118] on div "Назва позиції (Російська) ✱ Замок навісний FZB 80 мм ВС12А" at bounding box center [462, 106] width 616 height 47
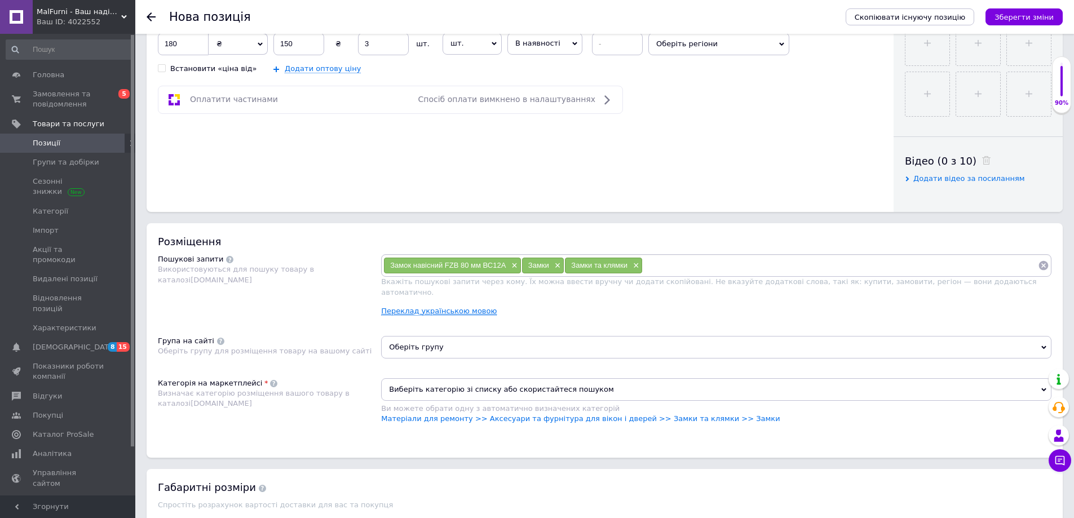
scroll to position [507, 0]
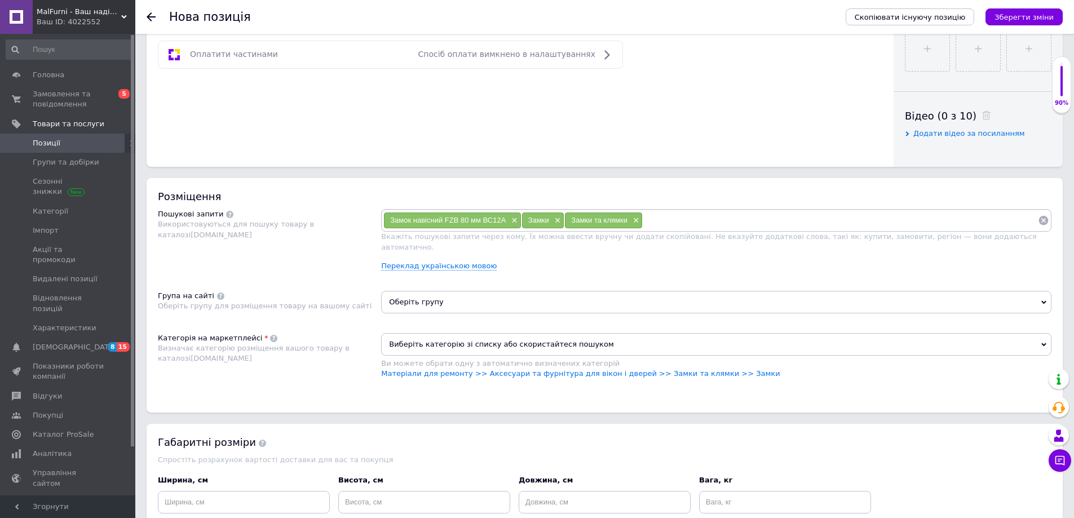
click at [454, 291] on span "Оберіть групу" at bounding box center [716, 302] width 670 height 23
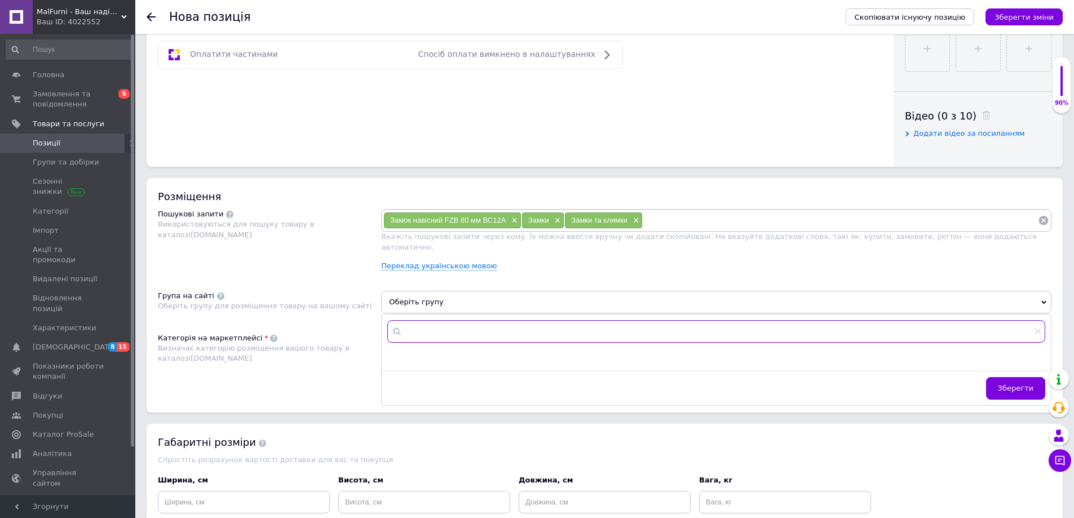
click at [445, 320] on input "text" at bounding box center [716, 331] width 658 height 23
paste input "Аксесуари та фурнітура для вікон і дверей"
type input "Аксесуари та фурнітура для вікон і дверей"
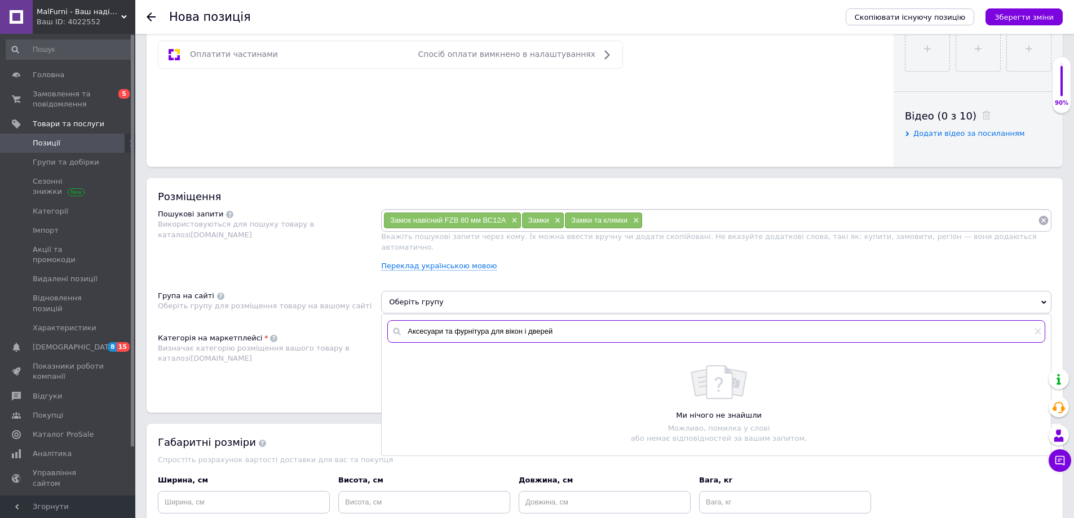
click at [591, 330] on input "Аксесуари та фурнітура для вікон і дверей" at bounding box center [716, 331] width 658 height 23
click at [564, 320] on input "Аксесуари та фурнітура для вікон і дверей" at bounding box center [716, 331] width 658 height 23
drag, startPoint x: 562, startPoint y: 313, endPoint x: 316, endPoint y: 307, distance: 246.9
click at [317, 307] on div "Група на сайті Оберіть групу для розміщення товару на вашому сайті Оберіть груп…" at bounding box center [604, 306] width 893 height 31
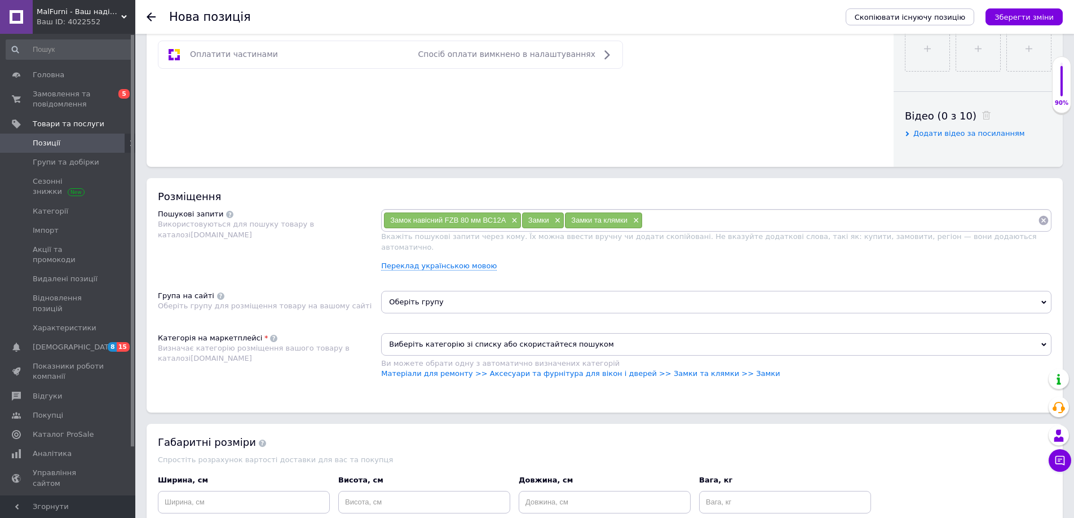
click at [436, 295] on span "Оберіть групу" at bounding box center [716, 302] width 670 height 23
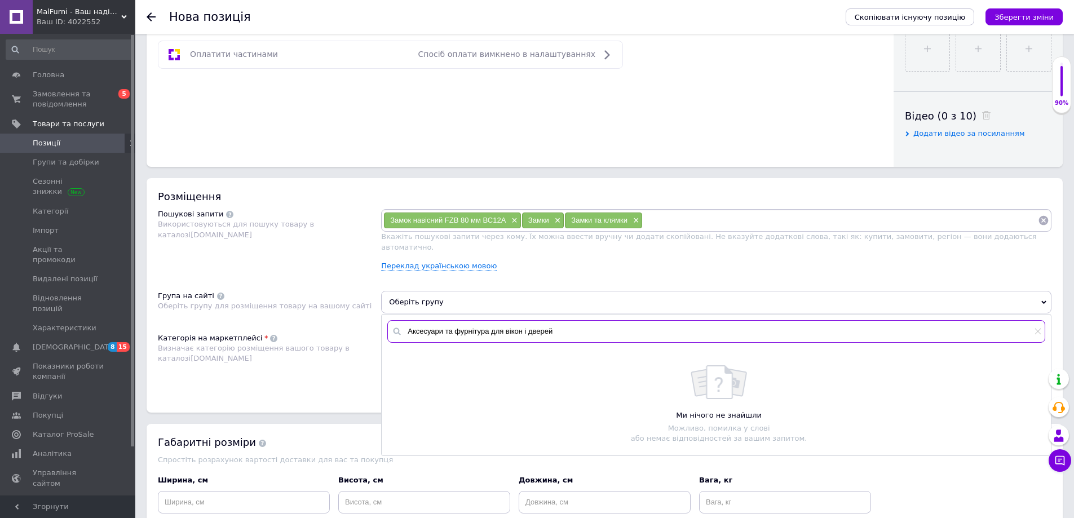
drag, startPoint x: 562, startPoint y: 322, endPoint x: 325, endPoint y: 326, distance: 237.3
click at [332, 325] on div "Розміщення Пошукові запити Використовуються для пошуку товару в каталозі Prom.u…" at bounding box center [605, 295] width 916 height 234
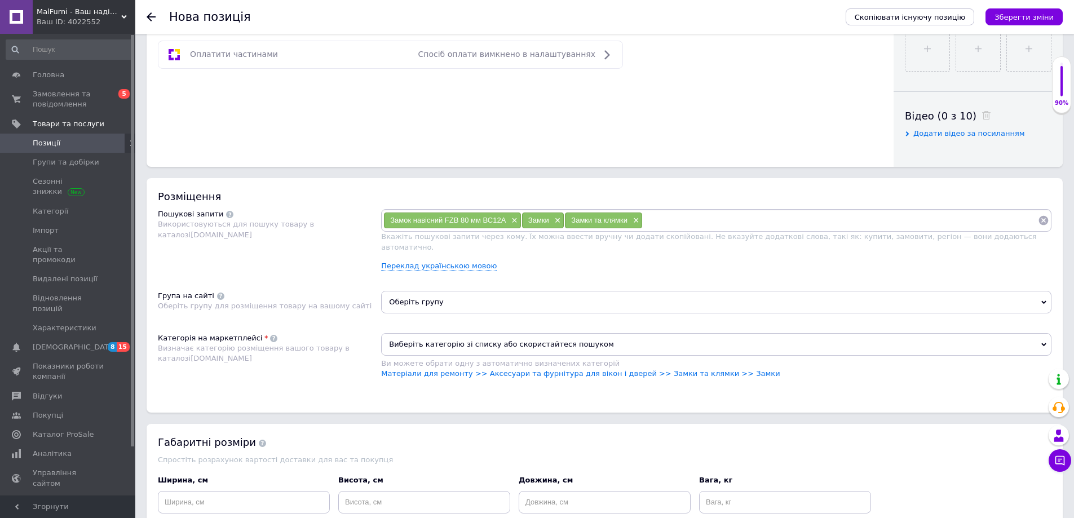
click at [435, 302] on span "Оберіть групу" at bounding box center [716, 302] width 670 height 23
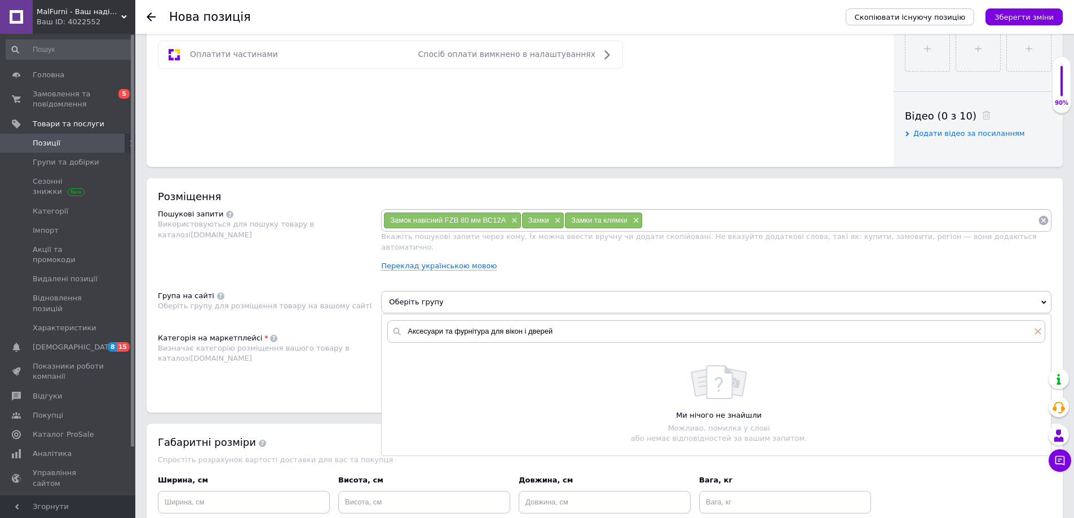
click at [1035, 328] on icon at bounding box center [1037, 331] width 7 height 7
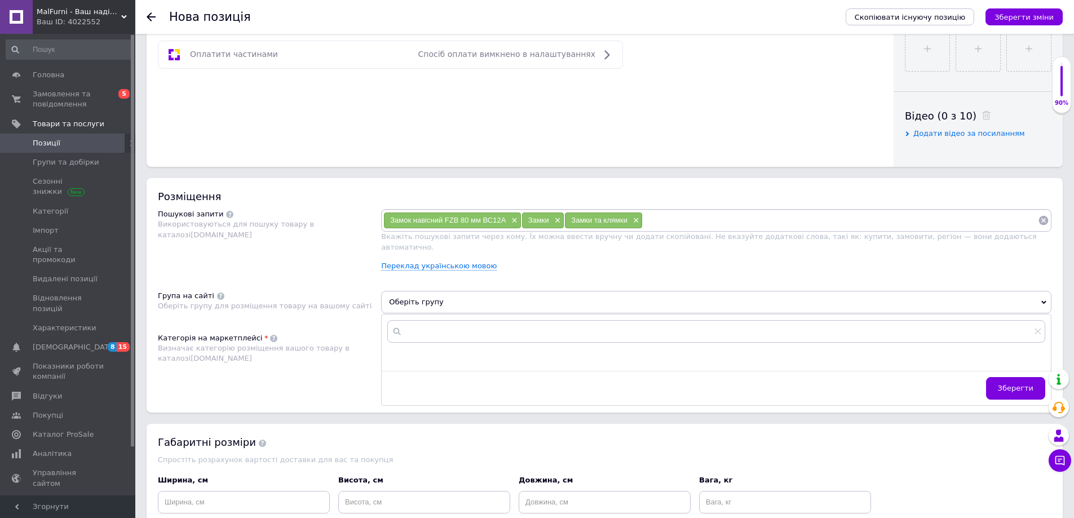
click at [387, 332] on div at bounding box center [716, 331] width 669 height 34
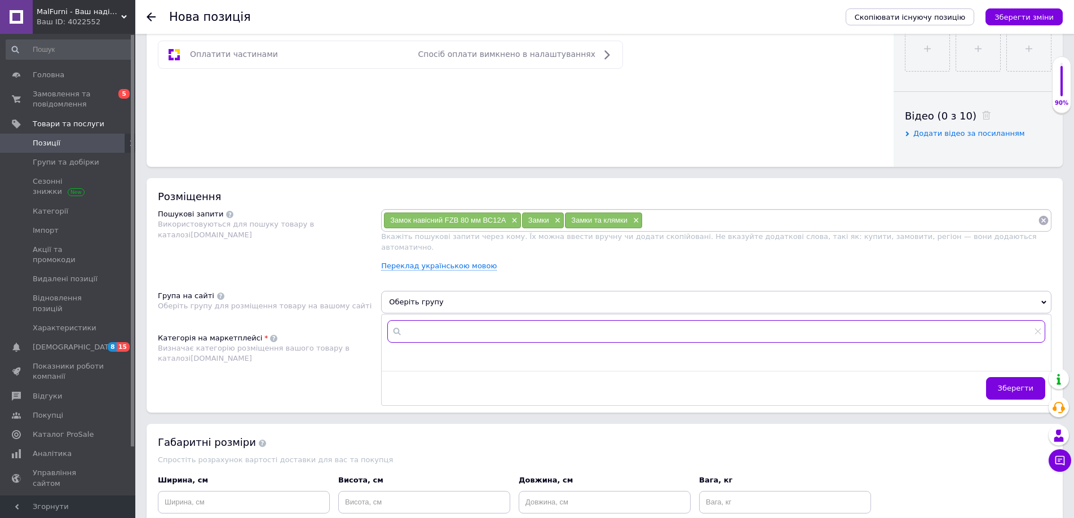
click at [418, 323] on input "text" at bounding box center [716, 331] width 658 height 23
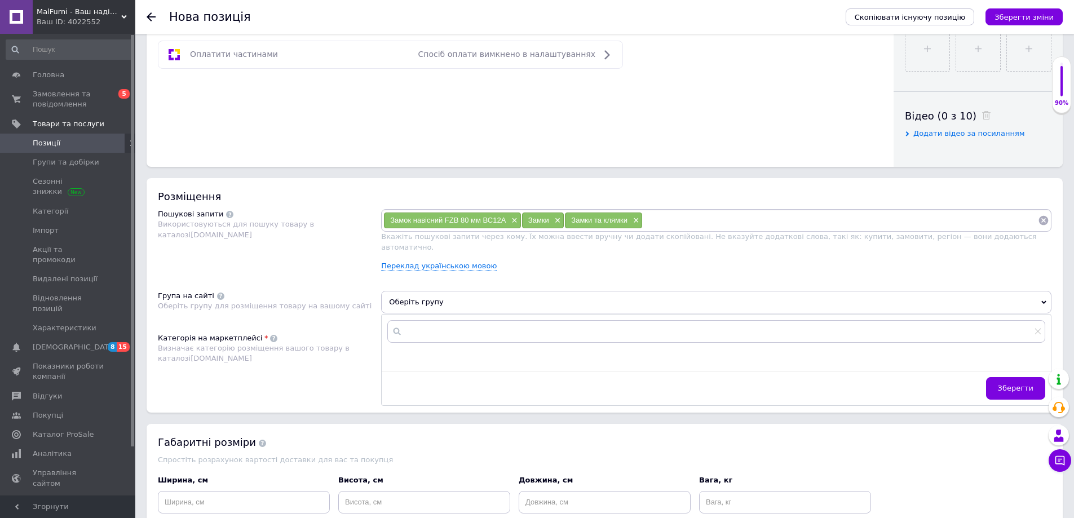
click at [345, 278] on div "Розміщення Пошукові запити Використовуються для пошуку товару в каталозі Prom.u…" at bounding box center [605, 295] width 916 height 234
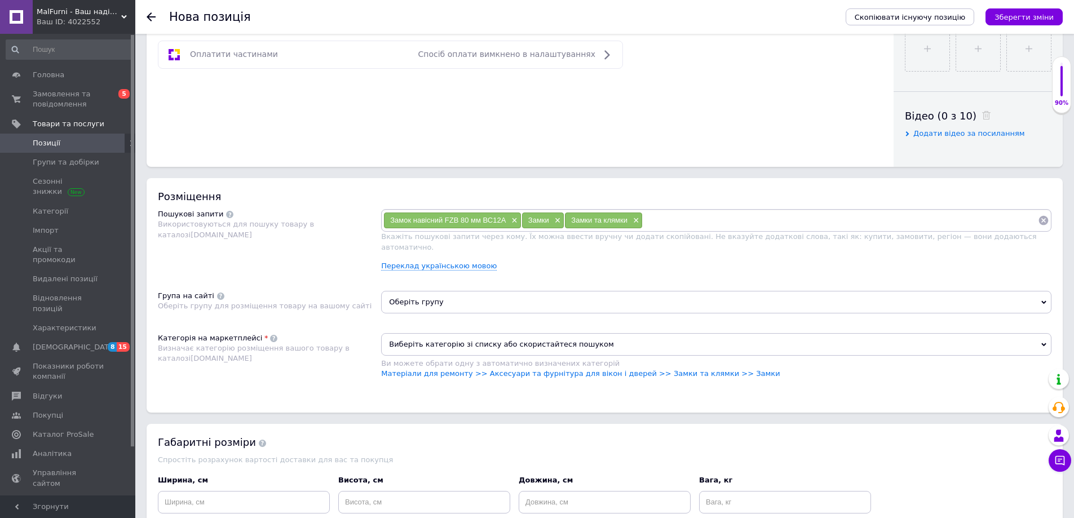
click at [433, 299] on span "Оберіть групу" at bounding box center [716, 302] width 670 height 23
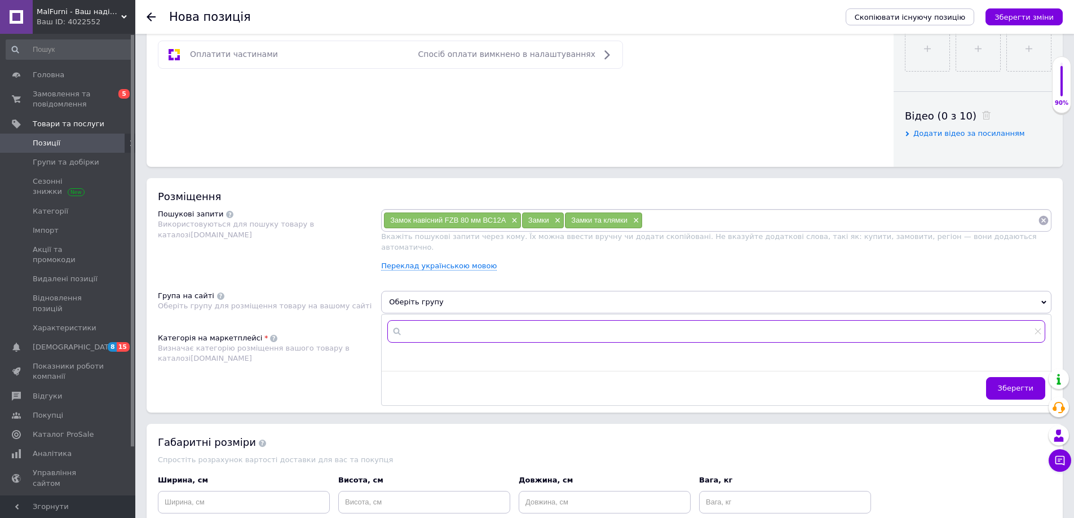
click at [476, 320] on input "text" at bounding box center [716, 331] width 658 height 23
paste input "Замки"
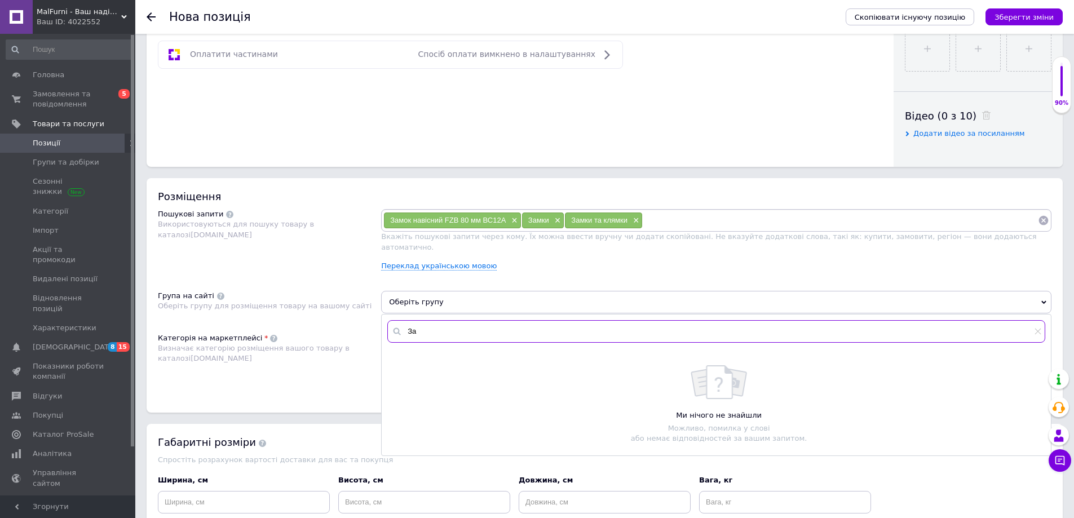
type input "З"
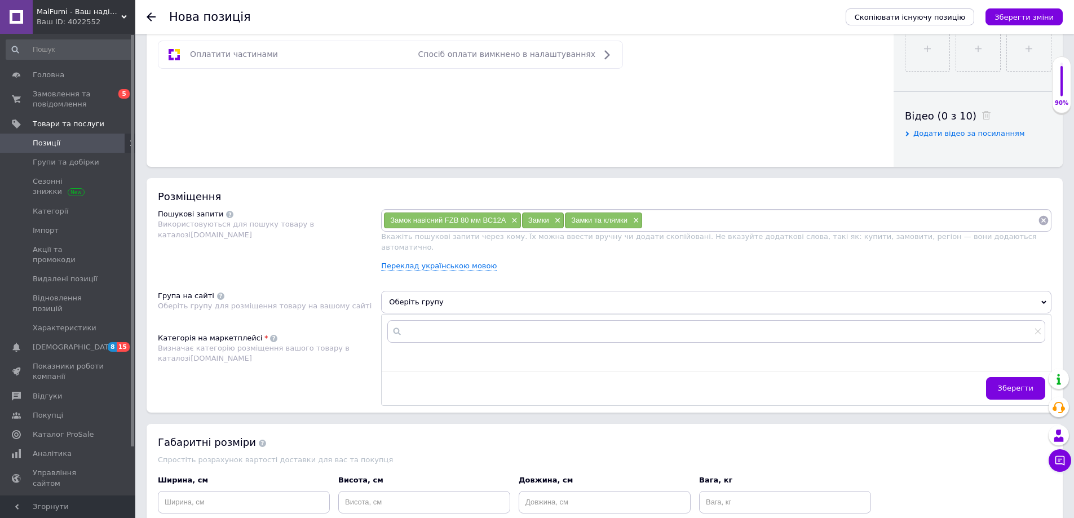
click at [332, 276] on div "Розміщення Пошукові запити Використовуються для пошуку товару в каталозі Prom.u…" at bounding box center [605, 295] width 916 height 234
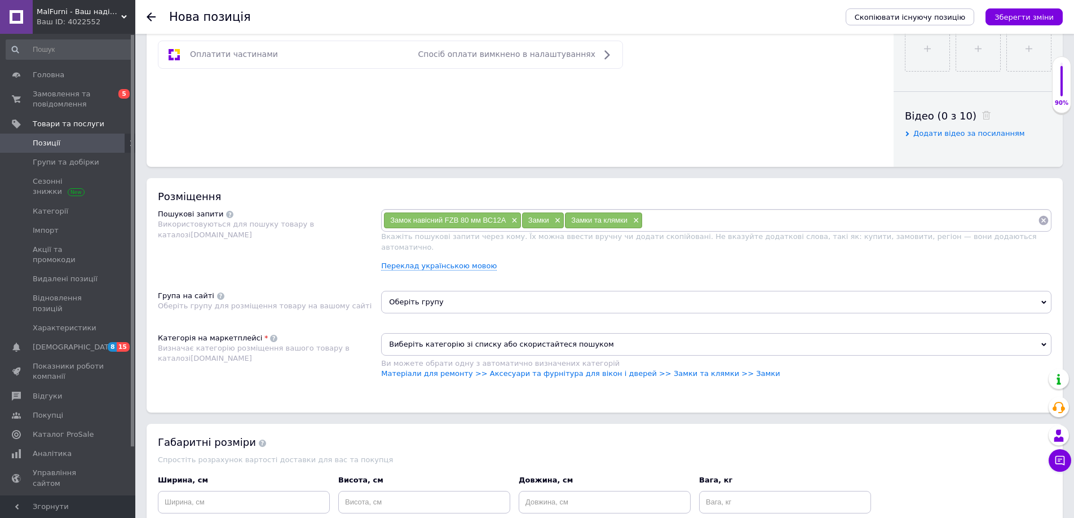
click at [441, 291] on span "Оберіть групу" at bounding box center [716, 302] width 670 height 23
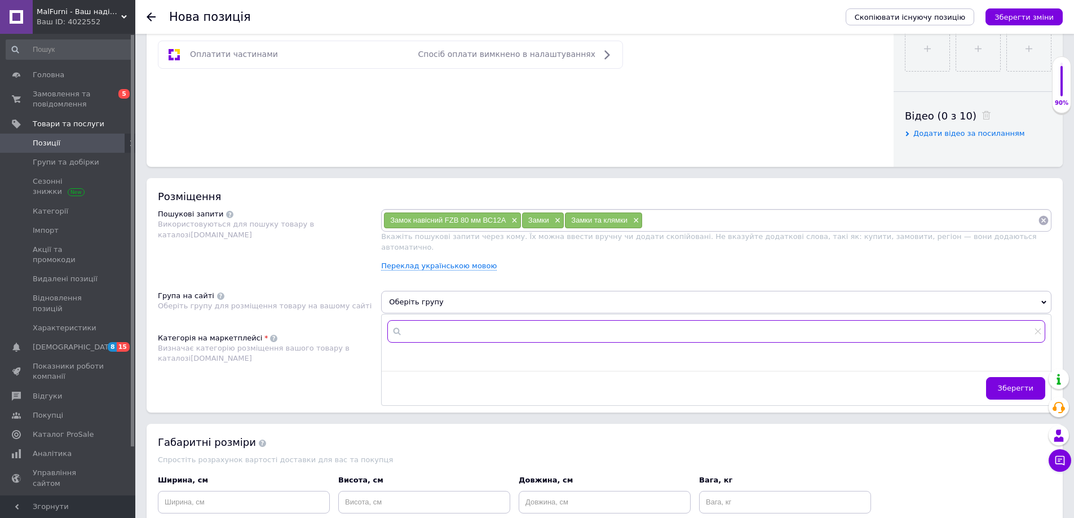
click at [438, 320] on input "text" at bounding box center [716, 331] width 658 height 23
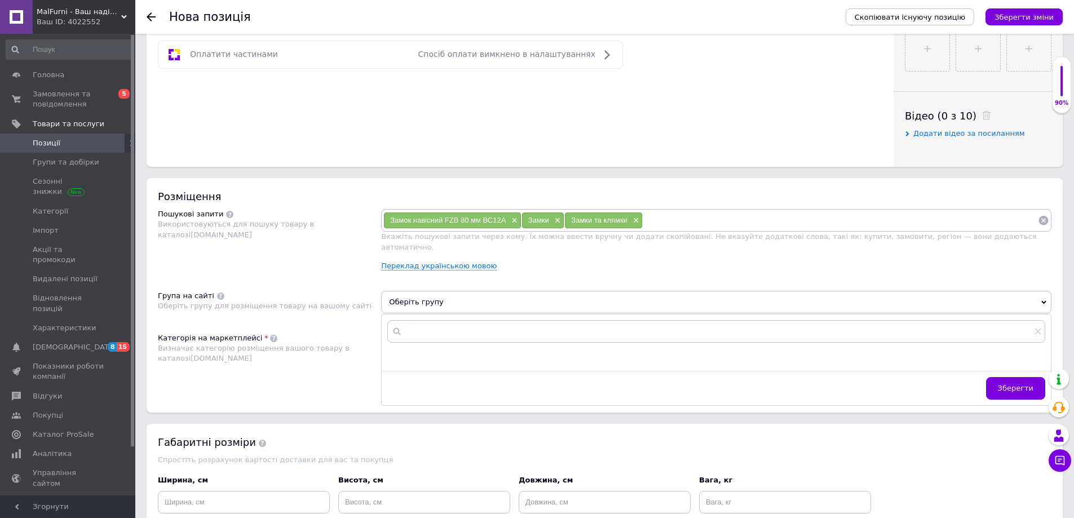
click at [348, 307] on div "Група на сайті Оберіть групу для розміщення товару на вашому сайті" at bounding box center [269, 306] width 223 height 31
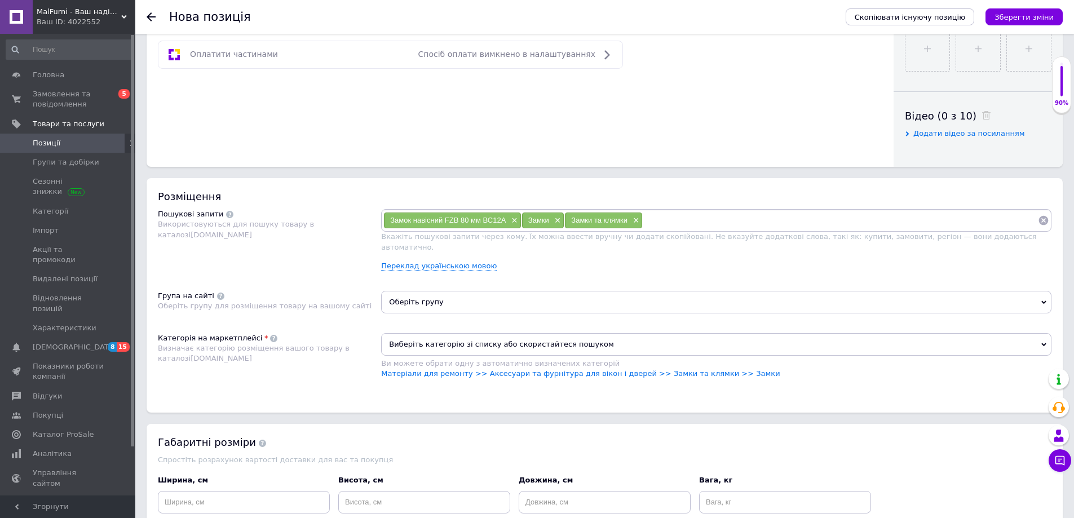
click at [440, 333] on span "Виберіть категорію зі списку або скористайтеся пошуком" at bounding box center [716, 344] width 670 height 23
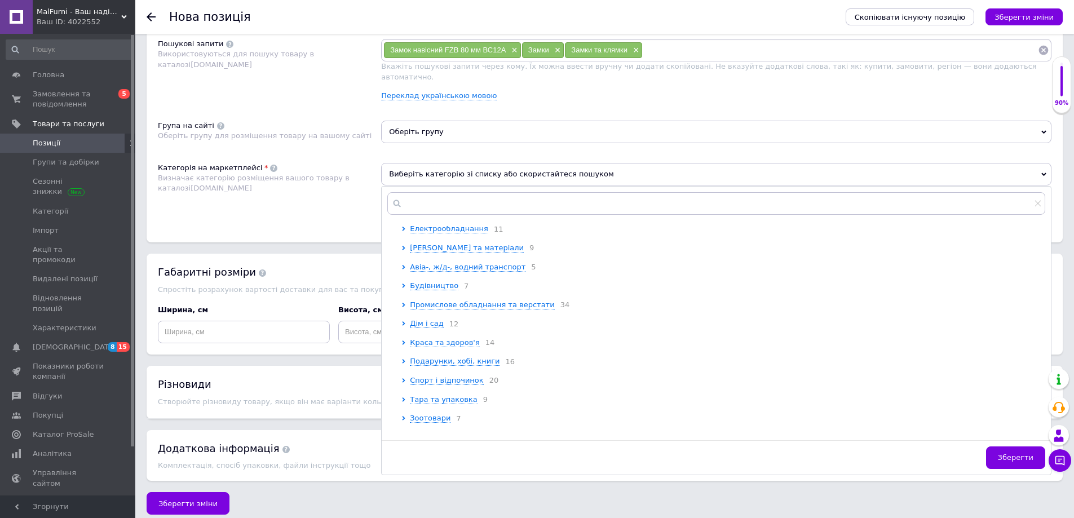
scroll to position [60, 0]
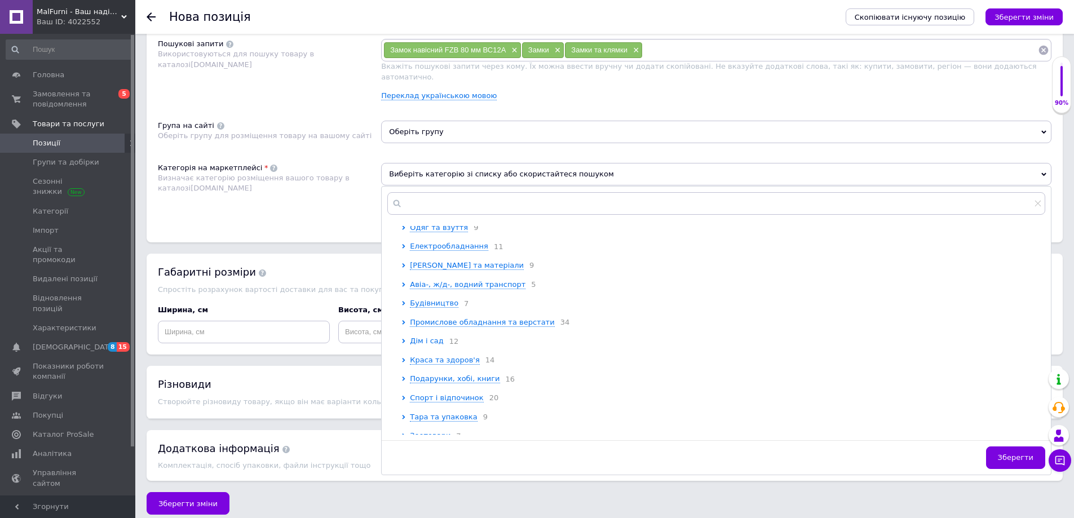
click at [425, 339] on span "Дім і сад" at bounding box center [427, 340] width 34 height 8
click at [418, 336] on span "Дім і сад" at bounding box center [427, 340] width 34 height 8
click at [423, 336] on span "Дім і сад" at bounding box center [427, 340] width 34 height 8
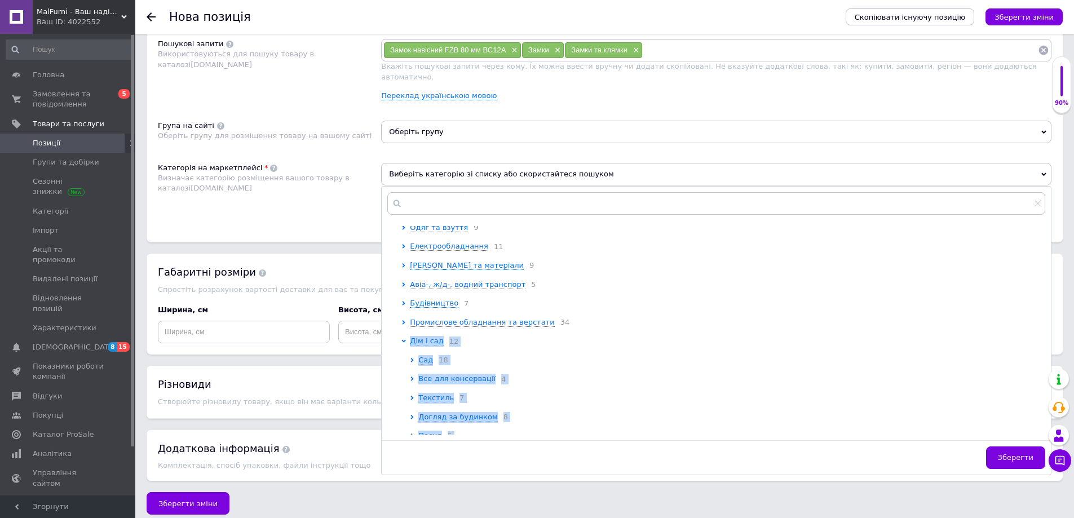
click at [611, 370] on ul "Сад 18 Все для консервації 4 Текстиль 7 Догляд за будинком 8 Посуд 5 Меблі 20 Б…" at bounding box center [727, 464] width 635 height 219
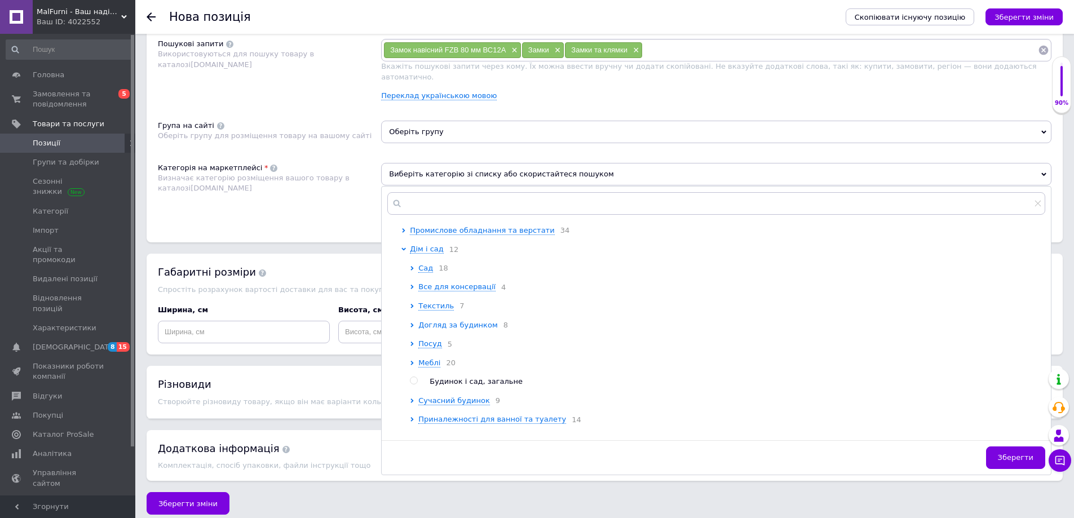
scroll to position [169, 0]
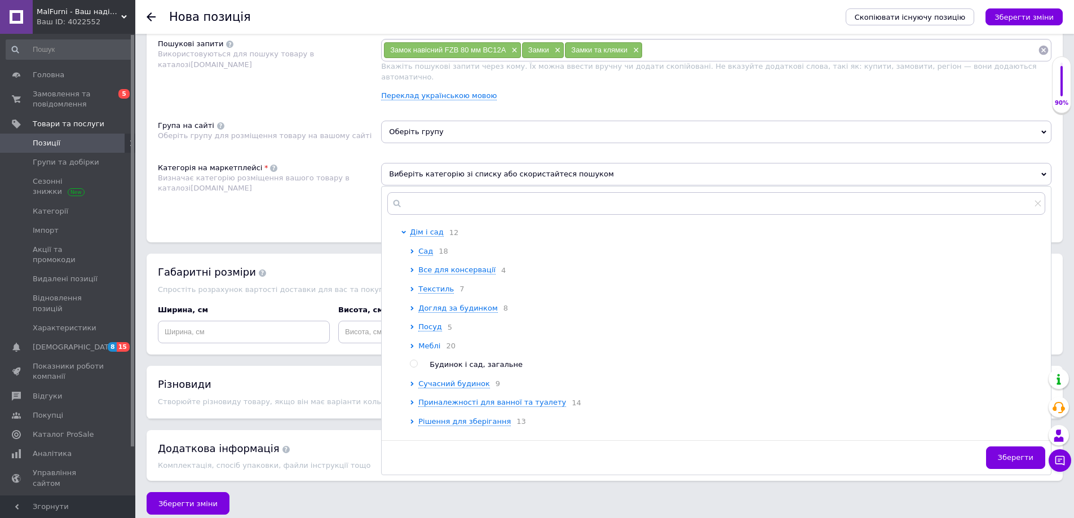
click at [433, 346] on span "Меблі" at bounding box center [429, 346] width 22 height 8
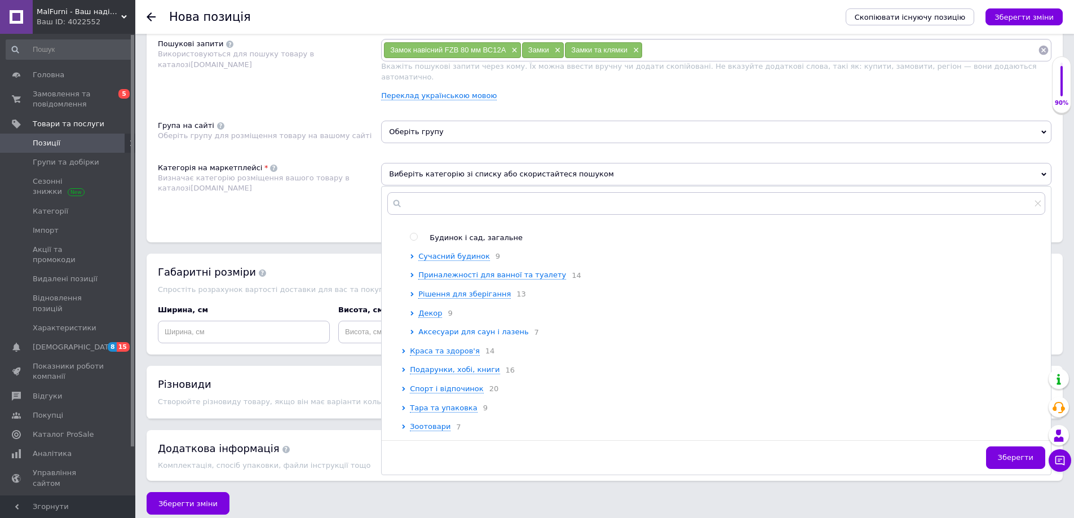
scroll to position [676, 0]
click at [441, 198] on input "text" at bounding box center [716, 203] width 658 height 23
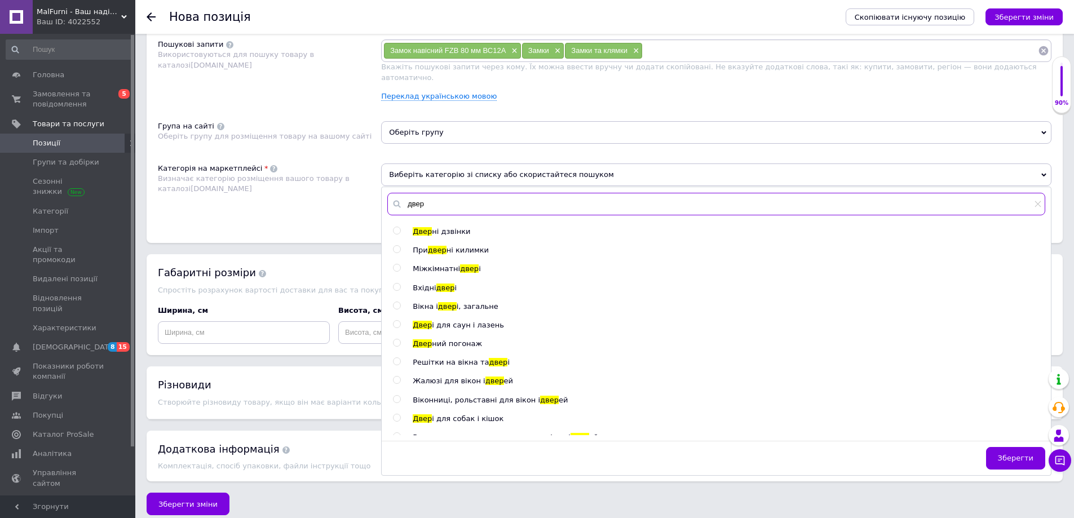
scroll to position [677, 0]
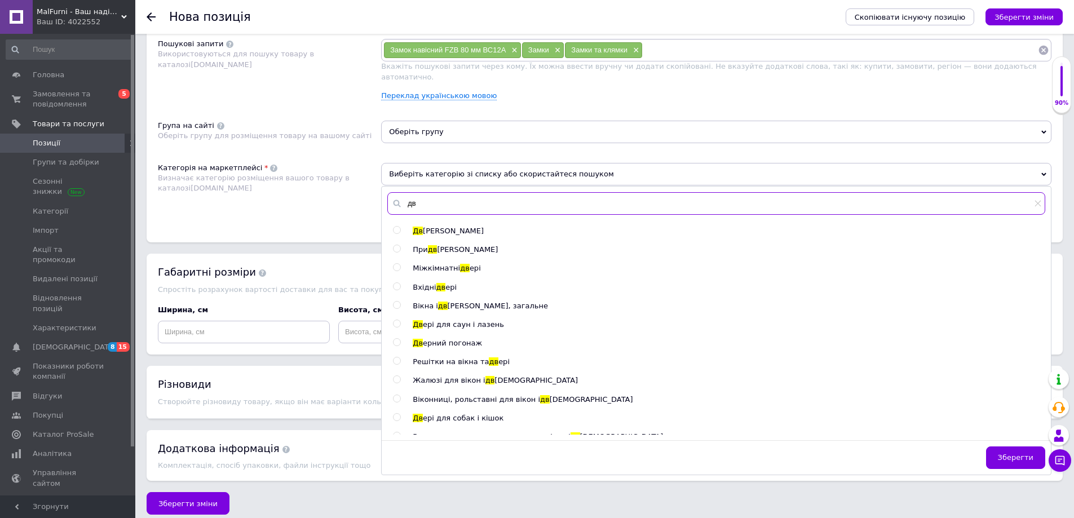
type input "д"
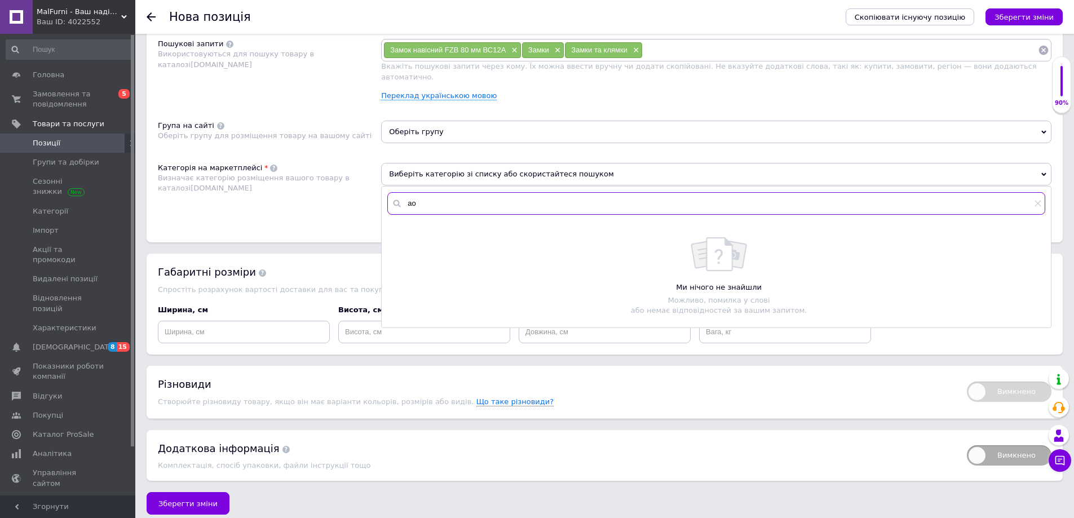
type input "[PERSON_NAME]"
type input "в"
type input "Ворота"
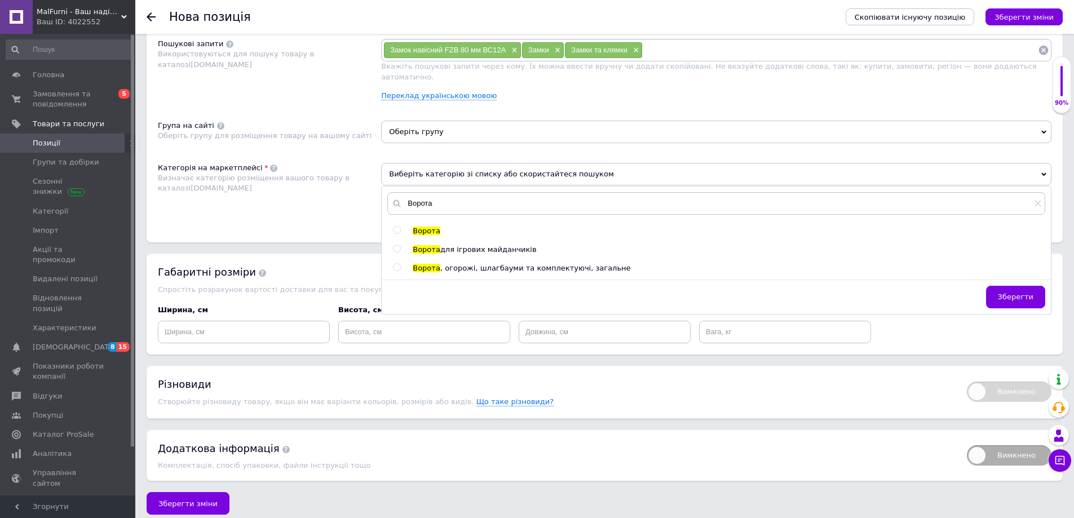
click at [404, 226] on div at bounding box center [408, 231] width 8 height 10
click at [398, 227] on input "radio" at bounding box center [396, 230] width 7 height 7
radio input "true"
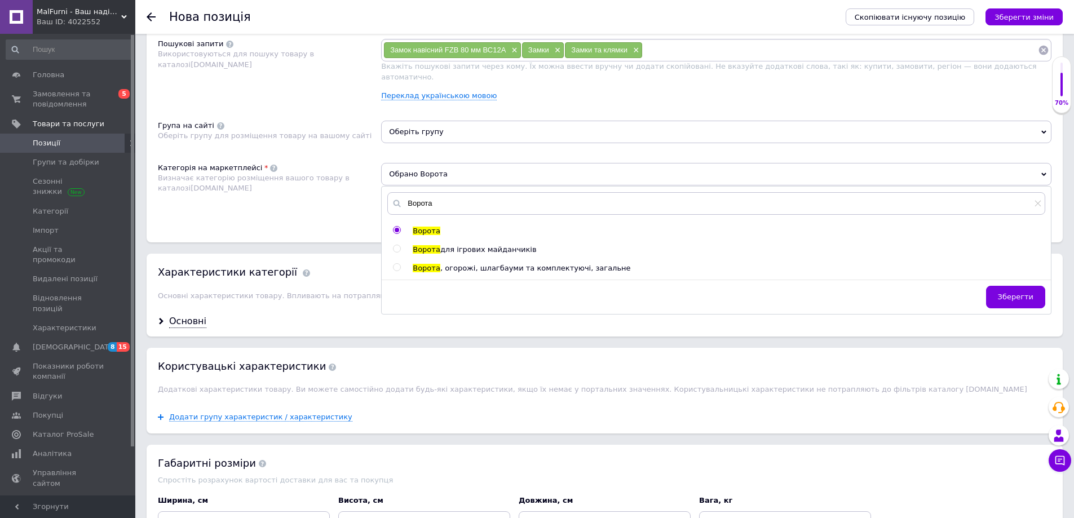
click at [397, 227] on input "radio" at bounding box center [396, 230] width 7 height 7
click at [435, 195] on input "Ворота" at bounding box center [716, 203] width 658 height 23
drag, startPoint x: 439, startPoint y: 195, endPoint x: 332, endPoint y: 194, distance: 107.1
click at [340, 194] on div "Категорія на маркетплейсі Визначає категорію розміщення вашого товару в каталоз…" at bounding box center [604, 191] width 893 height 57
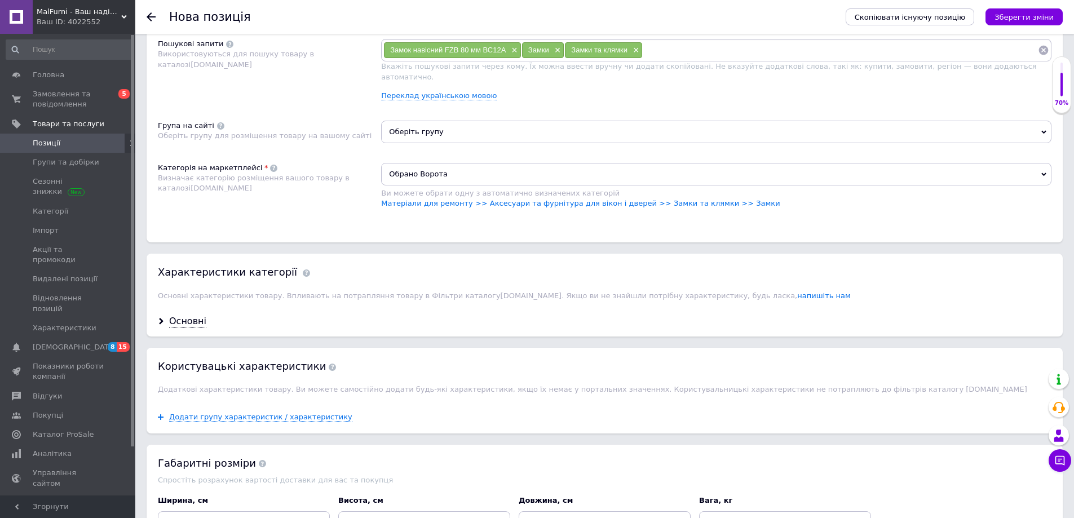
click at [451, 172] on span "Обрано Ворота" at bounding box center [716, 174] width 670 height 23
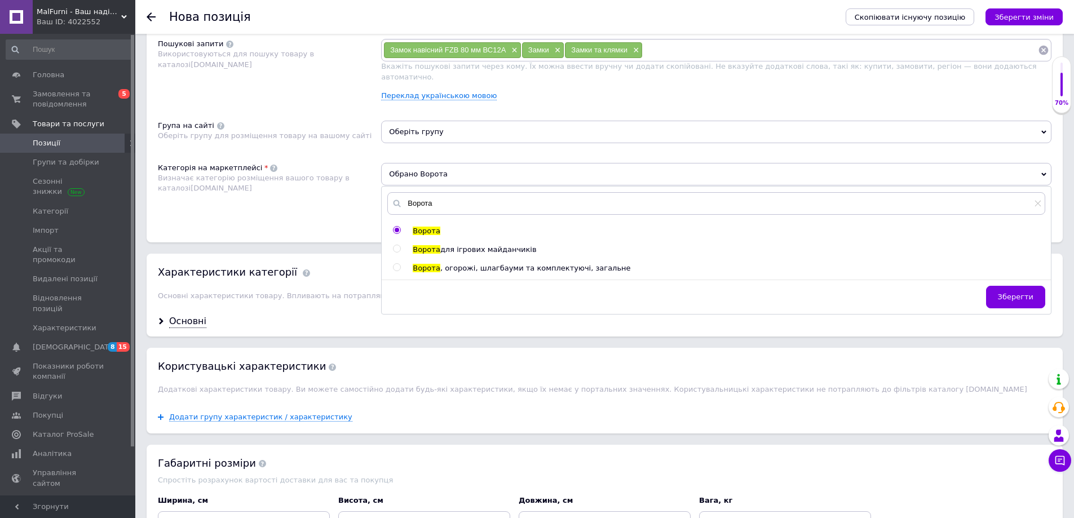
click at [393, 227] on input "radio" at bounding box center [396, 230] width 7 height 7
click at [394, 227] on input "radio" at bounding box center [396, 230] width 7 height 7
click at [423, 201] on input "Ворота" at bounding box center [716, 203] width 658 height 23
click at [1032, 194] on input "Ворота" at bounding box center [716, 203] width 658 height 23
click at [1035, 200] on icon at bounding box center [1037, 203] width 7 height 7
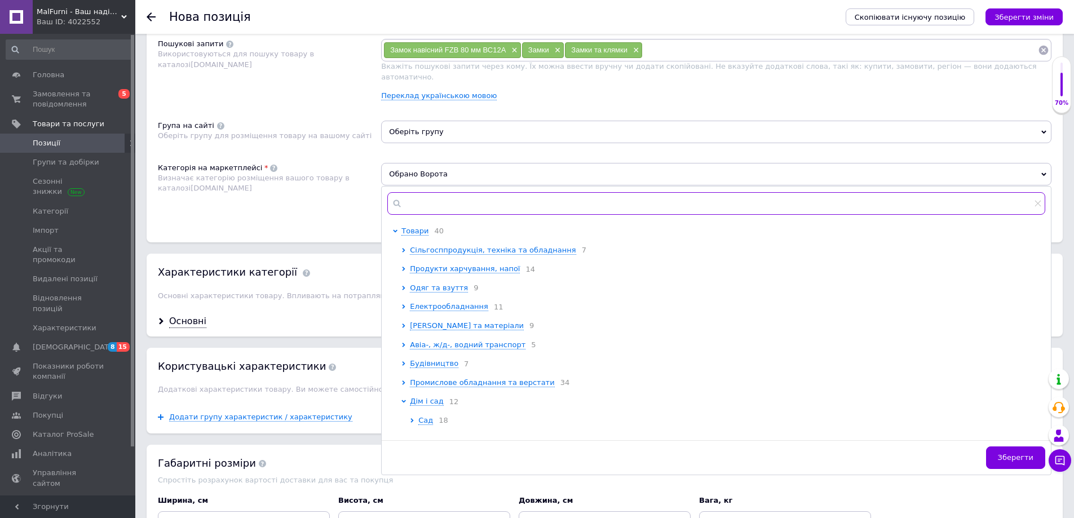
click at [389, 194] on input "text" at bounding box center [716, 203] width 658 height 23
click at [1006, 446] on button "Зберегти" at bounding box center [1015, 457] width 59 height 23
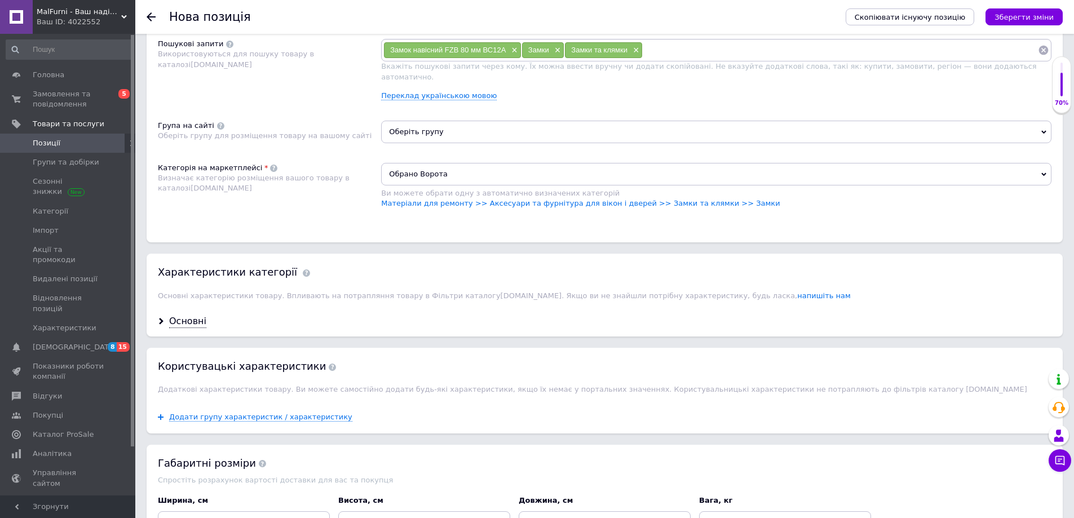
drag, startPoint x: 448, startPoint y: 168, endPoint x: 370, endPoint y: 171, distance: 77.8
click at [370, 170] on div "Категорія на маркетплейсі Визначає категорію розміщення вашого товару в каталоз…" at bounding box center [604, 191] width 893 height 57
click at [454, 172] on span "Обрано Ворота" at bounding box center [716, 174] width 670 height 23
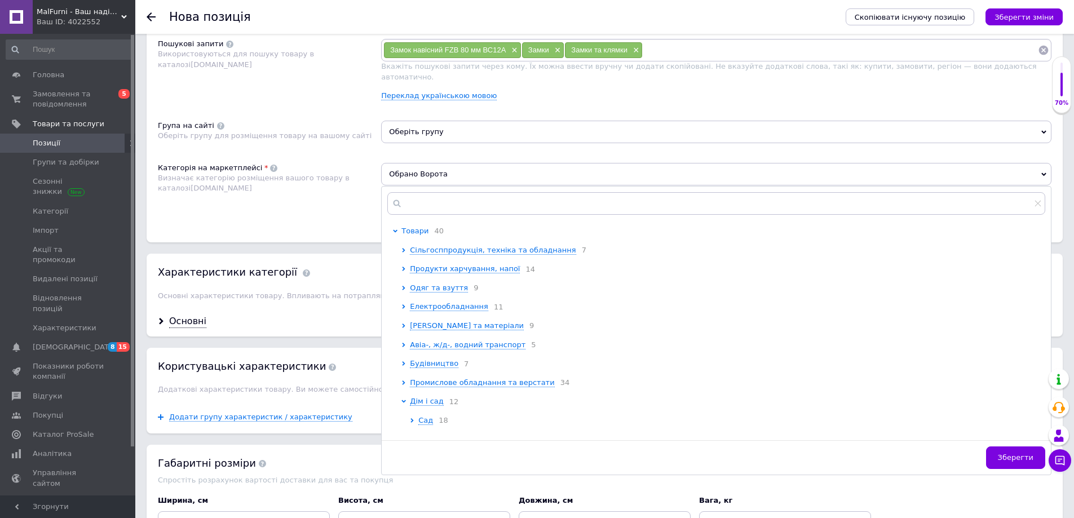
click at [418, 227] on span "Товари" at bounding box center [414, 231] width 27 height 8
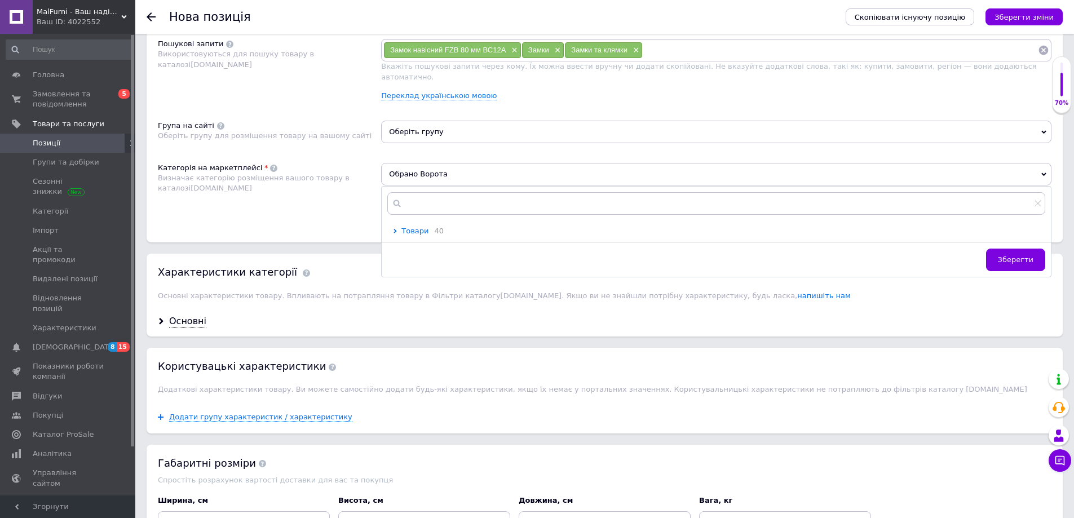
click at [418, 227] on span "Товари" at bounding box center [414, 231] width 27 height 8
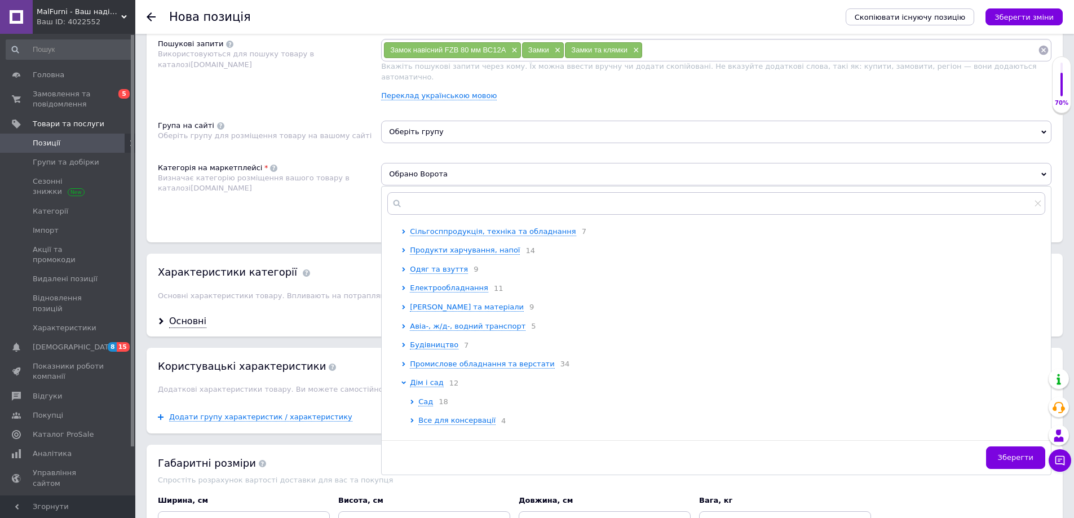
scroll to position [0, 0]
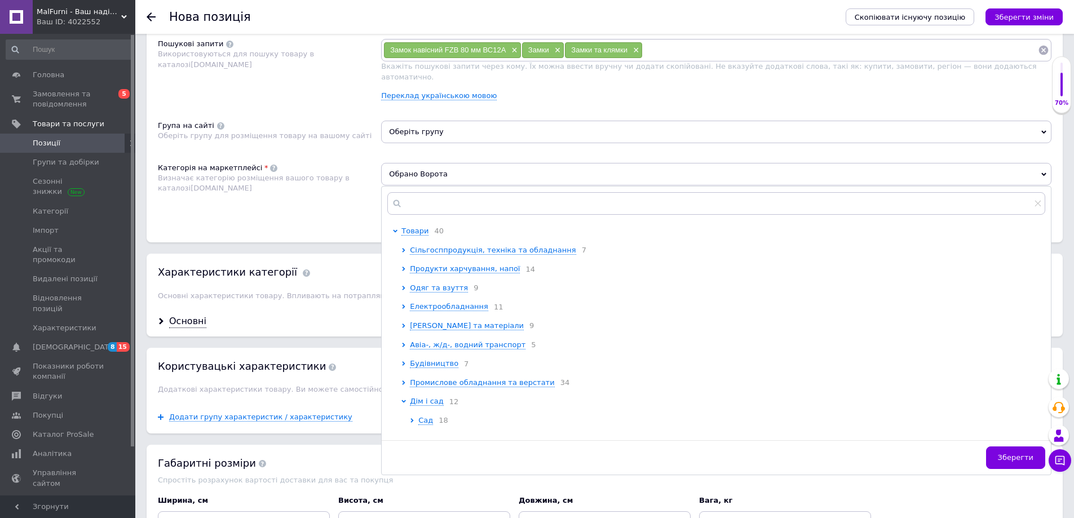
click at [303, 265] on div at bounding box center [306, 272] width 7 height 14
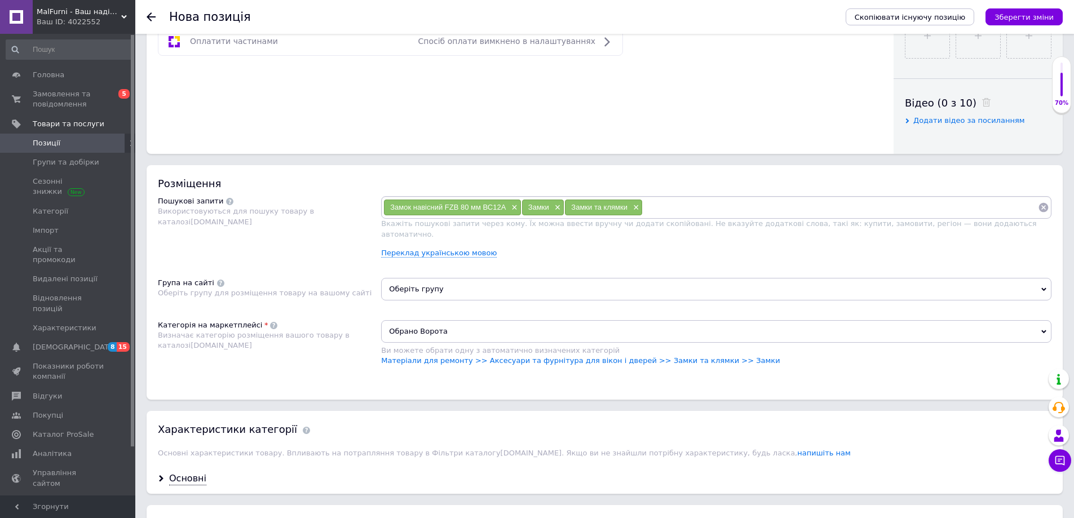
scroll to position [676, 0]
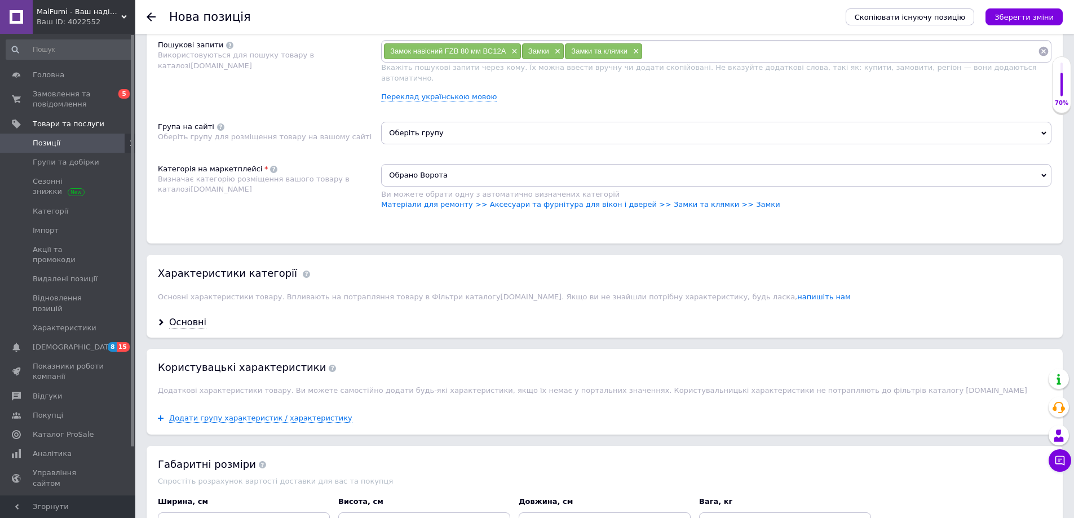
click at [1043, 173] on icon at bounding box center [1043, 175] width 5 height 5
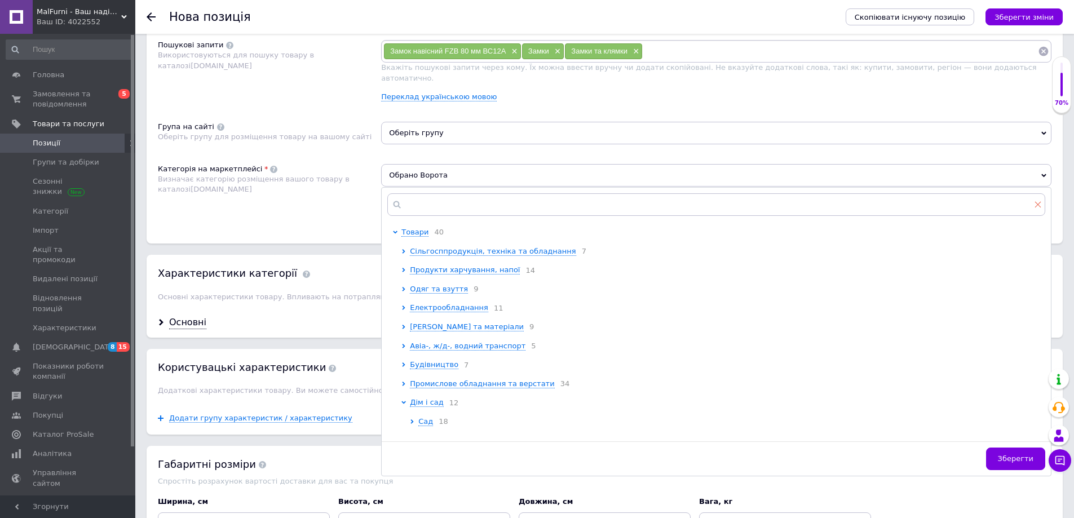
click at [1036, 199] on span at bounding box center [1037, 204] width 7 height 10
click at [1036, 201] on icon at bounding box center [1037, 204] width 7 height 7
drag, startPoint x: 1036, startPoint y: 195, endPoint x: 1040, endPoint y: 190, distance: 6.0
click at [1037, 201] on icon at bounding box center [1037, 204] width 7 height 7
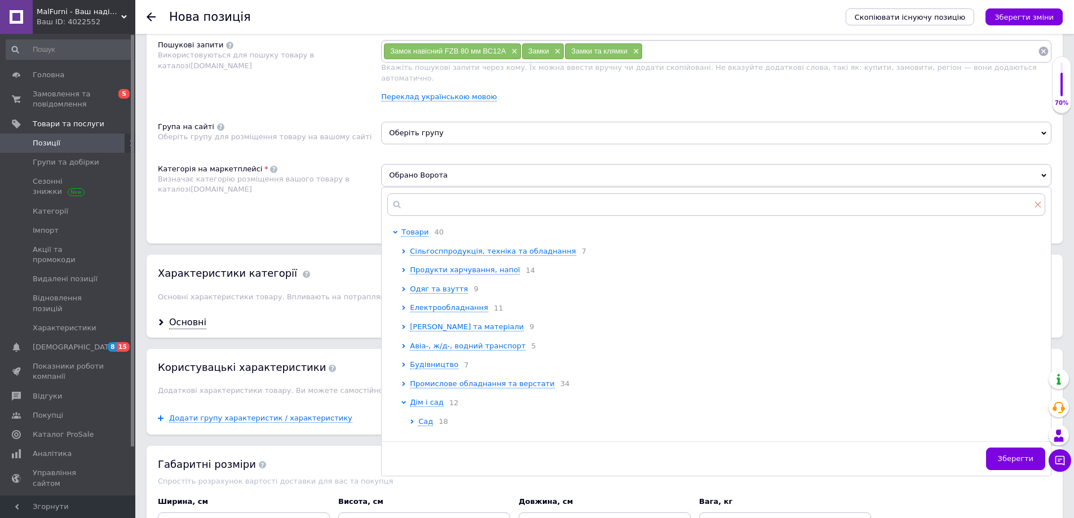
click at [1040, 199] on span at bounding box center [1037, 204] width 7 height 10
drag, startPoint x: 1040, startPoint y: 190, endPoint x: 1043, endPoint y: 202, distance: 11.6
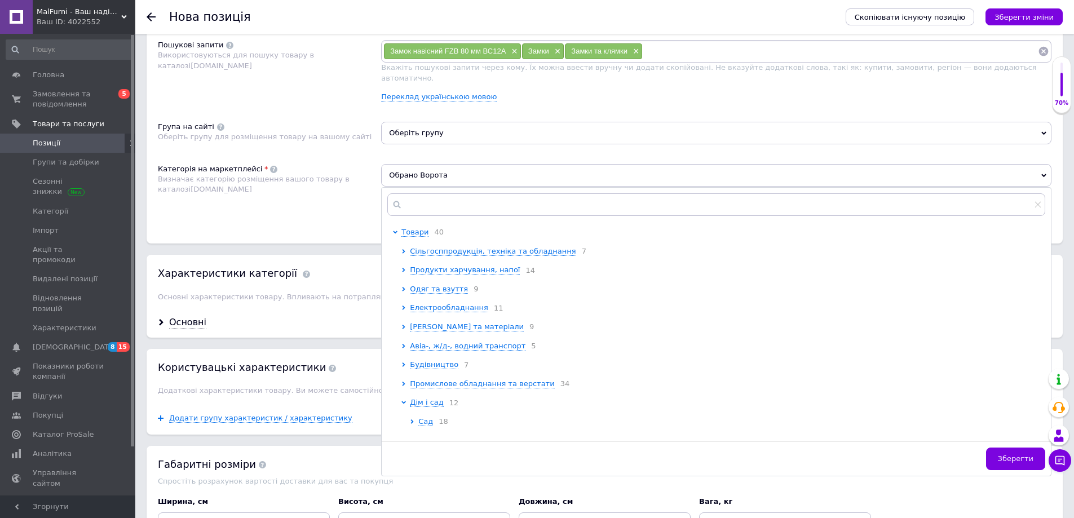
click at [1043, 202] on div at bounding box center [716, 204] width 658 height 23
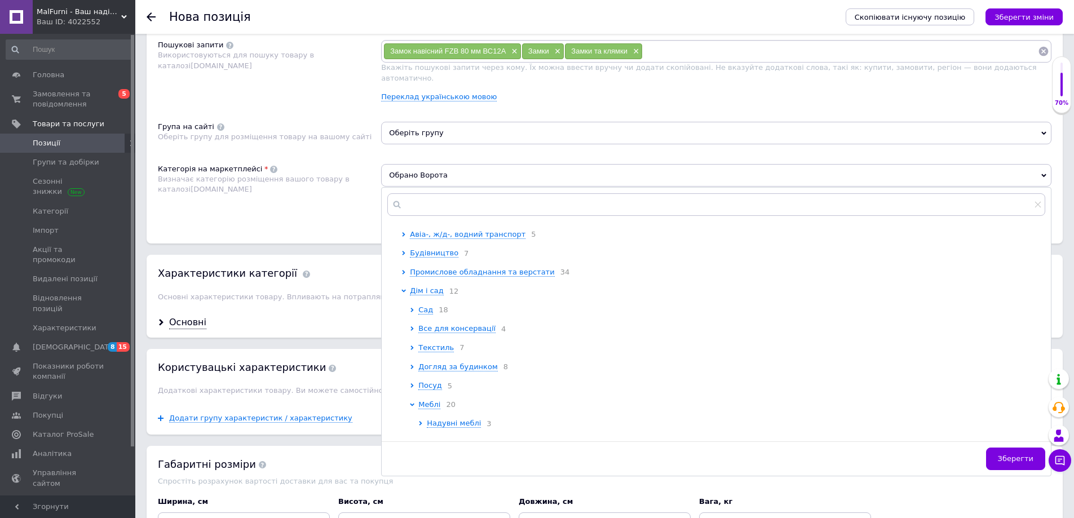
scroll to position [113, 0]
click at [455, 196] on input "text" at bounding box center [716, 204] width 658 height 23
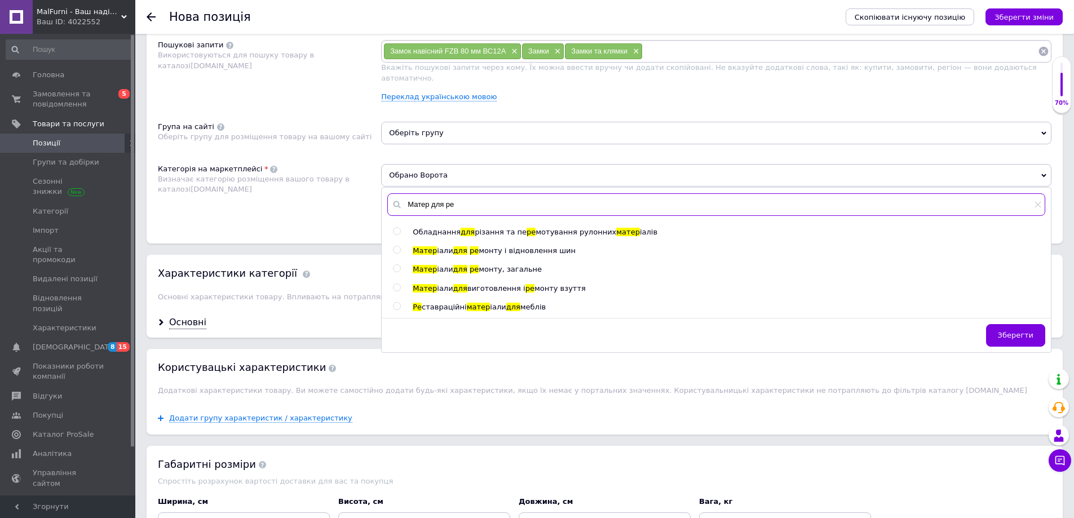
scroll to position [0, 0]
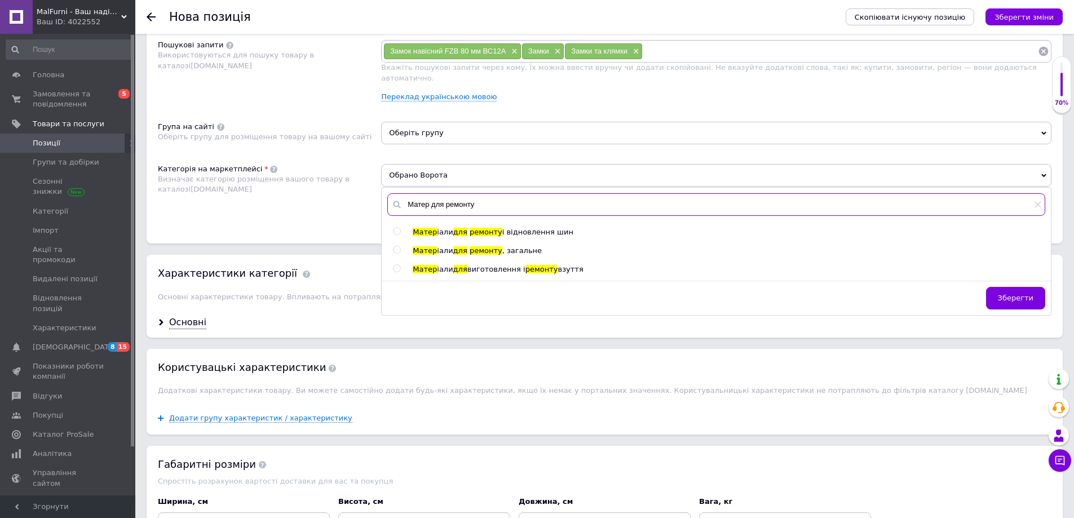
type input "Матер для ремонту"
click at [397, 246] on div at bounding box center [398, 251] width 11 height 10
click at [398, 246] on input "radio" at bounding box center [396, 249] width 7 height 7
click at [473, 246] on span "ремонту" at bounding box center [485, 250] width 33 height 8
click at [469, 246] on span "ремонту" at bounding box center [485, 250] width 33 height 8
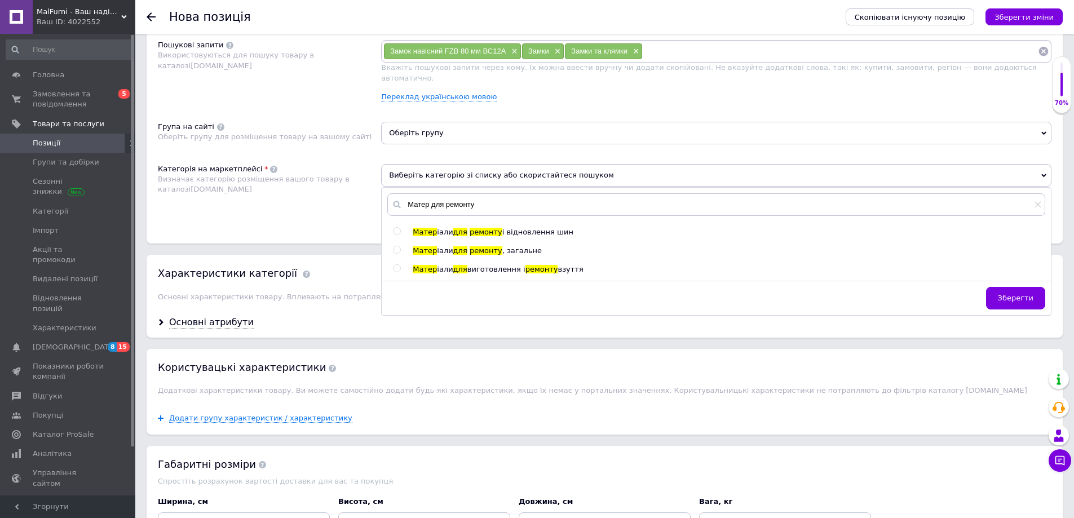
radio input "true"
click at [307, 198] on div "Категорія на маркетплейсі Визначає категорію розміщення вашого товару в каталоз…" at bounding box center [269, 192] width 223 height 57
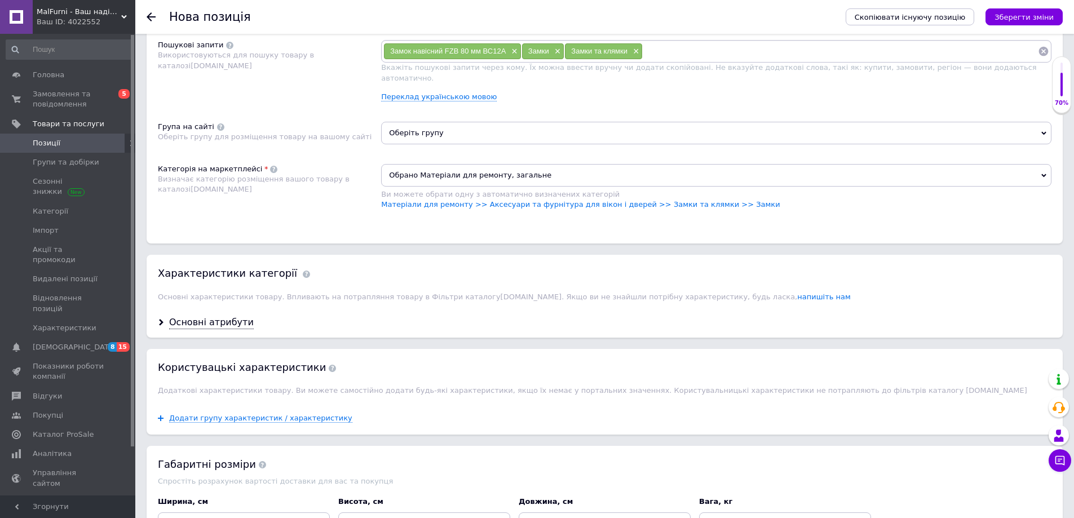
click at [446, 130] on span "Оберіть групу" at bounding box center [716, 133] width 670 height 23
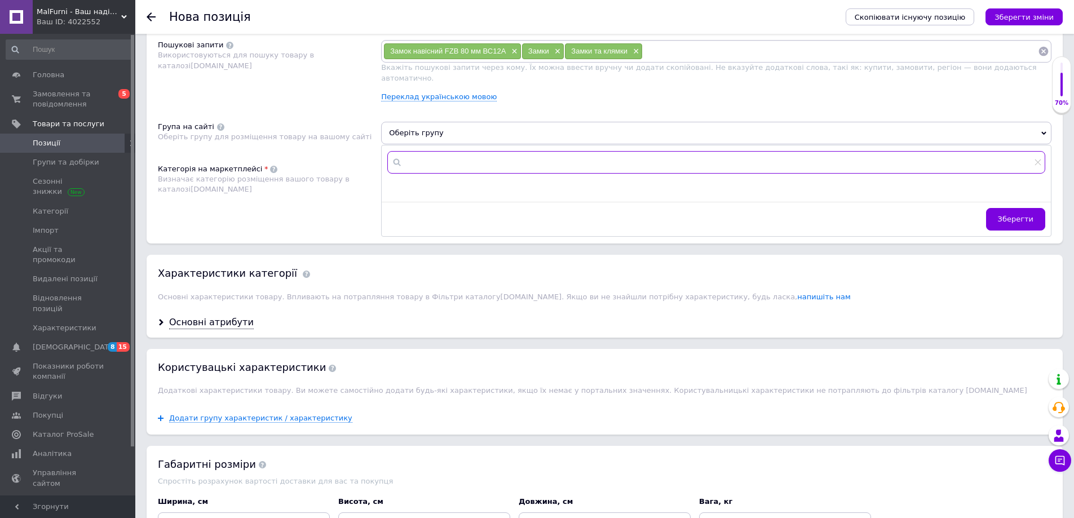
click at [440, 151] on input "text" at bounding box center [716, 162] width 658 height 23
click at [322, 211] on div "Категорія на маркетплейсі Визначає категорію розміщення вашого товару в каталоз…" at bounding box center [269, 192] width 223 height 57
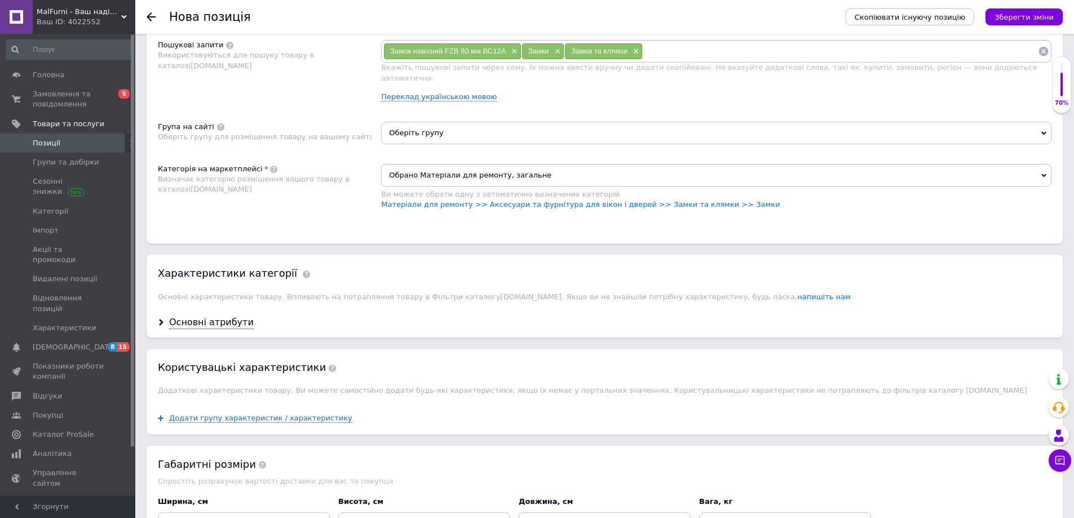
click at [574, 168] on span "Обрано Матеріали для ремонту, загальне" at bounding box center [716, 175] width 670 height 23
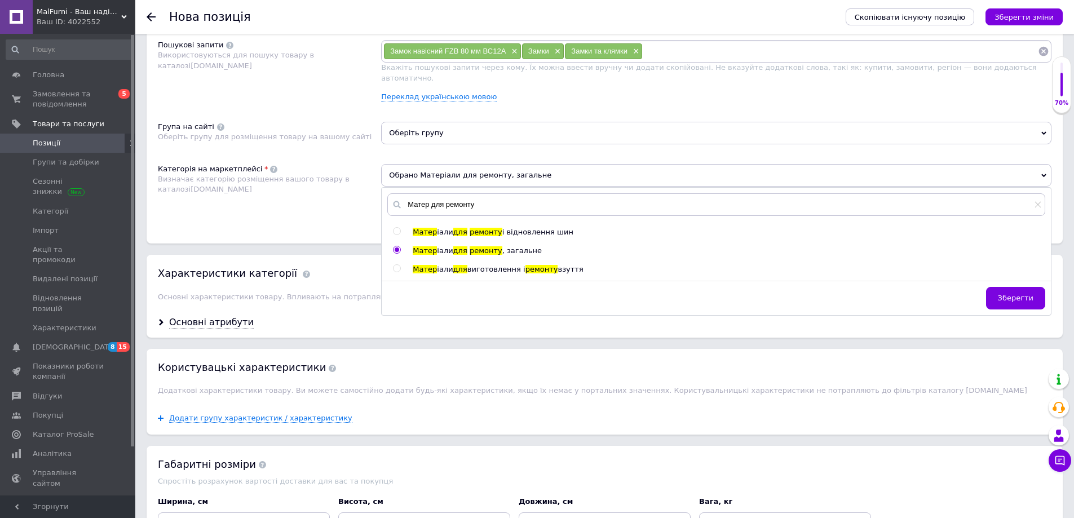
click at [392, 241] on div "Матер іали для ремонту і відновлення шин Матер іали для ремонту , загальне Мате…" at bounding box center [716, 251] width 668 height 48
click at [394, 246] on input "radio" at bounding box center [396, 249] width 7 height 7
click at [991, 292] on div "Зберегти" at bounding box center [716, 301] width 669 height 28
click at [1001, 287] on button "Зберегти" at bounding box center [1015, 298] width 59 height 23
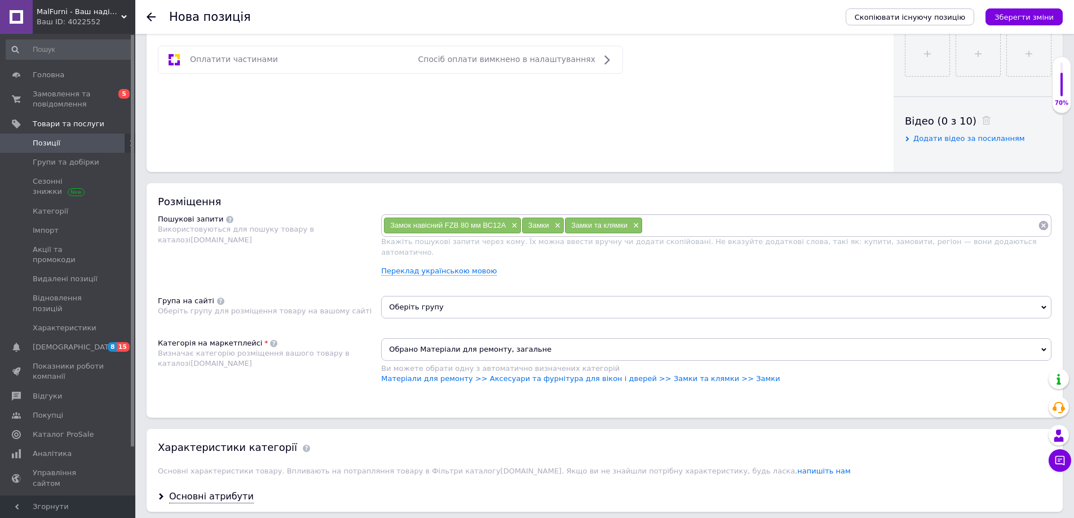
scroll to position [507, 0]
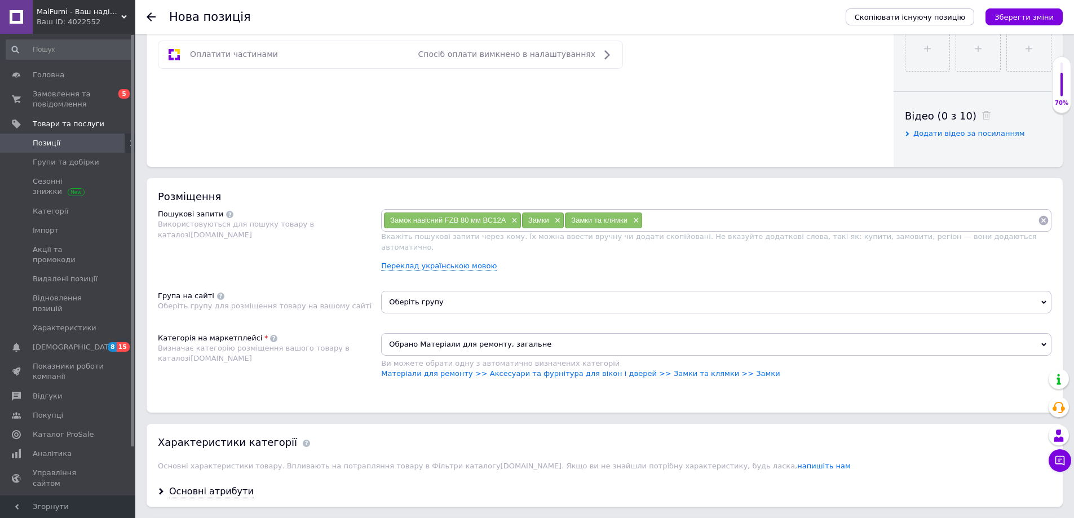
click at [476, 333] on span "Обрано Матеріали для ремонту, загальне" at bounding box center [716, 344] width 670 height 23
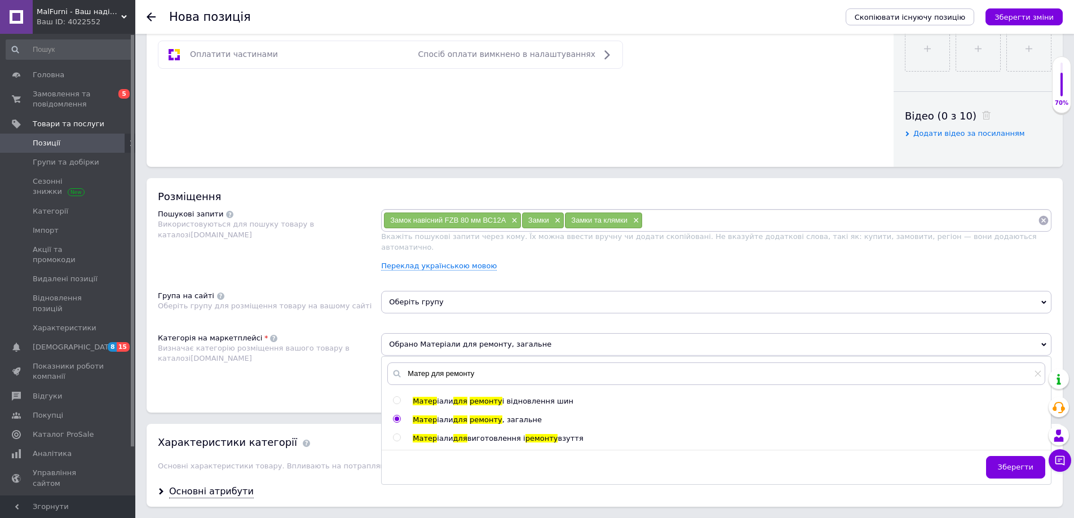
click at [392, 408] on div "Матер іали для ремонту і відновлення шин Матер іали для ремонту , загальне Мате…" at bounding box center [716, 420] width 668 height 48
click at [393, 415] on input "radio" at bounding box center [396, 418] width 7 height 7
click at [394, 415] on input "radio" at bounding box center [396, 418] width 7 height 7
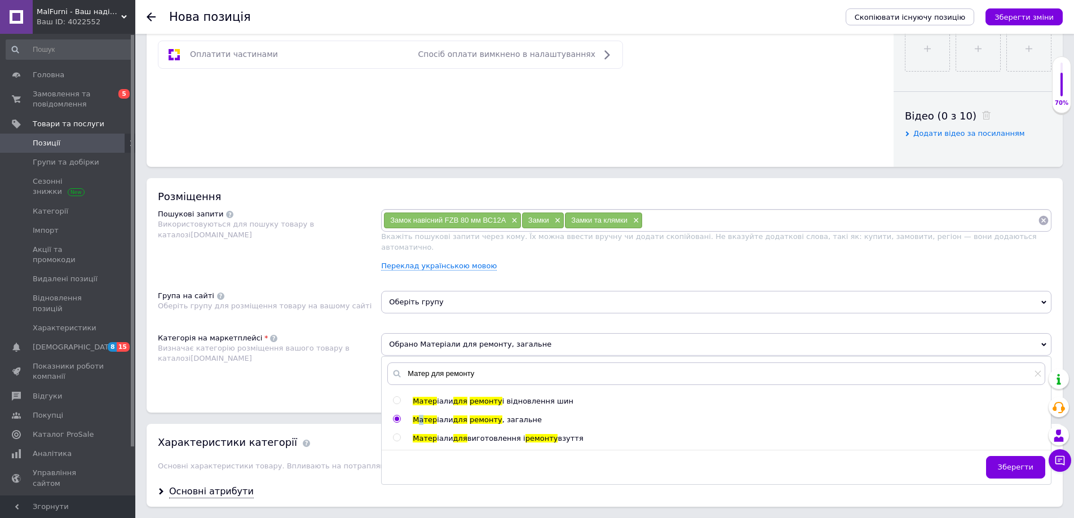
click at [422, 415] on span "Матер" at bounding box center [425, 419] width 24 height 8
radio input "false"
drag, startPoint x: 467, startPoint y: 415, endPoint x: 722, endPoint y: 392, distance: 255.8
click at [473, 414] on ul "Матер іали для ремонту і відновлення шин Матер іали для ремонту , загальне Мате…" at bounding box center [718, 420] width 651 height 48
click at [1037, 370] on icon at bounding box center [1037, 373] width 7 height 7
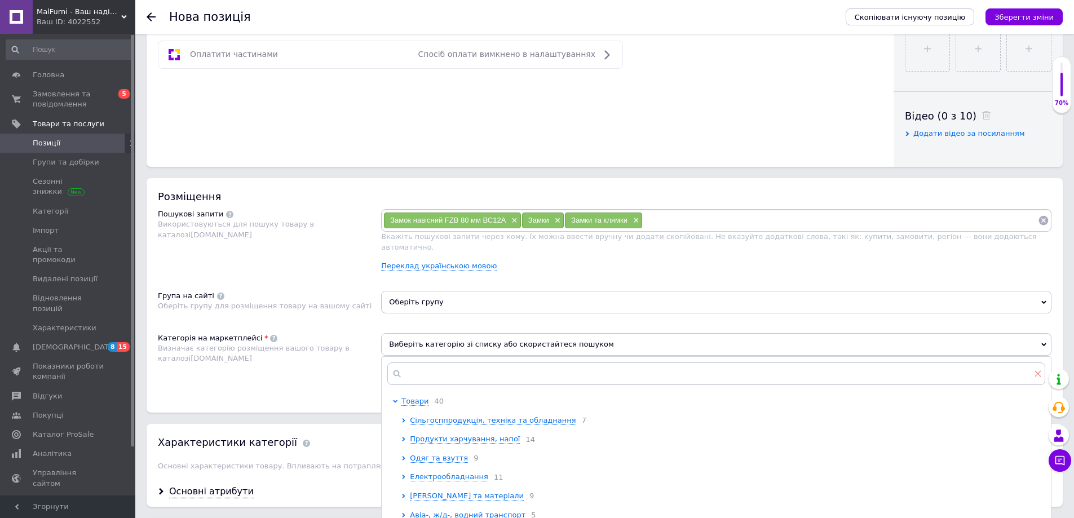
click at [1037, 370] on icon at bounding box center [1037, 373] width 7 height 7
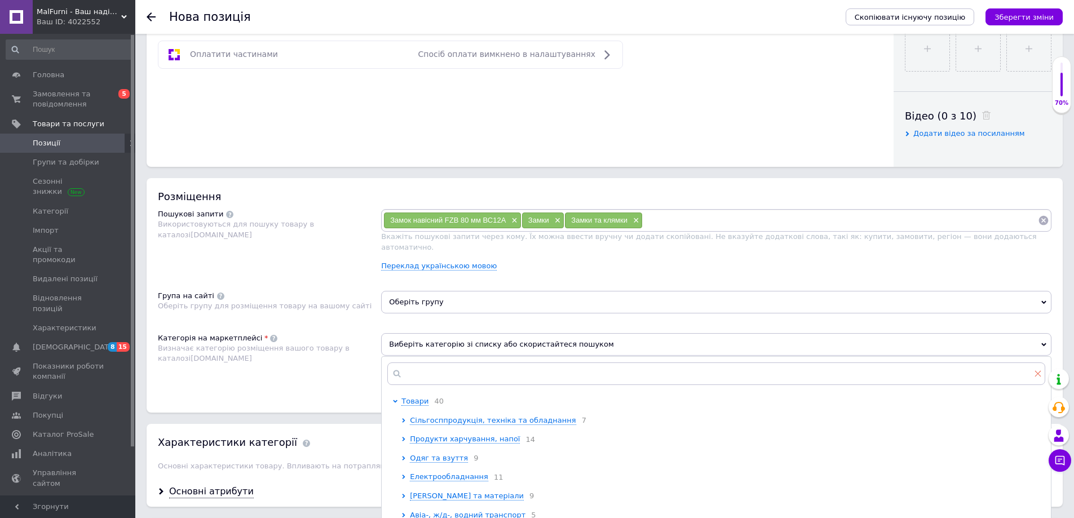
click at [1037, 370] on icon at bounding box center [1037, 373] width 7 height 7
click at [362, 388] on div "Розміщення Пошукові запити Використовуються для пошуку товару в каталозі Prom.u…" at bounding box center [605, 295] width 916 height 234
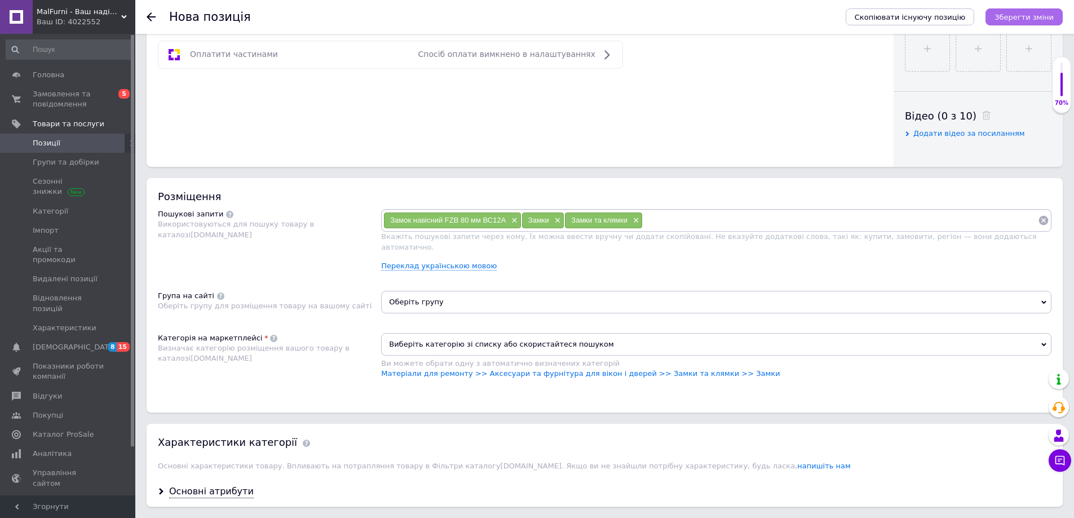
click at [1006, 17] on icon "Зберегти зміни" at bounding box center [1023, 17] width 59 height 8
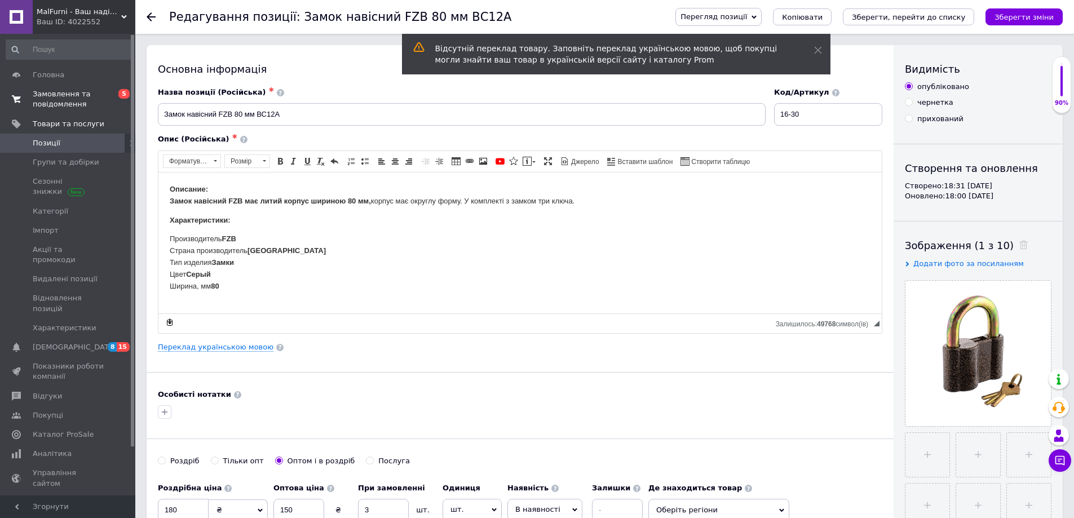
click at [87, 105] on span "Замовлення та повідомлення" at bounding box center [69, 99] width 72 height 20
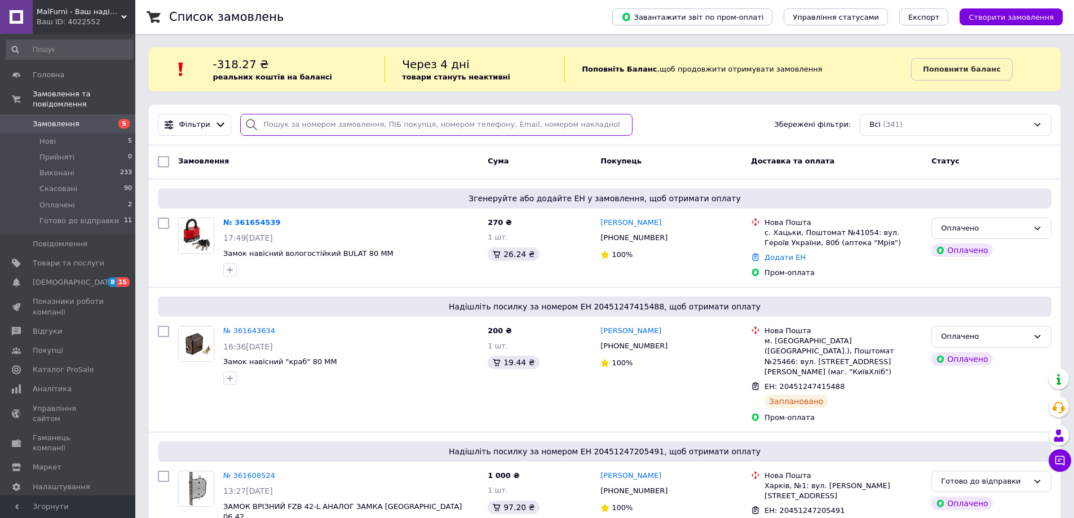
click at [291, 117] on input "search" at bounding box center [436, 125] width 392 height 22
paste input "12-010"
type input "12-010"
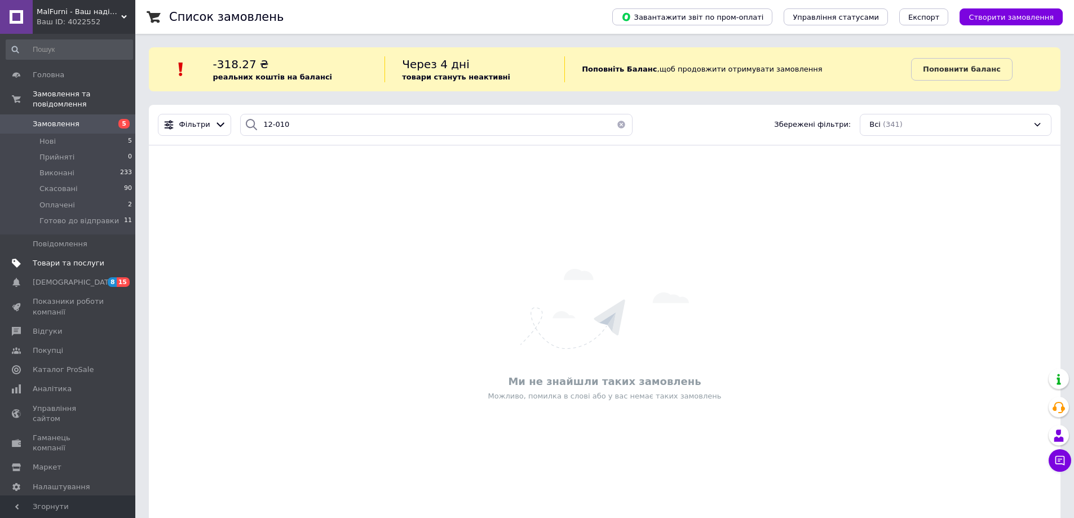
click at [91, 254] on link "Товари та послуги" at bounding box center [69, 263] width 139 height 19
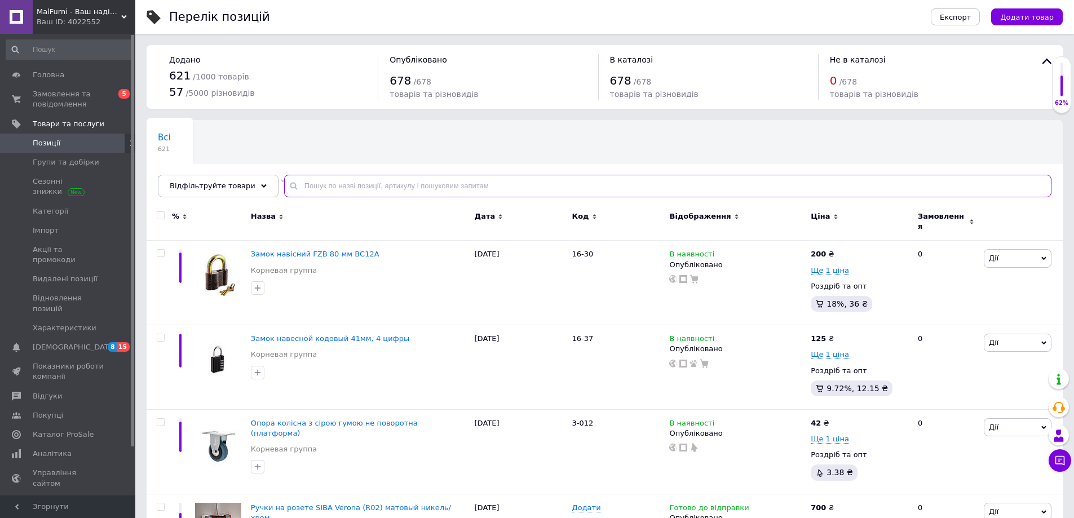
click at [301, 184] on input "text" at bounding box center [667, 186] width 767 height 23
paste input "12-010"
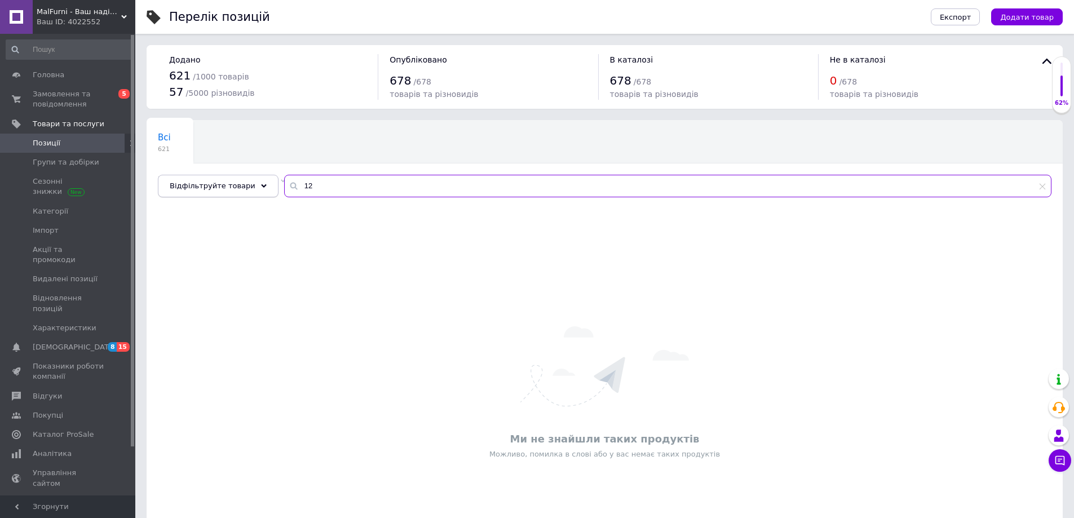
type input "1"
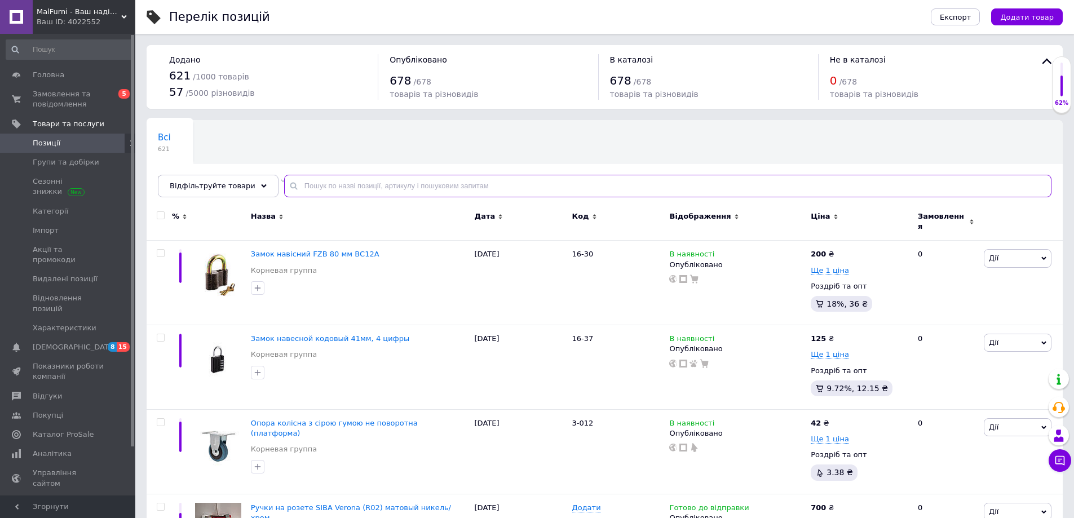
type input "12-010"
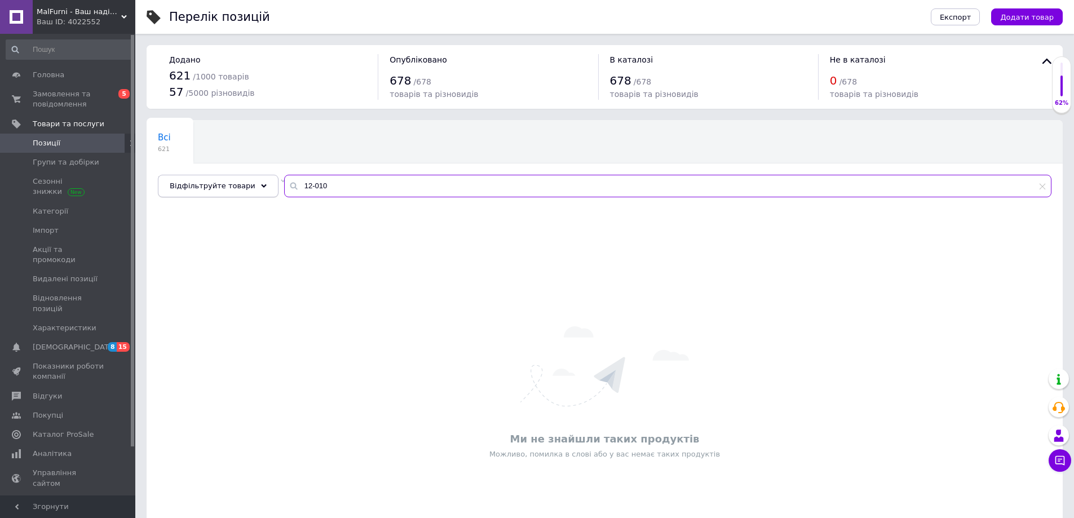
drag, startPoint x: 328, startPoint y: 187, endPoint x: 237, endPoint y: 186, distance: 90.7
click at [237, 186] on div "Відфільтруйте товари 12-010" at bounding box center [604, 186] width 893 height 23
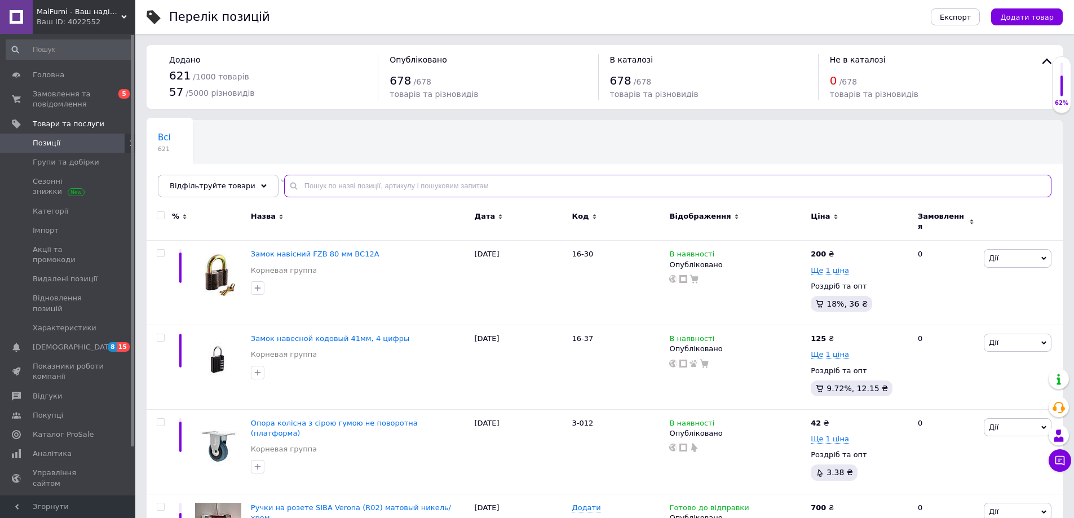
paste input "Ролики Тродос "Премиум""
type input "Ролики Тродос "Премиум""
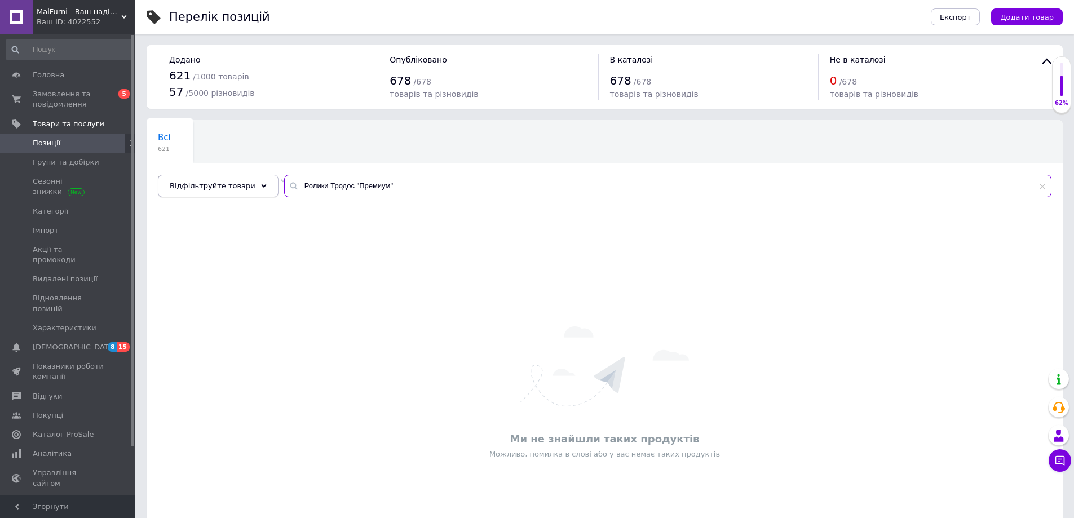
drag, startPoint x: 360, startPoint y: 185, endPoint x: 170, endPoint y: 181, distance: 190.5
click at [172, 180] on div "Відфільтруйте товари Ролики Тродос "Премиум"" at bounding box center [604, 186] width 893 height 23
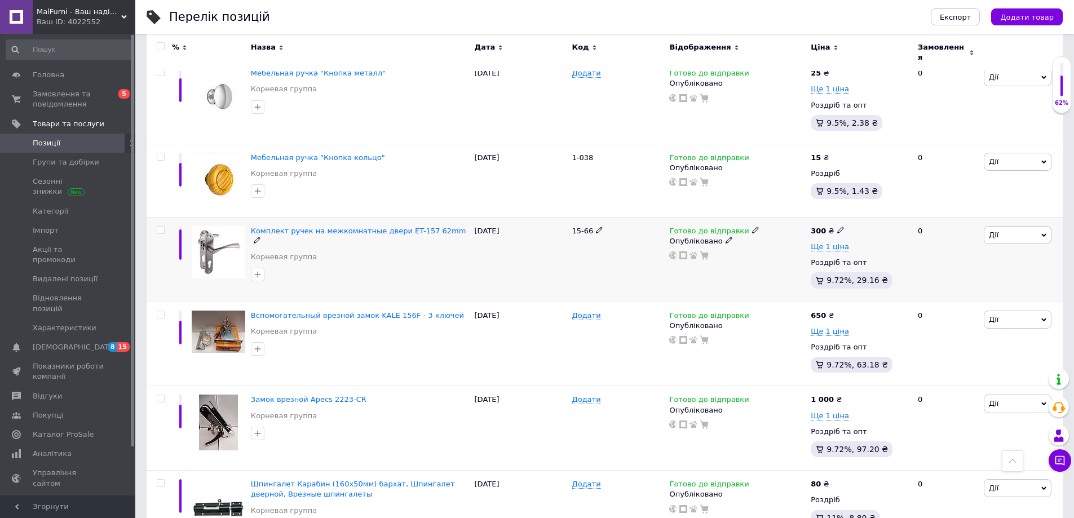
scroll to position [1420, 0]
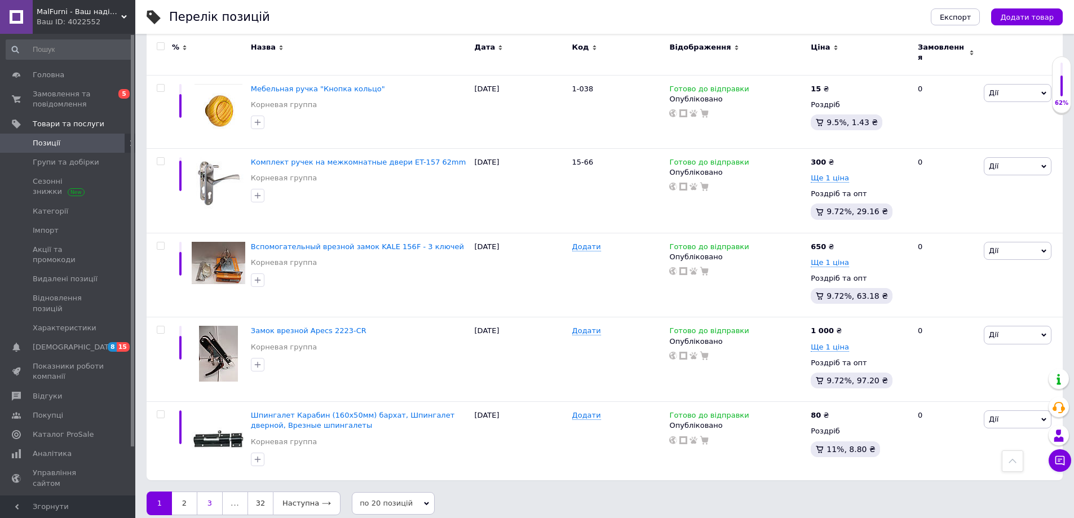
click at [215, 498] on link "3" at bounding box center [210, 503] width 26 height 24
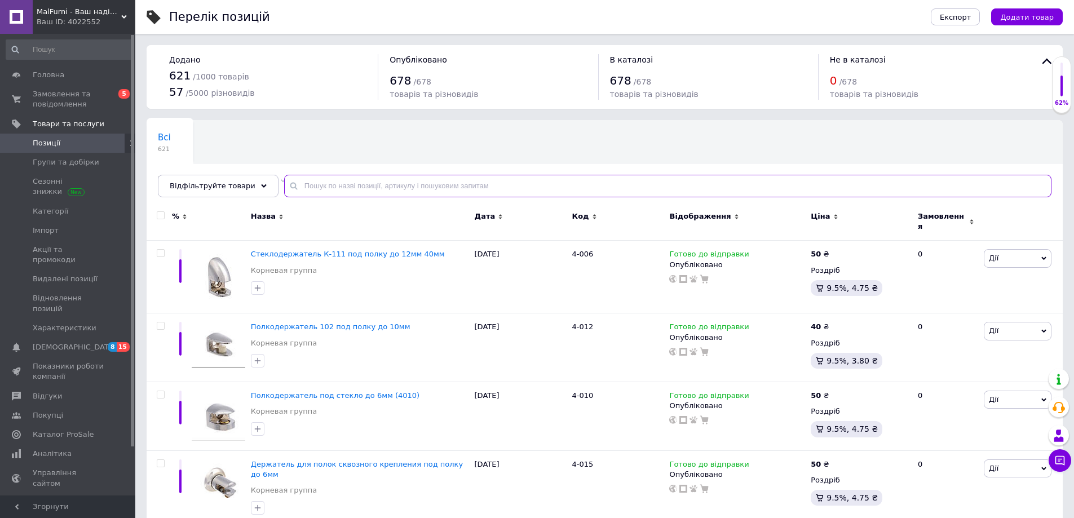
click at [353, 180] on input "text" at bounding box center [667, 186] width 767 height 23
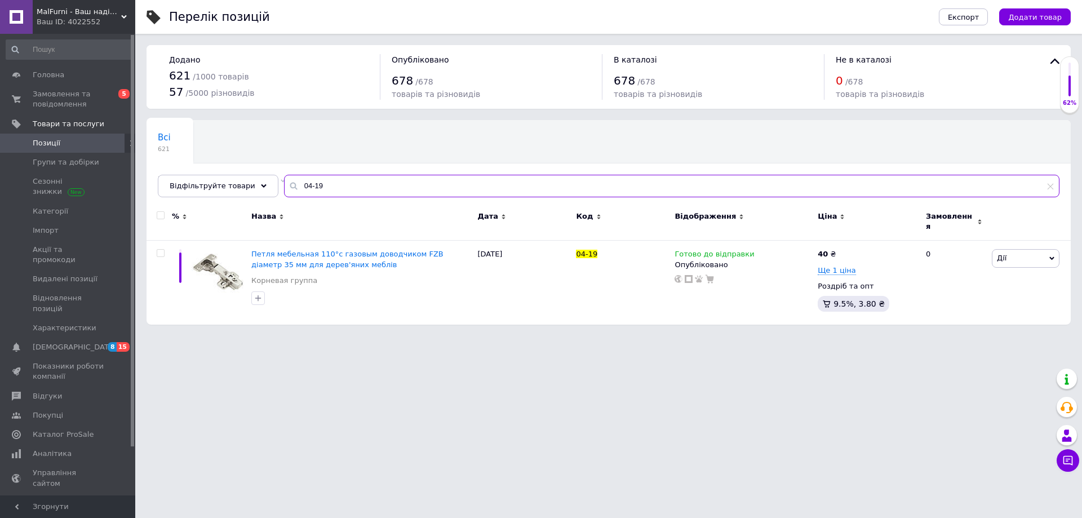
type input "04-19"
drag, startPoint x: 327, startPoint y: 187, endPoint x: 287, endPoint y: 187, distance: 40.6
click at [287, 187] on input "04-19" at bounding box center [671, 186] width 775 height 23
paste input "15-144"
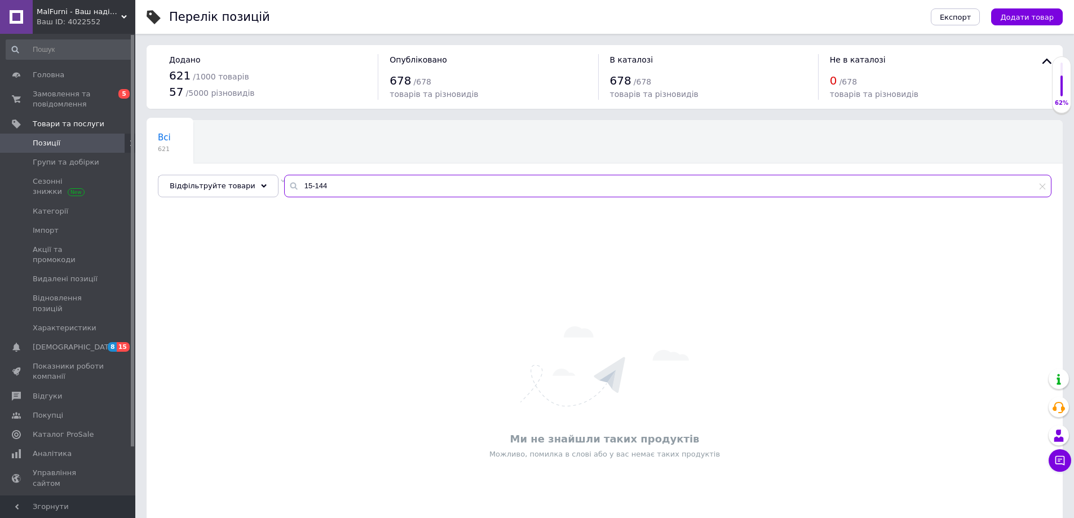
click at [307, 184] on input "15-144" at bounding box center [667, 186] width 767 height 23
type input "15-144"
click at [330, 184] on input "15-144" at bounding box center [667, 186] width 767 height 23
drag, startPoint x: 329, startPoint y: 185, endPoint x: 237, endPoint y: 189, distance: 92.5
click at [240, 187] on div "Відфільтруйте товари 15-144" at bounding box center [604, 186] width 893 height 23
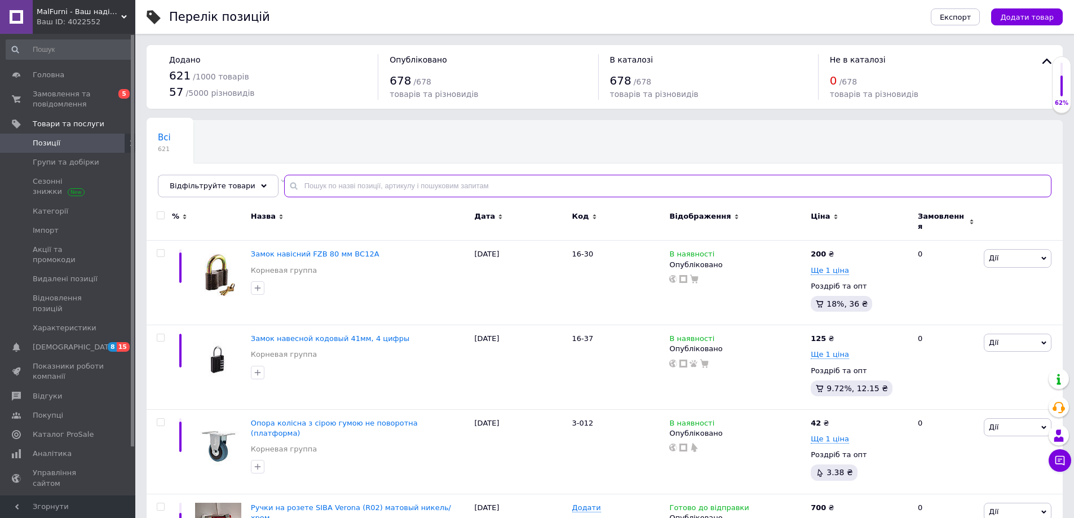
click at [287, 187] on input "text" at bounding box center [667, 186] width 767 height 23
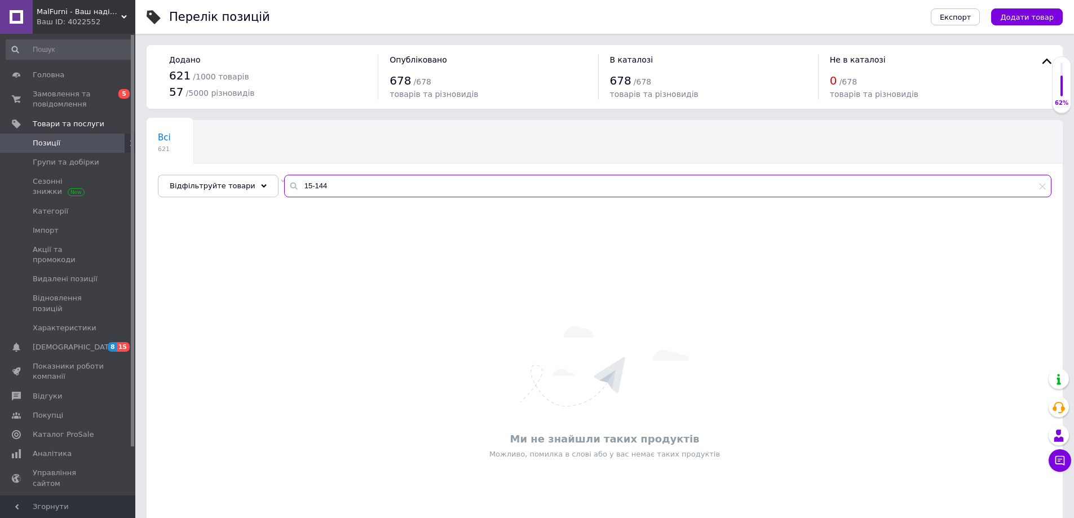
drag, startPoint x: 308, startPoint y: 188, endPoint x: 331, endPoint y: 210, distance: 32.3
click at [310, 187] on input "15-144" at bounding box center [667, 186] width 767 height 23
type input "15-144"
drag, startPoint x: 336, startPoint y: 184, endPoint x: 276, endPoint y: 184, distance: 59.7
click at [284, 184] on div "15-144" at bounding box center [667, 186] width 767 height 23
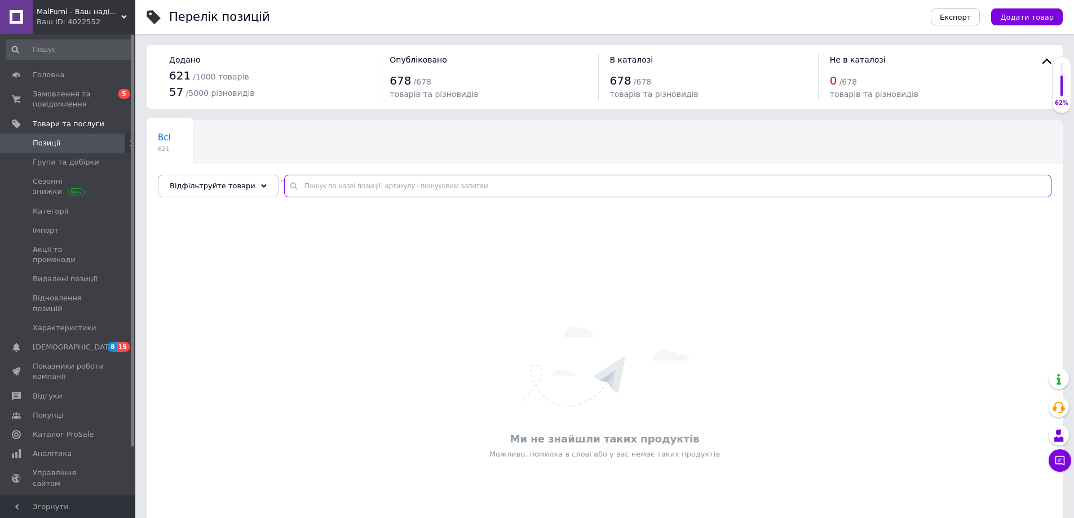
paste input "Комплект ручек для китайских дверей HY-A1807"
type input "Комплект ручек для китайских дверей HY-A1807"
drag, startPoint x: 484, startPoint y: 184, endPoint x: 238, endPoint y: 181, distance: 245.7
click at [238, 181] on div "Відфільтруйте товари Комплект ручек для китайских дверей HY-A1807" at bounding box center [604, 186] width 893 height 23
type input "Система"
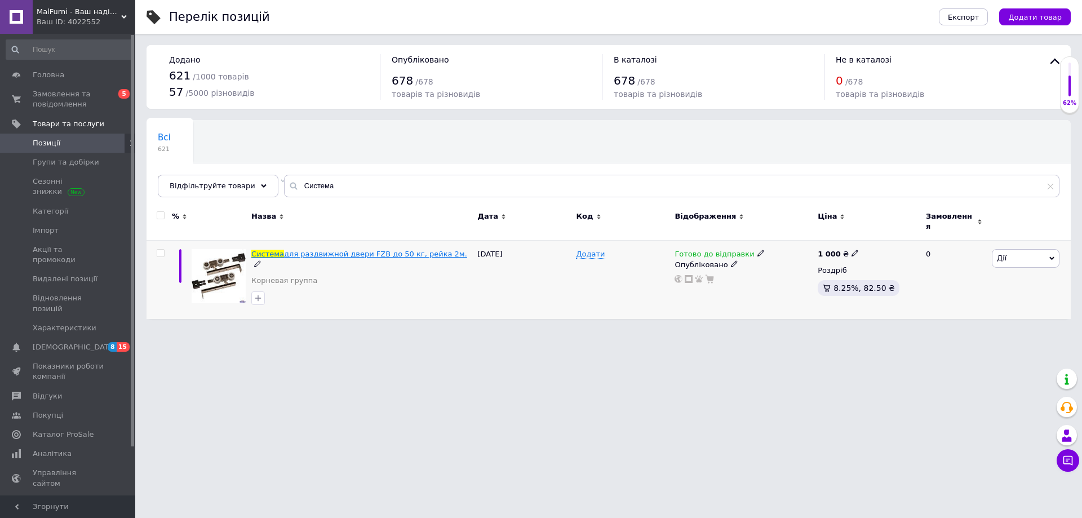
click at [303, 250] on span "для раздвижной двери FZB до 50 кг, рейка 2м." at bounding box center [375, 254] width 183 height 8
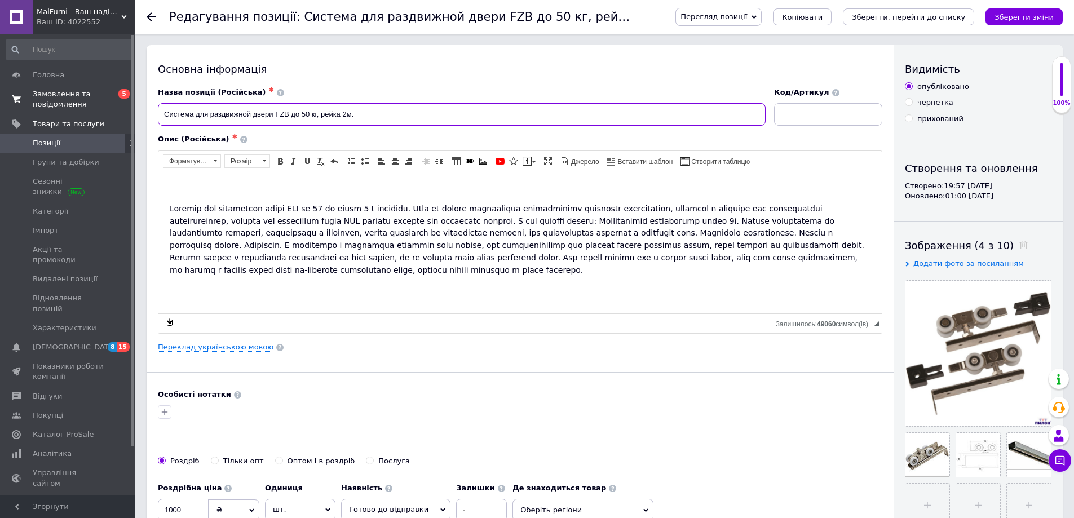
drag, startPoint x: 371, startPoint y: 114, endPoint x: 115, endPoint y: 105, distance: 256.5
drag, startPoint x: 206, startPoint y: 116, endPoint x: 236, endPoint y: 114, distance: 30.5
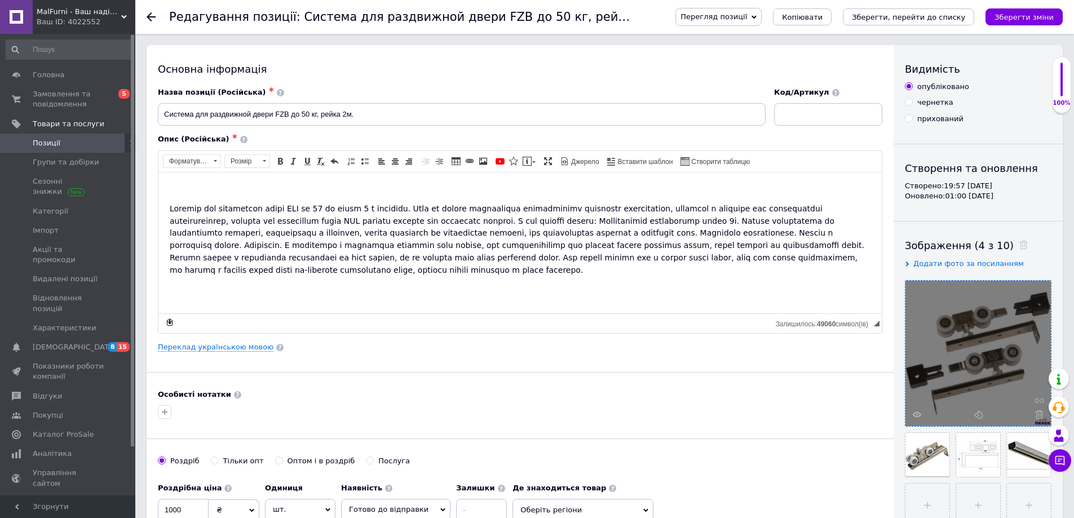
click at [918, 407] on div at bounding box center [977, 353] width 145 height 145
click at [917, 416] on icon at bounding box center [916, 414] width 8 height 8
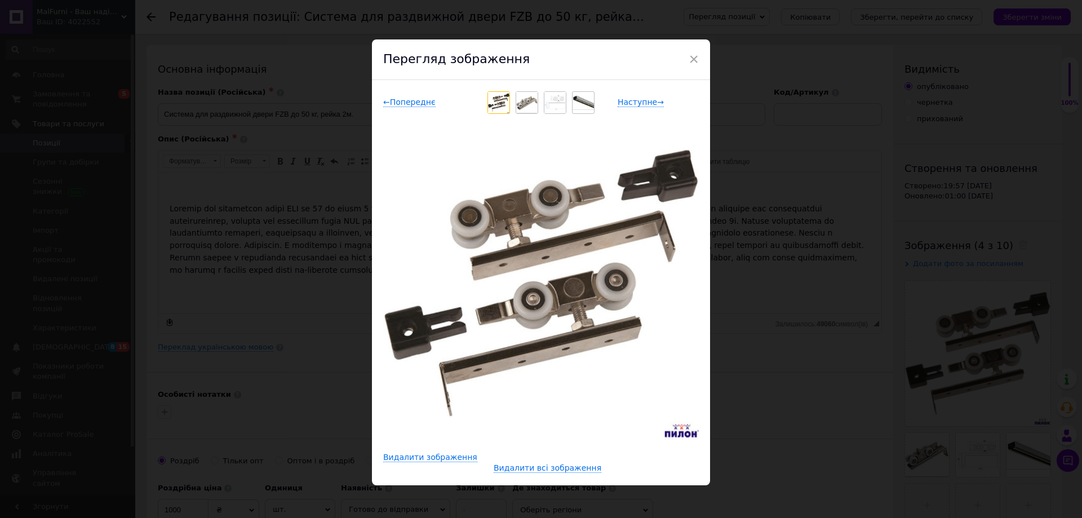
click at [529, 118] on div "← Попереднє Наступне → Видалити зображення Видалити всі зображення" at bounding box center [541, 282] width 338 height 405
click at [527, 111] on img at bounding box center [526, 102] width 21 height 21
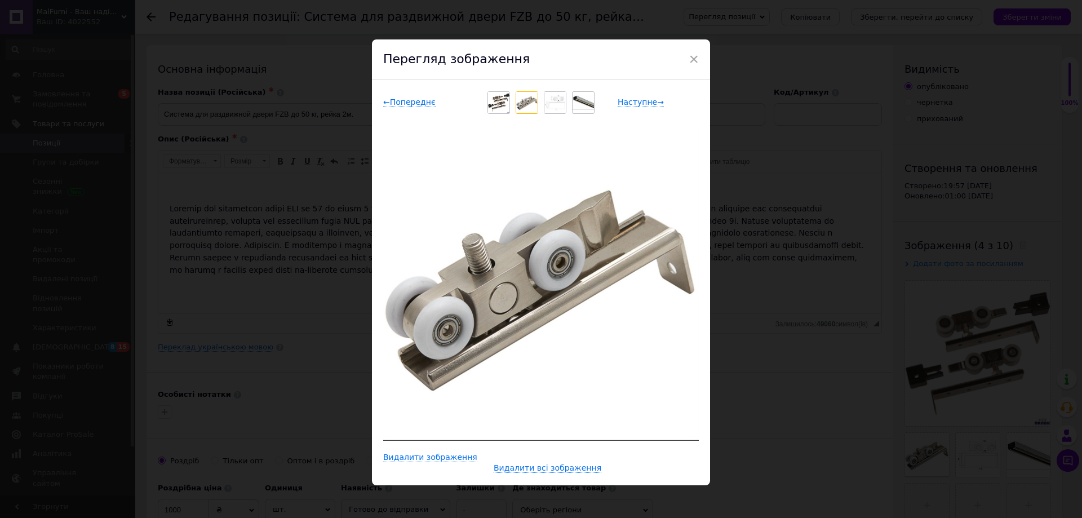
drag, startPoint x: 784, startPoint y: 234, endPoint x: 574, endPoint y: 69, distance: 266.9
click at [784, 234] on div "× Перегляд зображення ← Попереднє Наступне → Видалити зображення Видалити всі з…" at bounding box center [541, 259] width 1082 height 518
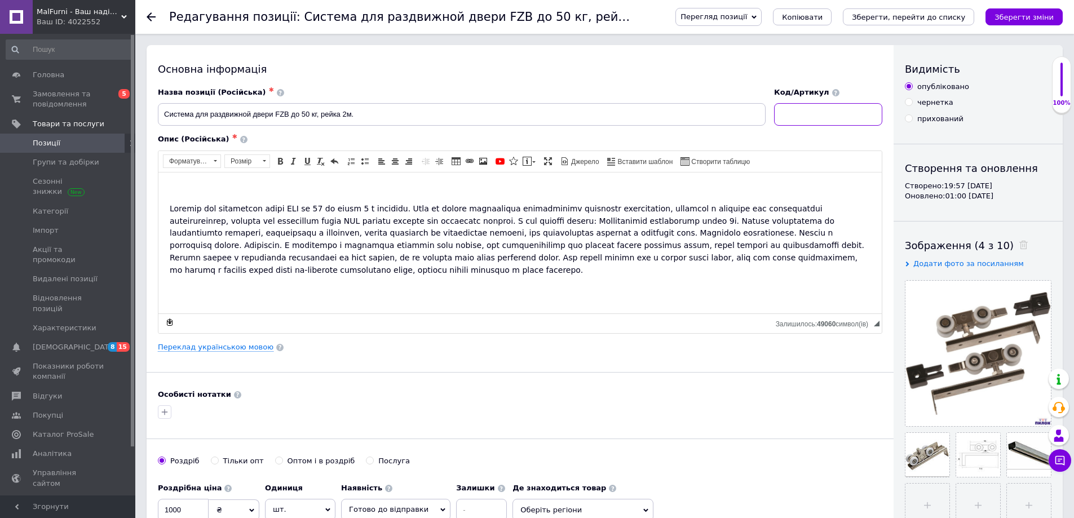
click at [821, 112] on input at bounding box center [828, 114] width 108 height 23
type input "12-010"
click at [998, 11] on button "Зберегти зміни" at bounding box center [1023, 16] width 77 height 17
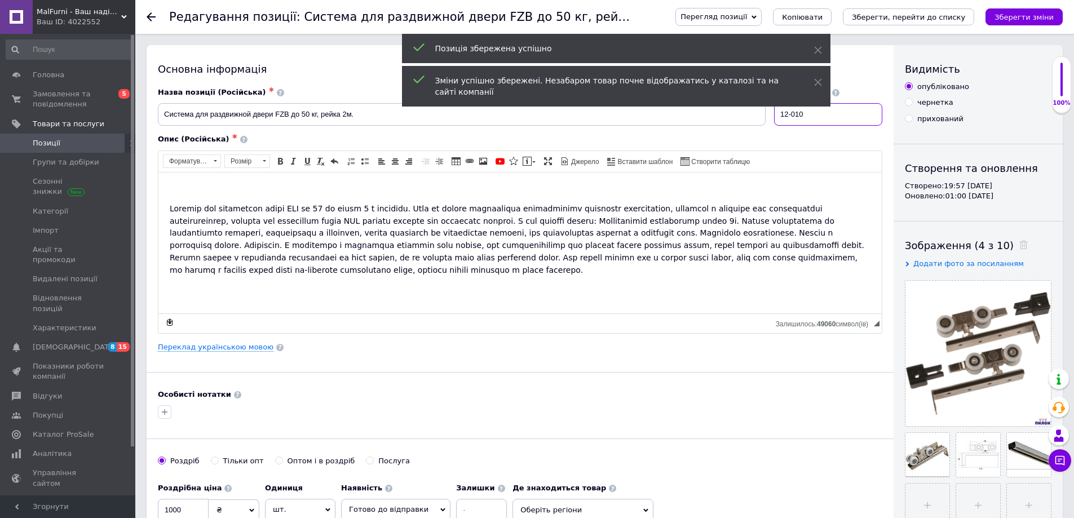
drag, startPoint x: 821, startPoint y: 110, endPoint x: 759, endPoint y: 118, distance: 62.5
click at [759, 118] on div "Назва позиції (Російська) ✱ Система для раздвижной двери FZB до 50 кг, рейка 2м…" at bounding box center [520, 106] width 733 height 47
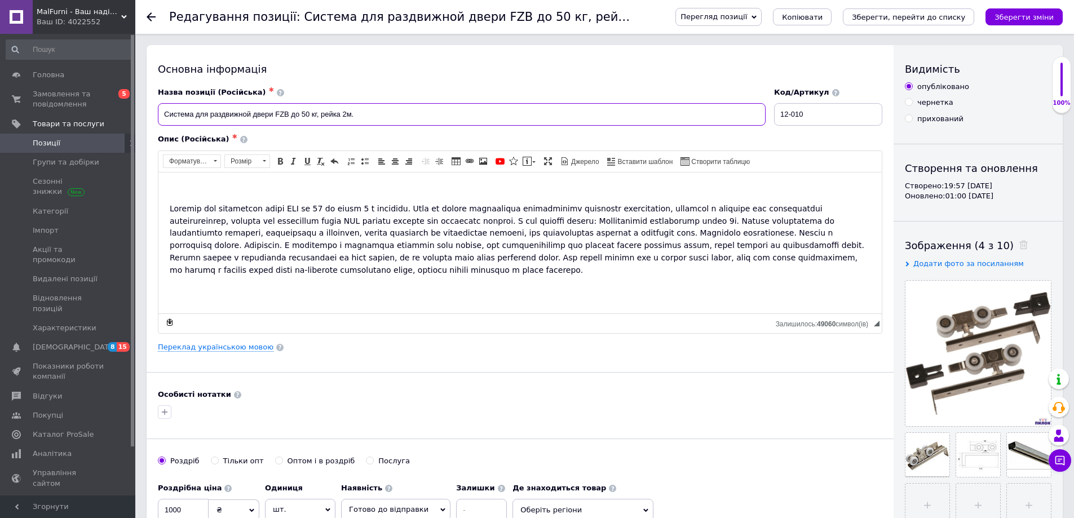
click at [391, 122] on input "Система для раздвижной двери FZB до 50 кг, рейка 2м." at bounding box center [461, 114] width 607 height 23
paste input "Ролики Тродос "Премиум""
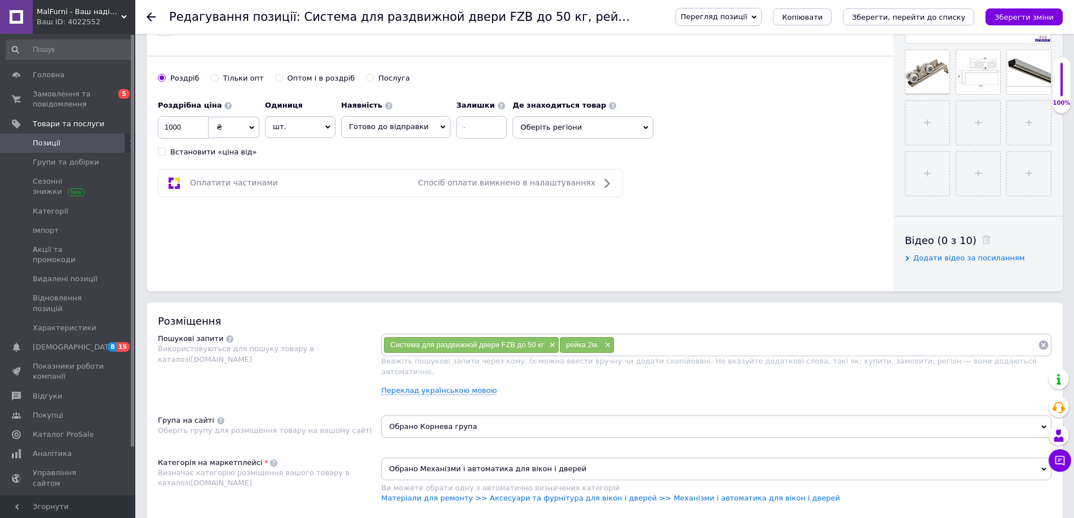
scroll to position [394, 0]
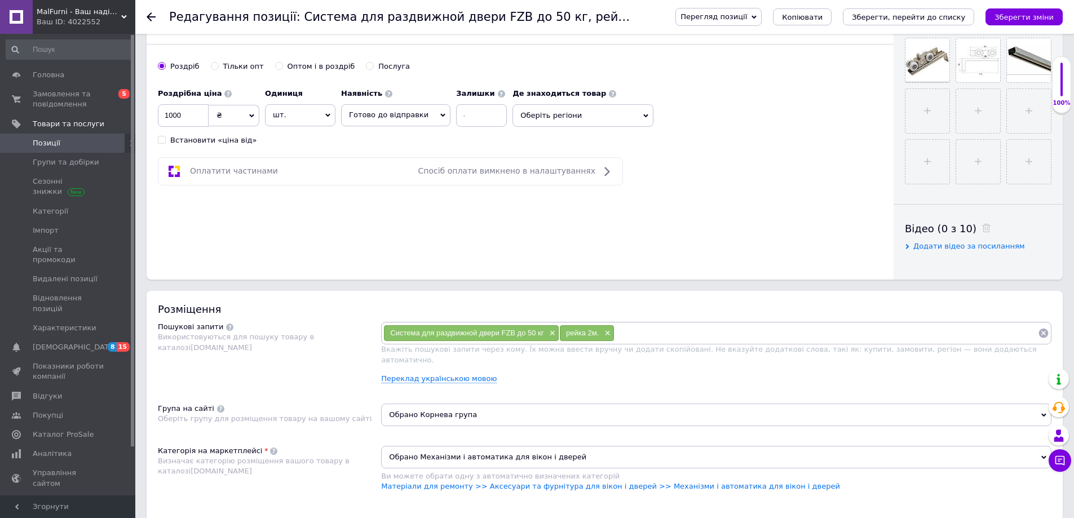
type input "Система для раздвижной двери FZB до 50 кг, рейка 2м. ( Ролики Тродос "Премиум" )"
click at [640, 330] on input at bounding box center [825, 333] width 423 height 17
paste input "Ролики Тродос "Премиум""
type input "Ролики Тродос "Премиум""
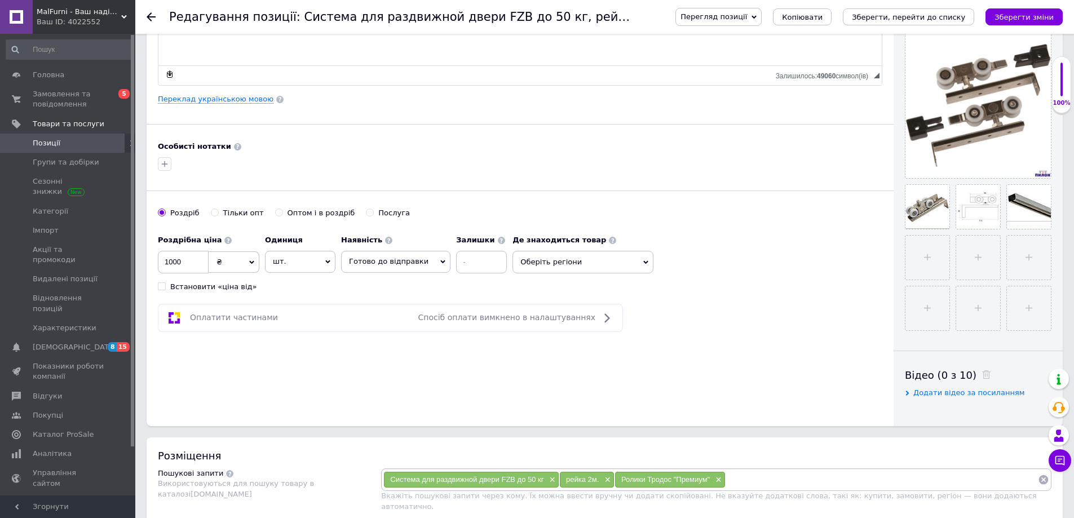
scroll to position [113, 0]
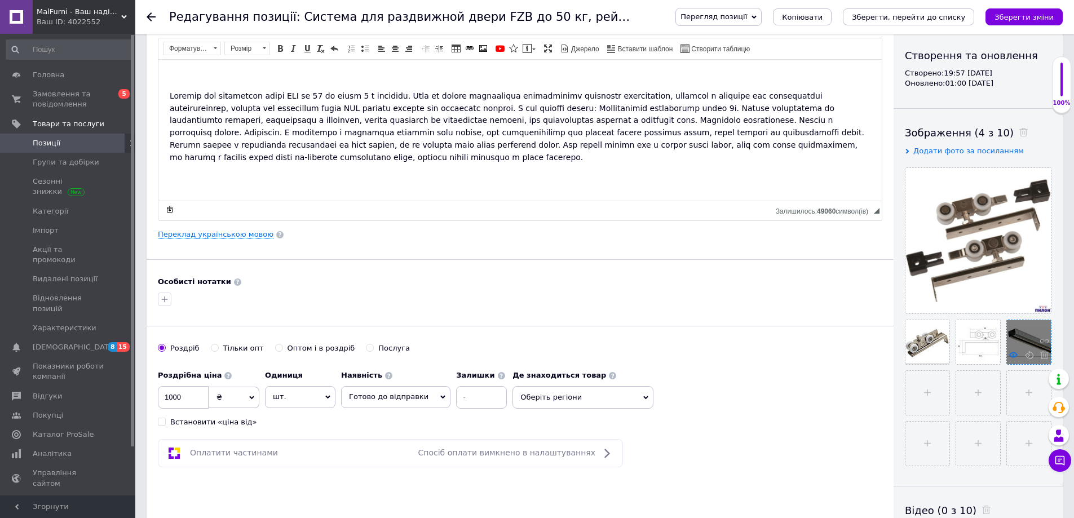
click at [1012, 353] on use at bounding box center [1013, 355] width 8 height 6
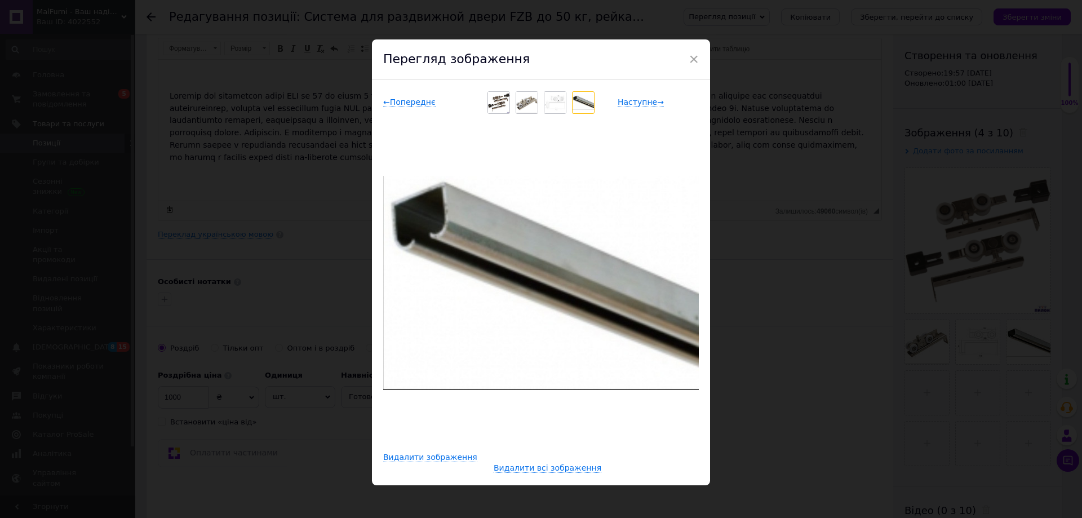
click at [776, 293] on div "× Перегляд зображення ← Попереднє Наступне → Видалити зображення Видалити всі з…" at bounding box center [541, 259] width 1082 height 518
click at [776, 293] on div at bounding box center [520, 299] width 729 height 18
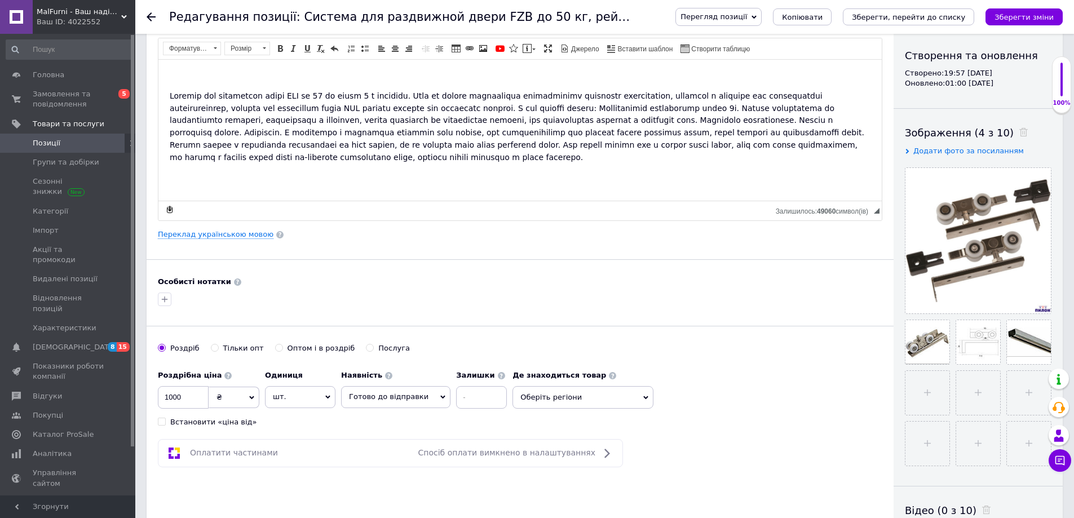
scroll to position [0, 0]
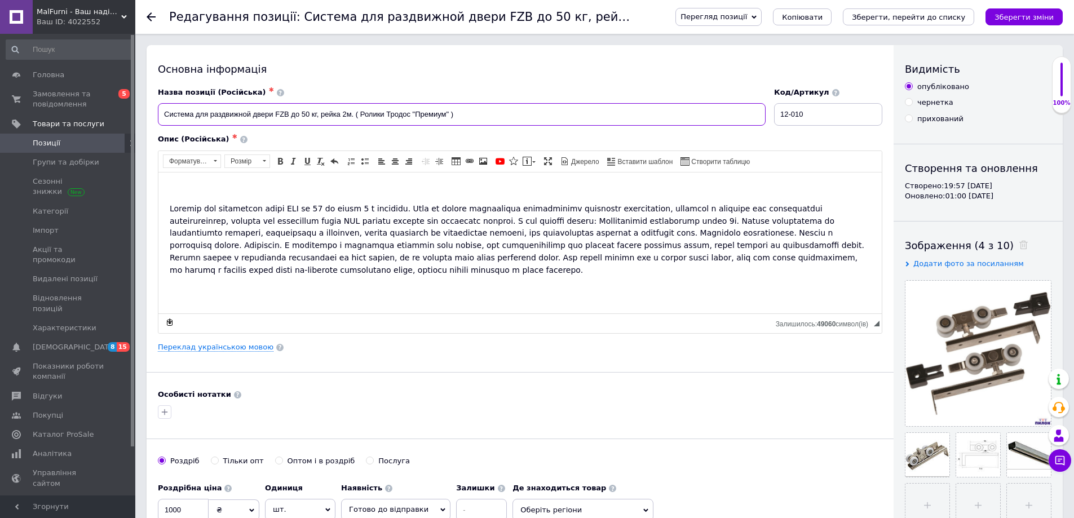
drag, startPoint x: 457, startPoint y: 113, endPoint x: 187, endPoint y: 95, distance: 270.5
click at [187, 95] on div "Назва позиції (Російська) ✱ Система для раздвижной двери FZB до 50 кг, рейка 2м…" at bounding box center [461, 106] width 607 height 38
click at [1023, 13] on icon "Зберегти зміни" at bounding box center [1023, 17] width 59 height 8
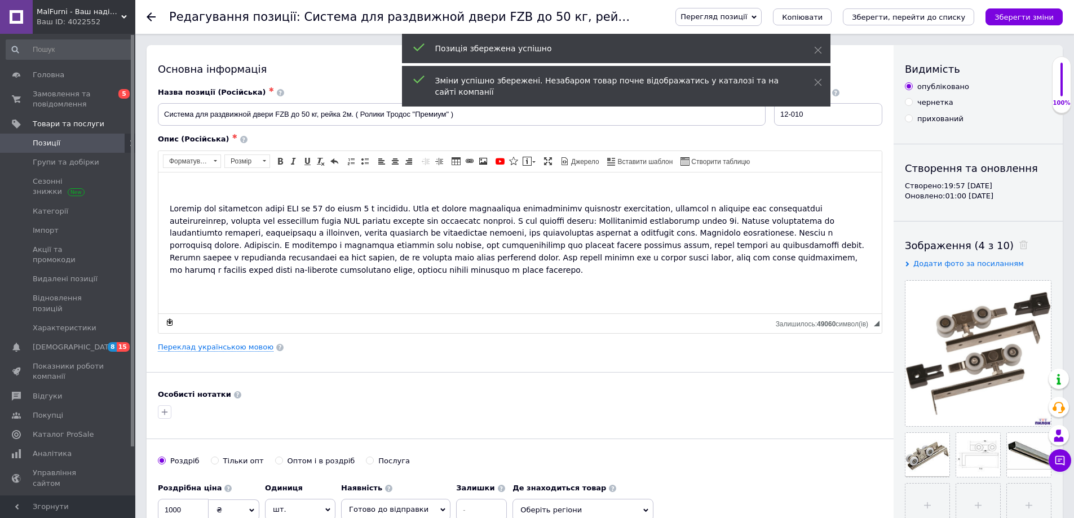
click at [145, 15] on div "Редагування позиції: Система для раздвижной двери FZB до 50 кг, рейка 2м. Перег…" at bounding box center [604, 17] width 938 height 34
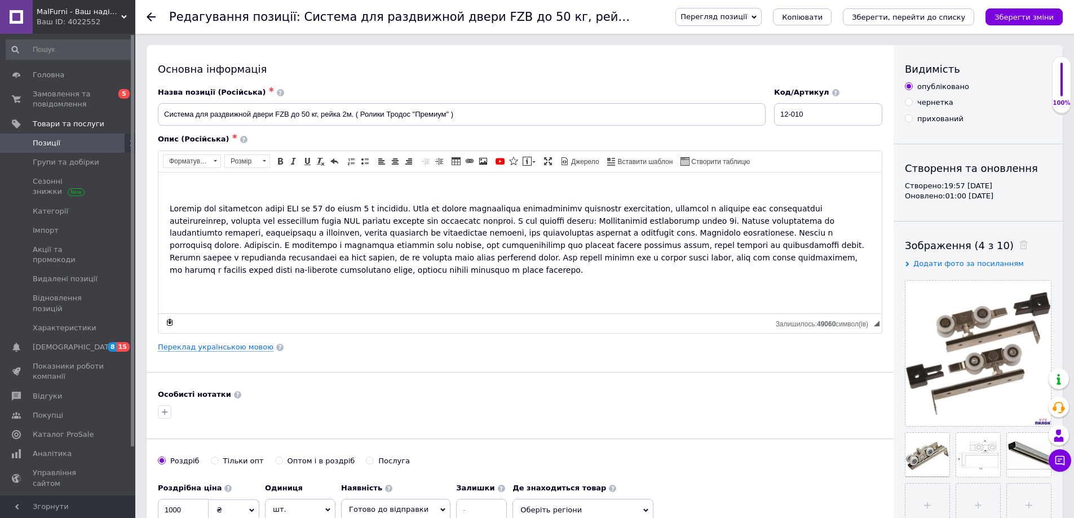
click at [148, 18] on use at bounding box center [151, 16] width 9 height 9
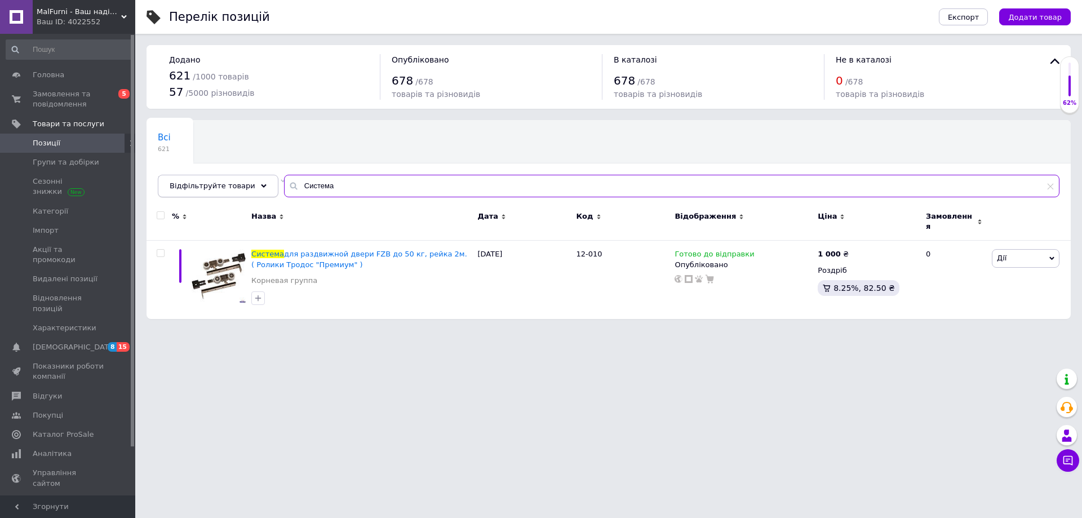
drag, startPoint x: 365, startPoint y: 180, endPoint x: 176, endPoint y: 191, distance: 188.6
click at [179, 190] on div "Відфільтруйте товари Система" at bounding box center [609, 186] width 902 height 23
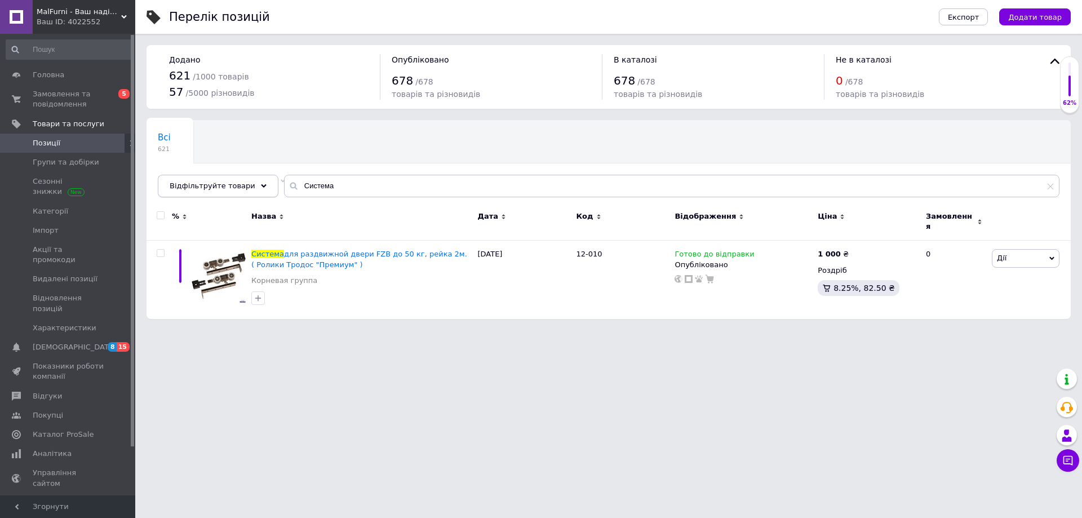
drag, startPoint x: 176, startPoint y: 191, endPoint x: 159, endPoint y: 195, distance: 17.9
click at [175, 191] on div "Відфільтруйте товари" at bounding box center [218, 186] width 121 height 23
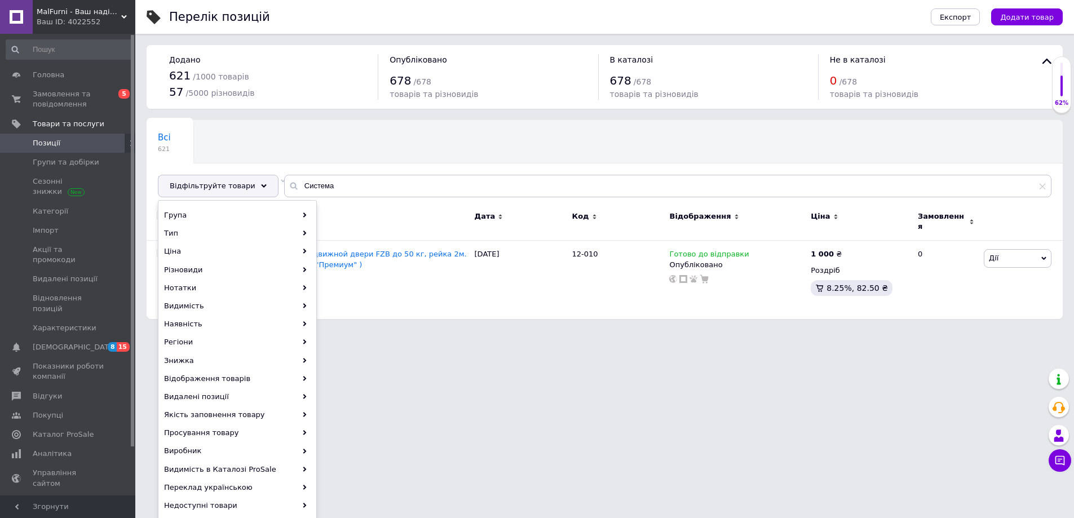
click at [358, 174] on div "Всі 621 Не відображаються в ка... 1 Видалити Редагувати Ok Відфільтровано... Зб…" at bounding box center [605, 164] width 916 height 93
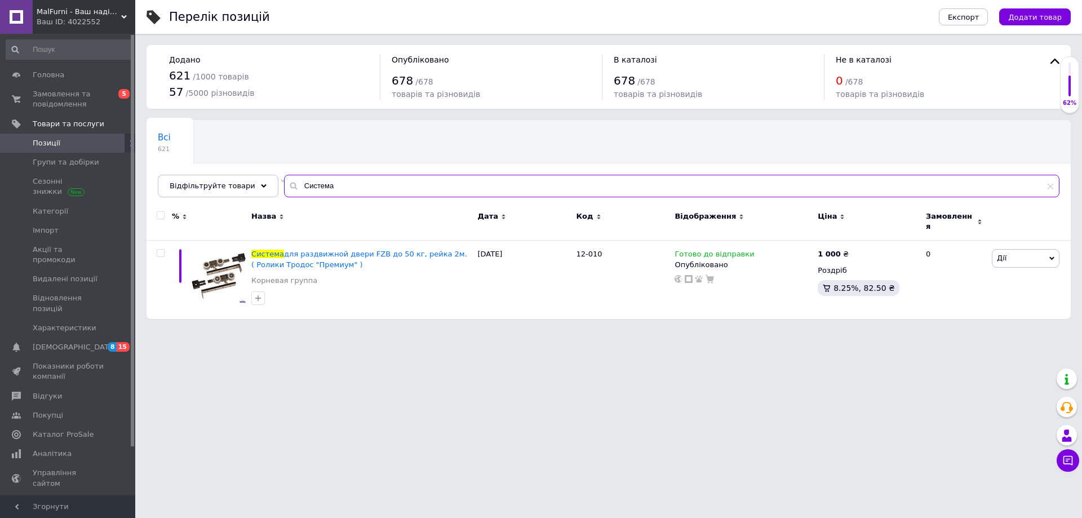
click at [348, 194] on input "Система" at bounding box center [671, 186] width 775 height 23
drag, startPoint x: 349, startPoint y: 194, endPoint x: 205, endPoint y: 188, distance: 145.0
click at [216, 186] on div "Відфільтруйте товари Система" at bounding box center [609, 186] width 902 height 23
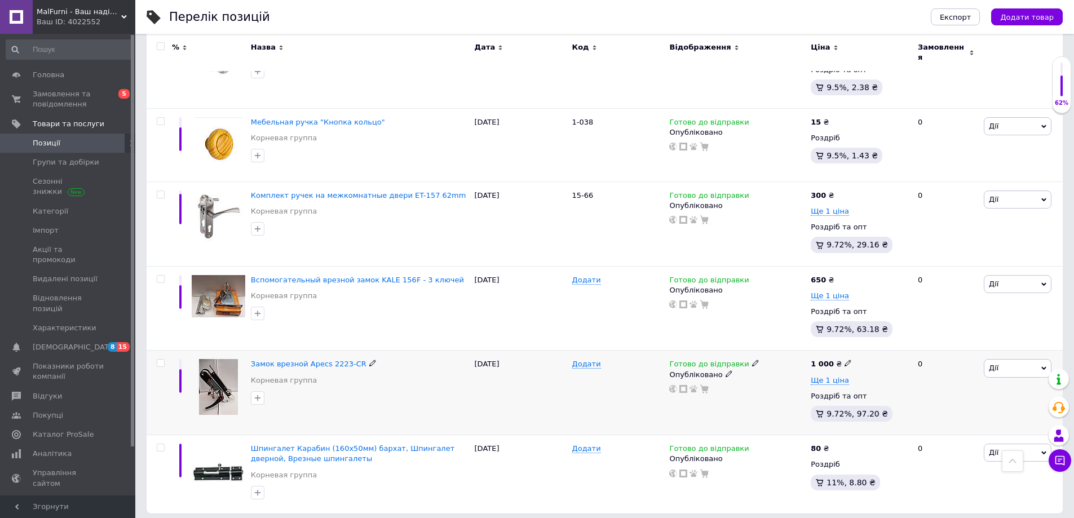
scroll to position [1420, 0]
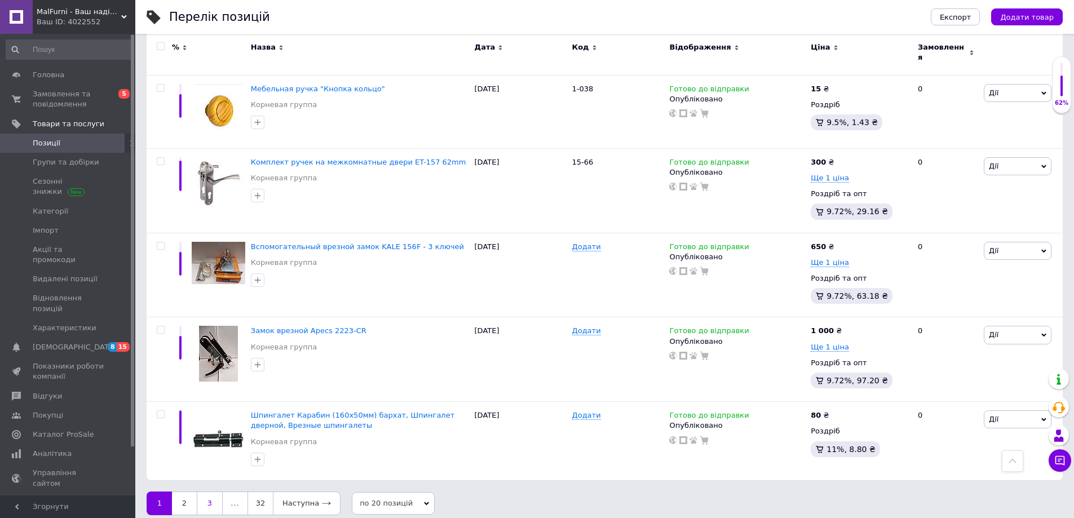
click at [211, 501] on link "3" at bounding box center [210, 503] width 26 height 24
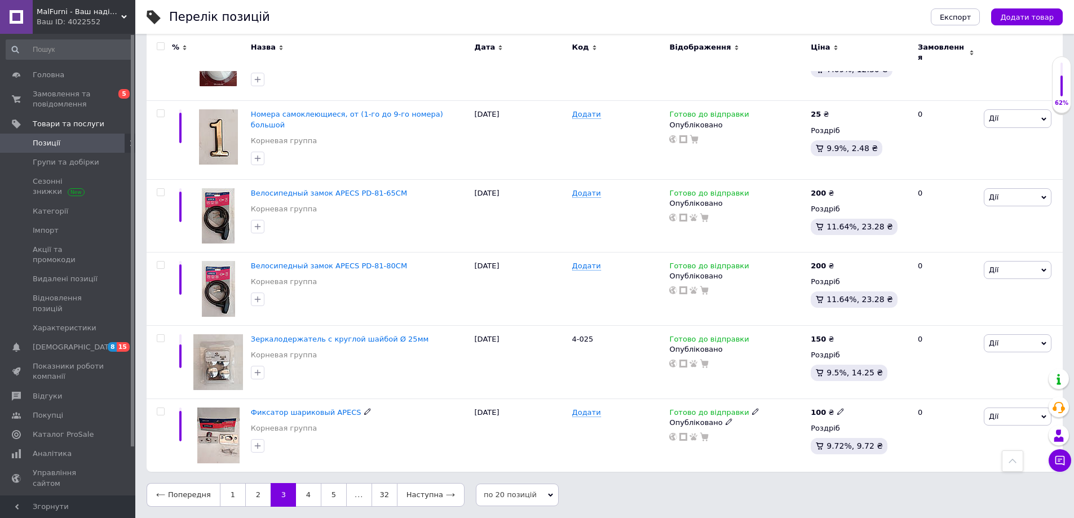
scroll to position [1201, 0]
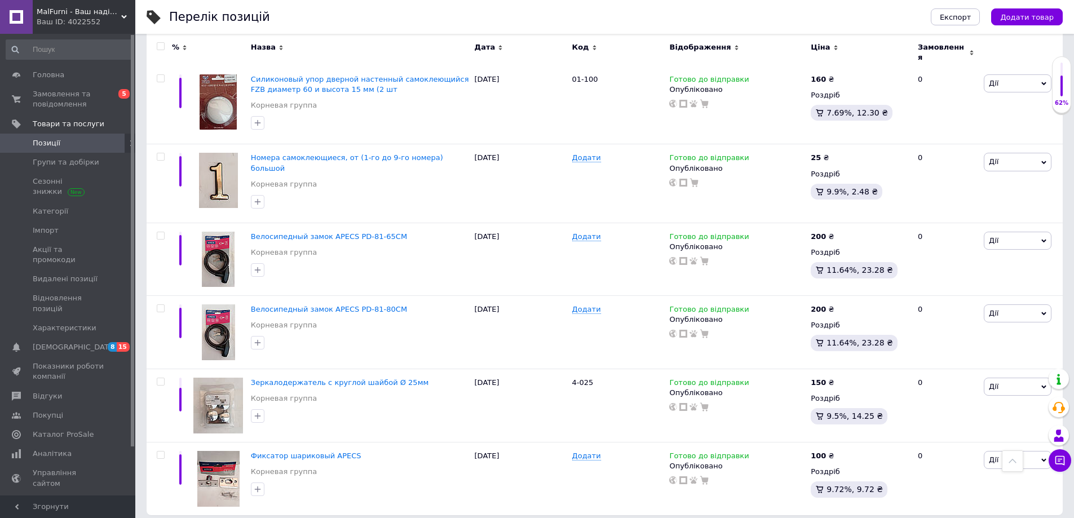
drag, startPoint x: 332, startPoint y: 481, endPoint x: 339, endPoint y: 489, distance: 10.4
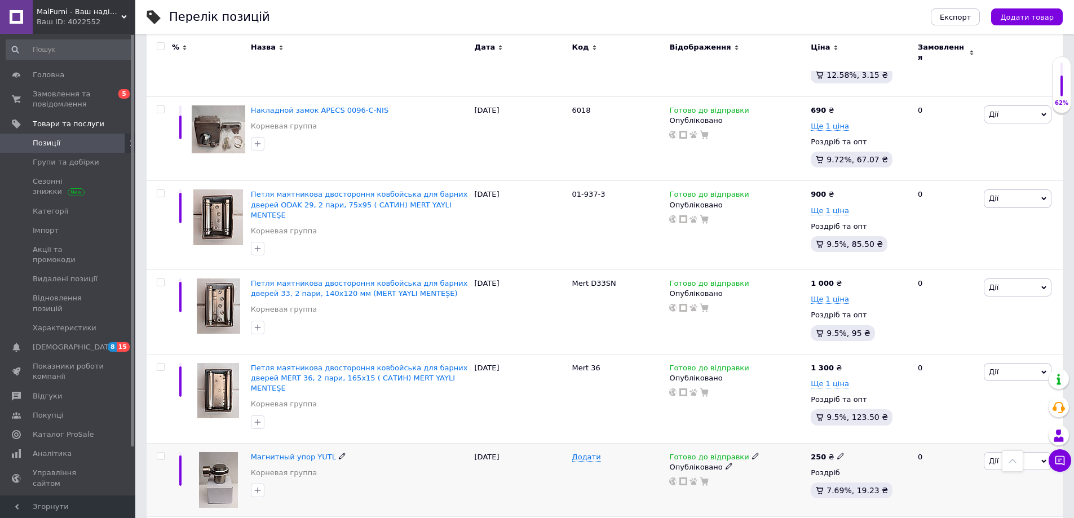
scroll to position [1393, 0]
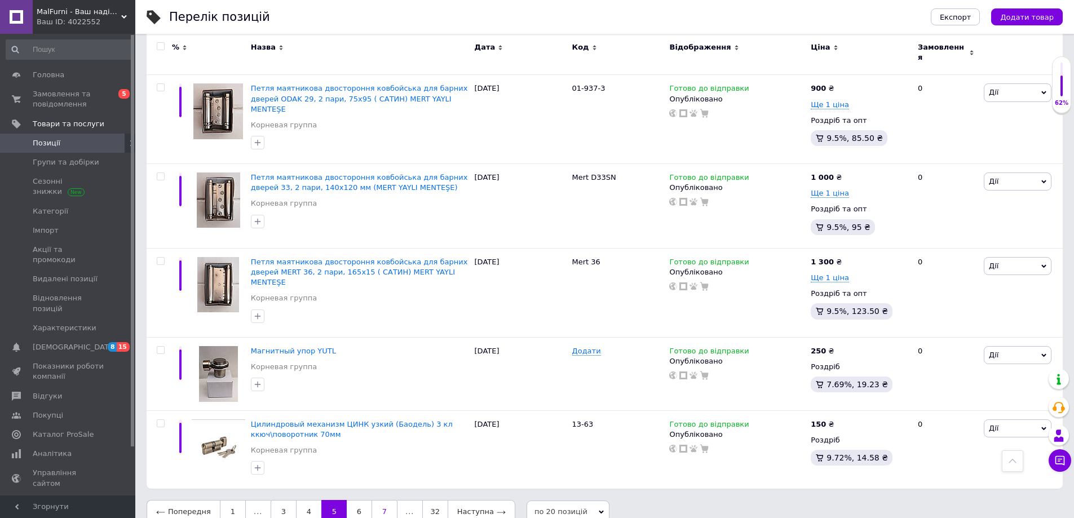
click at [390, 500] on link "7" at bounding box center [384, 512] width 26 height 24
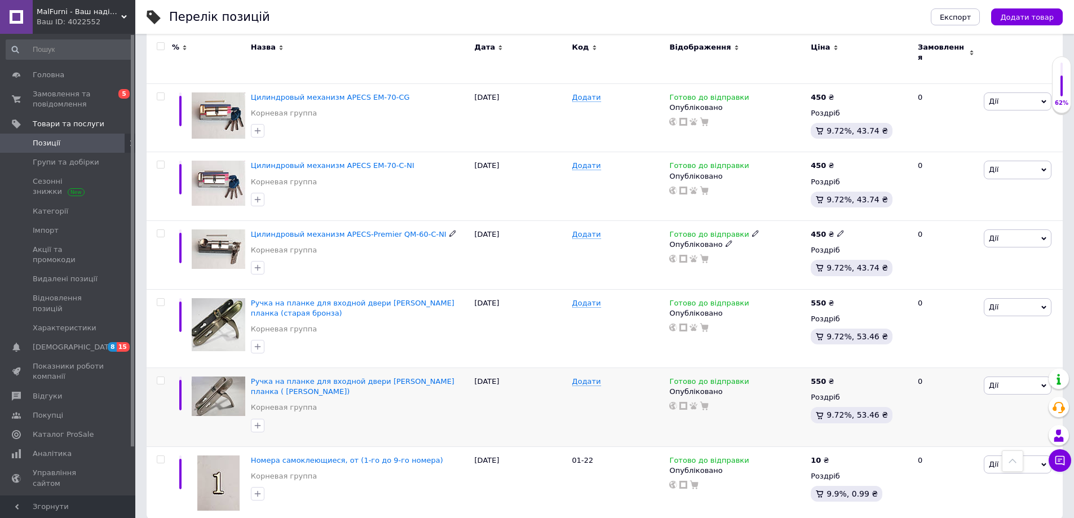
scroll to position [1208, 0]
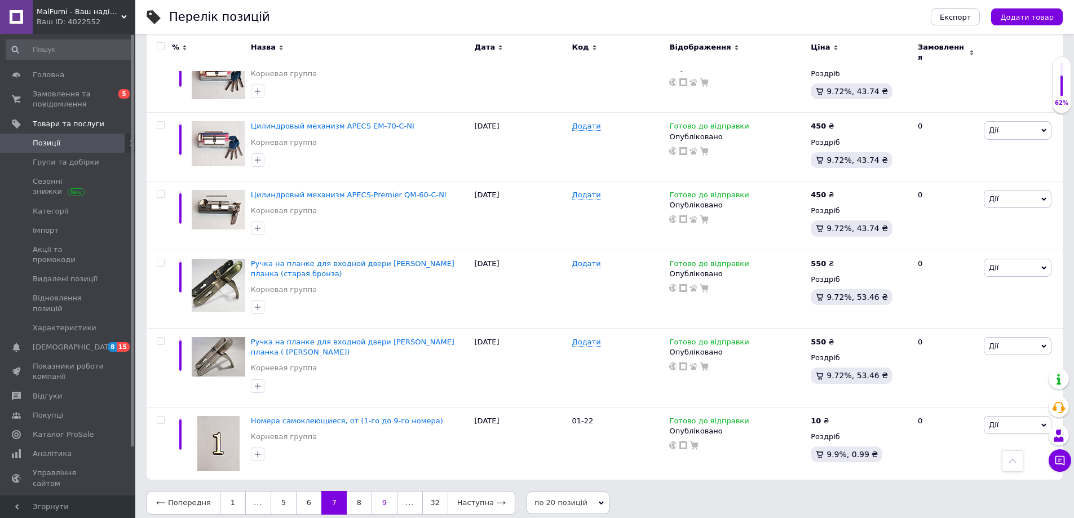
click at [378, 496] on link "9" at bounding box center [384, 503] width 26 height 24
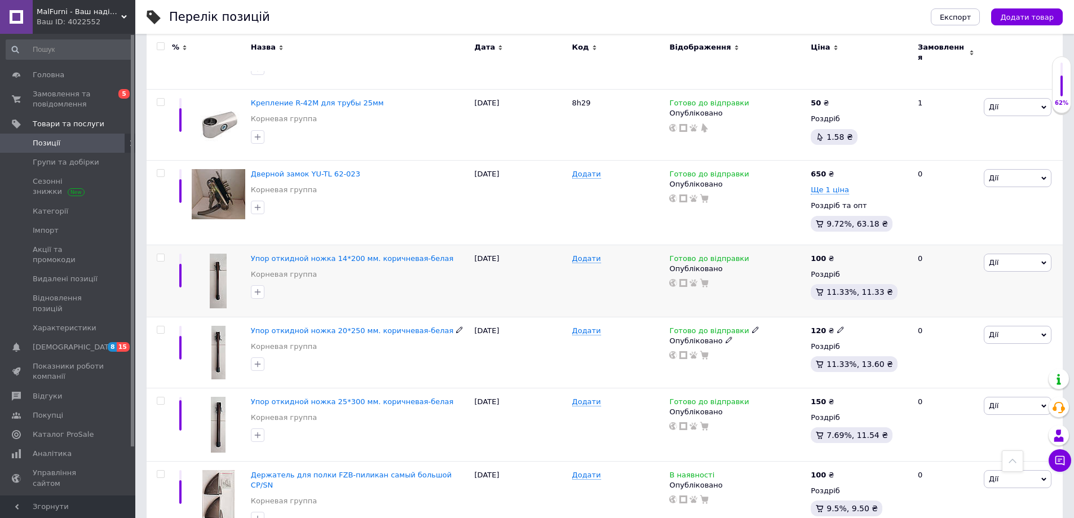
scroll to position [1264, 0]
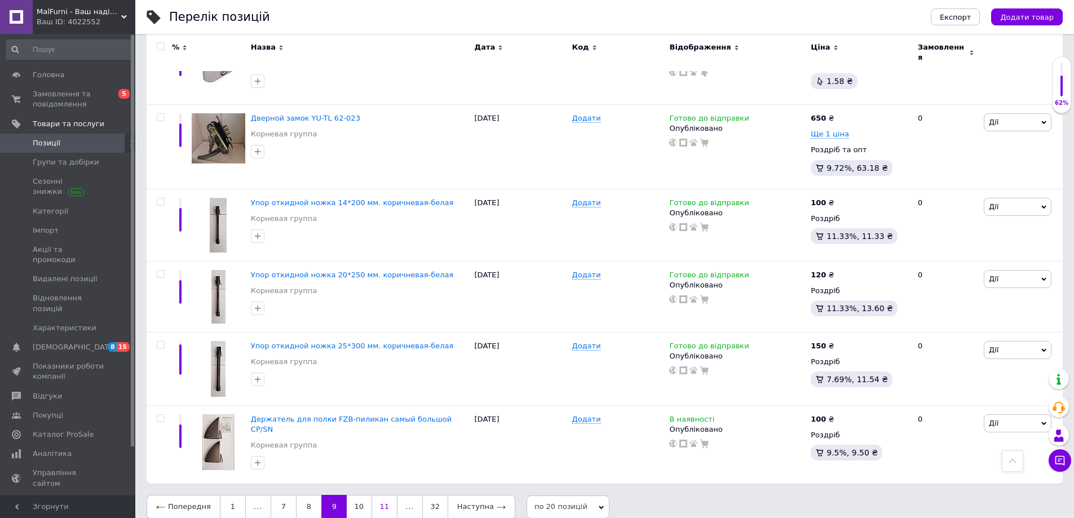
click at [377, 495] on link "11" at bounding box center [384, 507] width 26 height 24
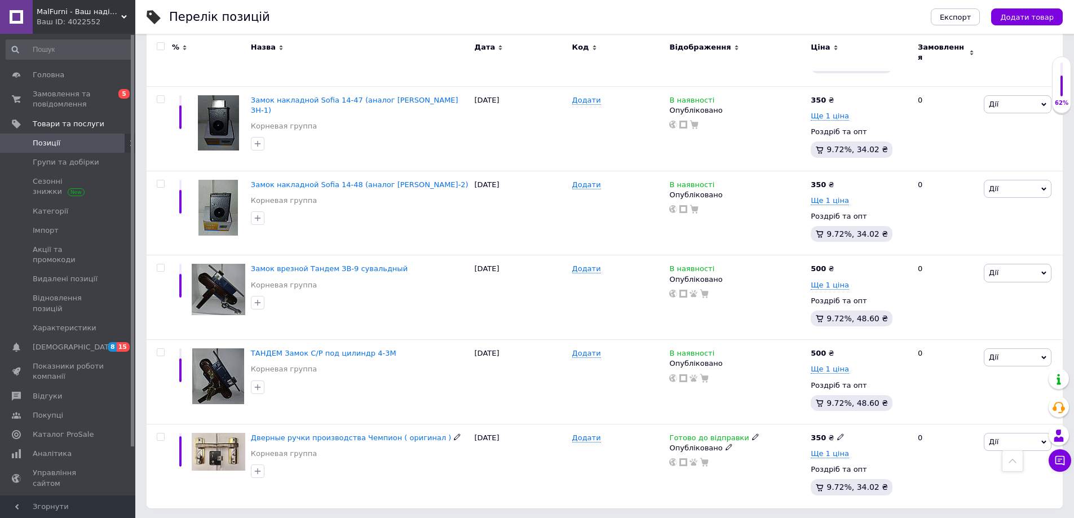
scroll to position [1293, 0]
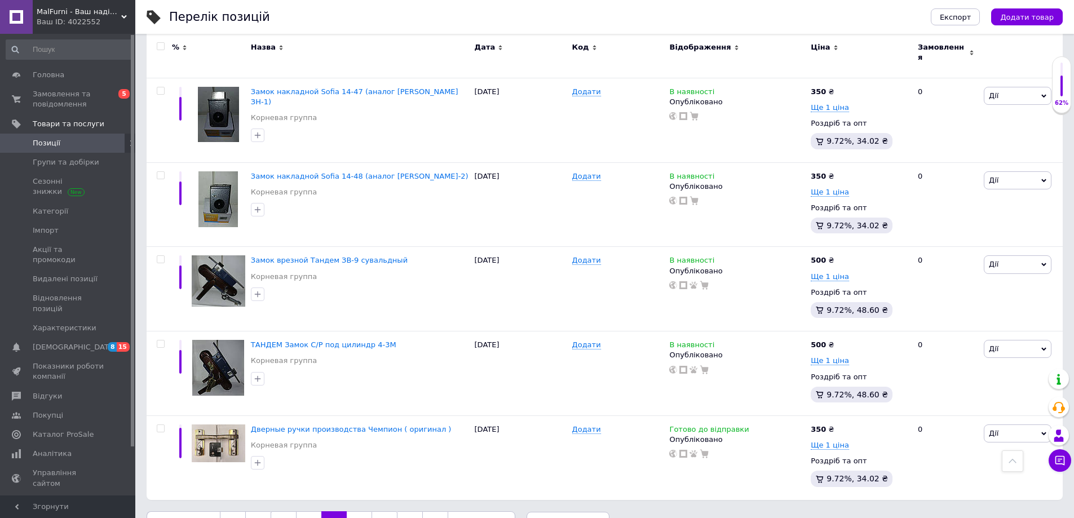
click at [380, 511] on link "13" at bounding box center [384, 523] width 26 height 24
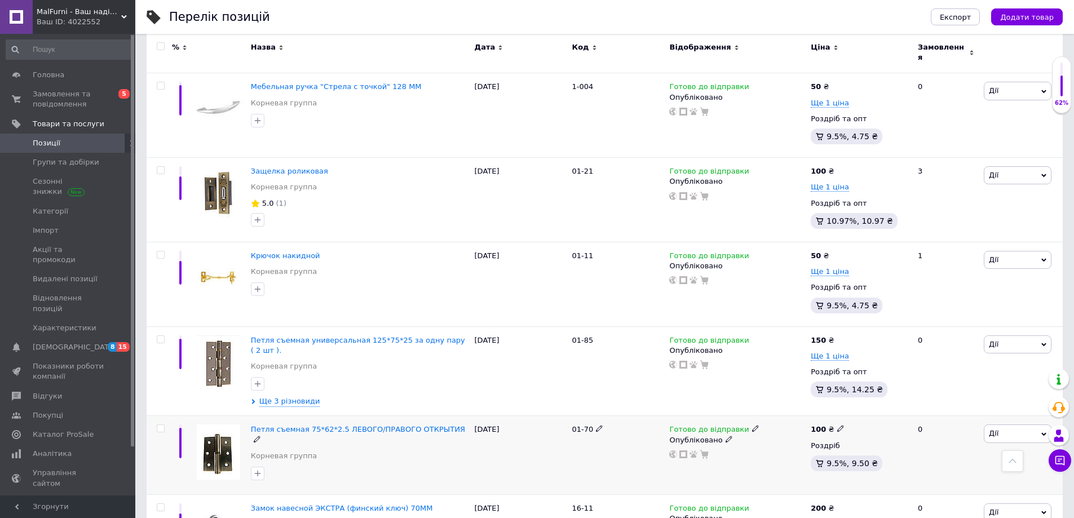
scroll to position [1390, 0]
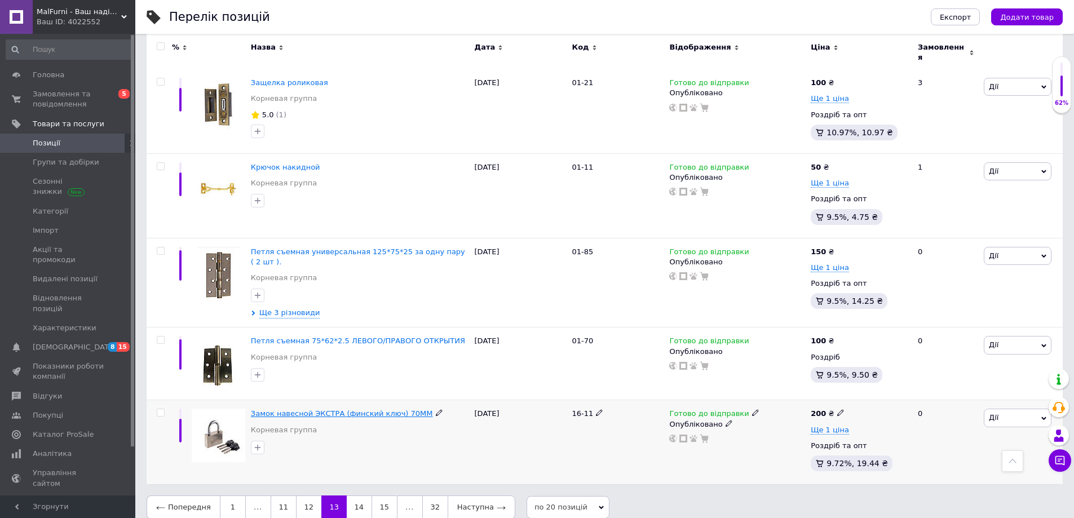
click at [372, 409] on span "Замок навесной ЭКСТРА (финский ключ) 70ММ" at bounding box center [342, 413] width 182 height 8
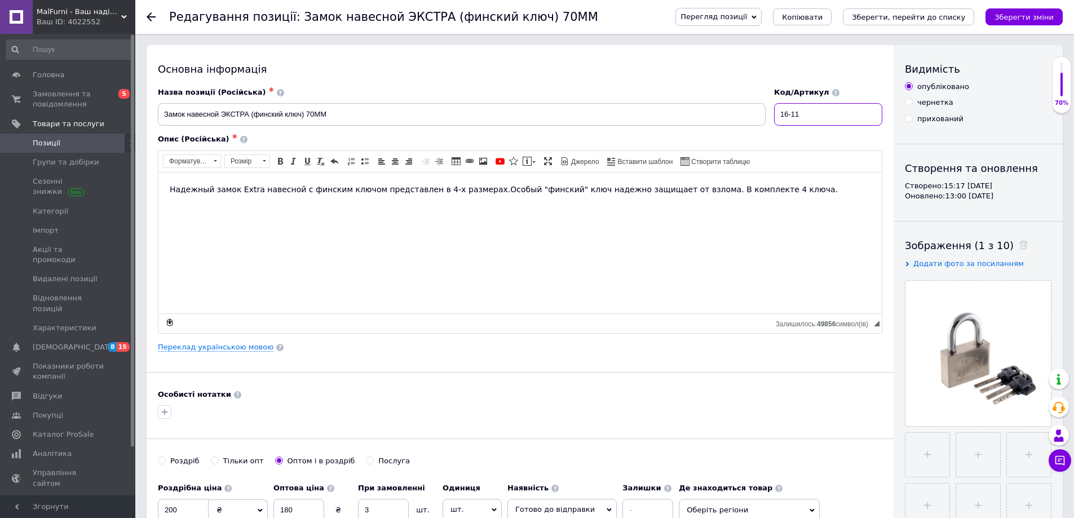
drag, startPoint x: 812, startPoint y: 116, endPoint x: 761, endPoint y: 109, distance: 51.7
click at [761, 109] on div "Назва позиції (Російська) ✱ Замок навесной ЭКСТРА (финский ключ) 70ММ Код/Артик…" at bounding box center [520, 106] width 733 height 47
click at [154, 24] on div at bounding box center [158, 17] width 23 height 34
click at [147, 17] on use at bounding box center [151, 16] width 9 height 9
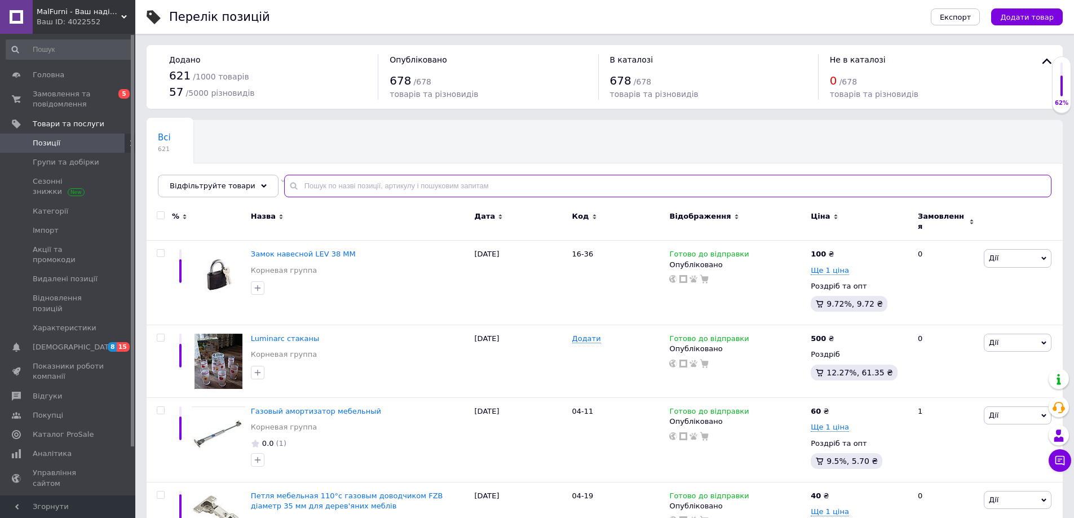
click at [335, 193] on input "text" at bounding box center [667, 186] width 767 height 23
paste input "16-01"
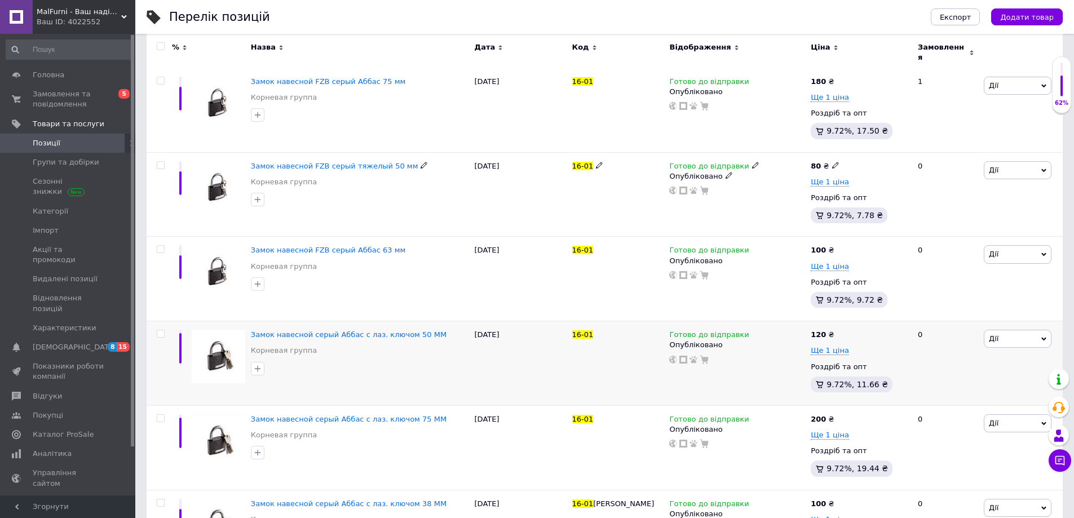
scroll to position [345, 0]
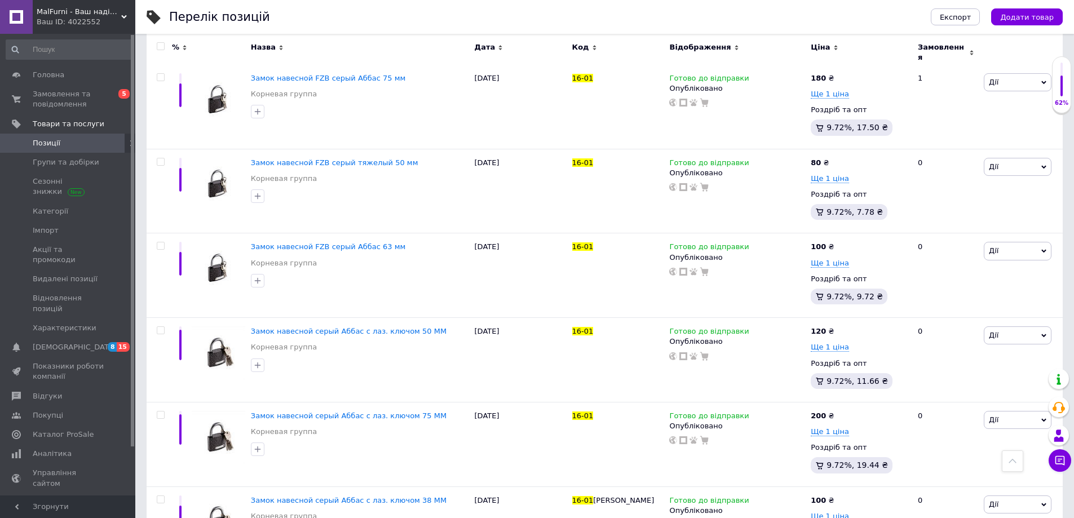
type input "16-01"
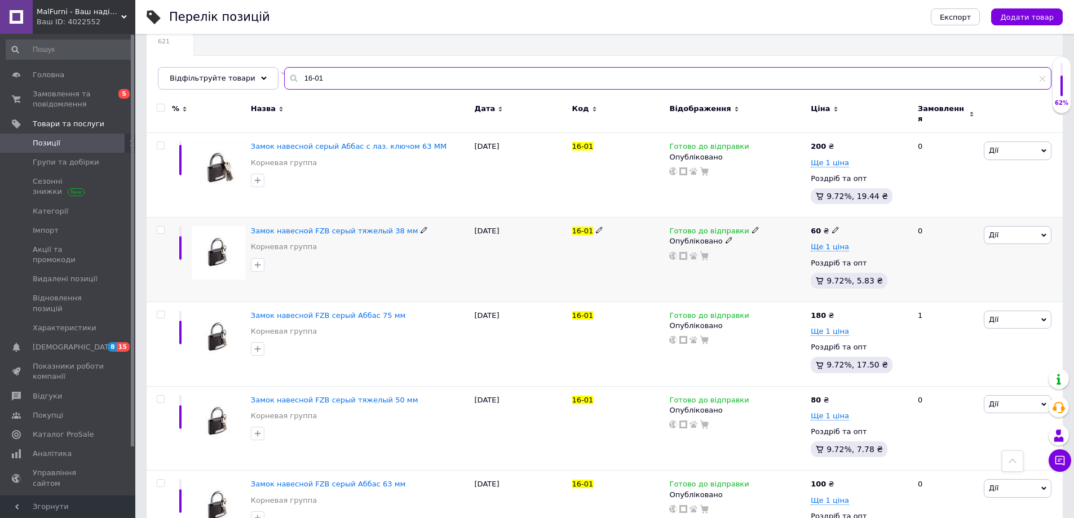
scroll to position [0, 0]
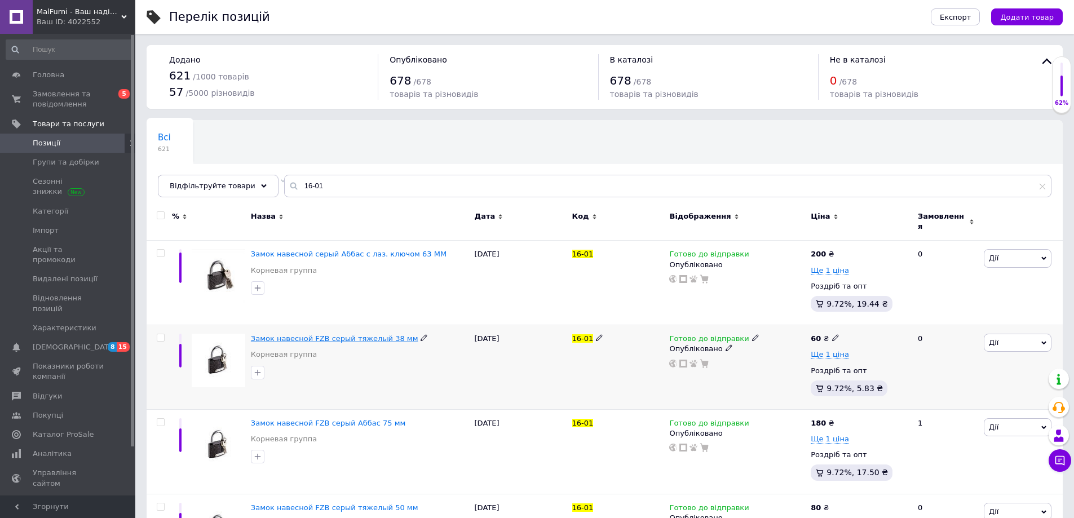
click at [360, 334] on span "Замок навесной FZB серый тяжелый 38 мм" at bounding box center [334, 338] width 167 height 8
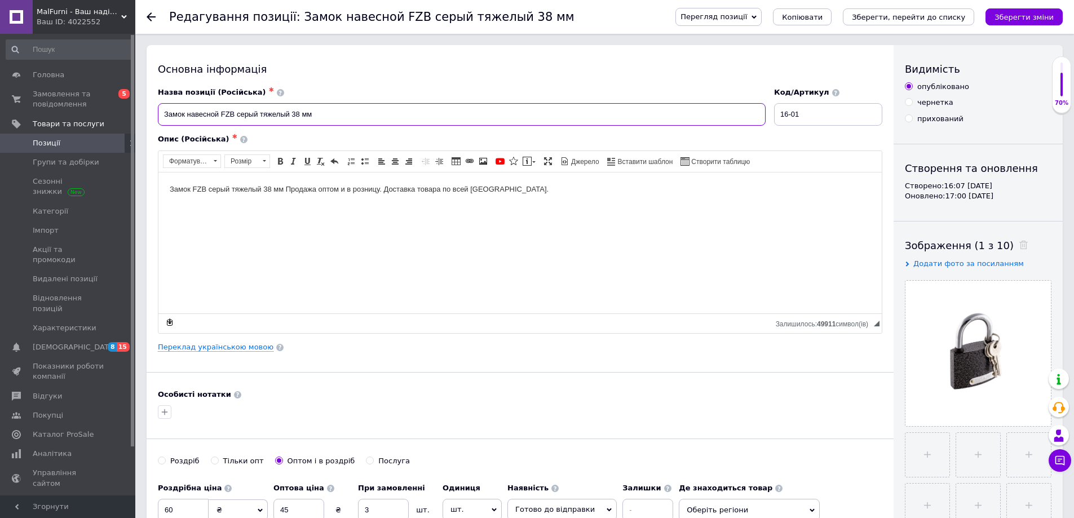
drag, startPoint x: 161, startPoint y: 114, endPoint x: 348, endPoint y: 121, distance: 187.2
click at [348, 121] on input "Замок навесной FZB серый тяжелый 38 мм" at bounding box center [461, 114] width 607 height 23
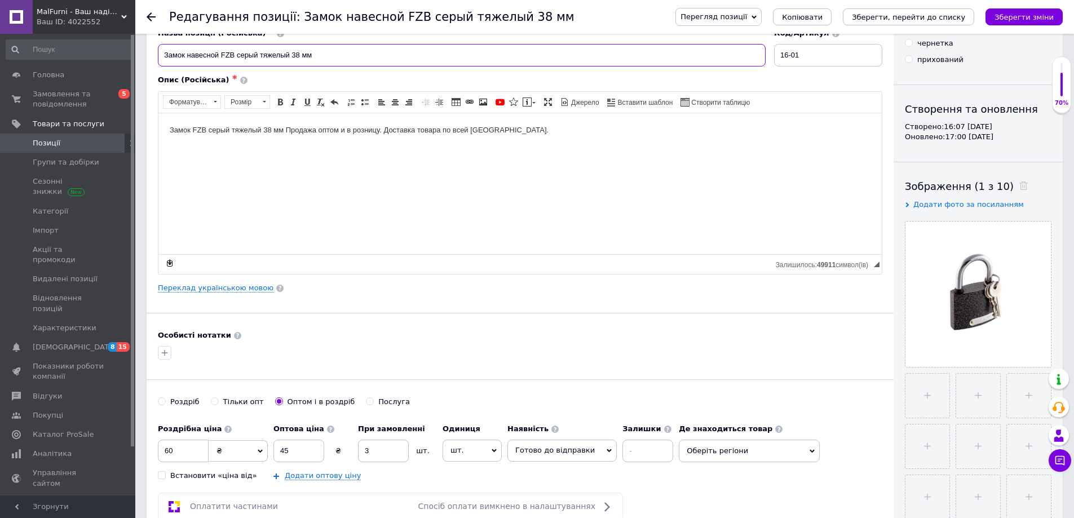
scroll to position [113, 0]
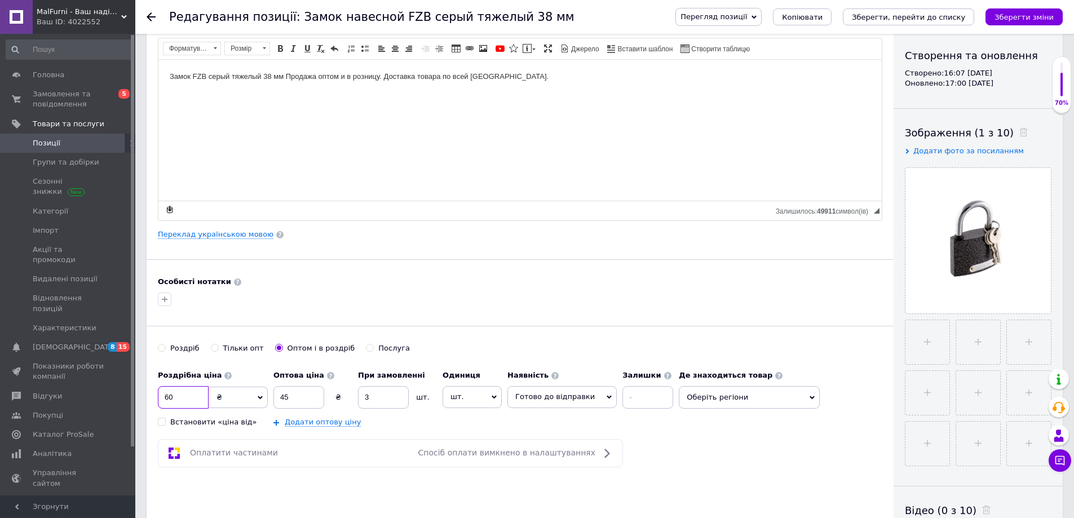
click at [186, 388] on input "60" at bounding box center [183, 397] width 51 height 23
type input "6"
type input "45"
click at [314, 399] on input "45" at bounding box center [298, 397] width 51 height 23
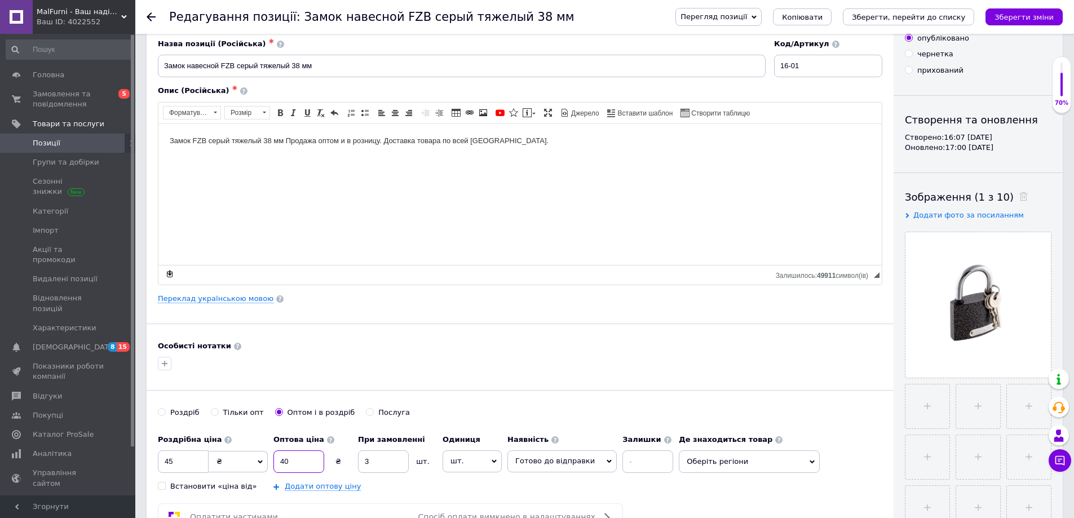
scroll to position [0, 0]
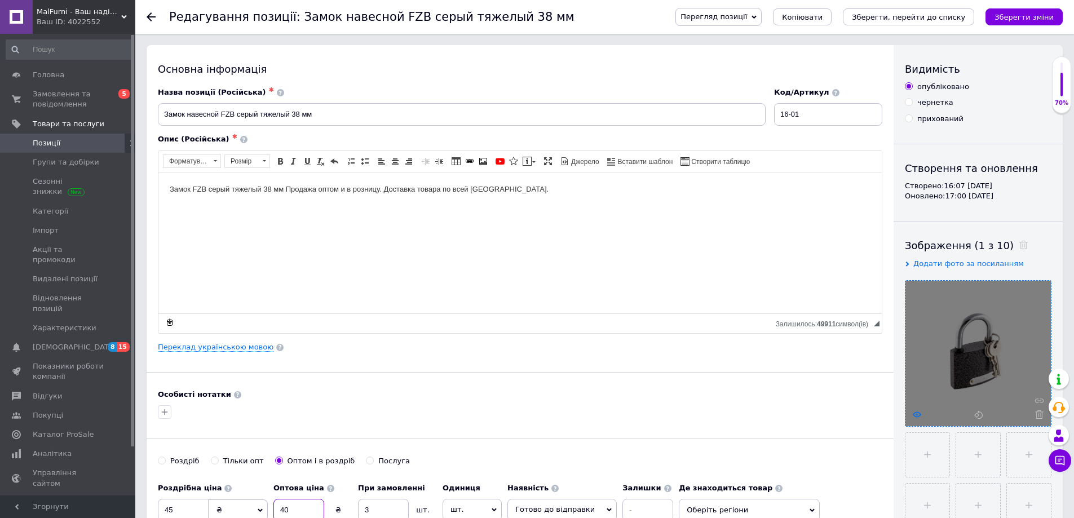
type input "40"
click at [917, 410] on icon at bounding box center [916, 414] width 8 height 8
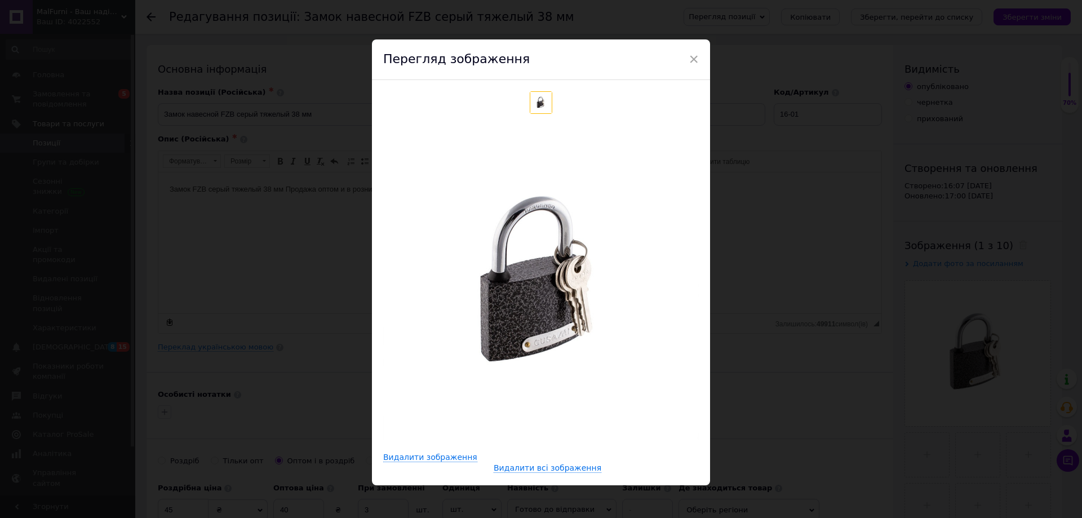
click at [690, 65] on span "×" at bounding box center [694, 59] width 10 height 19
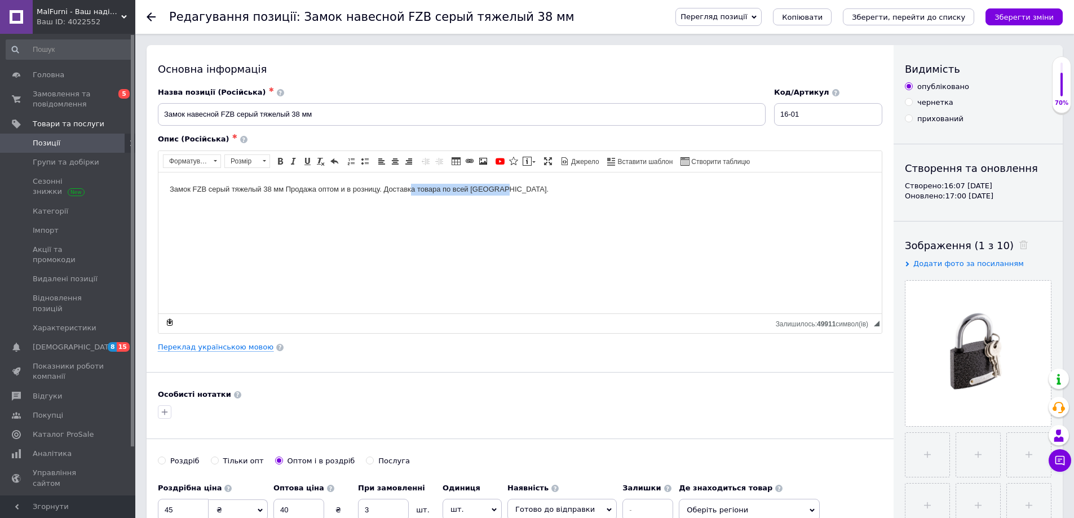
drag, startPoint x: 511, startPoint y: 190, endPoint x: 413, endPoint y: 192, distance: 98.1
click at [413, 192] on body "Замок FZB серый тяжелый 38 мм Продажа оптом и в розницу. Доставка товара по все…" at bounding box center [520, 189] width 700 height 12
click at [523, 201] on html "Замок FZB серый тяжелый 38 мм Продажа оптом и в розницу. Доставка товара по все…" at bounding box center [519, 189] width 723 height 34
drag, startPoint x: 287, startPoint y: 190, endPoint x: 623, endPoint y: 181, distance: 335.4
click at [623, 181] on html "Замок FZB серый тяжелый 38 мм Продажа оптом и в розницу. Доставка товара по все…" at bounding box center [519, 189] width 723 height 34
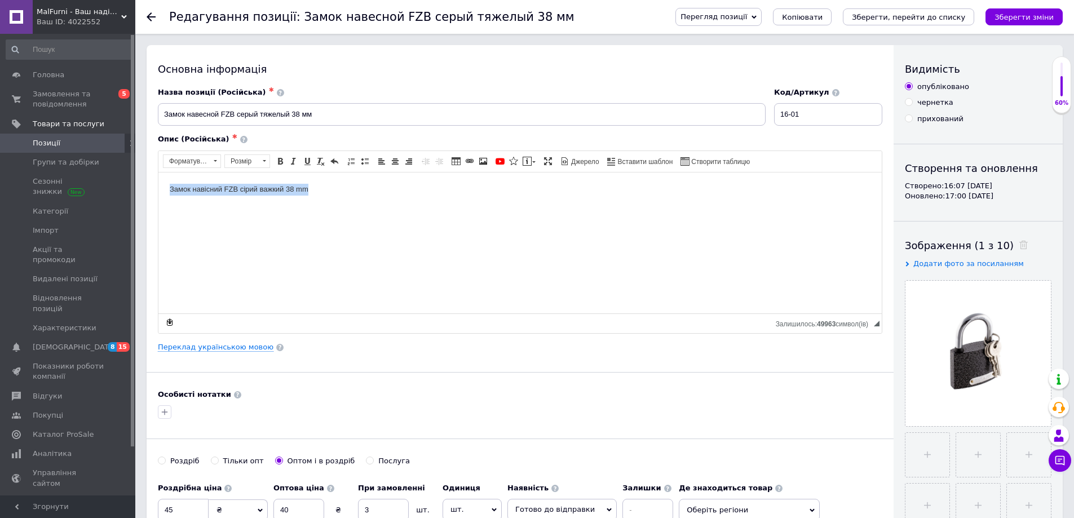
drag, startPoint x: 319, startPoint y: 191, endPoint x: 149, endPoint y: 185, distance: 169.7
click at [158, 185] on html "Замок навісний FZB сірий важкий 38 mm" at bounding box center [519, 189] width 723 height 34
click at [172, 189] on body "Замок навісний FZB сірий важкий 38 mm" at bounding box center [520, 189] width 700 height 12
click at [172, 188] on body "Замок навісний FZB сірий важкий 38 mm" at bounding box center [520, 189] width 700 height 12
click at [360, 206] on body "​​​​​​​ Замок навісний FZB сірий важкий 38 mm" at bounding box center [520, 195] width 700 height 24
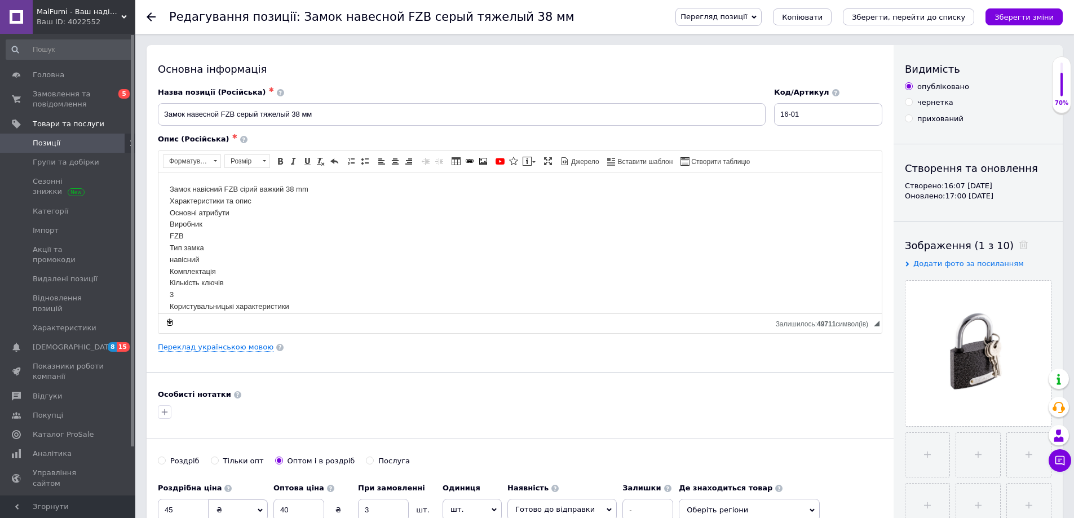
click at [239, 208] on body "Замок навісний FZB сірий важкий 38 mm ​​​​​​​Характеристики та опис Основні атр…" at bounding box center [520, 306] width 700 height 246
click at [169, 219] on html "Замок навісний FZB сірий важкий 38 mm Характеристики та опис Виробник FZB Тип з…" at bounding box center [519, 300] width 723 height 257
click at [172, 233] on body "Замок навісний FZB сірий важкий 38 mm Характеристики та опис Виробник FZB Тип з…" at bounding box center [520, 294] width 700 height 223
click at [218, 238] on body "Замок навісний FZB сірий важкий 38 mm Характеристики та опис Виробник FZB Тип з…" at bounding box center [520, 288] width 700 height 211
click at [171, 261] on body "Замок навісний FZB сірий важкий 38 mm Характеристики та опис Виробник FZB Тип з…" at bounding box center [520, 288] width 700 height 211
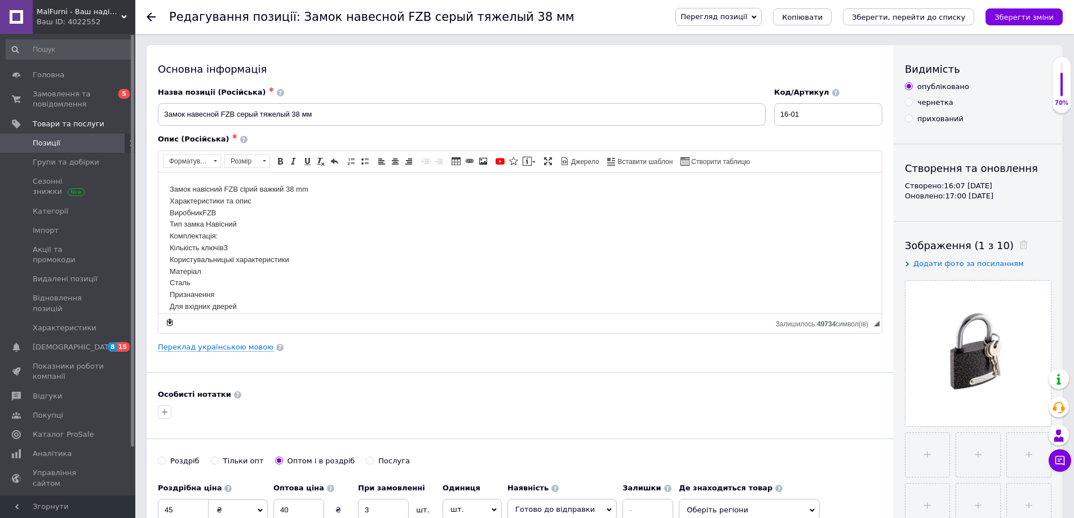
click at [171, 283] on body "Замок навісний FZB сірий важкий 38 mm Характеристики та опис Виробник FZB Тип з…" at bounding box center [520, 282] width 700 height 199
click at [168, 241] on html "Замок навісний FZB сірий важкий 38 mm Характеристики та опис Виробник FZB Тип з…" at bounding box center [519, 221] width 723 height 210
click at [171, 250] on body "Замок навісний FZB сірий важкий 38 mm Характеристики та опис Виробник FZB Тип з…" at bounding box center [520, 215] width 700 height 176
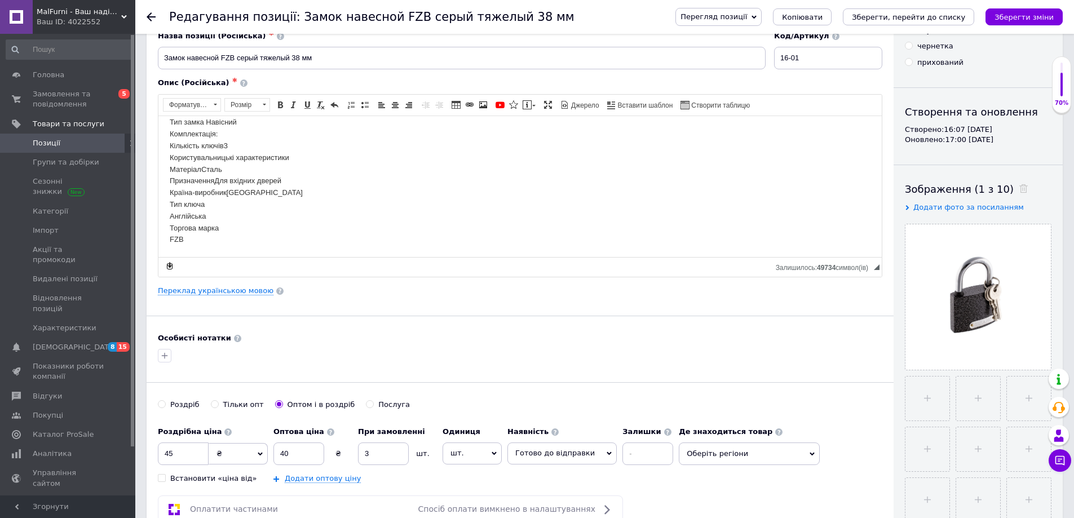
click at [170, 215] on body "Замок навісний FZB сірий важкий 38 mm Характеристики та опис Виробник FZB Тип з…" at bounding box center [520, 163] width 700 height 164
click at [168, 237] on html "Замок навісний FZB сірий важкий 38 mm Характеристики та опис Виробник FZB Тип з…" at bounding box center [519, 169] width 723 height 175
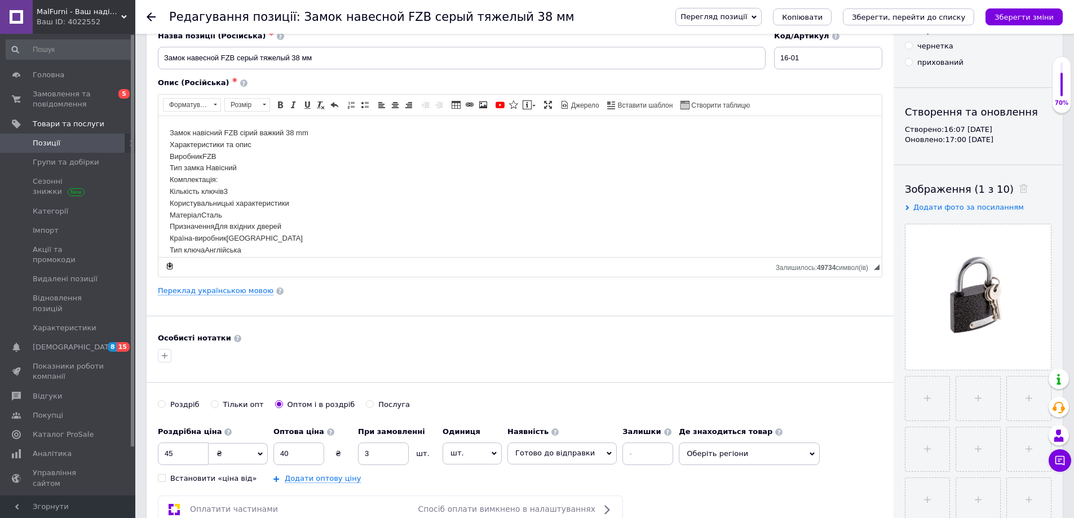
scroll to position [0, 0]
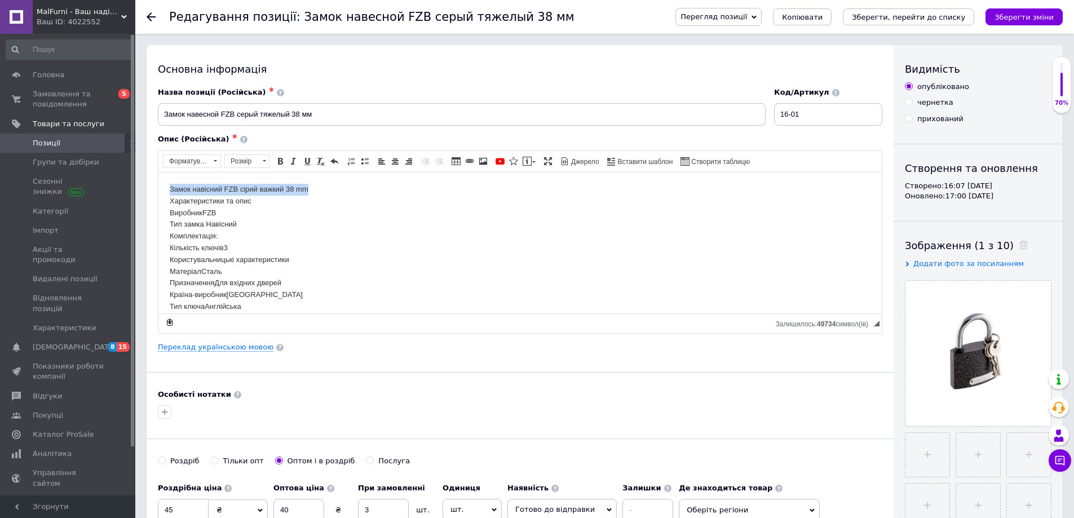
drag, startPoint x: 171, startPoint y: 185, endPoint x: 339, endPoint y: 185, distance: 167.9
click at [338, 185] on body "Замок навісний FZB сірий важкий 38 mm Характеристики та опис Виробник FZB Тип з…" at bounding box center [520, 253] width 700 height 141
click at [279, 162] on span at bounding box center [280, 161] width 9 height 9
click at [298, 209] on body "Замок навісний FZB сірий важкий 38 mm Характеристики та опис Виробник FZB Тип з…" at bounding box center [520, 253] width 700 height 141
drag, startPoint x: 258, startPoint y: 199, endPoint x: 171, endPoint y: 200, distance: 87.3
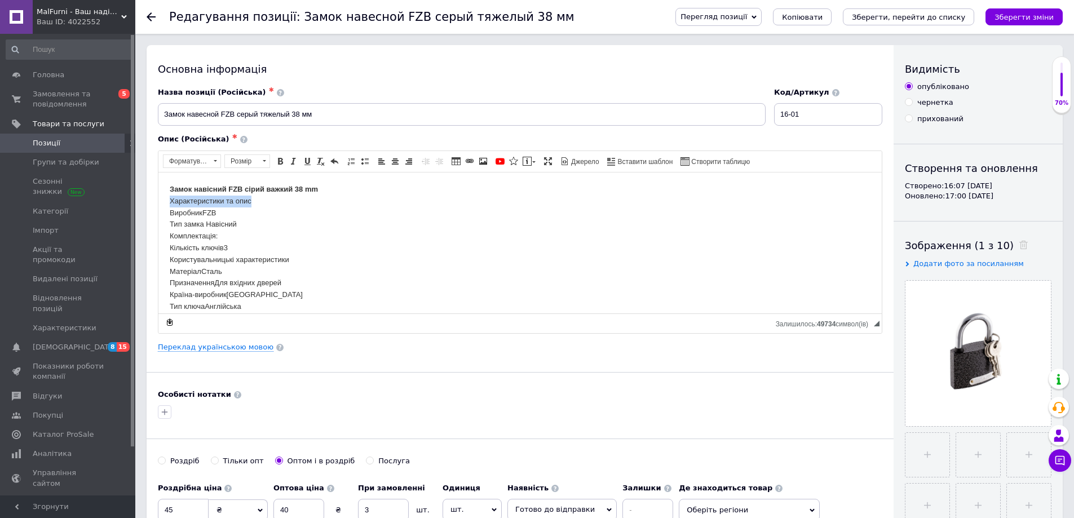
click at [171, 200] on body "Замок навісний FZB сірий важкий 38 mm Характеристики та опис Виробник FZB Тип з…" at bounding box center [520, 253] width 700 height 141
click at [281, 161] on span at bounding box center [280, 161] width 9 height 9
click at [291, 196] on body "Замок навісний FZB сірий важкий 38 mm Характеристики та опис Виробник FZB Тип з…" at bounding box center [520, 253] width 700 height 141
drag, startPoint x: 235, startPoint y: 211, endPoint x: 206, endPoint y: 212, distance: 29.3
click at [206, 212] on body "Замок навісний FZB сірий важкий 38 mm Характеристики та опис: Виробник FZB Тип …" at bounding box center [520, 253] width 700 height 141
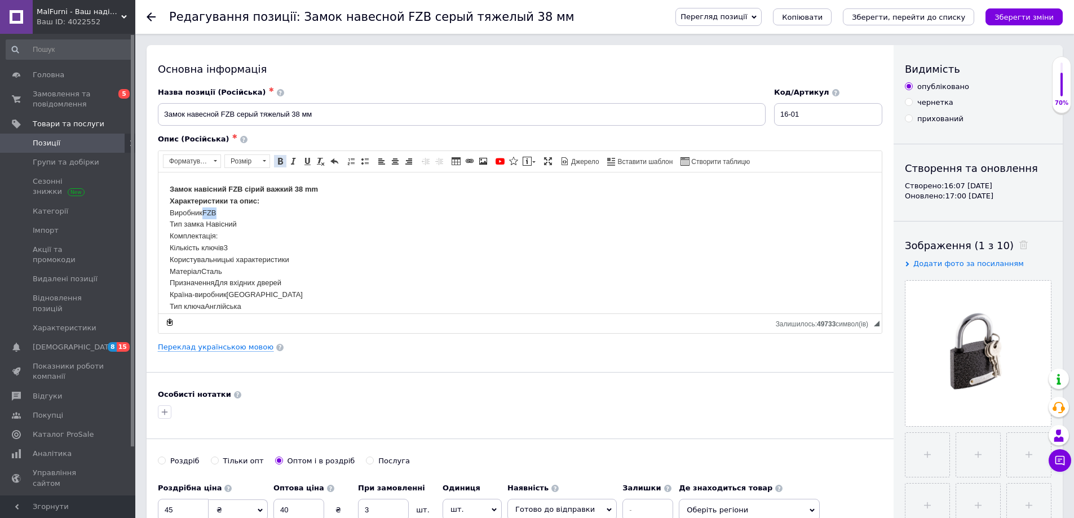
click at [276, 163] on span at bounding box center [280, 161] width 9 height 9
drag, startPoint x: 241, startPoint y: 225, endPoint x: 207, endPoint y: 224, distance: 33.3
click at [207, 224] on body "Замок навісний FZB сірий важкий 38 mm Характеристики та опис: Виробник FZB Тип …" at bounding box center [520, 253] width 700 height 141
drag, startPoint x: 282, startPoint y: 161, endPoint x: 100, endPoint y: 23, distance: 228.1
click at [282, 161] on span at bounding box center [280, 161] width 9 height 9
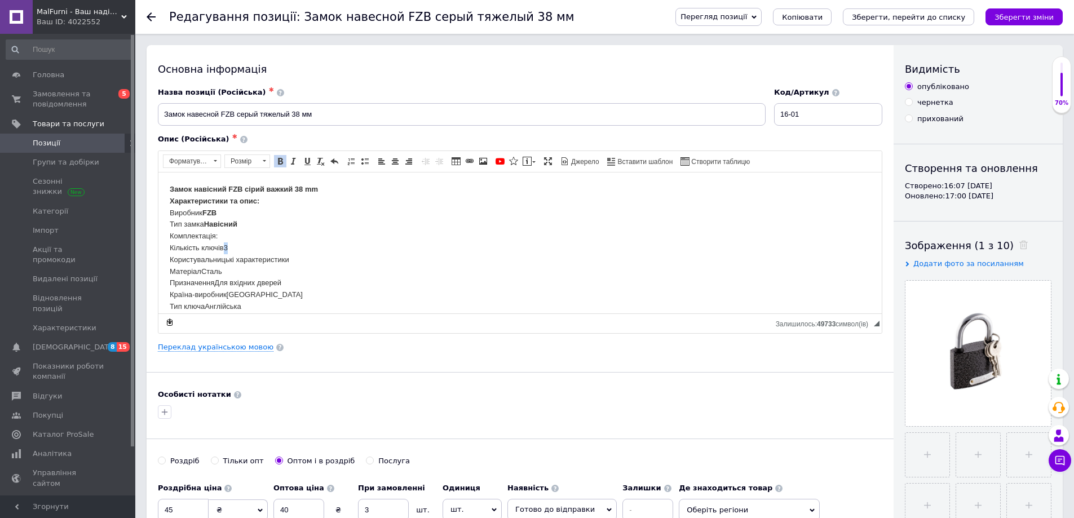
drag, startPoint x: 235, startPoint y: 247, endPoint x: 222, endPoint y: 244, distance: 13.4
click at [223, 246] on body "Замок навісний FZB сірий важкий 38 mm Характеристики та опис: Виробник FZB Тип …" at bounding box center [520, 253] width 700 height 141
drag, startPoint x: 229, startPoint y: 233, endPoint x: 152, endPoint y: 237, distance: 77.9
click at [158, 237] on html "Замок навісний FZB сірий важкий 38 mm Характеристики та опис: Виробник FZB Тип …" at bounding box center [519, 253] width 723 height 163
click at [275, 163] on link "Жирний Сполучення клавіш Ctrl+B" at bounding box center [280, 161] width 12 height 12
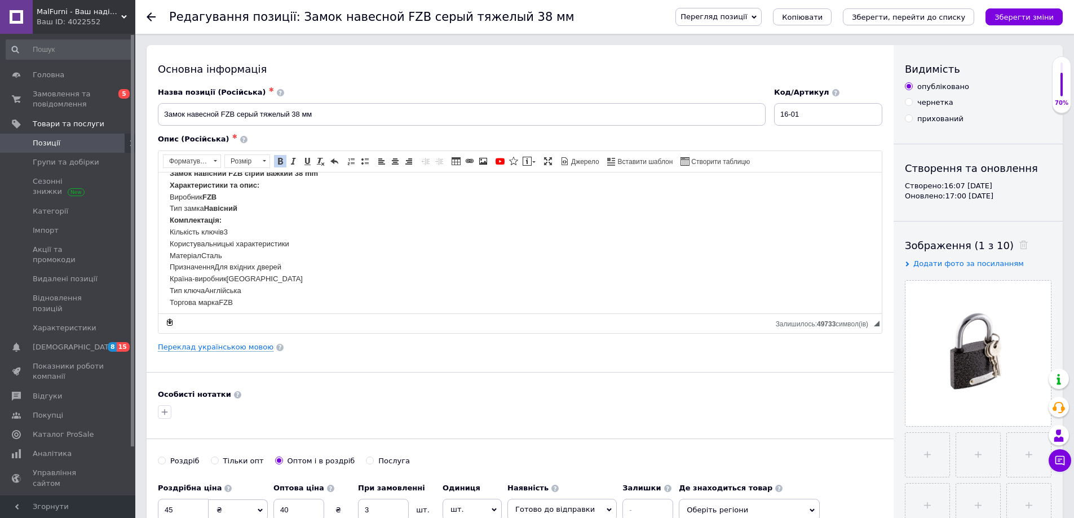
scroll to position [23, 0]
drag, startPoint x: 238, startPoint y: 224, endPoint x: 226, endPoint y: 225, distance: 12.4
click at [226, 225] on body "Замок навісний FZB сірий важкий 38 mm Характеристики та опис: Виробник FZB Тип …" at bounding box center [520, 231] width 700 height 141
drag, startPoint x: 277, startPoint y: 159, endPoint x: 120, endPoint y: 10, distance: 216.8
click at [277, 159] on span at bounding box center [280, 161] width 9 height 9
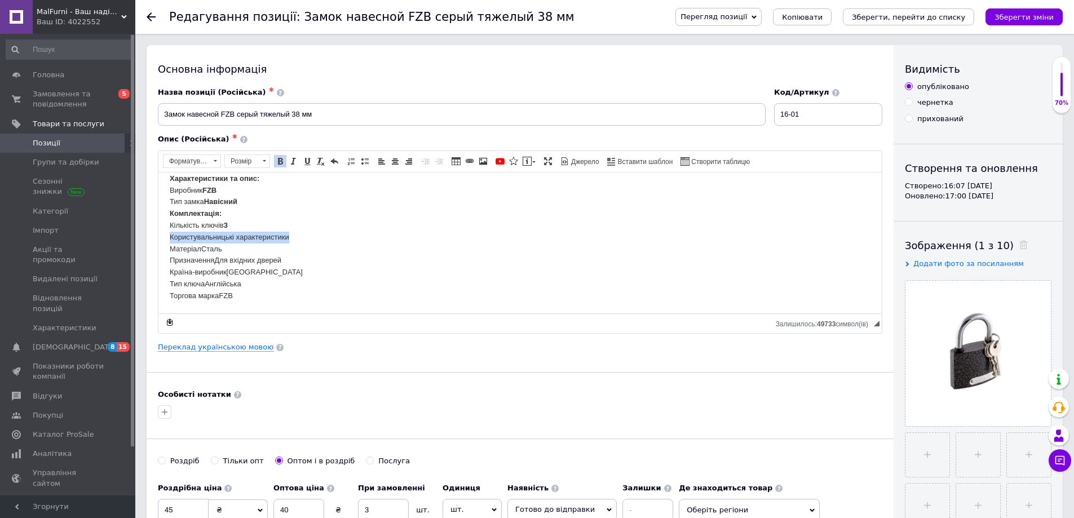
drag, startPoint x: 291, startPoint y: 239, endPoint x: 171, endPoint y: 240, distance: 120.0
click at [171, 240] on body "Замок навісний FZB сірий важкий 38 mm Характеристики та опис: Виробник FZB Тип …" at bounding box center [520, 231] width 700 height 141
click at [283, 164] on link "Жирний Сполучення клавіш Ctrl+B" at bounding box center [280, 161] width 12 height 12
click at [311, 258] on body "Замок навісний FZB сірий важкий 38 mm Характеристики та опис: Виробник FZB Тип …" at bounding box center [520, 231] width 700 height 141
click at [305, 238] on body "Замок навісний FZB сірий важкий 38 mm Характеристики та опис: Виробник FZB Тип …" at bounding box center [520, 231] width 700 height 141
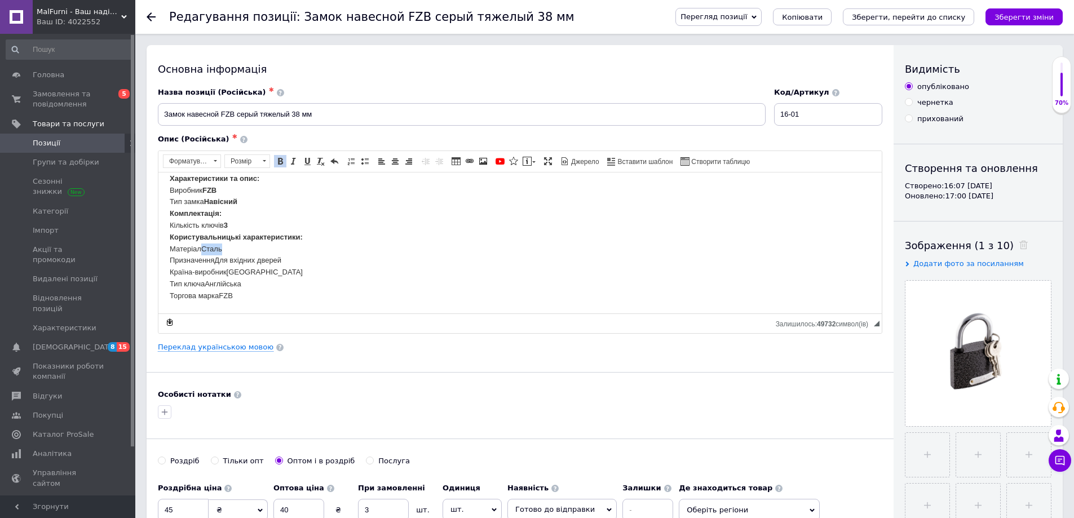
drag, startPoint x: 225, startPoint y: 251, endPoint x: 205, endPoint y: 249, distance: 20.9
click at [205, 249] on body "Замок навісний FZB сірий важкий 38 mm Характеристики та опис: Виробник FZB Тип …" at bounding box center [520, 231] width 700 height 141
click at [276, 163] on span at bounding box center [280, 161] width 9 height 9
drag, startPoint x: 289, startPoint y: 261, endPoint x: 218, endPoint y: 260, distance: 71.0
click at [218, 260] on body "Замок навісний FZB сірий важкий 38 mm Характеристики та опис: Виробник FZB Тип …" at bounding box center [520, 231] width 700 height 141
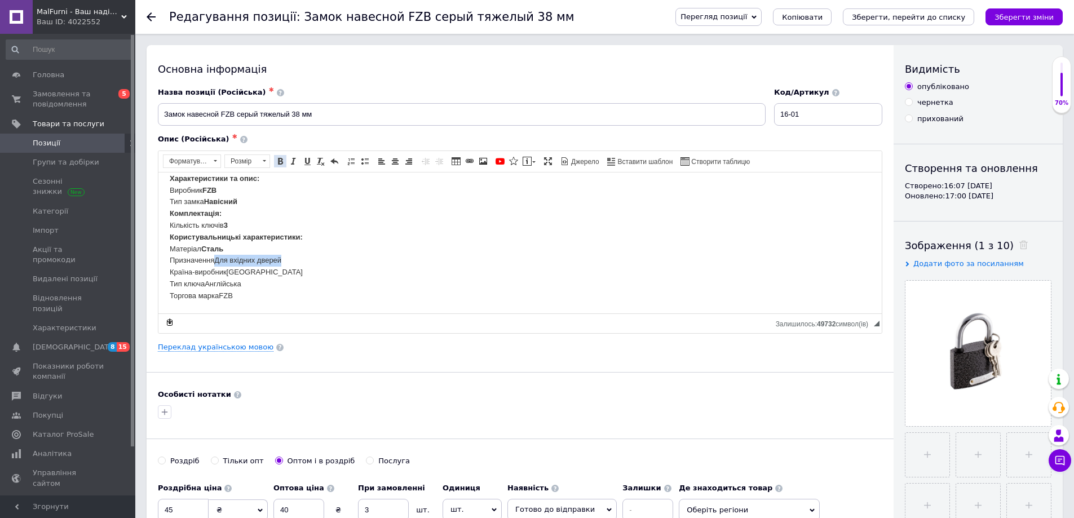
drag, startPoint x: 280, startPoint y: 163, endPoint x: 126, endPoint y: 25, distance: 207.1
click at [280, 163] on span at bounding box center [280, 161] width 9 height 9
drag, startPoint x: 248, startPoint y: 270, endPoint x: 228, endPoint y: 271, distance: 19.7
click at [228, 271] on body "Замок навісний FZB сірий важкий 38 mm Характеристики та опис: Виробник FZB Тип …" at bounding box center [520, 231] width 700 height 141
click at [280, 168] on span "Форматування Форматування Розмір Розмір Жирний Сполучення клавіш Ctrl+B Курсив …" at bounding box center [253, 162] width 181 height 16
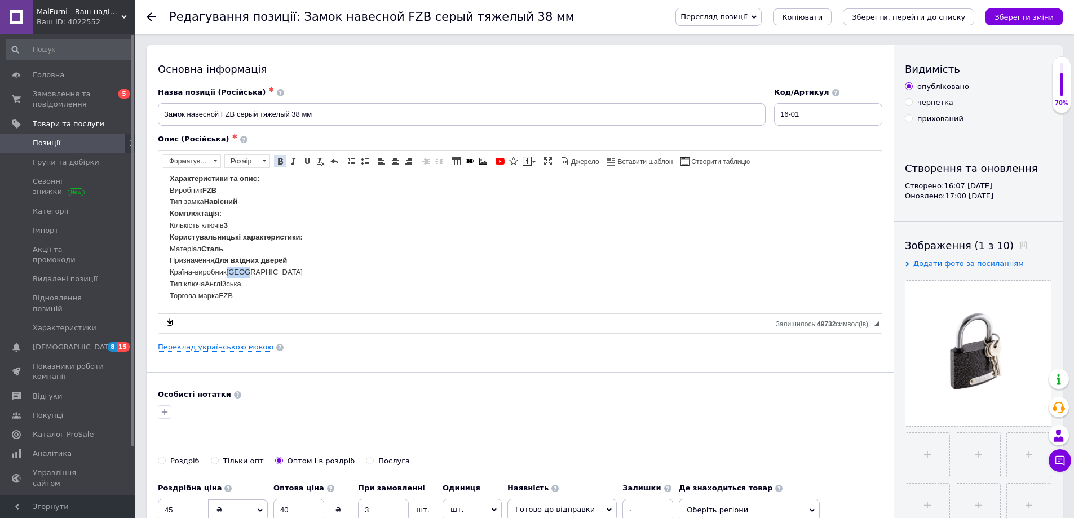
click at [280, 166] on link "Жирний Сполучення клавіш Ctrl+B" at bounding box center [280, 161] width 12 height 12
drag, startPoint x: 246, startPoint y: 286, endPoint x: 209, endPoint y: 281, distance: 38.1
click at [209, 281] on body "Замок навісний FZB сірий важкий 38 mm Характеристики та опис: Виробник FZB Тип …" at bounding box center [520, 231] width 700 height 141
click at [283, 158] on span at bounding box center [280, 161] width 9 height 9
drag, startPoint x: 242, startPoint y: 297, endPoint x: 221, endPoint y: 294, distance: 21.0
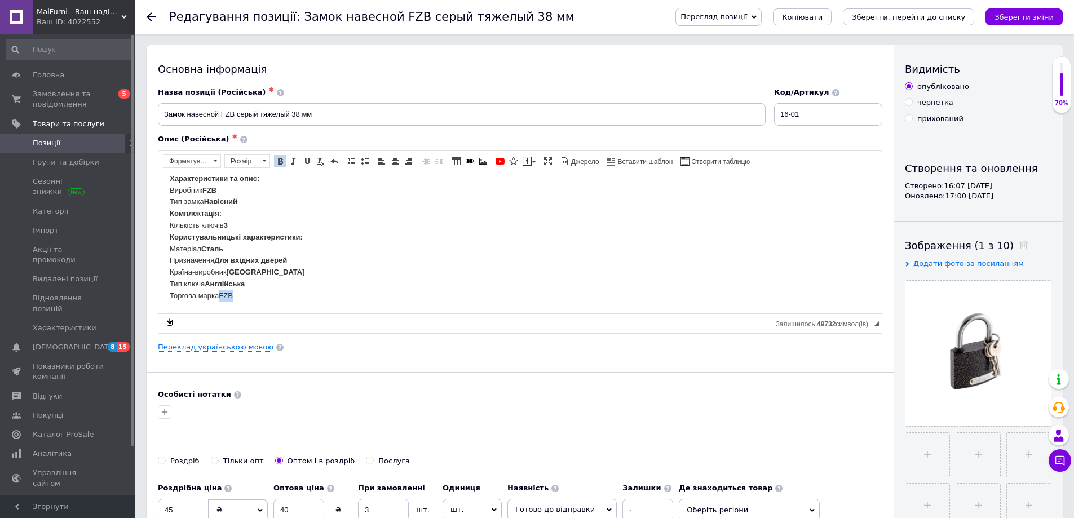
click at [221, 294] on body "Замок навісний FZB сірий важкий 38 mm Характеристики та опис: Виробник FZB Тип …" at bounding box center [520, 231] width 700 height 141
drag, startPoint x: 125, startPoint y: 0, endPoint x: 126, endPoint y: 15, distance: 15.2
click at [280, 166] on link "Жирний Сполучення клавіш Ctrl+B" at bounding box center [280, 161] width 12 height 12
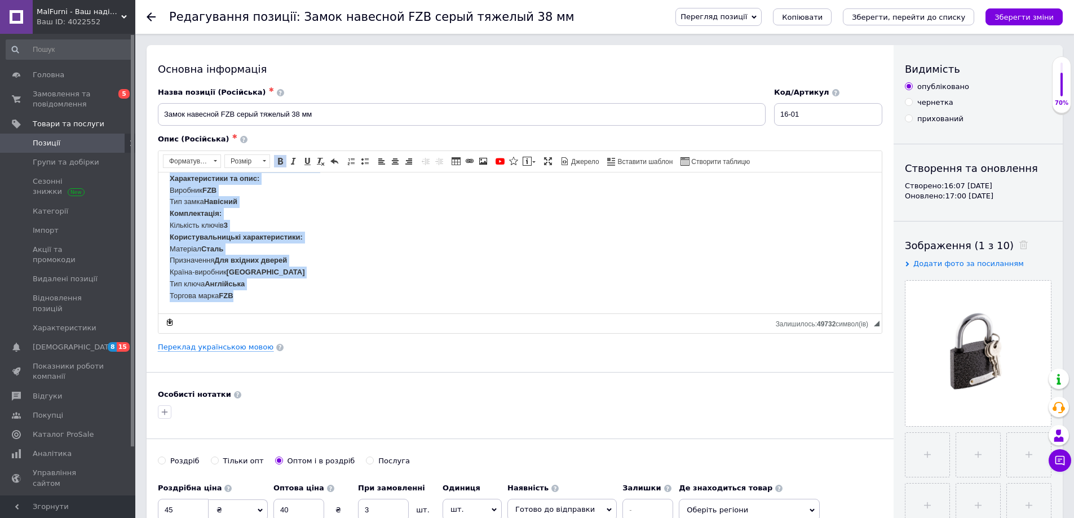
drag, startPoint x: 170, startPoint y: 185, endPoint x: 391, endPoint y: 326, distance: 262.3
click at [391, 313] on html "Замок навісний FZB сірий важкий 38 mm Характеристики та опис: Виробник FZB Тип …" at bounding box center [519, 230] width 723 height 163
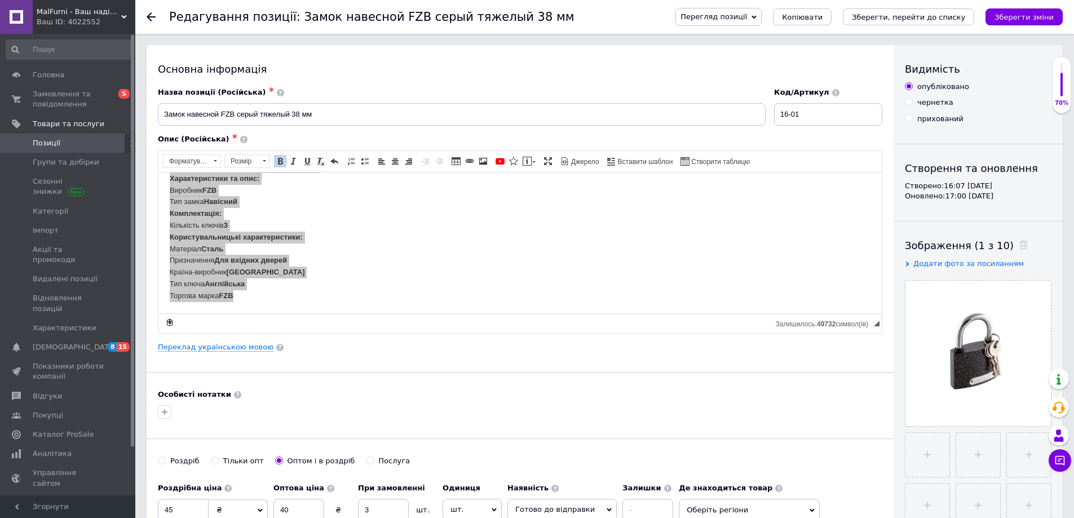
scroll to position [0, 0]
click at [237, 258] on span "Копіювати" at bounding box center [241, 264] width 43 height 14
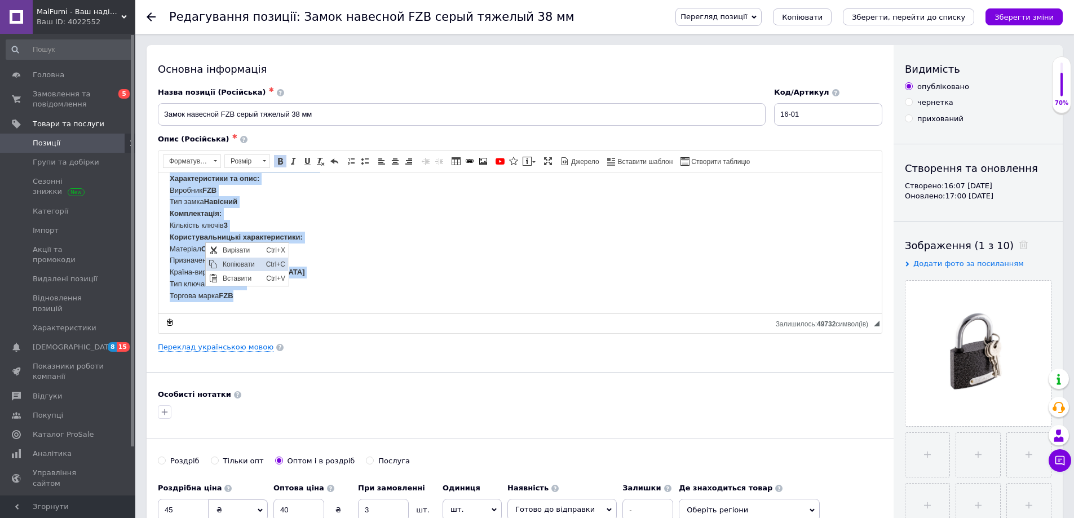
copy body "Замок навісний FZB сірий важкий 38 mm Характеристики та опис: Виробник FZB Тип …"
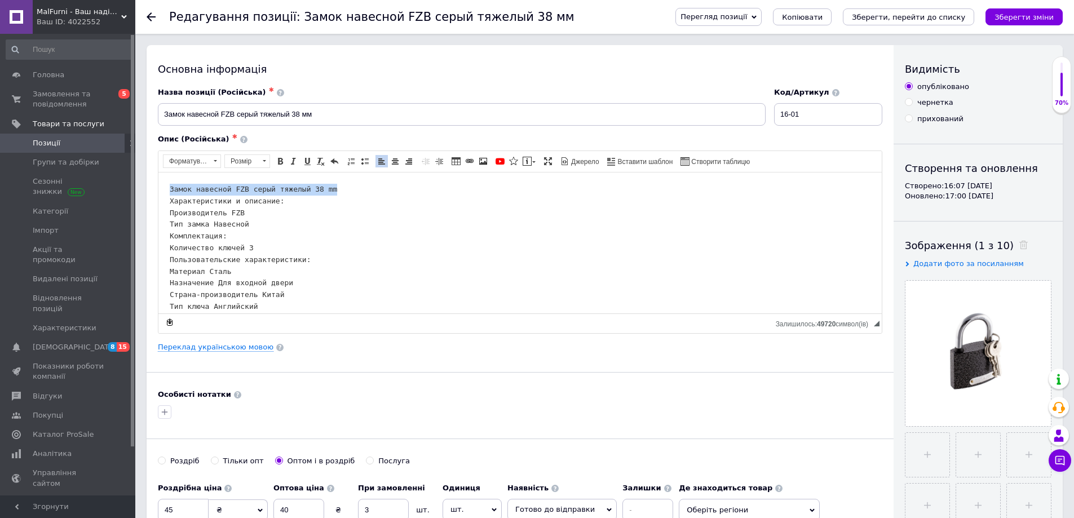
drag, startPoint x: 335, startPoint y: 194, endPoint x: 113, endPoint y: 190, distance: 222.6
click at [158, 190] on html "Замок навесной FZB серый тяжелый 38 mm Характеристики и описание: Производитель…" at bounding box center [519, 253] width 723 height 163
click at [278, 162] on span at bounding box center [280, 161] width 9 height 9
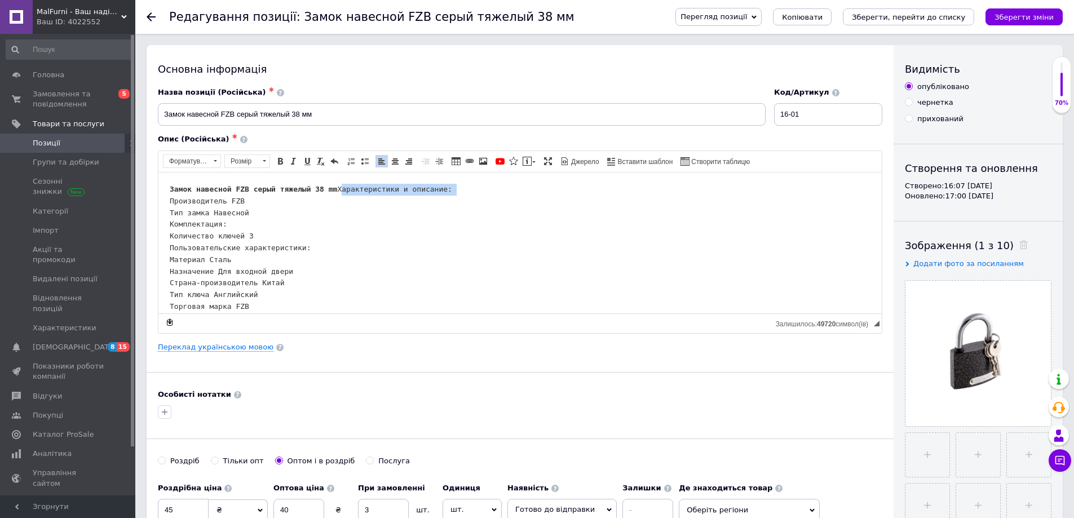
drag, startPoint x: 282, startPoint y: 200, endPoint x: 168, endPoint y: 202, distance: 113.3
click at [168, 202] on html "Замок навесной FZB серый тяжелый 38 mm Характеристики и описание: Производитель…" at bounding box center [519, 248] width 723 height 152
click at [278, 164] on span at bounding box center [280, 161] width 9 height 9
drag, startPoint x: 241, startPoint y: 212, endPoint x: 228, endPoint y: 211, distance: 13.5
click at [228, 211] on pre "Замок навесной FZB серый тяжелый 38 mm Характеристики и описание: Производитель…" at bounding box center [520, 247] width 700 height 129
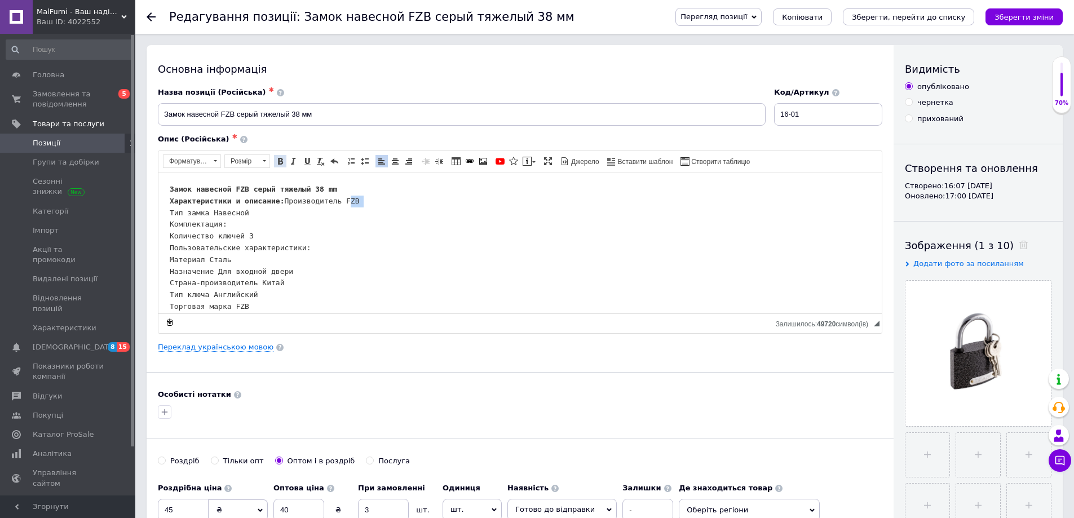
click at [278, 163] on span at bounding box center [280, 161] width 9 height 9
drag, startPoint x: 240, startPoint y: 223, endPoint x: 214, endPoint y: 222, distance: 25.9
click at [214, 222] on pre "Замок навесной FZB серый тяжелый 38 mm Характеристики и описание: Производитель…" at bounding box center [520, 241] width 700 height 117
drag, startPoint x: 207, startPoint y: 222, endPoint x: 248, endPoint y: 221, distance: 41.2
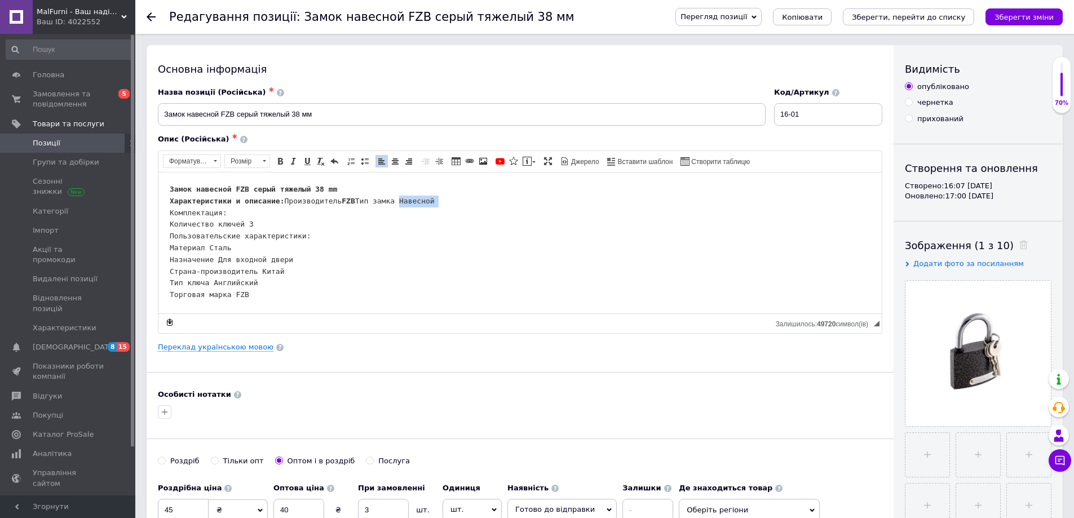
click at [247, 221] on pre "Замок навесной FZB серый тяжелый 38 mm Характеристики и описание: Производитель…" at bounding box center [520, 241] width 700 height 117
click at [239, 220] on pre "Замок навесной FZB серый тяжелый 38 mm Характеристики и описание: Производитель…" at bounding box center [520, 241] width 700 height 117
drag, startPoint x: 209, startPoint y: 223, endPoint x: 267, endPoint y: 224, distance: 58.1
click at [267, 224] on pre "Замок навесной FZB серый тяжелый 38 mm Характеристики и описание: Производитель…" at bounding box center [520, 241] width 700 height 117
click at [278, 162] on span at bounding box center [280, 161] width 9 height 9
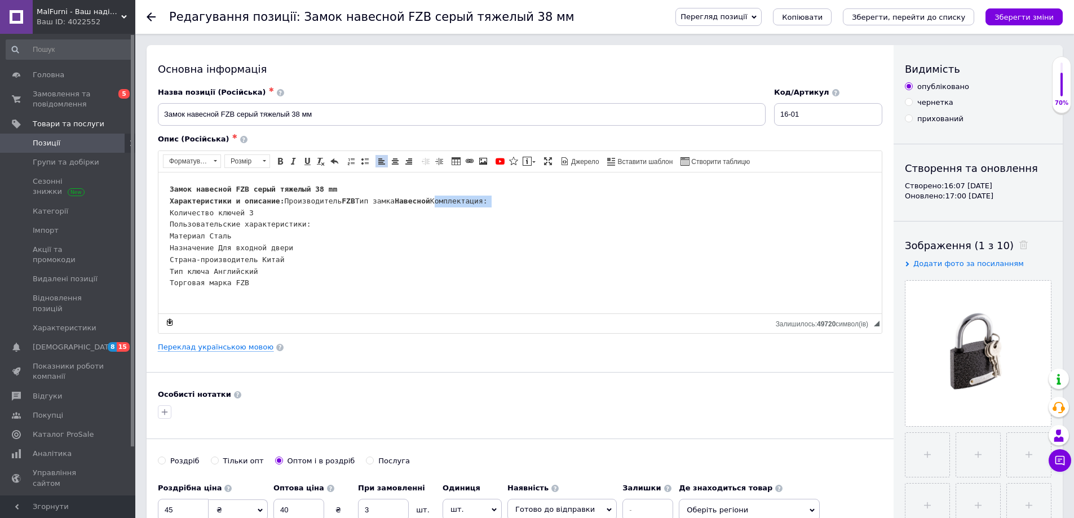
drag, startPoint x: 174, startPoint y: 235, endPoint x: 258, endPoint y: 231, distance: 84.1
click at [265, 232] on html "Замок навесной FZB серый тяжелый 38 mm Характеристики и описание: Производитель…" at bounding box center [519, 236] width 723 height 128
click at [278, 164] on span at bounding box center [280, 161] width 9 height 9
drag, startPoint x: 256, startPoint y: 221, endPoint x: 243, endPoint y: 223, distance: 13.6
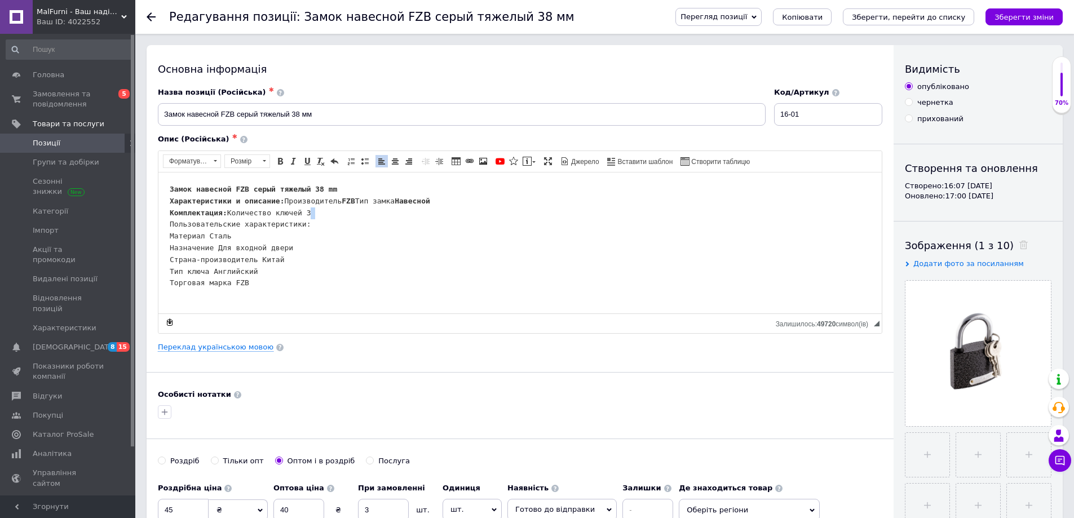
click at [243, 223] on pre "Замок навесной FZB серый тяжелый 38 mm Характеристики и описание: Производитель…" at bounding box center [520, 235] width 700 height 105
click at [273, 162] on span "Розмір Розмір" at bounding box center [248, 162] width 49 height 16
click at [280, 161] on span at bounding box center [280, 161] width 9 height 9
click at [298, 225] on pre "Замок навесной FZB серый тяжелый 38 mm Характеристики и описание: Производитель…" at bounding box center [520, 230] width 700 height 94
drag, startPoint x: 305, startPoint y: 237, endPoint x: 158, endPoint y: 237, distance: 147.1
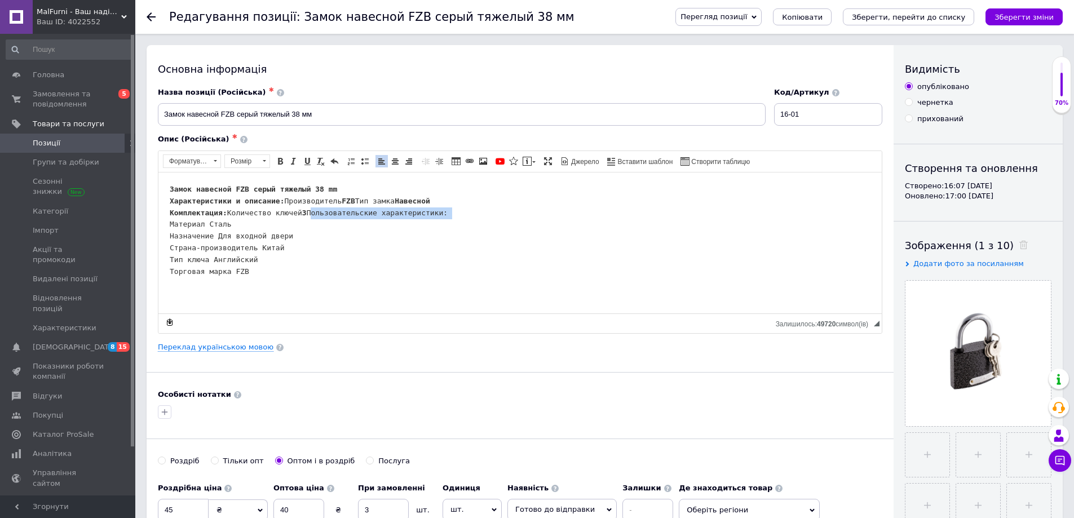
click at [158, 237] on html "Замок навесной FZB серый тяжелый 38 mm Характеристики и описание: Производитель…" at bounding box center [519, 230] width 723 height 116
drag, startPoint x: 275, startPoint y: 162, endPoint x: 116, endPoint y: 0, distance: 227.5
click at [275, 162] on link "Жирний Сполучення клавіш Ctrl+B" at bounding box center [280, 161] width 12 height 12
drag, startPoint x: 229, startPoint y: 247, endPoint x: 205, endPoint y: 250, distance: 23.8
click at [205, 250] on pre "Замок навесной FZB серый тяжелый 38 mm Характеристики и описание: Производитель…" at bounding box center [520, 230] width 700 height 94
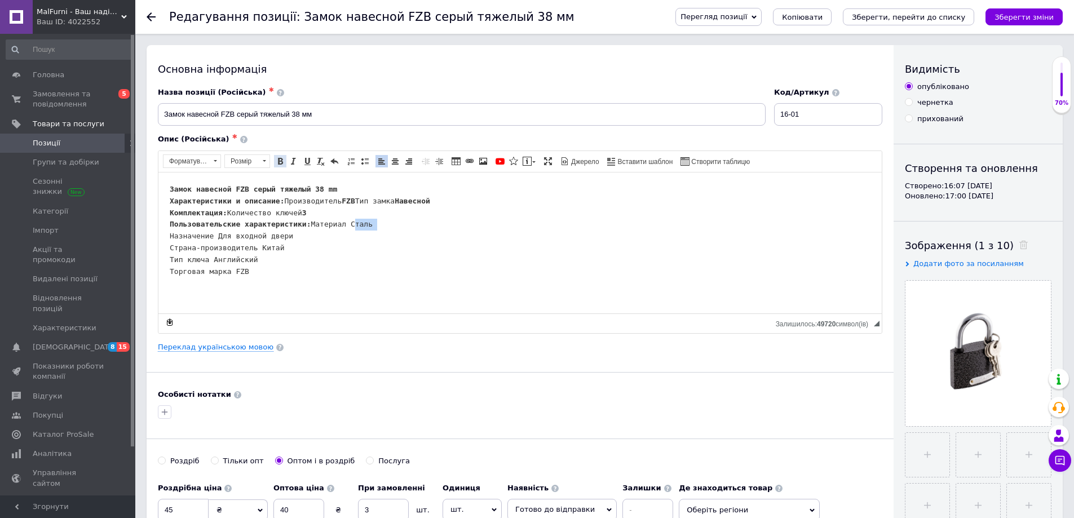
click at [277, 161] on span at bounding box center [280, 161] width 9 height 9
drag, startPoint x: 214, startPoint y: 258, endPoint x: 324, endPoint y: 240, distance: 111.4
click at [326, 260] on pre "Замок навесной FZB серый тяжелый 38 mm Характеристики и описание: Производитель…" at bounding box center [520, 224] width 700 height 82
click at [278, 165] on span at bounding box center [280, 161] width 9 height 9
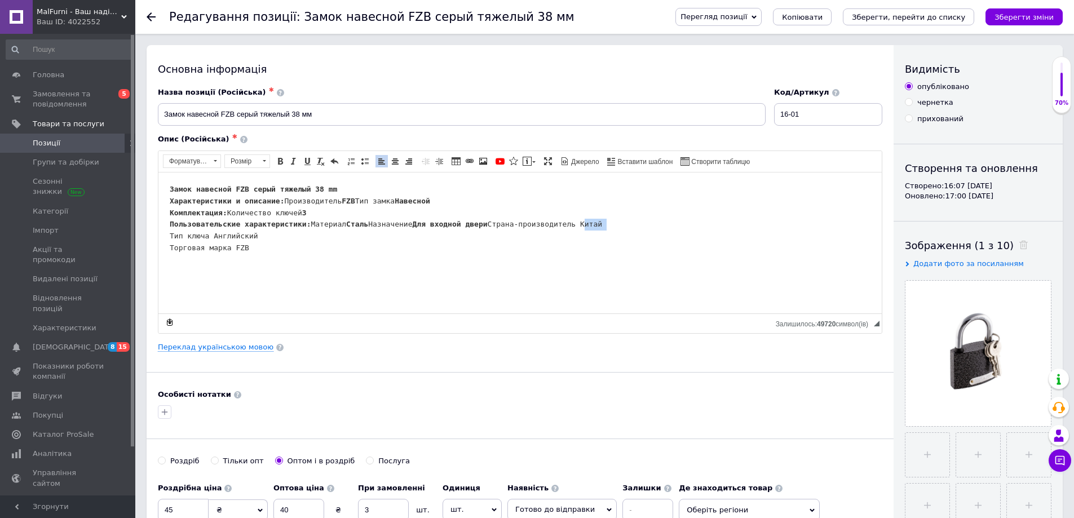
drag, startPoint x: 254, startPoint y: 270, endPoint x: 284, endPoint y: 274, distance: 30.1
click at [284, 254] on pre "Замок навесной FZB серый тяжелый 38 mm Характеристики и описание: Производитель…" at bounding box center [520, 218] width 700 height 70
click at [277, 165] on span at bounding box center [280, 161] width 9 height 9
drag, startPoint x: 209, startPoint y: 285, endPoint x: 275, endPoint y: 282, distance: 66.5
click at [275, 242] on pre "Замок навесной FZB серый тяжелый 38 mm Характеристики и описание: Производитель…" at bounding box center [520, 212] width 700 height 59
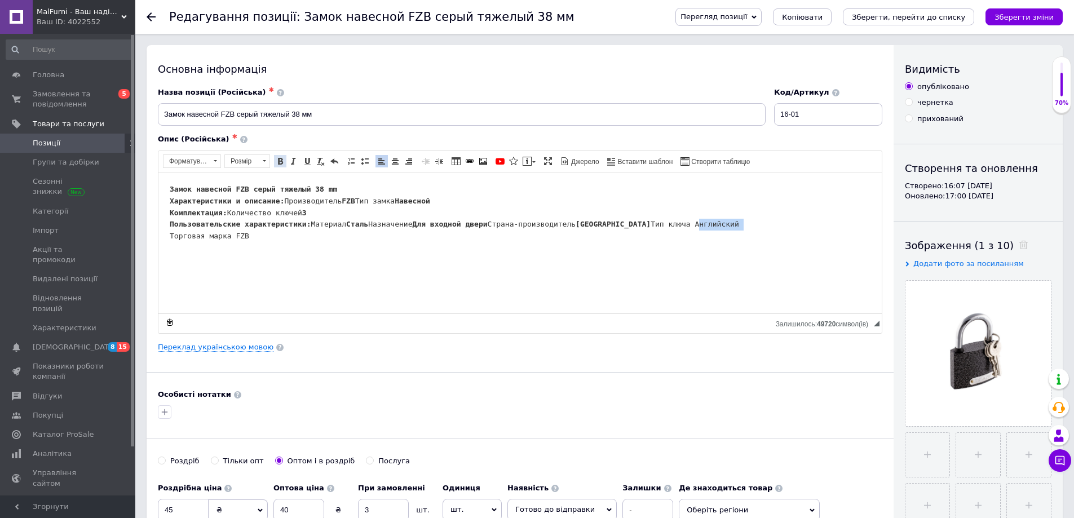
click at [278, 167] on link "Жирний Сполучення клавіш Ctrl+B" at bounding box center [280, 161] width 12 height 12
drag, startPoint x: 228, startPoint y: 295, endPoint x: 263, endPoint y: 291, distance: 35.2
click at [263, 230] on pre "Замок навесной FZB серый тяжелый 38 mm Характеристики и описание: Производитель…" at bounding box center [520, 206] width 700 height 47
drag, startPoint x: 278, startPoint y: 163, endPoint x: 129, endPoint y: 25, distance: 202.6
click at [278, 162] on span at bounding box center [280, 161] width 9 height 9
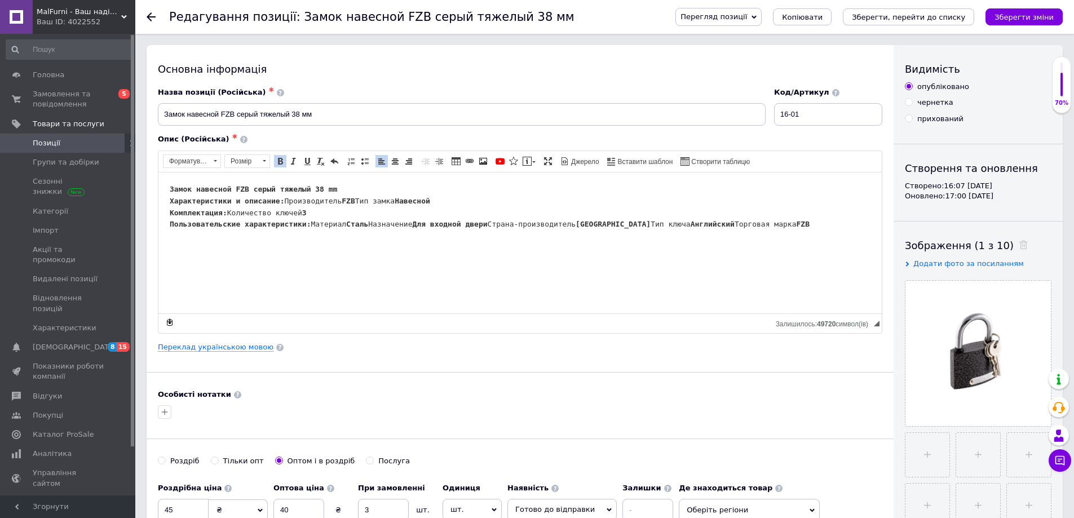
click at [296, 230] on pre "Замок навесной FZB серый тяжелый 38 mm Характеристики и описание: Производитель…" at bounding box center [520, 206] width 700 height 47
click at [211, 348] on link "Переклад українською мовою" at bounding box center [216, 347] width 116 height 9
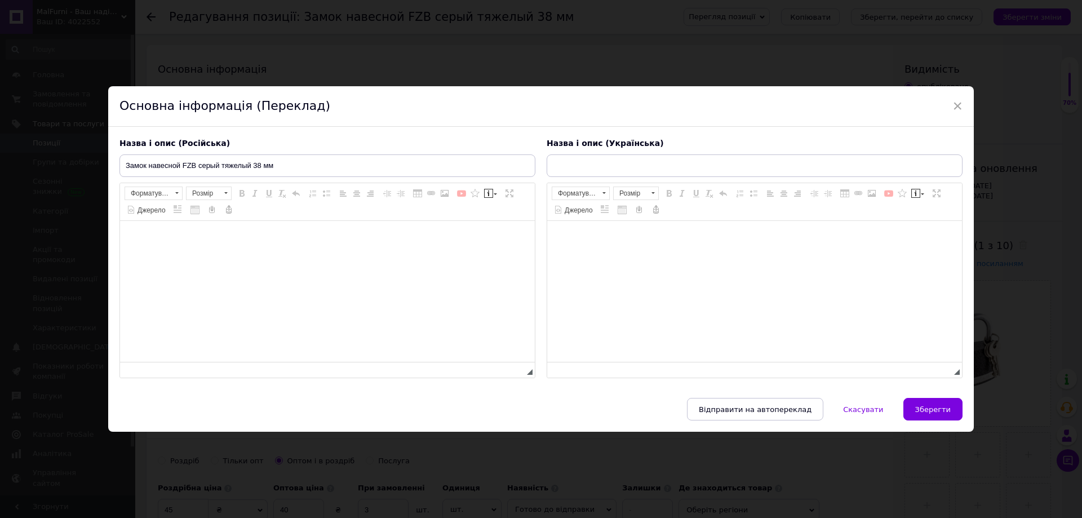
type input "Замок навісний FZB сірий важкий 38 мм"
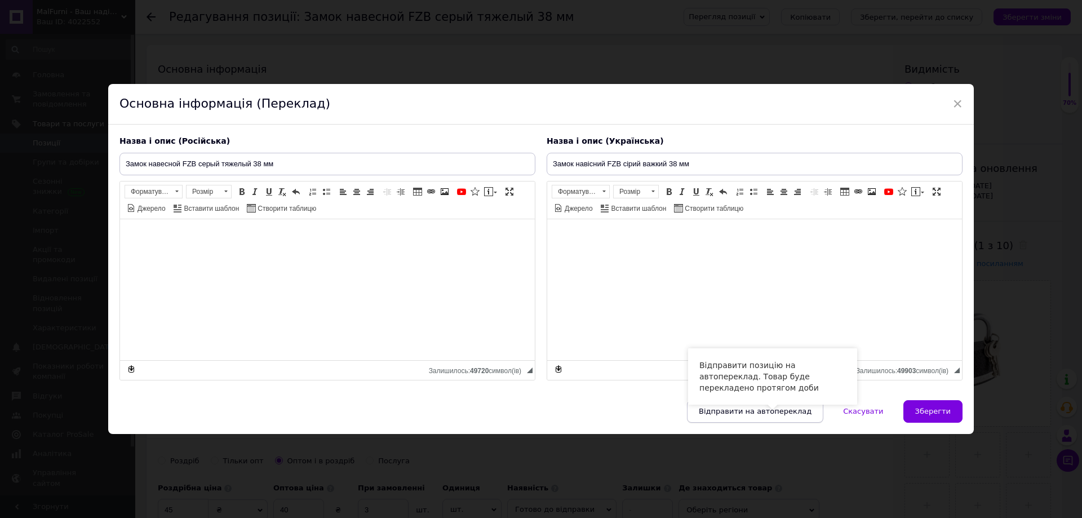
click at [767, 401] on button "Відправити на автопереклад" at bounding box center [755, 411] width 136 height 23
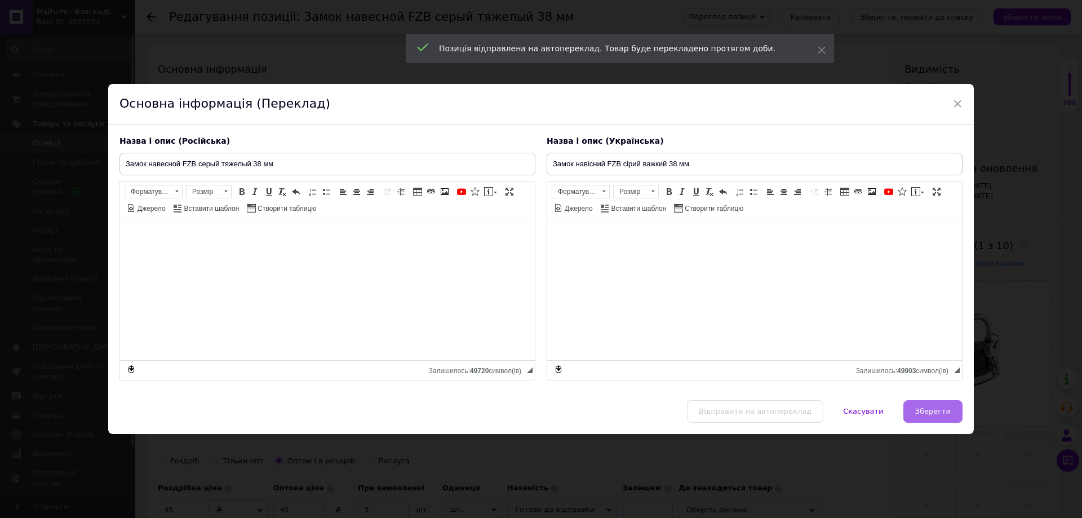
click at [939, 405] on button "Зберегти" at bounding box center [932, 411] width 59 height 23
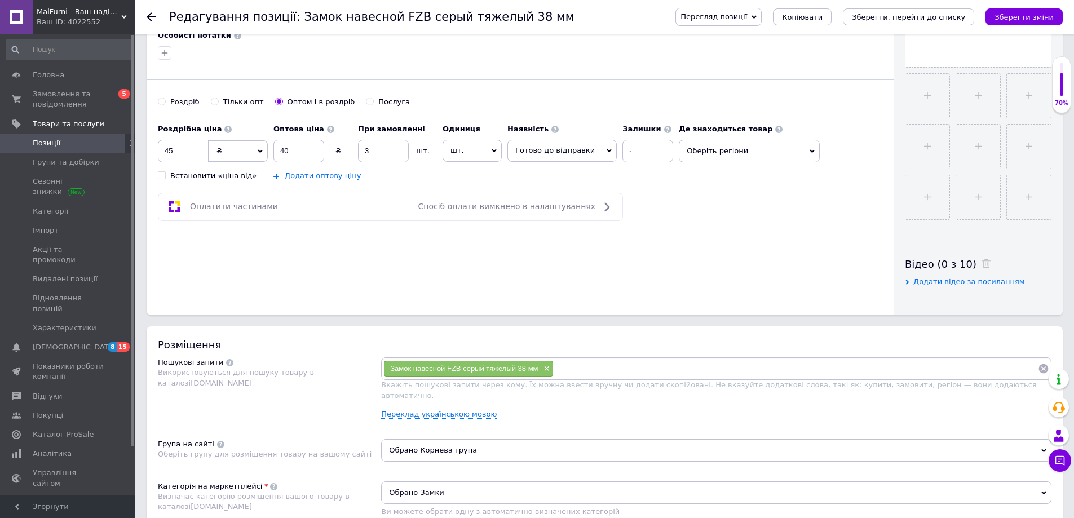
scroll to position [394, 0]
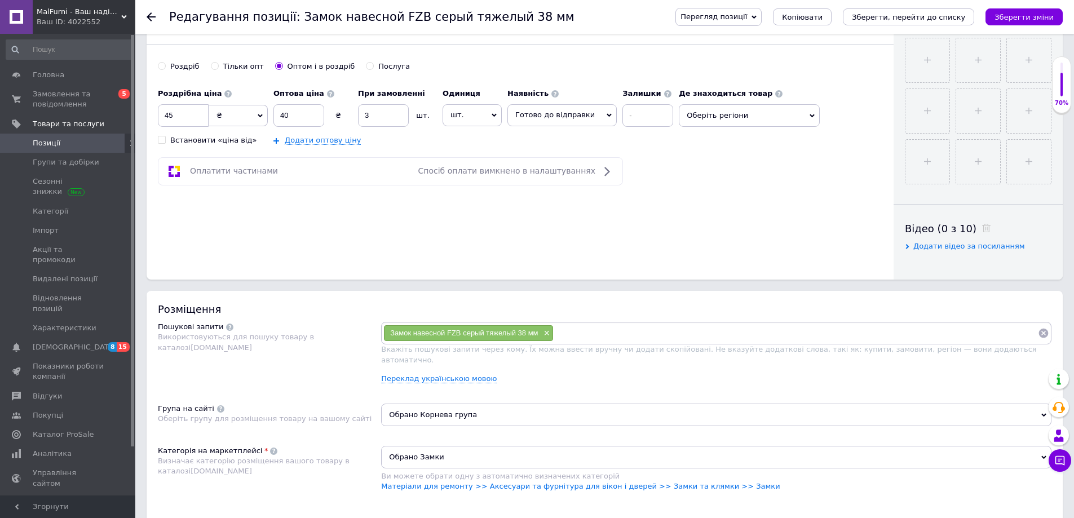
click at [589, 328] on input at bounding box center [795, 333] width 484 height 17
type input "з"
type input "Замки"
type input "Замки та клямки"
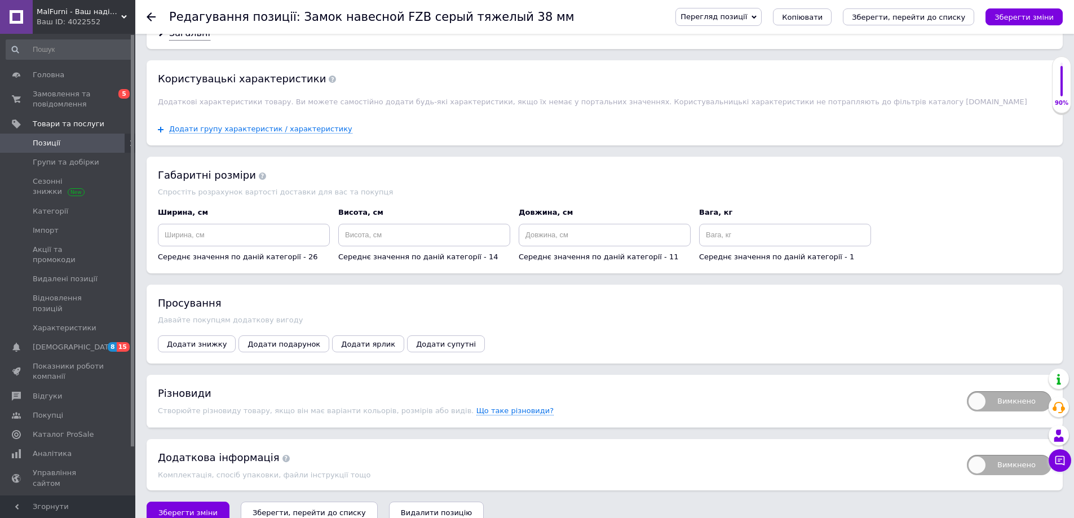
scroll to position [1096, 0]
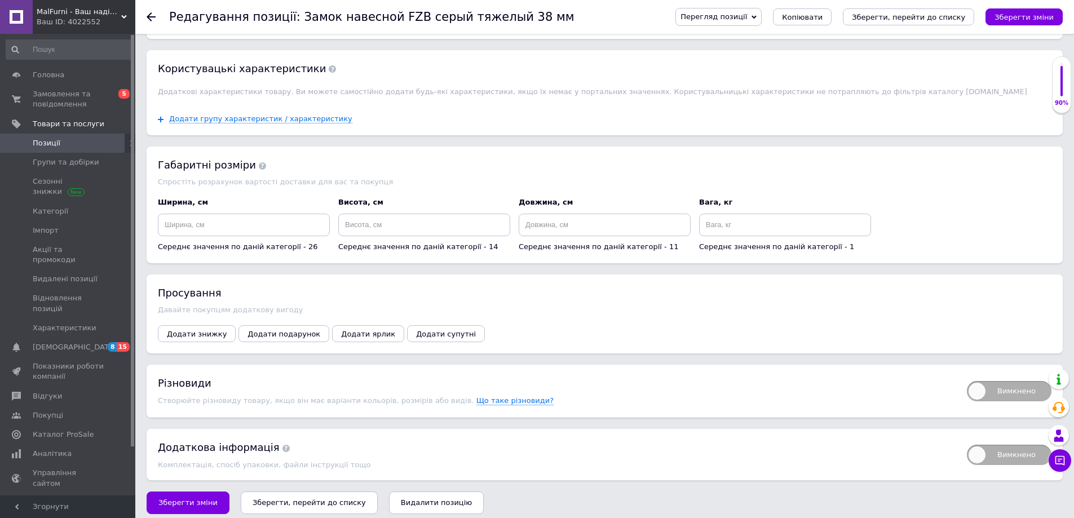
click at [1015, 383] on span "Вимкнено" at bounding box center [1008, 391] width 85 height 20
click at [966, 381] on input "Вимкнено" at bounding box center [962, 377] width 7 height 7
checkbox input "true"
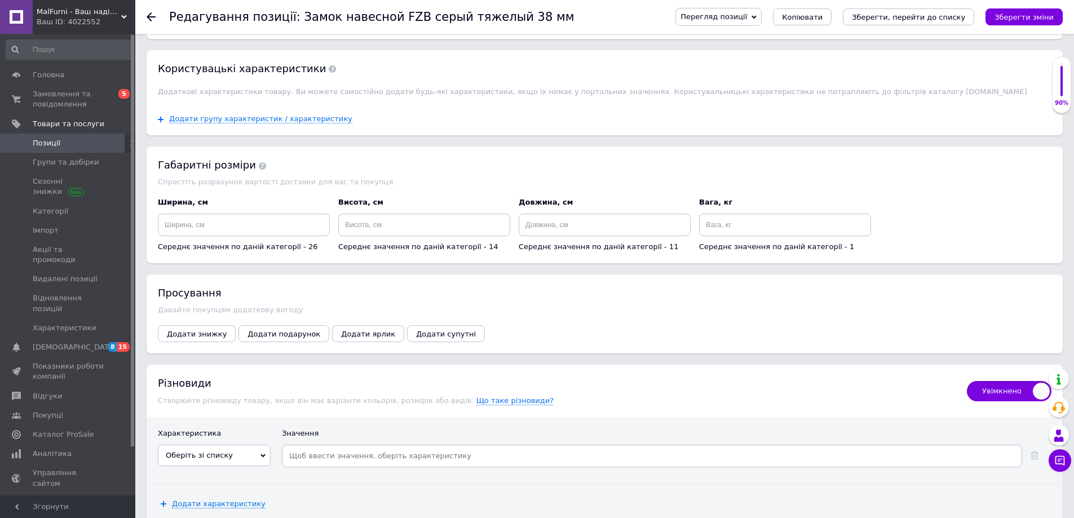
click at [257, 447] on span "Оберіть зі списку" at bounding box center [214, 455] width 113 height 21
click at [249, 419] on div "Характеристика Значення Оберіть зі списку Производитель Тип установки замка" at bounding box center [605, 450] width 916 height 66
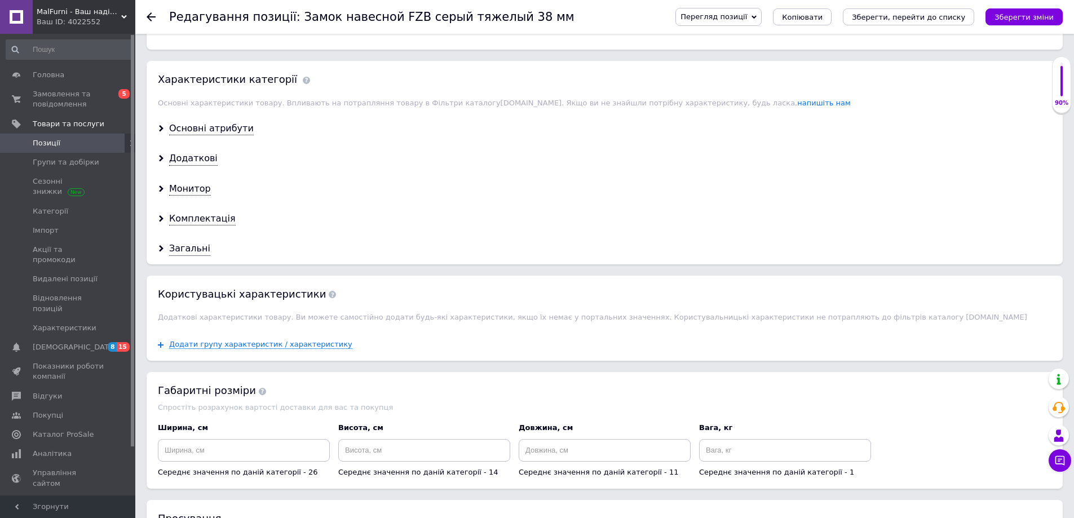
scroll to position [701, 0]
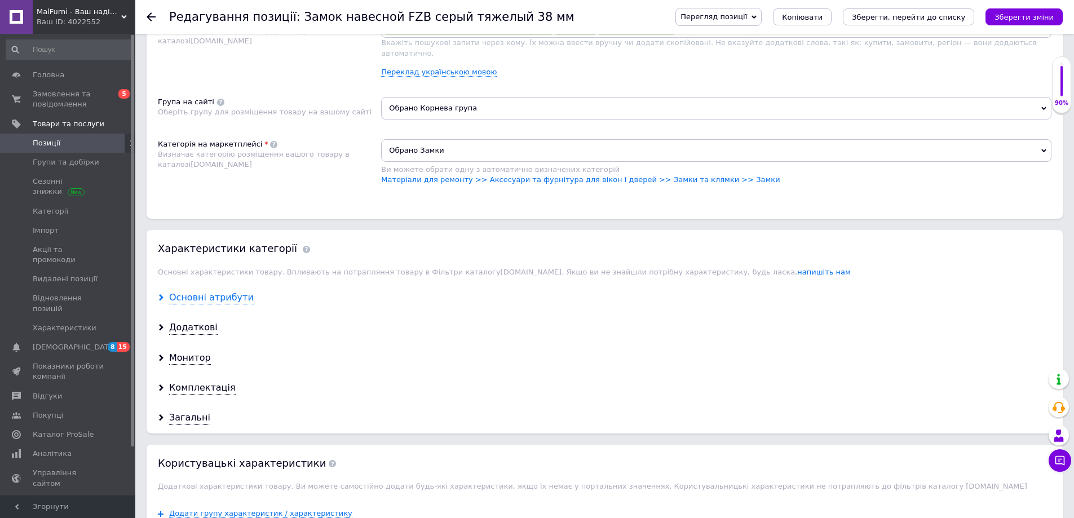
click at [192, 291] on div "Основні атрибути" at bounding box center [211, 297] width 85 height 13
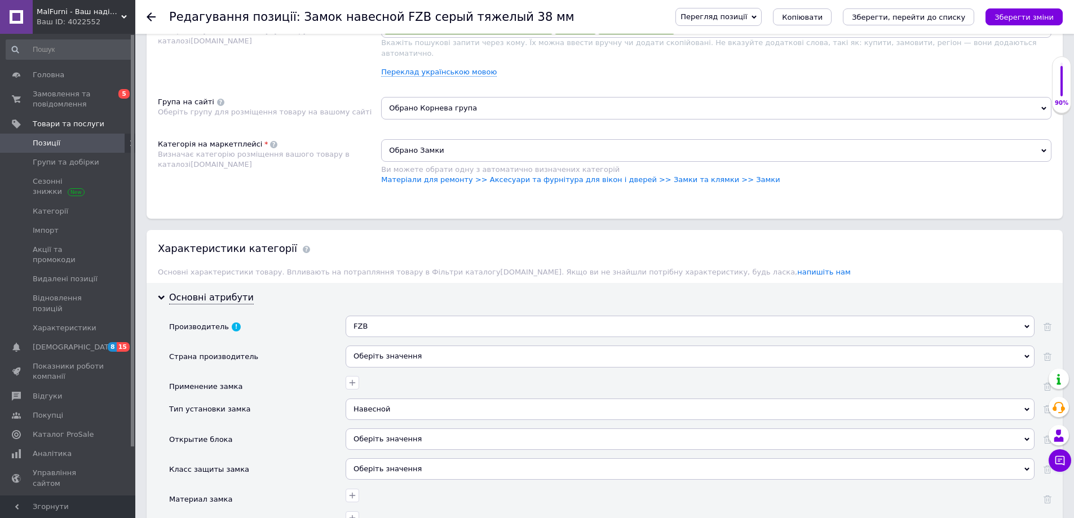
click at [379, 345] on div "Оберіть значення" at bounding box center [689, 355] width 689 height 21
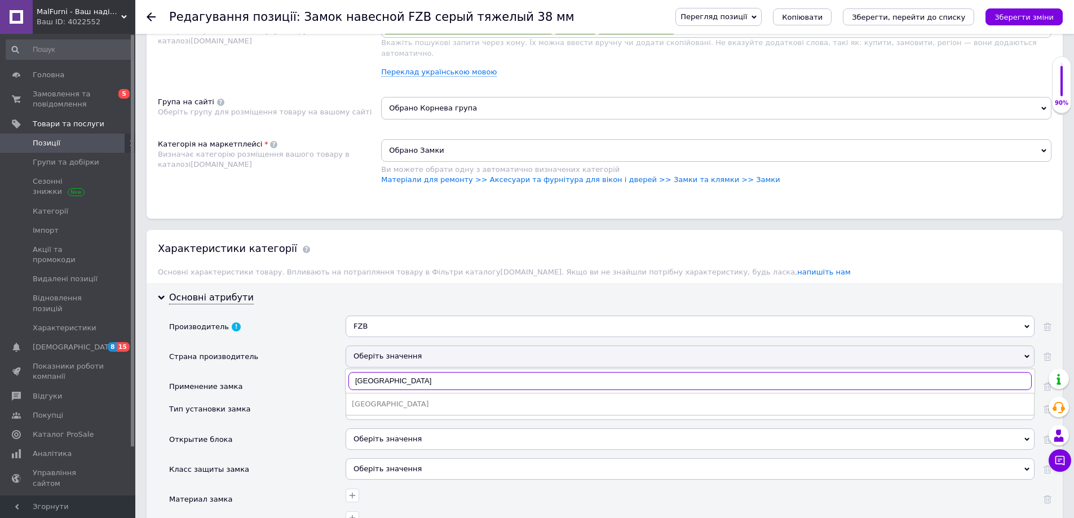
type input "[GEOGRAPHIC_DATA]"
click at [378, 399] on div "[GEOGRAPHIC_DATA]" at bounding box center [690, 404] width 676 height 10
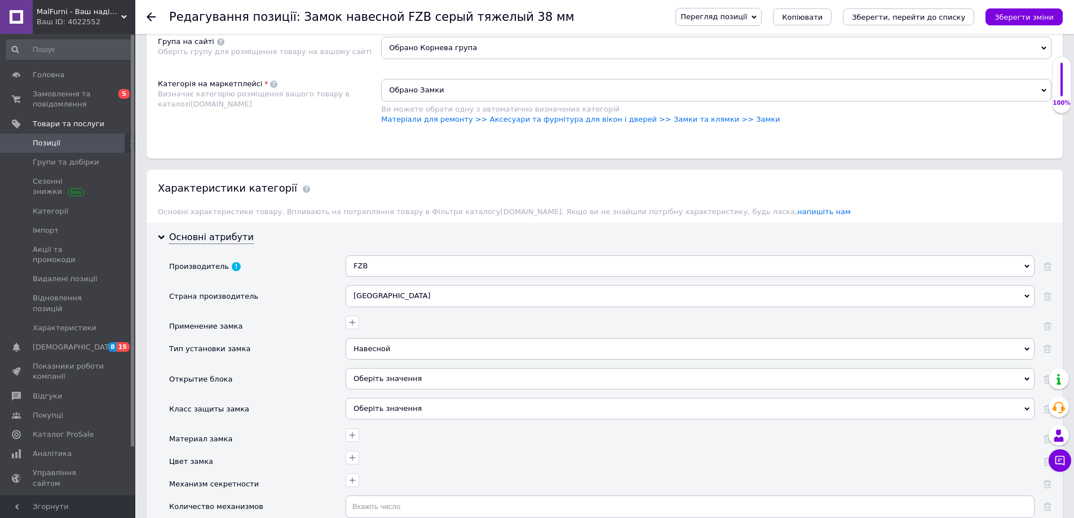
scroll to position [814, 0]
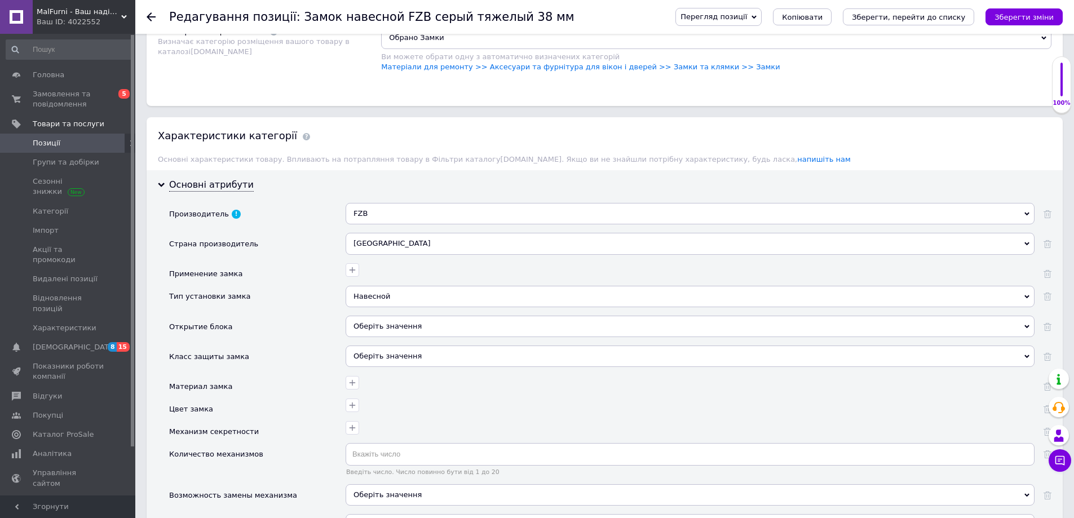
click at [378, 321] on div "Оберіть значення" at bounding box center [689, 326] width 689 height 21
click at [506, 246] on div "Китай Австралия Австрия Азад Кашмир Азербайджан Албания Алжир Американское Само…" at bounding box center [689, 248] width 689 height 30
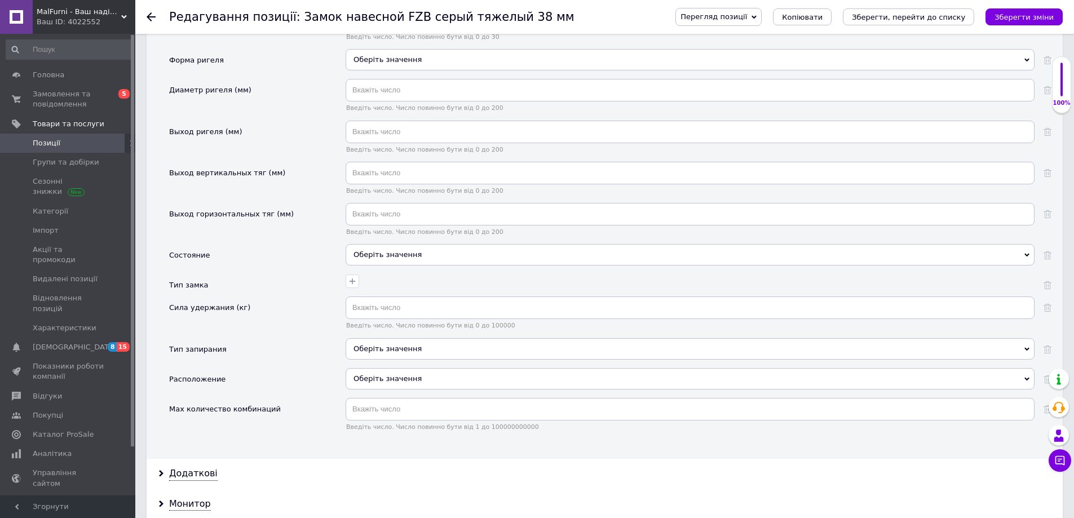
scroll to position [1490, 0]
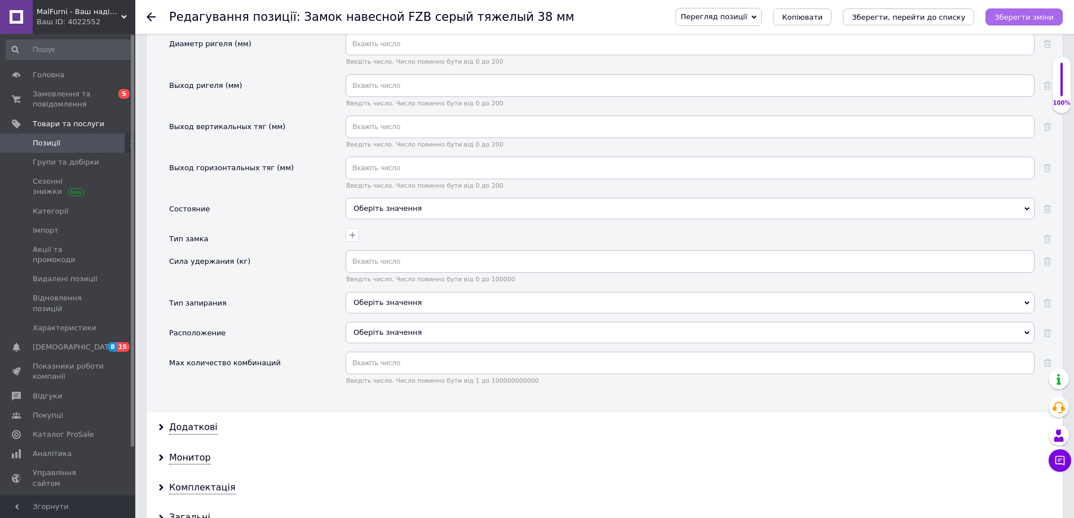
click at [1010, 25] on div "Перегляд позиції Зберегти та переглянути на сайті Зберегти та переглянути на ма…" at bounding box center [858, 17] width 410 height 34
click at [1014, 20] on icon "Зберегти зміни" at bounding box center [1023, 17] width 59 height 8
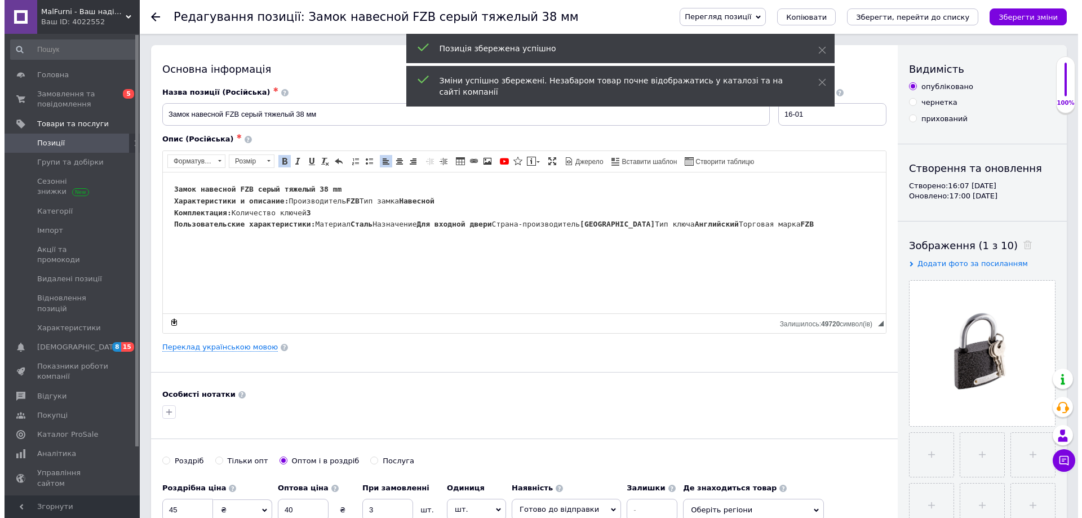
scroll to position [0, 0]
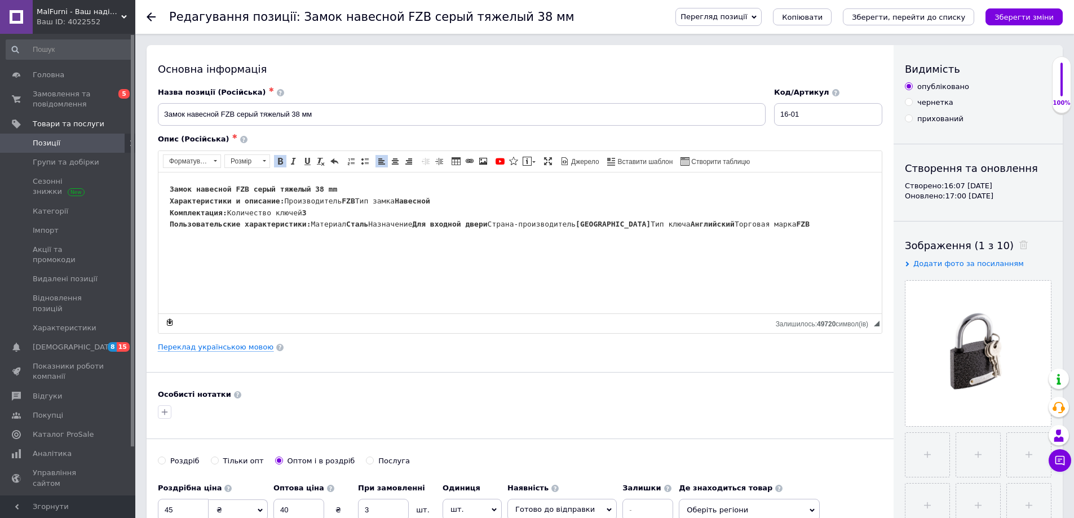
click at [155, 19] on icon at bounding box center [151, 16] width 9 height 9
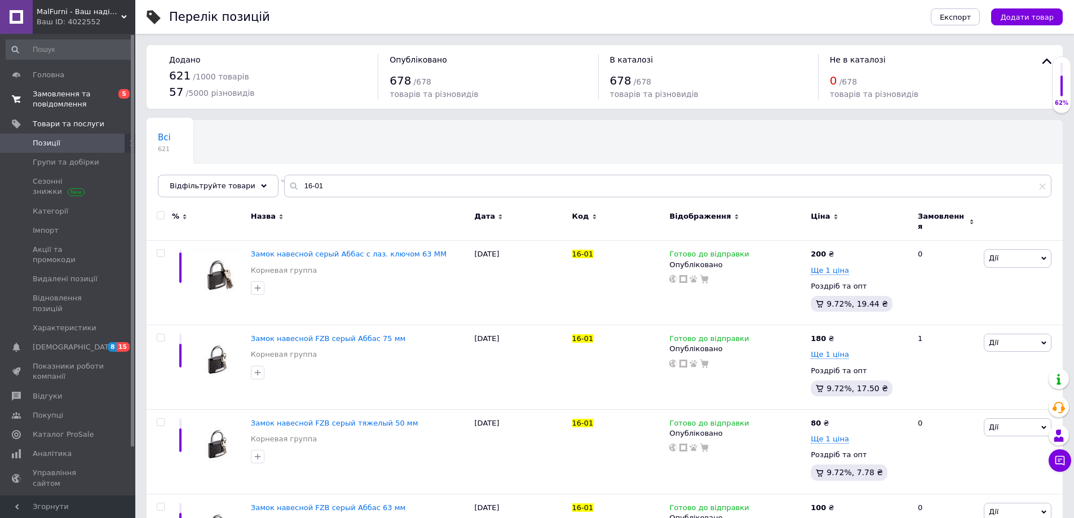
click at [72, 97] on span "Замовлення та повідомлення" at bounding box center [69, 99] width 72 height 20
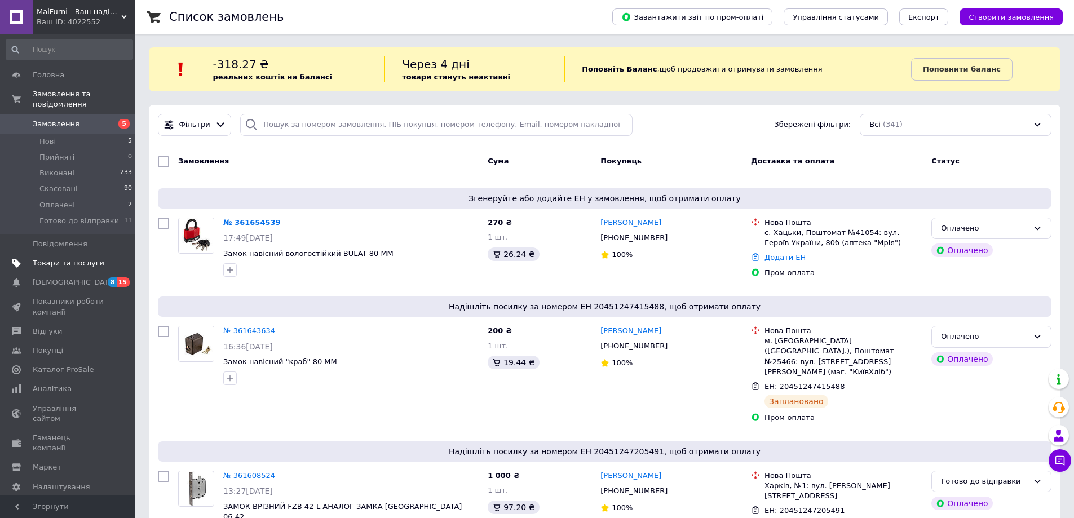
click at [84, 258] on span "Товари та послуги" at bounding box center [69, 263] width 72 height 10
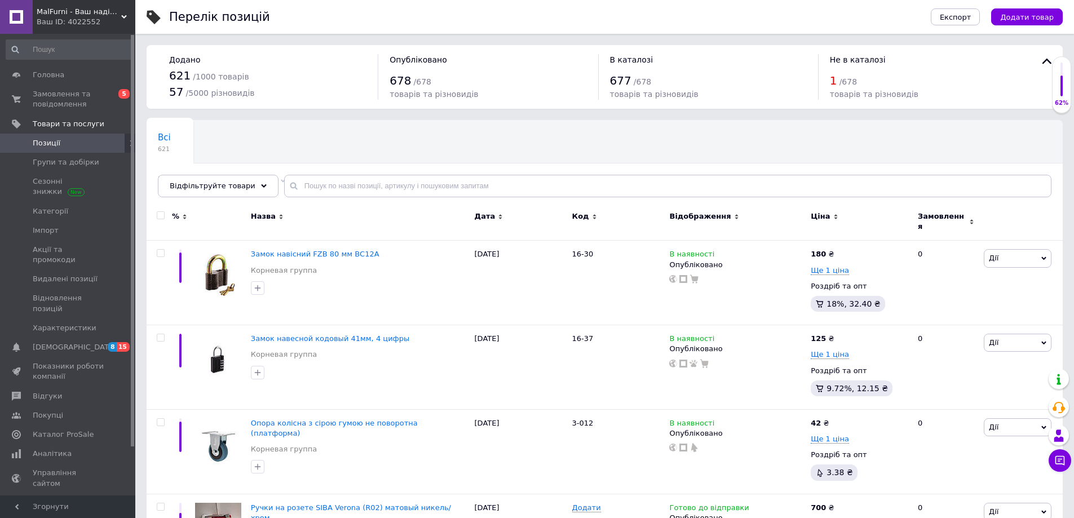
click at [1059, 85] on div "62%" at bounding box center [1061, 85] width 18 height 45
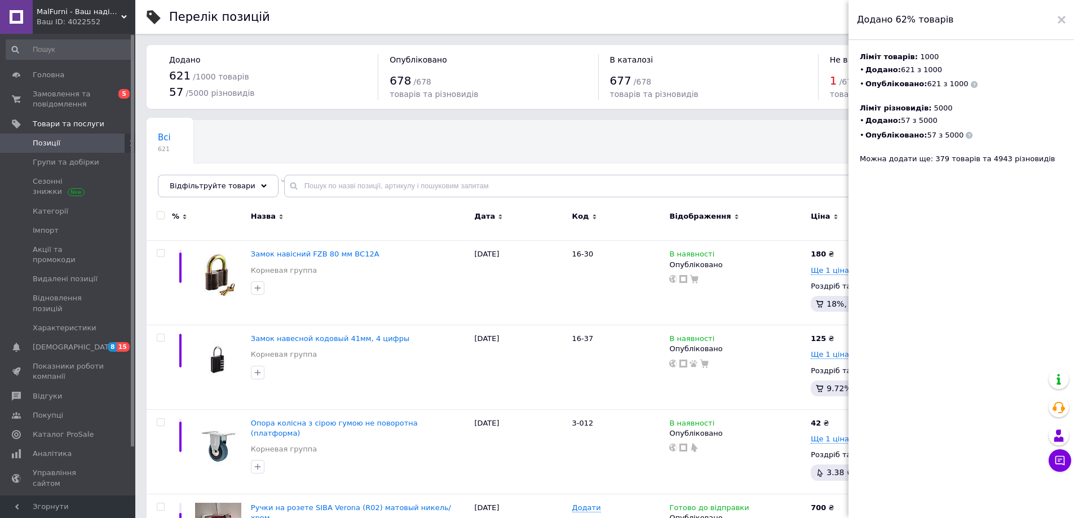
click at [566, 130] on div "Всі 621 Не відображаються в ка... 1 Видалити Редагувати Ok Відфільтровано... Зб…" at bounding box center [605, 164] width 916 height 93
click at [387, 180] on input "text" at bounding box center [667, 186] width 767 height 23
click at [1070, 23] on div "Додано 62% товарів" at bounding box center [960, 20] width 225 height 40
click at [1057, 20] on div "Додано 62% товарів" at bounding box center [960, 20] width 225 height 40
click at [1061, 21] on icon at bounding box center [1061, 20] width 8 height 8
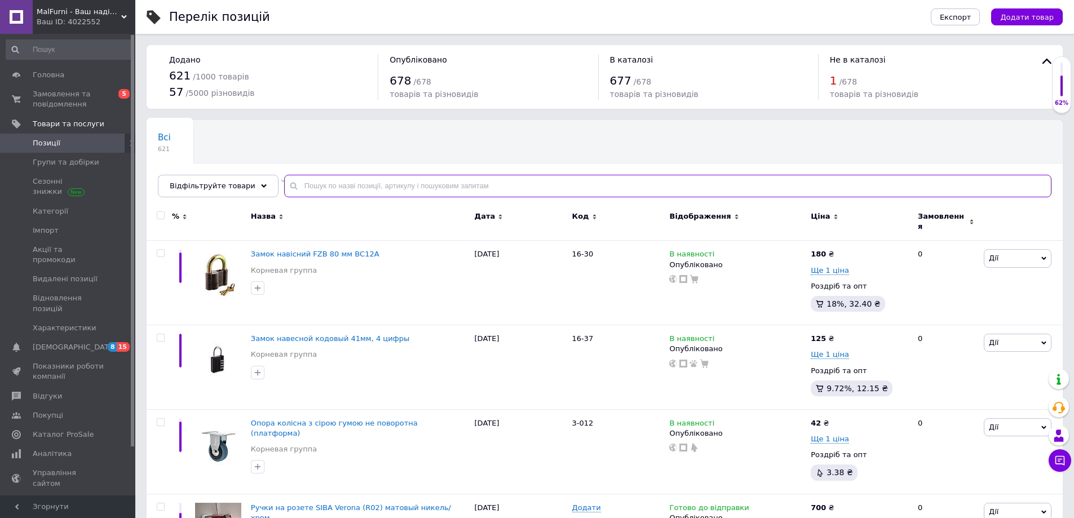
click at [666, 175] on input "text" at bounding box center [667, 186] width 767 height 23
paste input "16-01а"
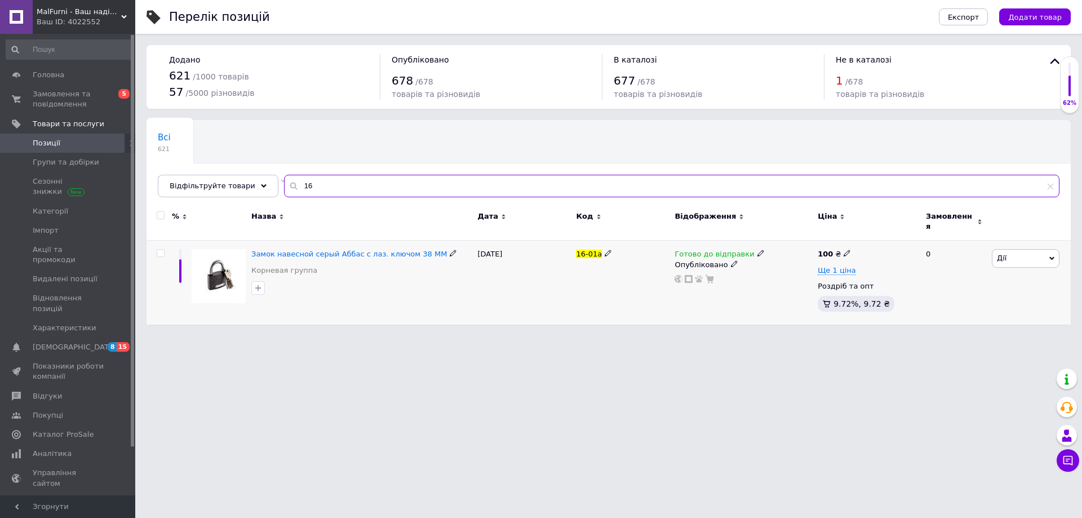
type input "1"
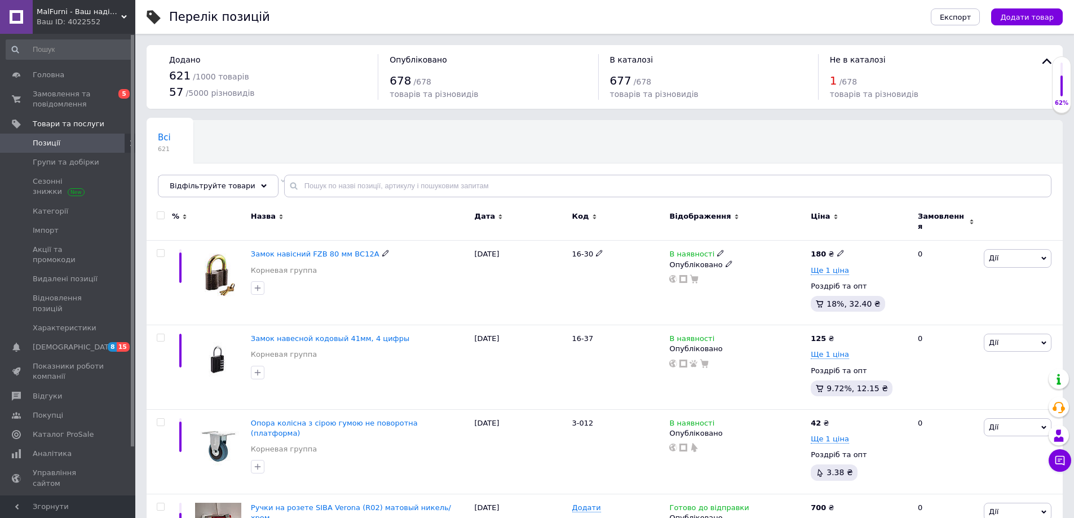
click at [294, 250] on span "Замок навісний FZB 80 мм ВС12А" at bounding box center [315, 254] width 128 height 8
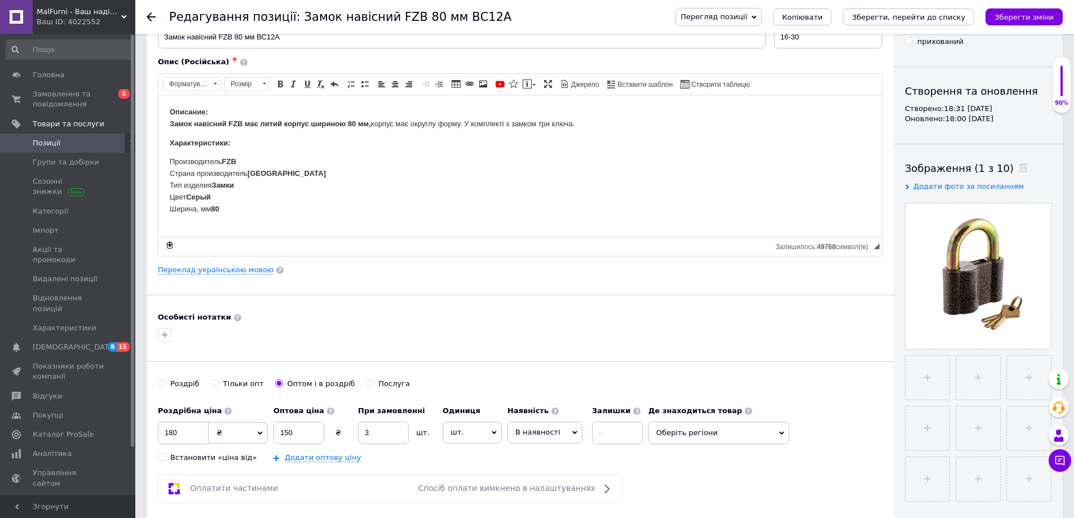
scroll to position [169, 0]
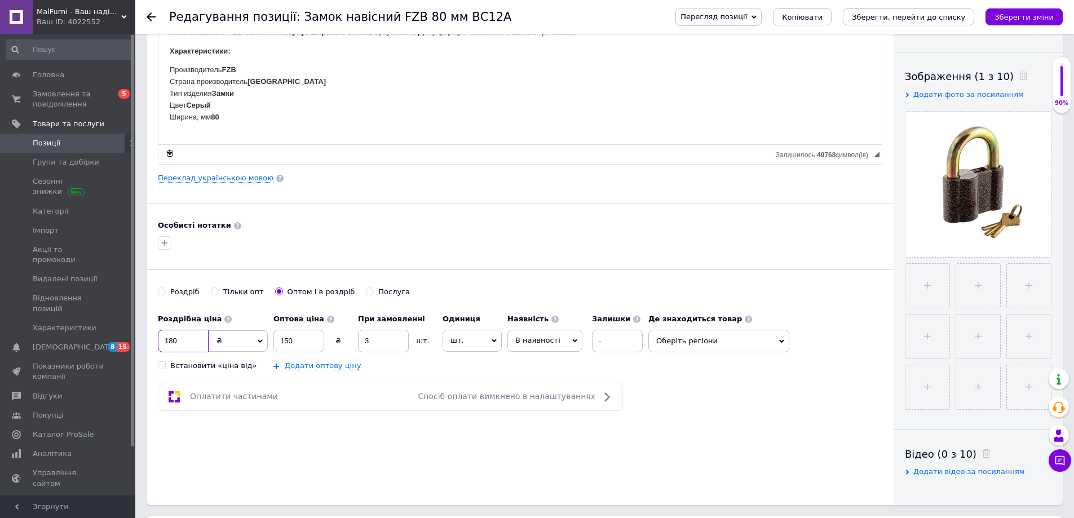
click at [203, 335] on input "180" at bounding box center [183, 341] width 51 height 23
type input "1"
type input "5"
type input "200"
drag, startPoint x: 283, startPoint y: 344, endPoint x: 292, endPoint y: 343, distance: 9.1
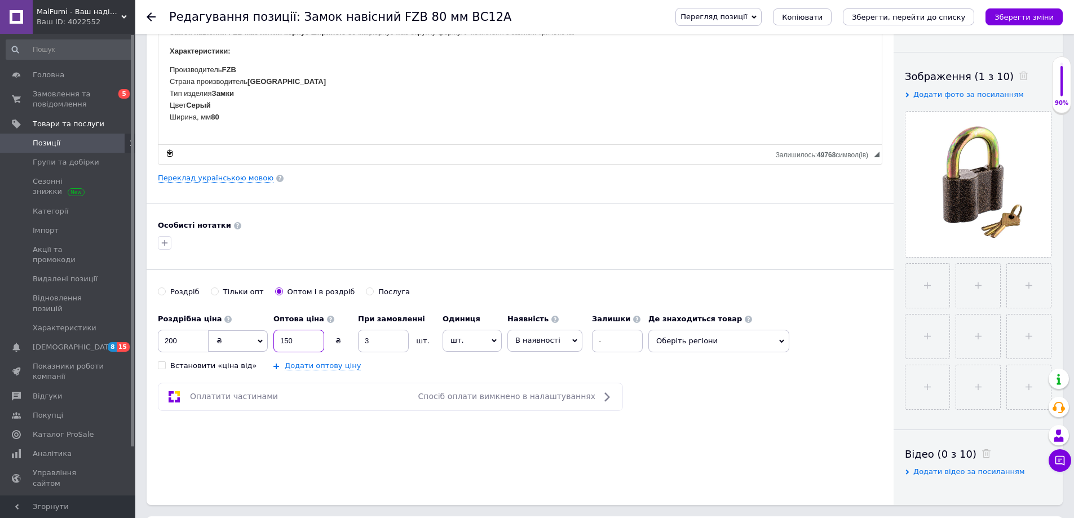
click at [284, 343] on input "150" at bounding box center [298, 341] width 51 height 23
click at [286, 340] on input "150" at bounding box center [298, 341] width 51 height 23
type input "160"
click at [1033, 15] on icon "Зберегти зміни" at bounding box center [1023, 17] width 59 height 8
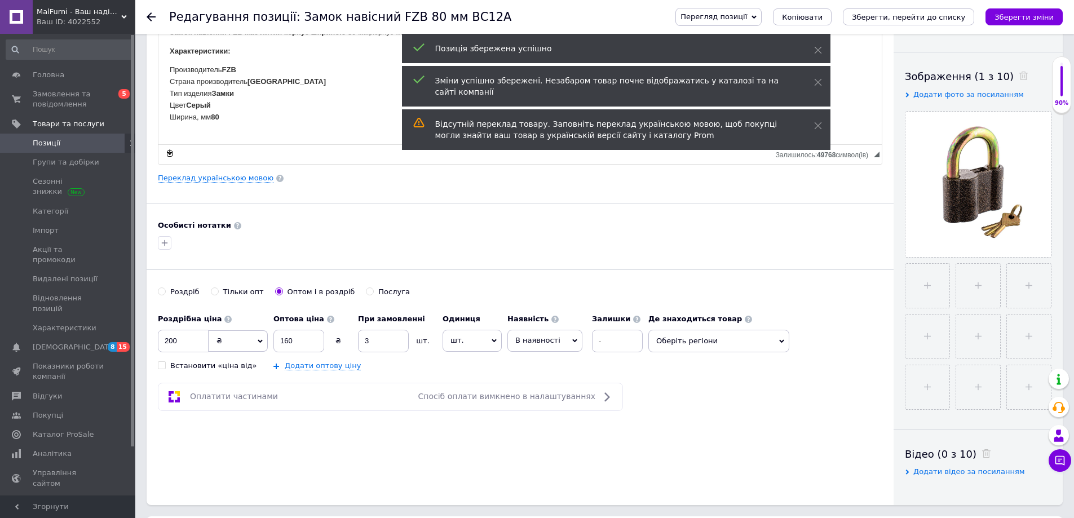
click at [152, 21] on div at bounding box center [158, 17] width 23 height 34
click at [152, 21] on use at bounding box center [151, 16] width 9 height 9
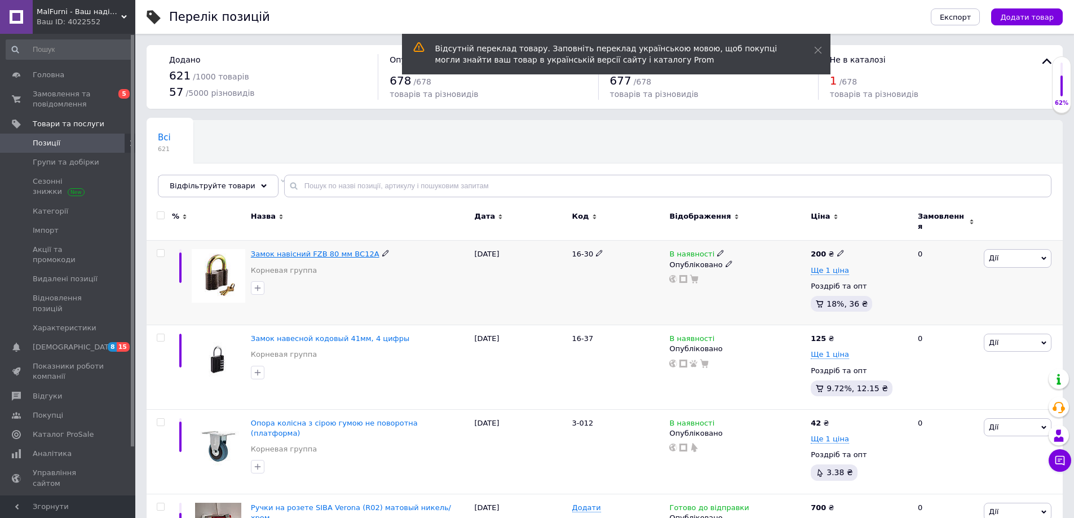
click at [318, 250] on span "Замок навісний FZB 80 мм ВС12А" at bounding box center [315, 254] width 128 height 8
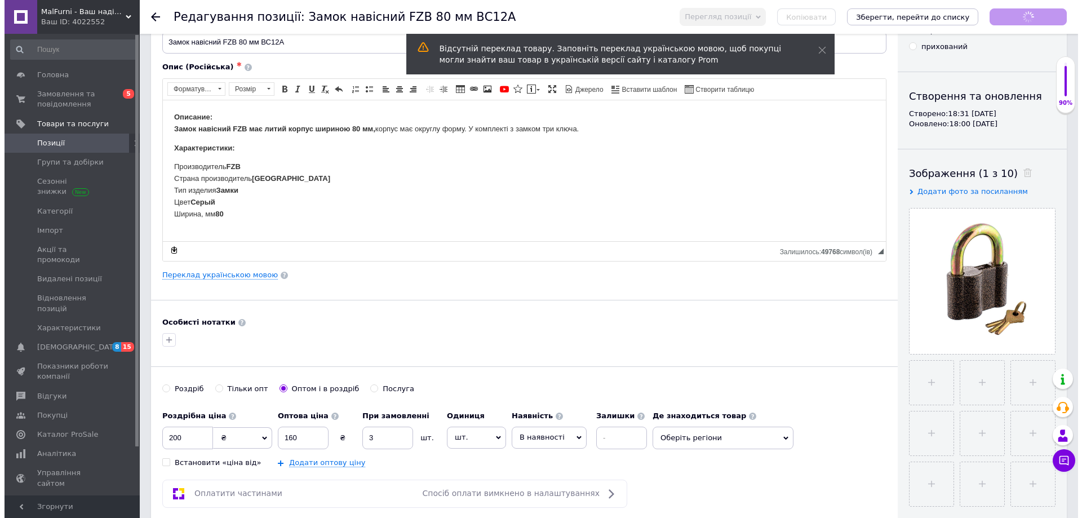
scroll to position [113, 0]
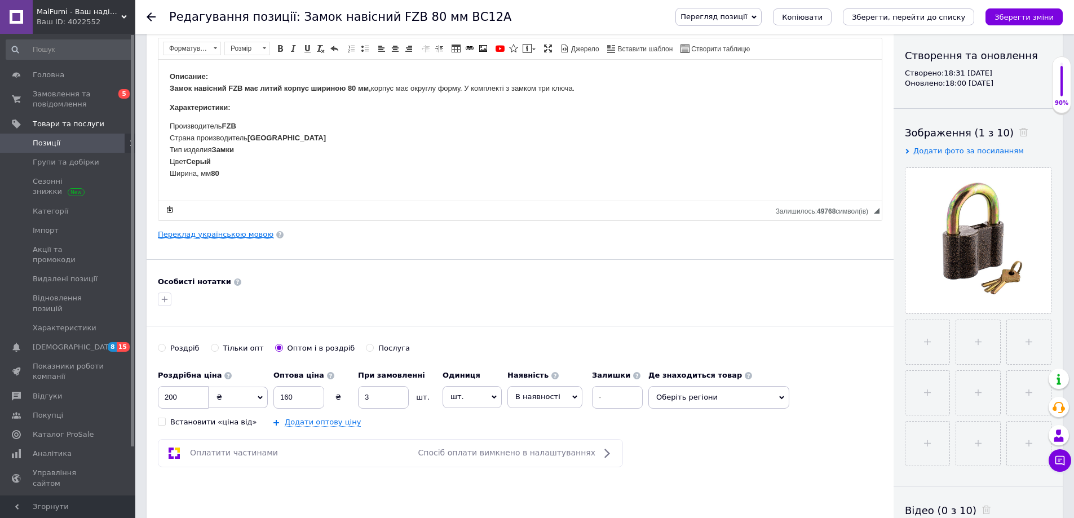
click at [236, 238] on link "Переклад українською мовою" at bounding box center [216, 234] width 116 height 9
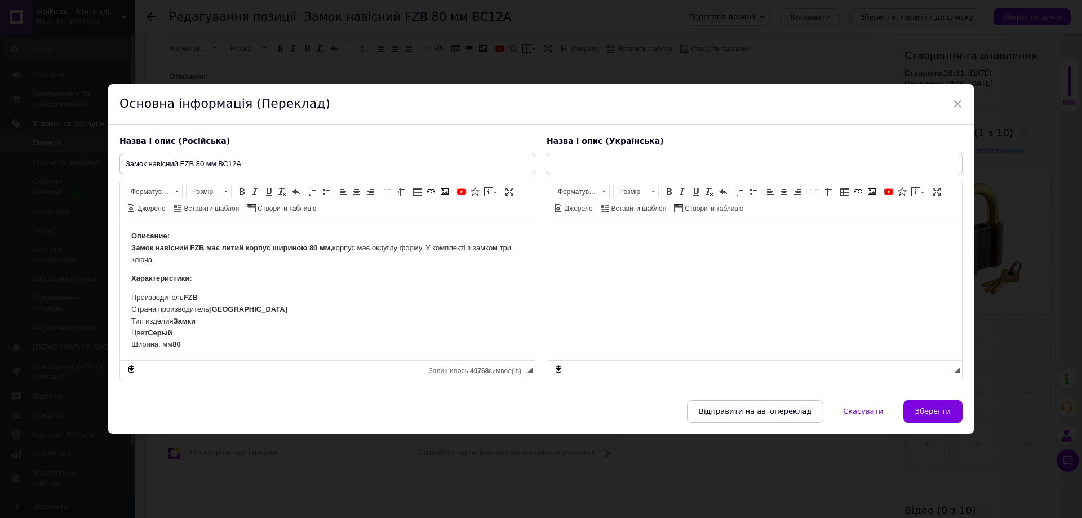
scroll to position [2, 0]
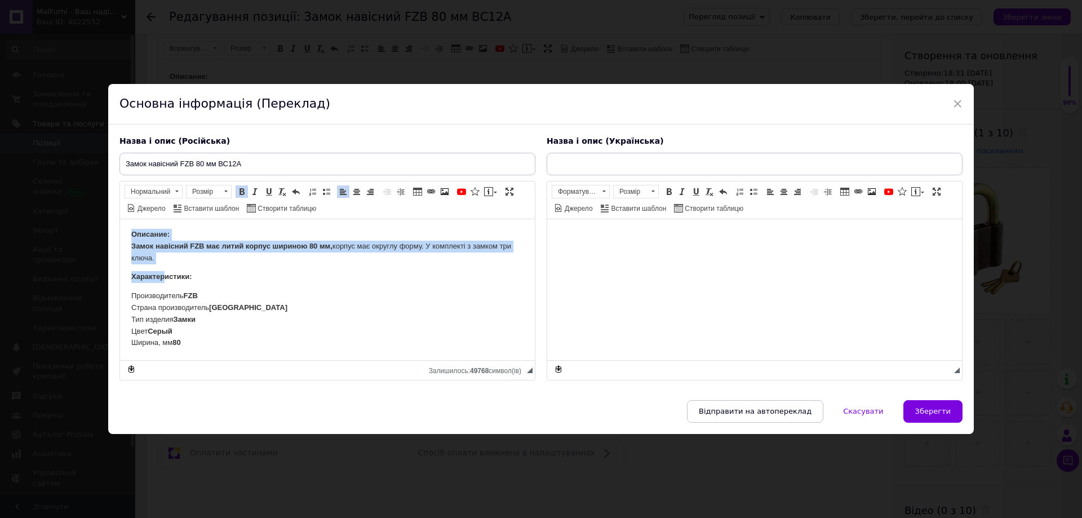
drag, startPoint x: 133, startPoint y: 234, endPoint x: 163, endPoint y: 272, distance: 48.5
click at [163, 272] on body "Описание: Замок навісний FZB має литий корпус шириною 80 мм, корпус має округлу…" at bounding box center [327, 288] width 392 height 120
click at [156, 265] on body "Описание: Замок навісний FZB має литий корпус шириною 80 мм, корпус має округлу…" at bounding box center [327, 288] width 392 height 120
drag, startPoint x: 133, startPoint y: 245, endPoint x: 205, endPoint y: 262, distance: 74.1
click at [205, 262] on p "Описание: Замок навісний FZB має литий корпус шириною 80 мм, корпус має округлу…" at bounding box center [327, 245] width 392 height 35
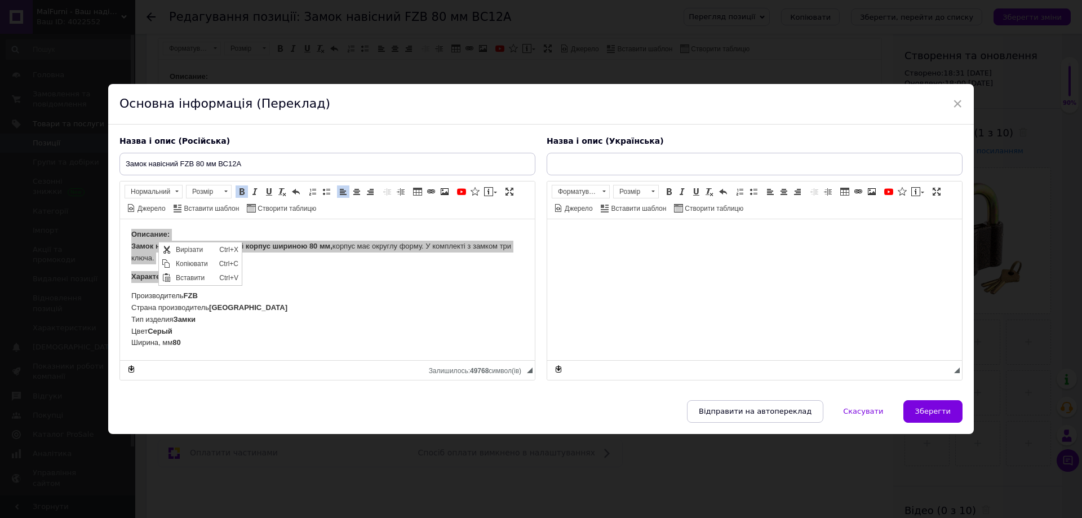
scroll to position [0, 0]
click at [194, 258] on span "Копіювати" at bounding box center [194, 263] width 43 height 14
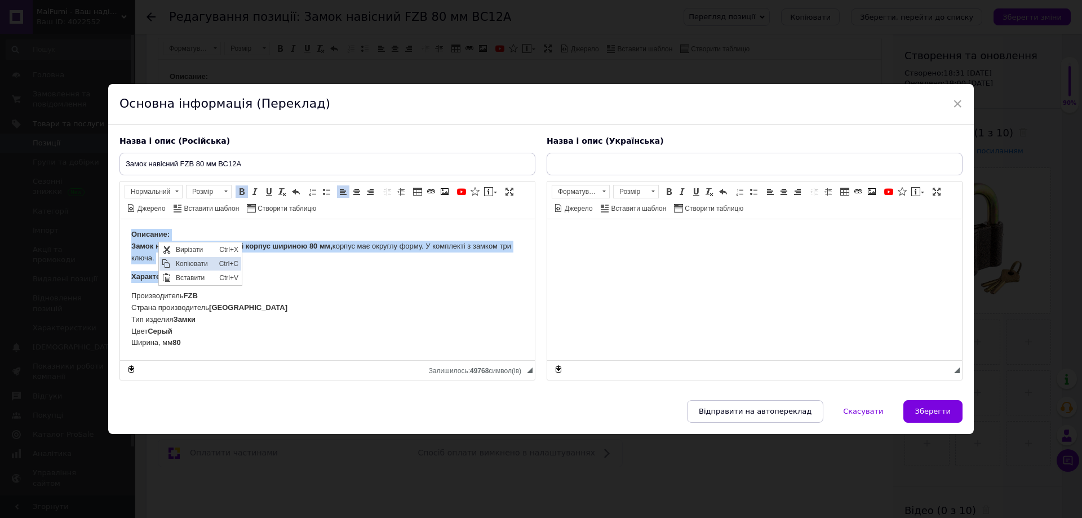
copy p "Замок навісний FZB має литий корпус шириною 80 мм, корпус має округлу форму. У …"
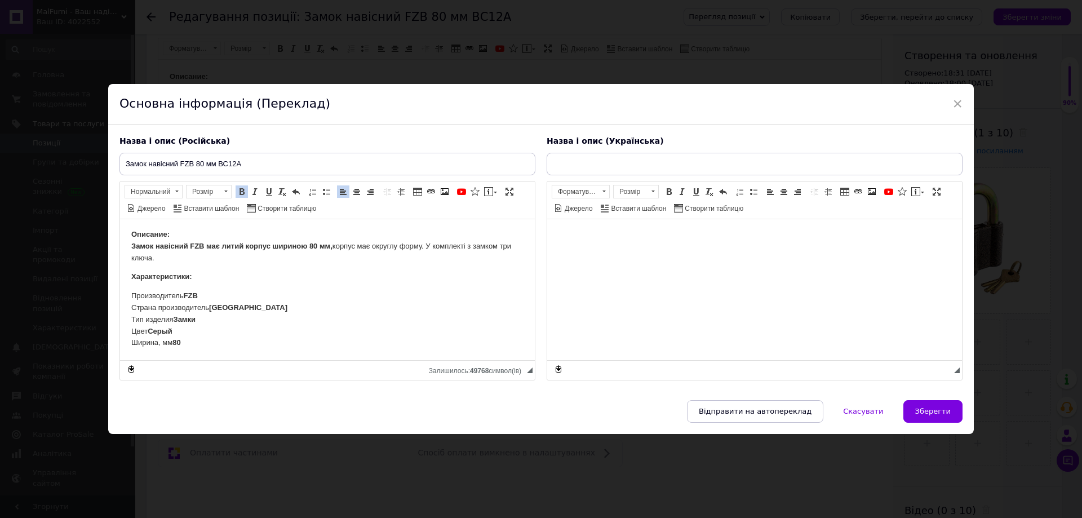
drag, startPoint x: 130, startPoint y: 248, endPoint x: 165, endPoint y: 256, distance: 35.4
click at [165, 256] on html "Описание: Замок навісний FZB має литий корпус шириною 80 мм, корпус має округлу…" at bounding box center [327, 288] width 415 height 143
drag, startPoint x: 173, startPoint y: 264, endPoint x: 220, endPoint y: 313, distance: 67.8
click at [173, 264] on span "Копіювати" at bounding box center [181, 271] width 43 height 14
copy p "Замок навісний FZB має литий корпус шириною 80 мм, корпус має округлу форму. У …"
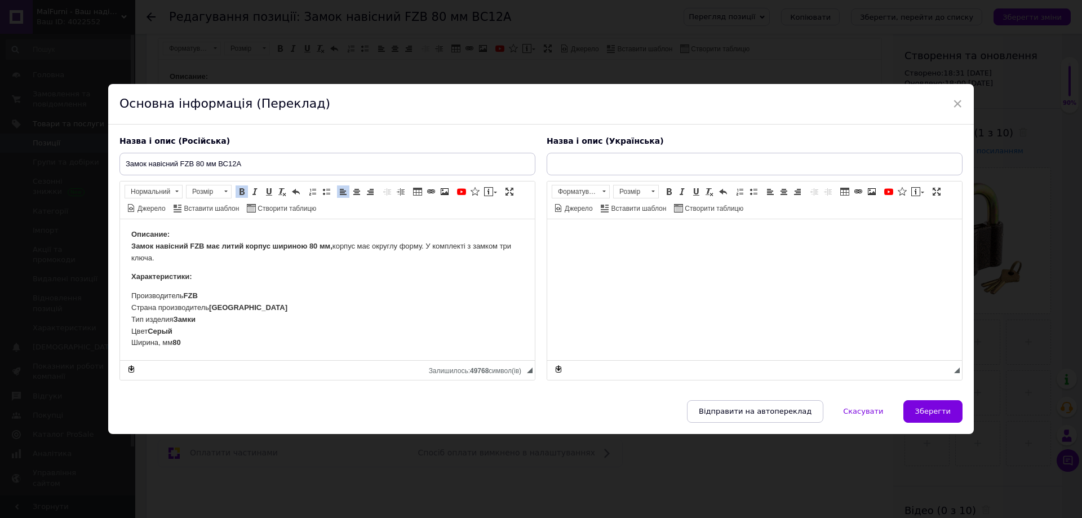
click at [588, 228] on html at bounding box center [754, 236] width 415 height 34
click at [402, 267] on body "Описание: Замок навісний FZB має литий корпус шириною 80 мм, корпус має округлу…" at bounding box center [327, 288] width 392 height 120
drag, startPoint x: 156, startPoint y: 259, endPoint x: 122, endPoint y: 250, distance: 35.7
click at [122, 250] on html "Описание: Замок навісний FZB має литий корпус шириною 80 мм, корпус має округлу…" at bounding box center [327, 288] width 415 height 143
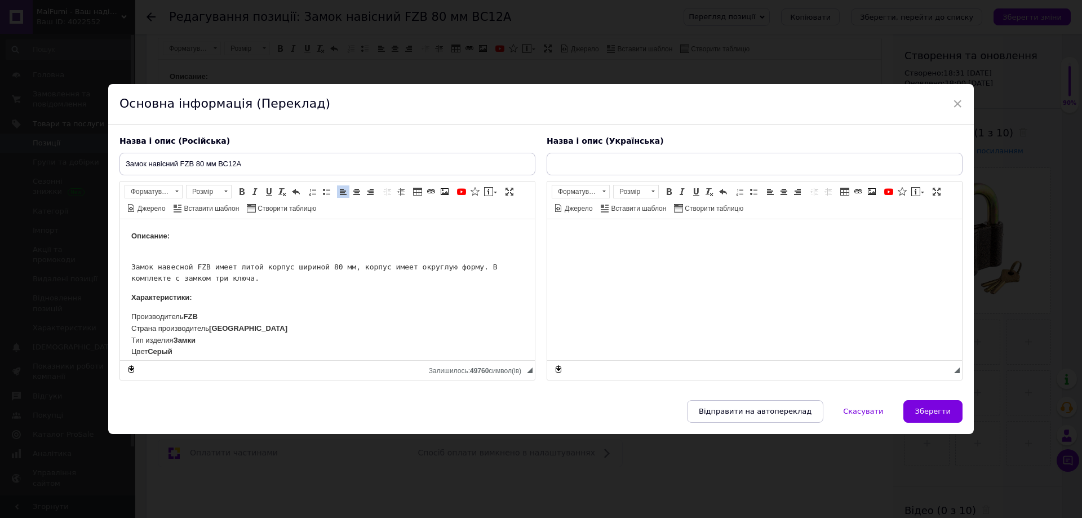
click at [131, 268] on pre "Замок навесной FZB имеет литой корпус шириной 80 мм, корпус имеет округлую форм…" at bounding box center [327, 273] width 392 height 24
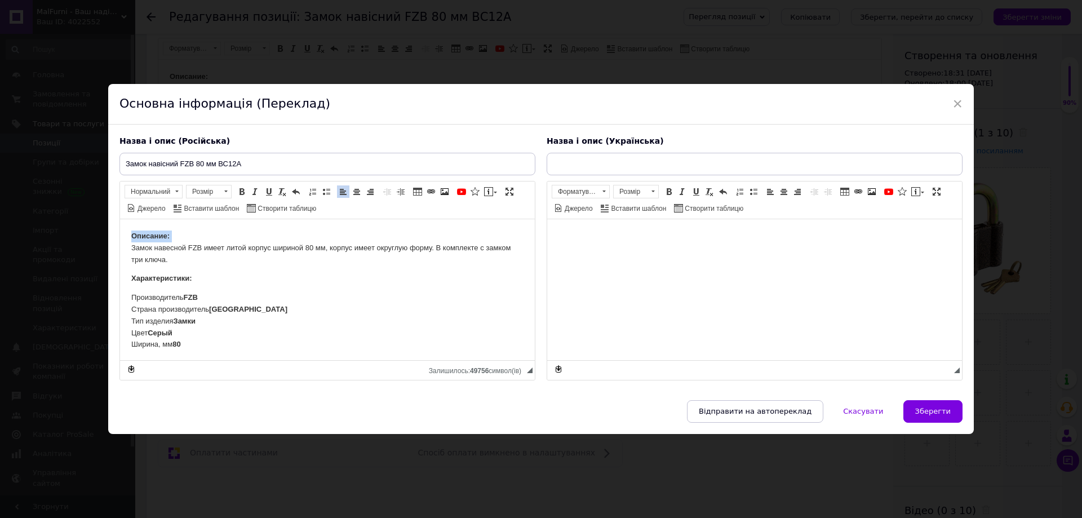
drag, startPoint x: 132, startPoint y: 246, endPoint x: 312, endPoint y: 240, distance: 179.9
click at [312, 240] on p "Описание: ​​​​​​​ Замок навесной FZB имеет литой корпус шириной 80 мм, корпус и…" at bounding box center [327, 247] width 392 height 35
drag, startPoint x: 323, startPoint y: 248, endPoint x: 132, endPoint y: 252, distance: 191.7
click at [132, 252] on p "Описание: Замок навесной FZB имеет литой корпус шириной 80 мм, корпус имеет окр…" at bounding box center [327, 247] width 392 height 35
click at [243, 192] on span at bounding box center [241, 191] width 9 height 9
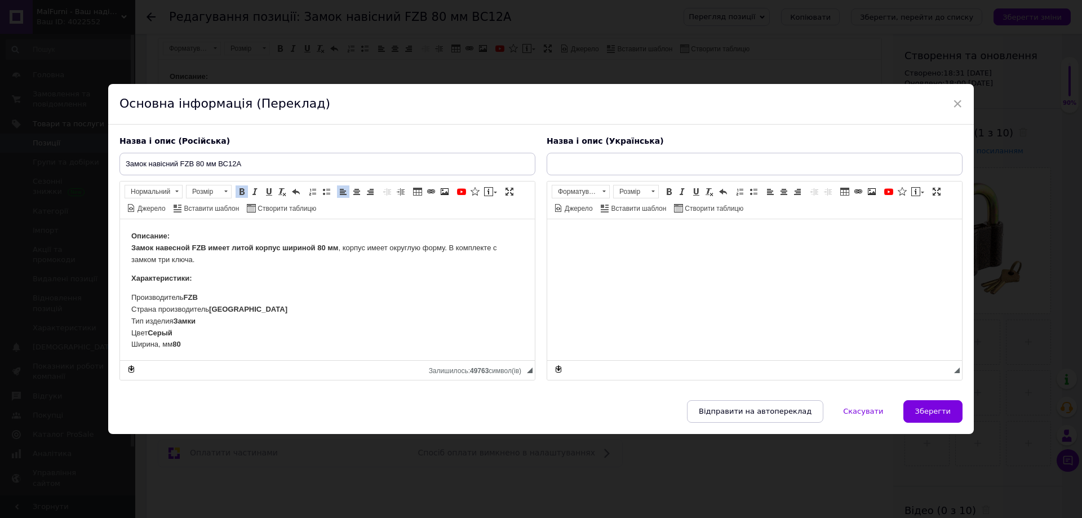
click at [191, 238] on p "Описание: Замок навесной FZB имеет литой корпус шириной 80 мм , корпус имеет ок…" at bounding box center [327, 247] width 392 height 35
click at [738, 407] on span "Відправити на автопереклад" at bounding box center [755, 411] width 113 height 8
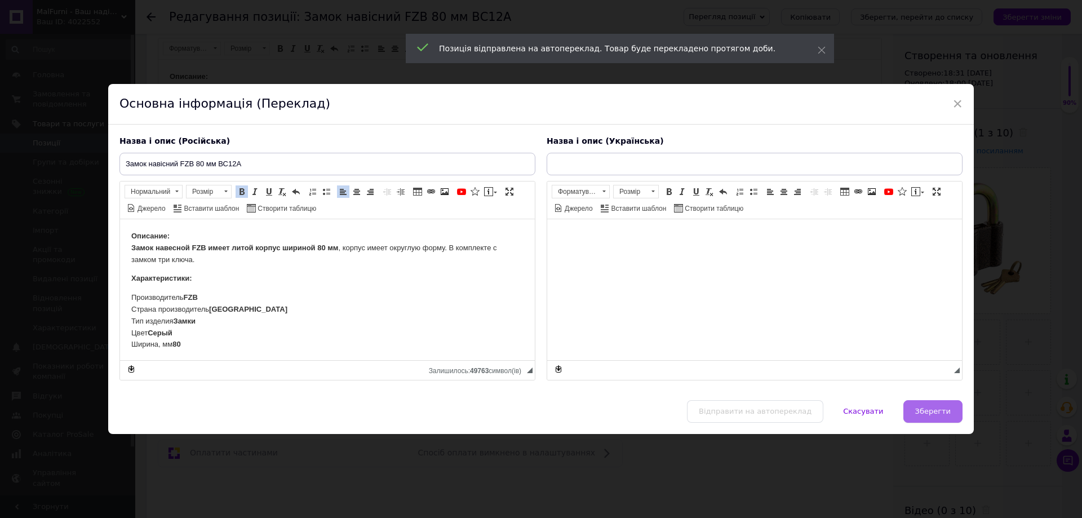
click at [923, 414] on span "Зберегти" at bounding box center [933, 411] width 36 height 8
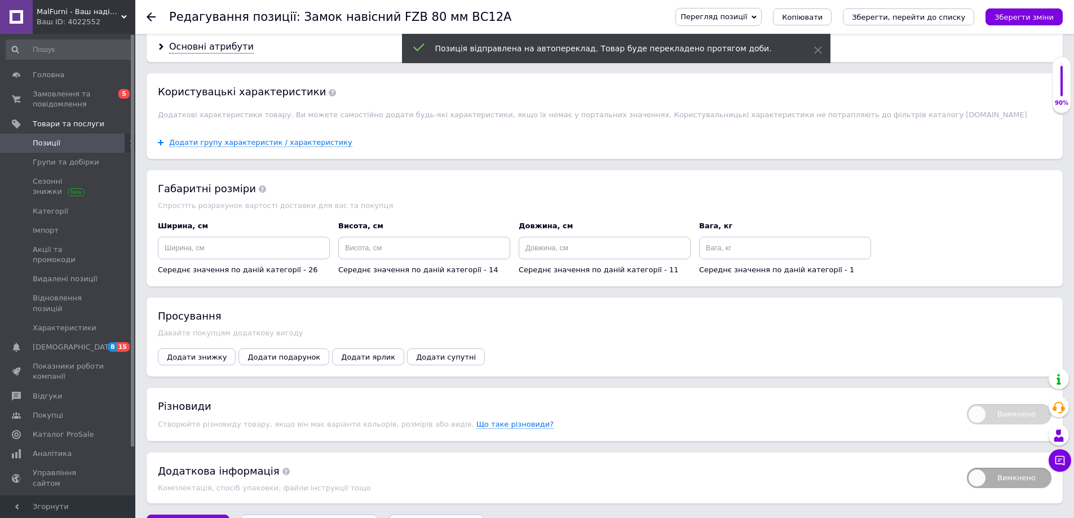
scroll to position [958, 0]
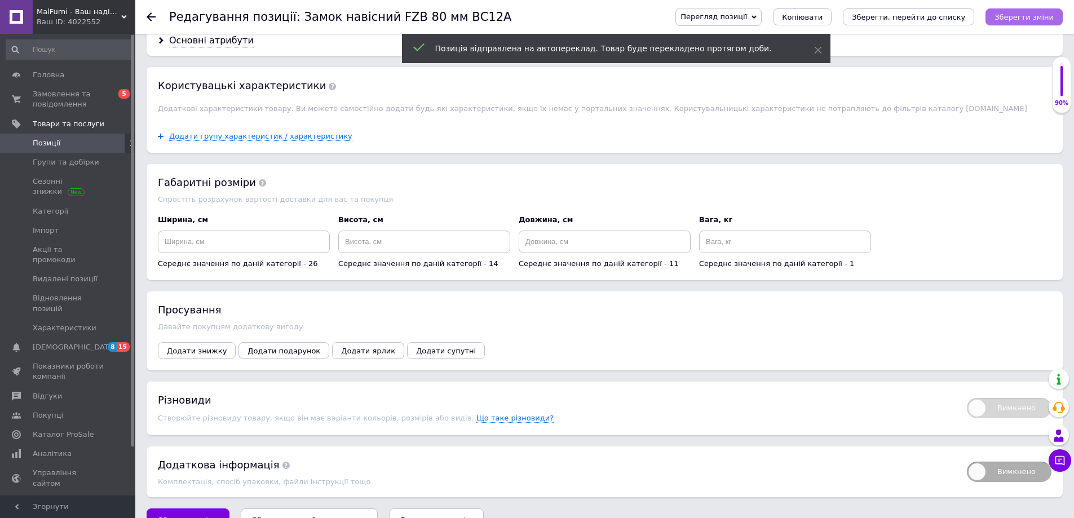
click at [1032, 21] on icon "Зберегти зміни" at bounding box center [1023, 17] width 59 height 8
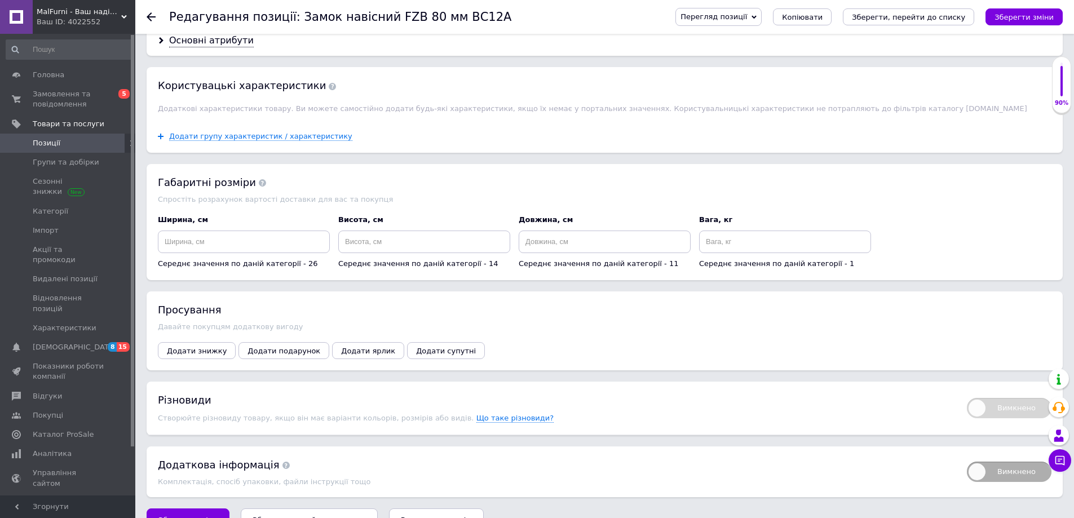
click at [149, 17] on use at bounding box center [151, 16] width 9 height 9
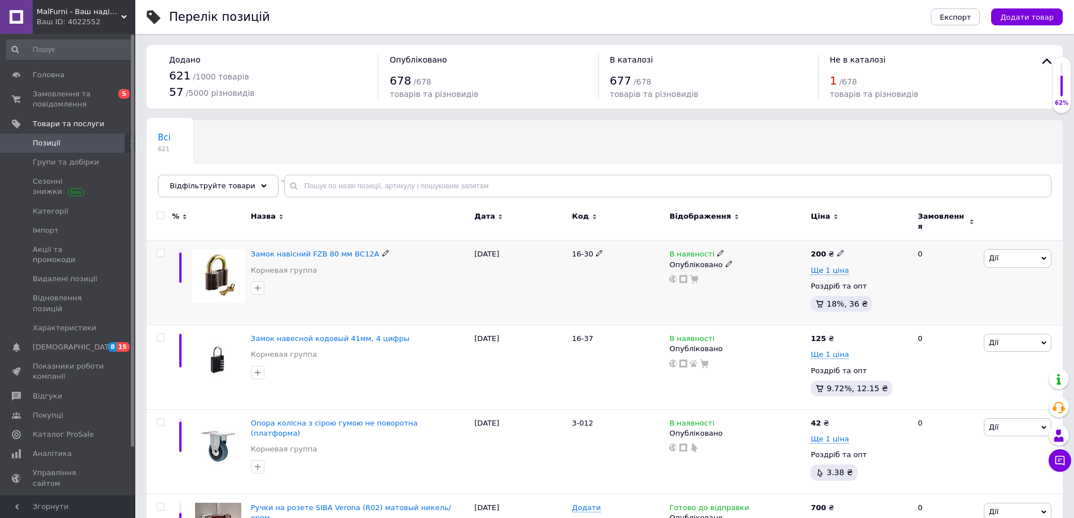
click at [364, 299] on div "Замок навісний FZB 80 мм ВС12А Корневая группа" at bounding box center [360, 283] width 224 height 85
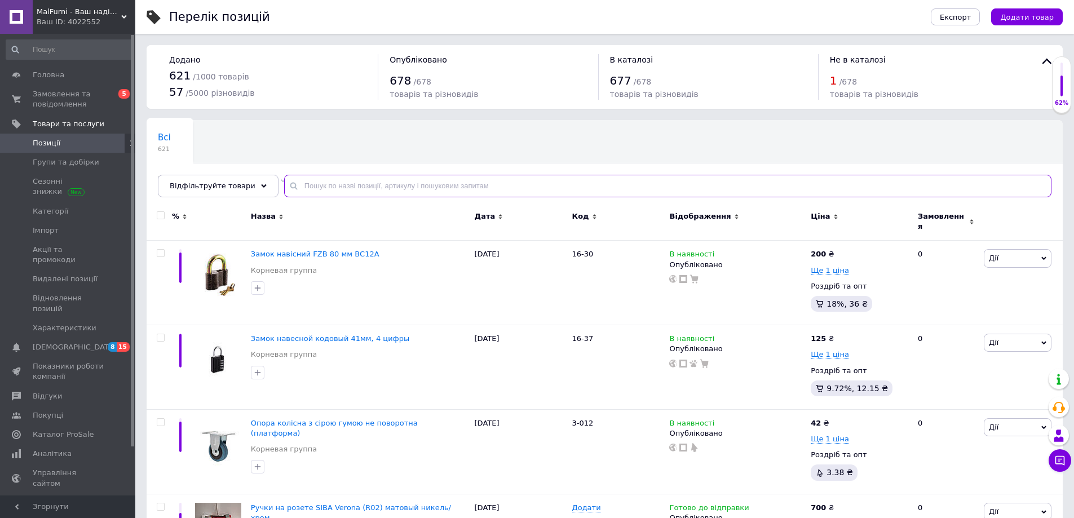
click at [329, 188] on input "text" at bounding box center [667, 186] width 767 height 23
click at [349, 187] on input "text" at bounding box center [667, 186] width 767 height 23
paste input "Система для раздвижной двери FZB до 50 кг, рейка 2м."
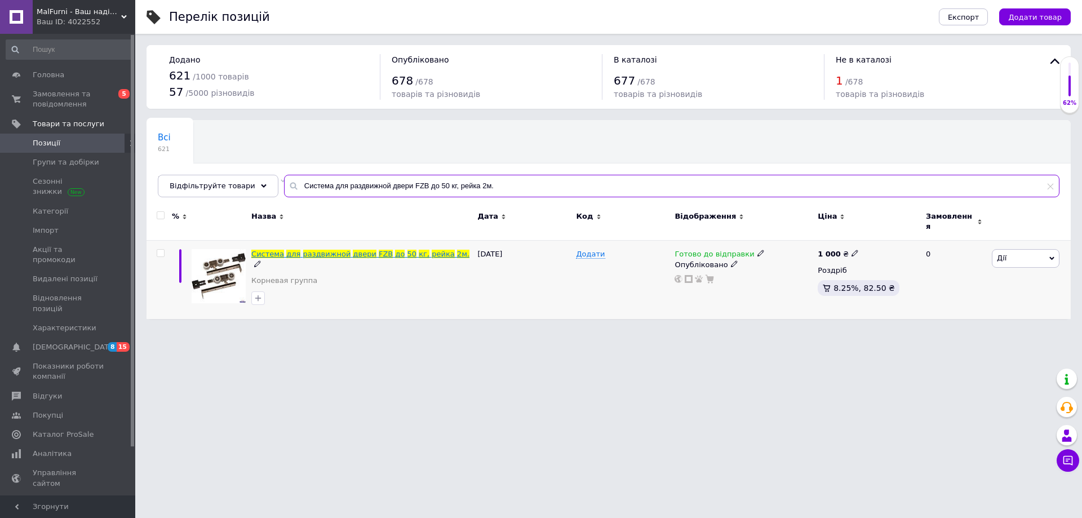
type input "Система для раздвижной двери FZB до 50 кг, рейка 2м."
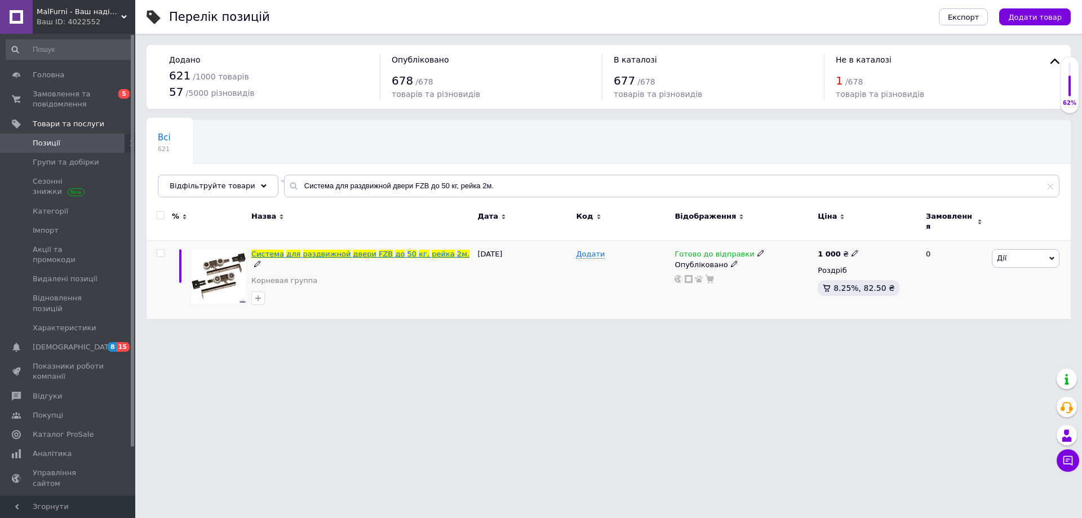
click at [334, 250] on span "раздвижной" at bounding box center [327, 254] width 48 height 8
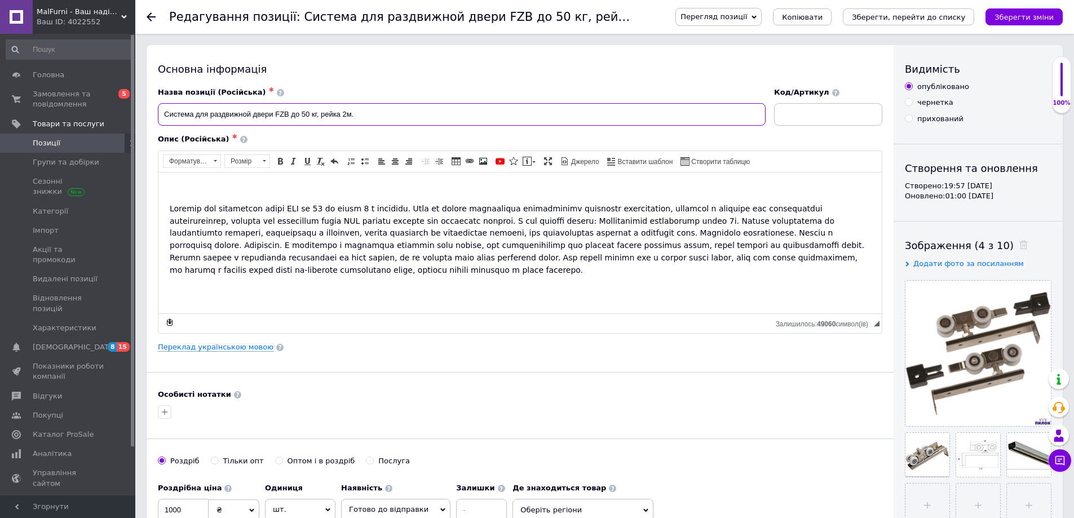
drag, startPoint x: 385, startPoint y: 109, endPoint x: 148, endPoint y: 116, distance: 237.9
click at [148, 116] on div "Основна інформація Назва позиції (Російська) ✱ Система для раздвижной двери FZB…" at bounding box center [520, 359] width 747 height 629
drag, startPoint x: 190, startPoint y: 108, endPoint x: 184, endPoint y: 114, distance: 8.8
click at [793, 124] on input at bounding box center [828, 114] width 108 height 23
paste input "12-010"
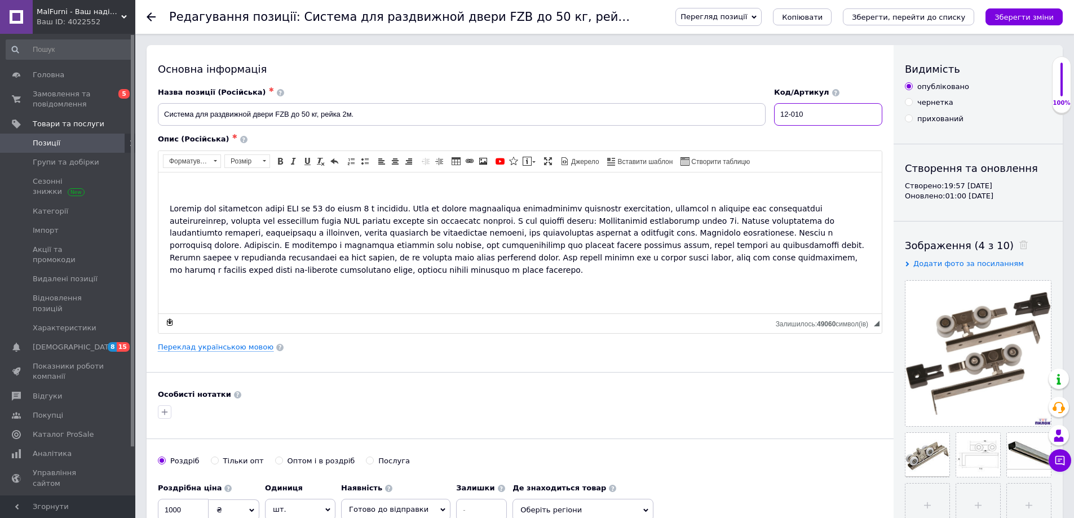
click at [799, 109] on input "12-010" at bounding box center [828, 114] width 108 height 23
click at [801, 118] on input "12-010" at bounding box center [828, 114] width 108 height 23
click at [797, 115] on input "12-010" at bounding box center [828, 114] width 108 height 23
type input "12-010"
click at [1032, 11] on button "Зберегти зміни" at bounding box center [1023, 16] width 77 height 17
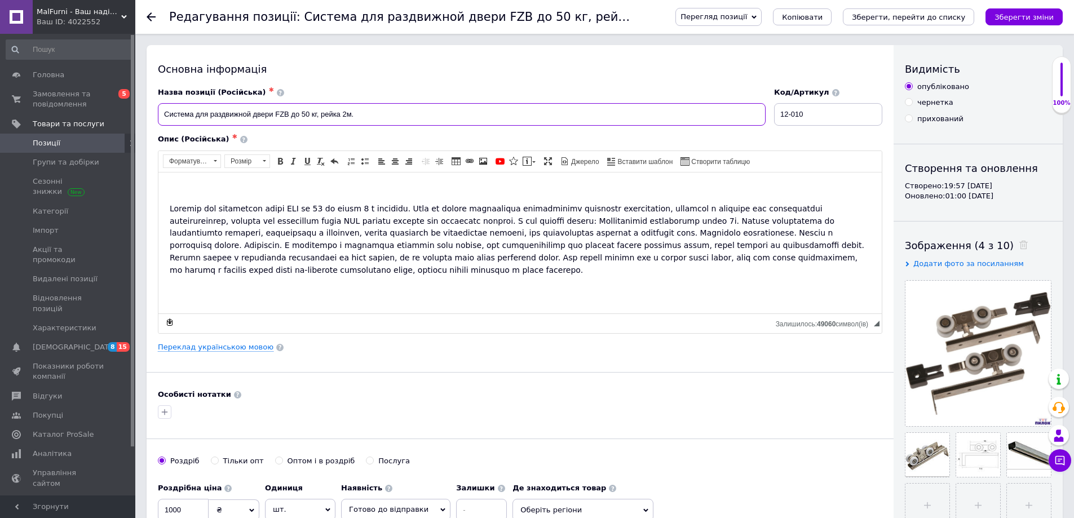
drag, startPoint x: 370, startPoint y: 118, endPoint x: 136, endPoint y: 115, distance: 233.9
